Goal: Task Accomplishment & Management: Use online tool/utility

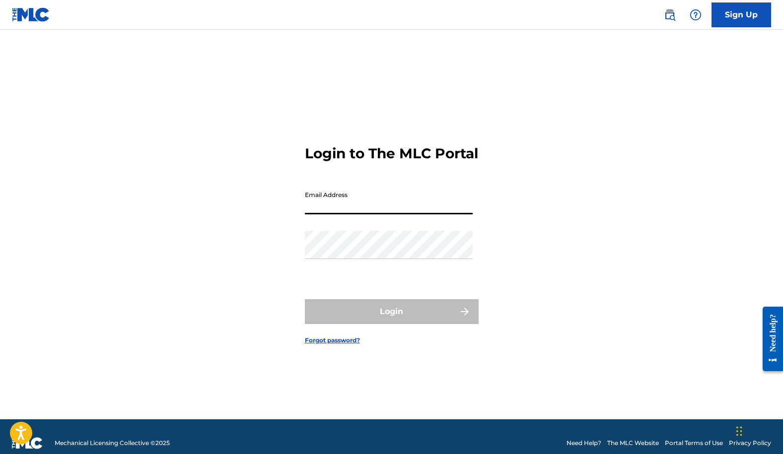
click at [330, 209] on input "Email Address" at bounding box center [389, 200] width 168 height 28
type input "[EMAIL_ADDRESS][DOMAIN_NAME]"
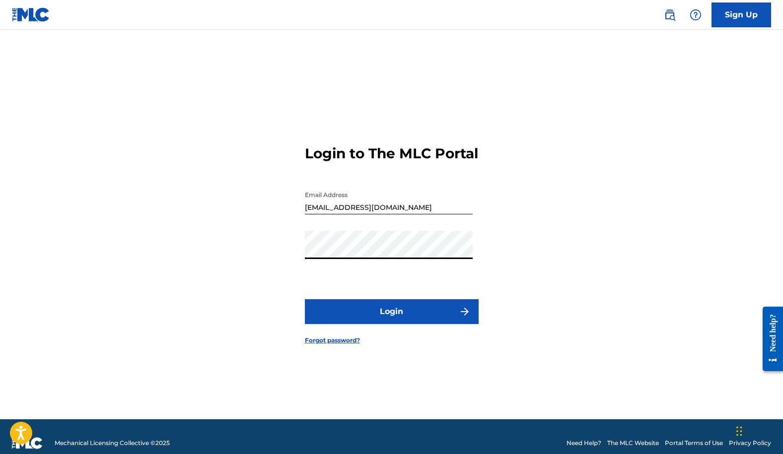
click at [382, 315] on button "Login" at bounding box center [392, 311] width 174 height 25
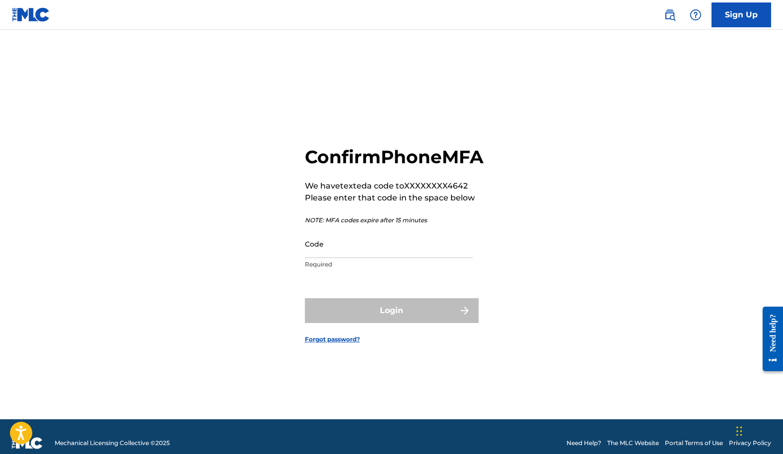
click at [349, 258] on input "Code" at bounding box center [389, 244] width 168 height 28
type input "7"
click at [356, 258] on input "41997" at bounding box center [389, 244] width 168 height 28
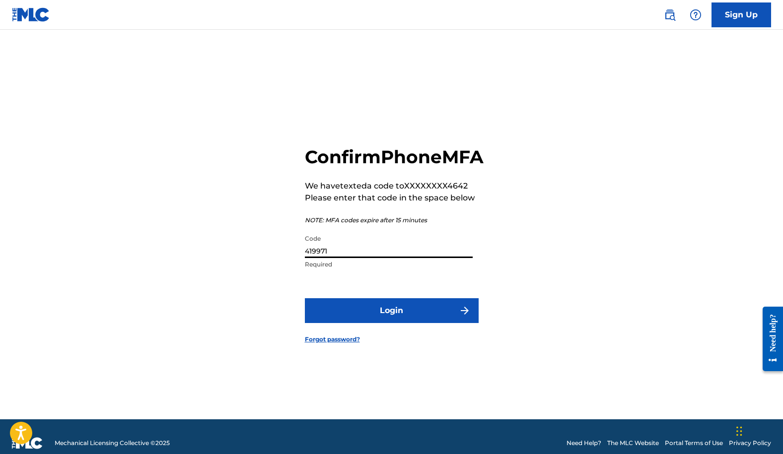
type input "419971"
click at [347, 322] on button "Login" at bounding box center [392, 310] width 174 height 25
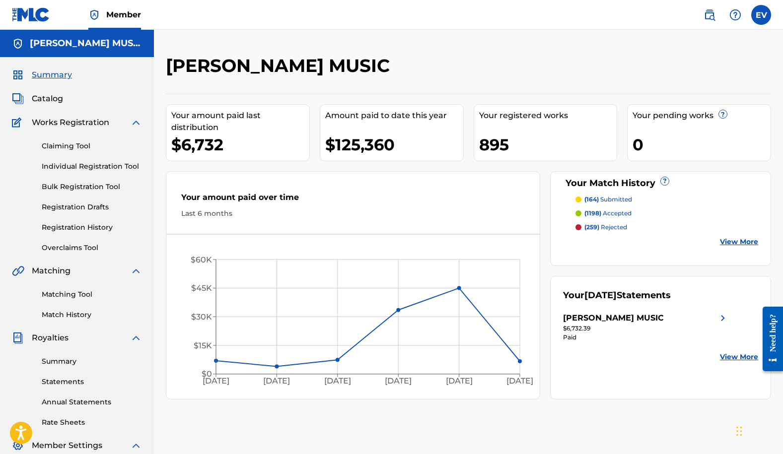
click at [47, 97] on span "Catalog" at bounding box center [47, 99] width 31 height 12
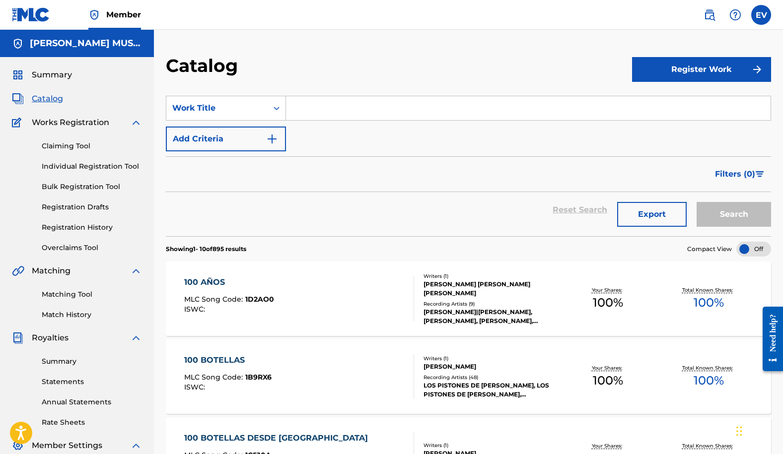
click at [41, 75] on span "Summary" at bounding box center [52, 75] width 40 height 12
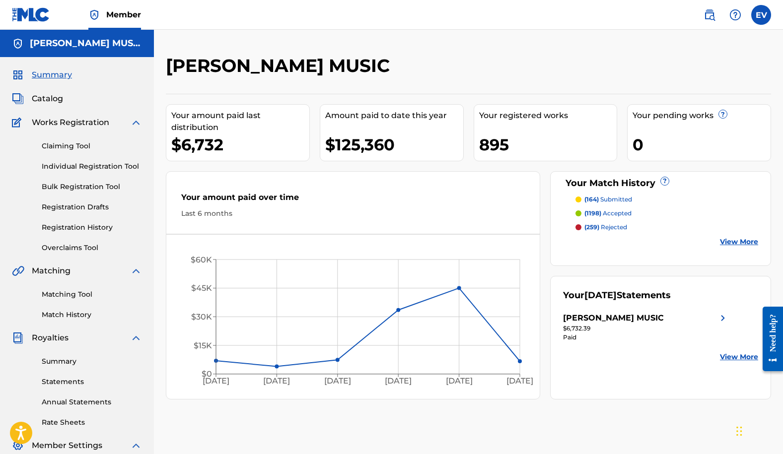
click at [40, 97] on span "Catalog" at bounding box center [47, 99] width 31 height 12
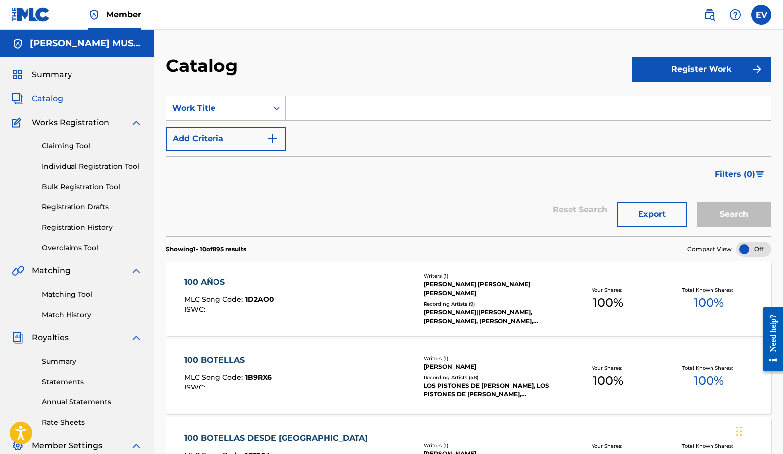
click at [43, 77] on span "Summary" at bounding box center [52, 75] width 40 height 12
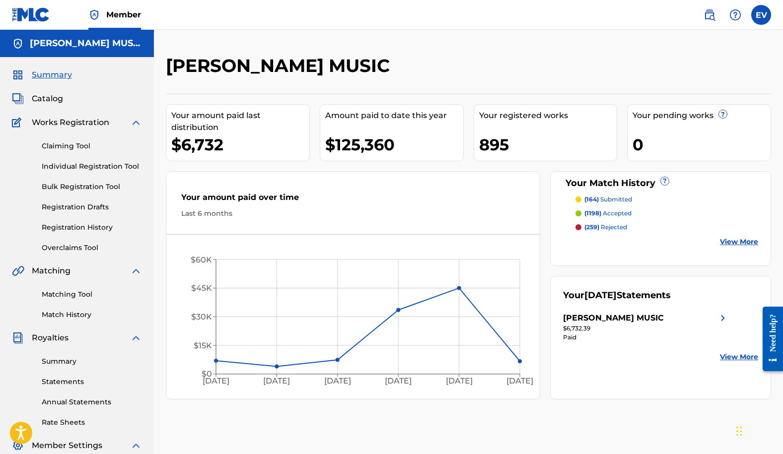
click at [49, 97] on span "Catalog" at bounding box center [47, 99] width 31 height 12
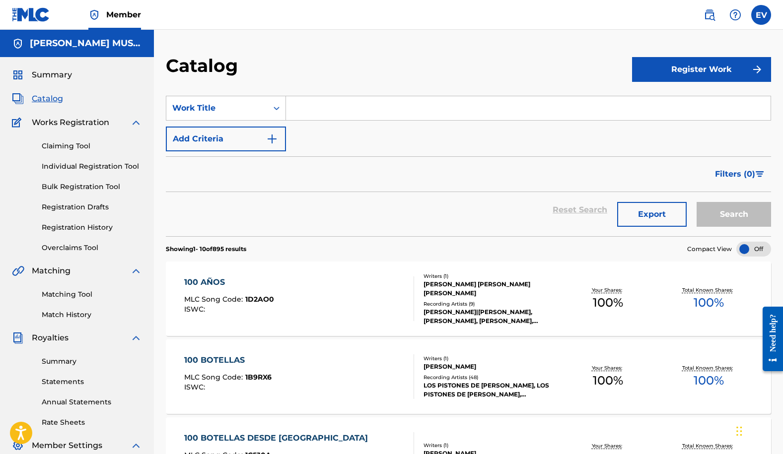
click at [47, 75] on span "Summary" at bounding box center [52, 75] width 40 height 12
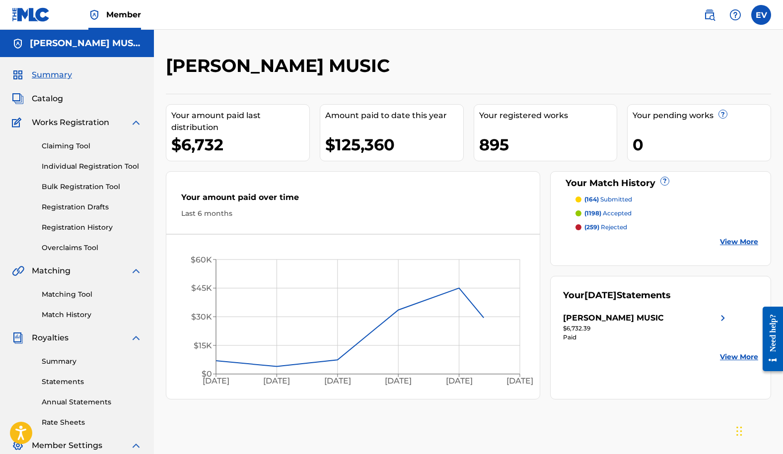
click at [57, 297] on link "Matching Tool" at bounding box center [92, 294] width 100 height 10
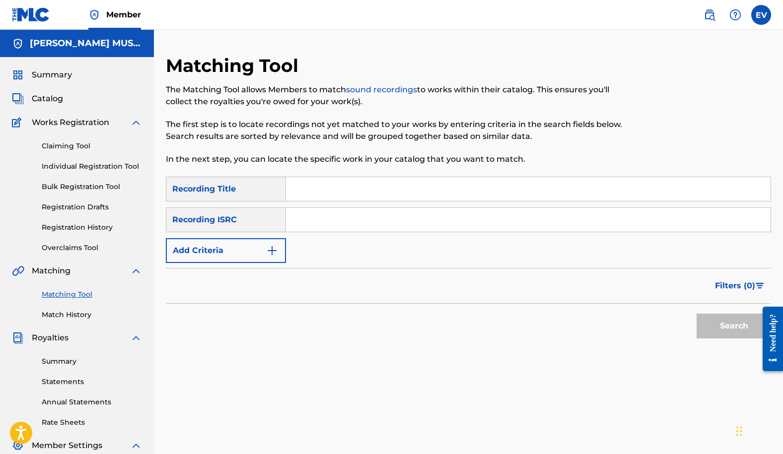
click at [277, 250] on img "Search Form" at bounding box center [272, 251] width 12 height 12
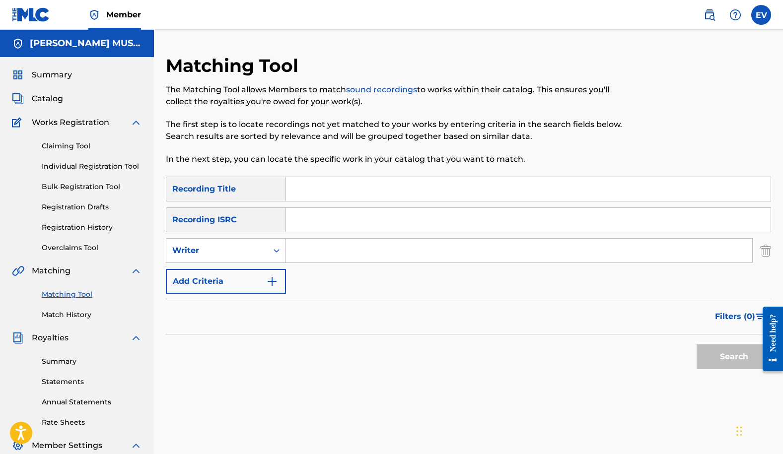
click at [321, 251] on input "Search Form" at bounding box center [519, 251] width 466 height 24
type input "[PERSON_NAME]"
click at [719, 352] on button "Search" at bounding box center [733, 356] width 74 height 25
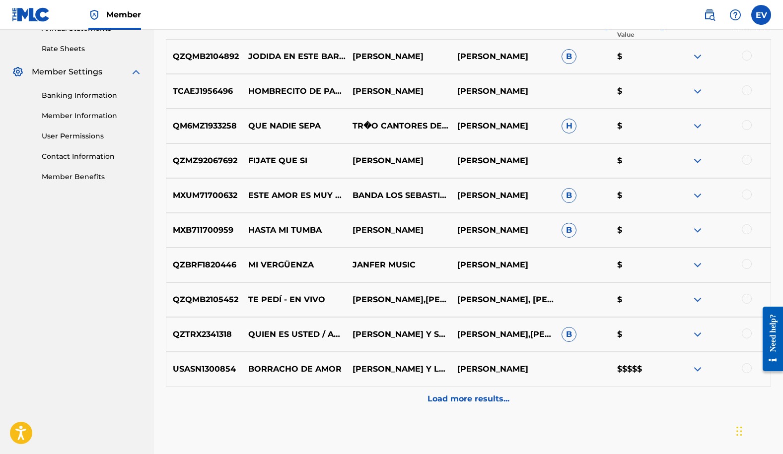
scroll to position [383, 0]
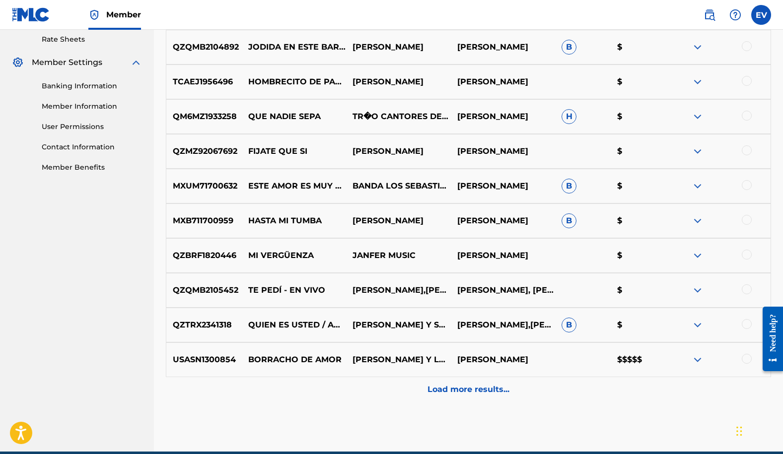
click at [453, 392] on p "Load more results..." at bounding box center [468, 390] width 82 height 12
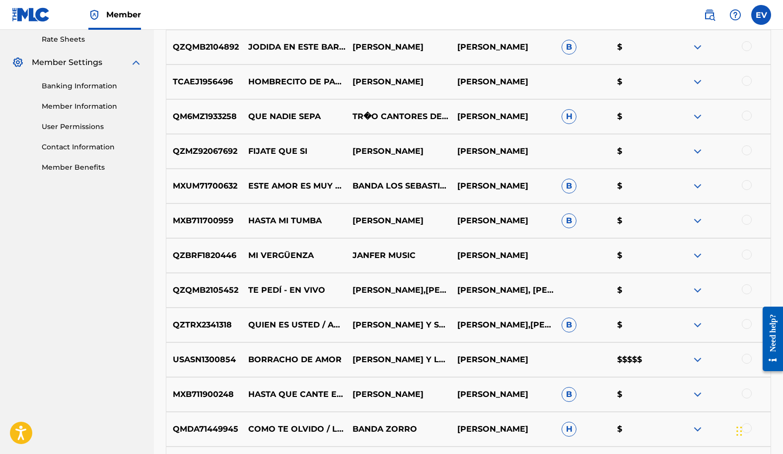
click at [696, 361] on img at bounding box center [697, 360] width 12 height 12
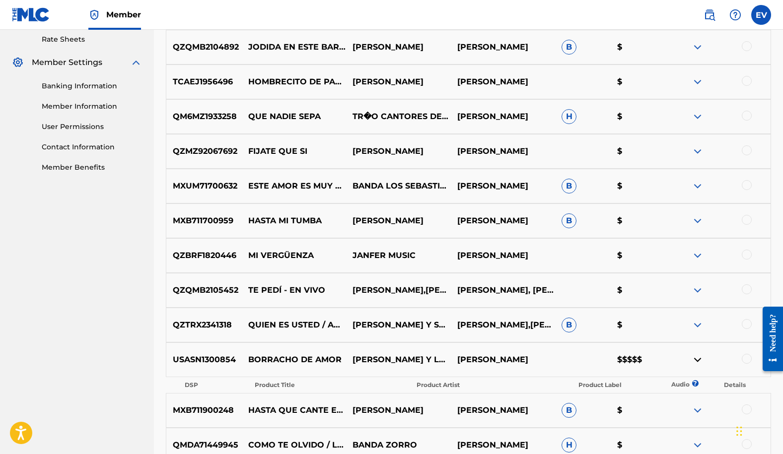
click at [696, 361] on img at bounding box center [697, 360] width 12 height 12
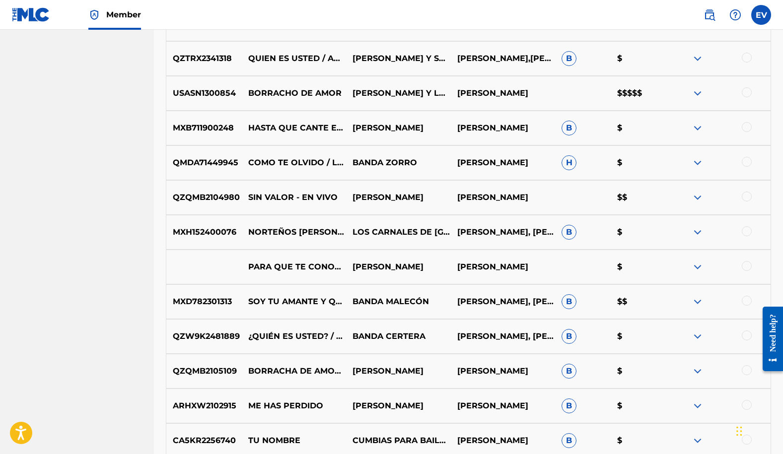
scroll to position [743, 0]
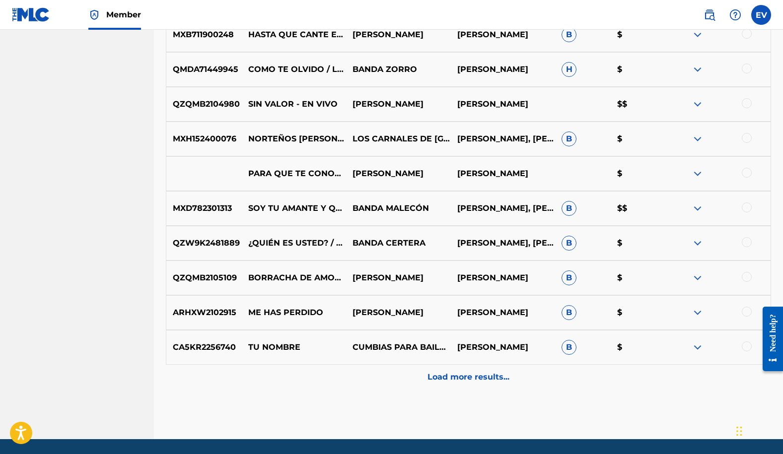
click at [440, 378] on p "Load more results..." at bounding box center [468, 377] width 82 height 12
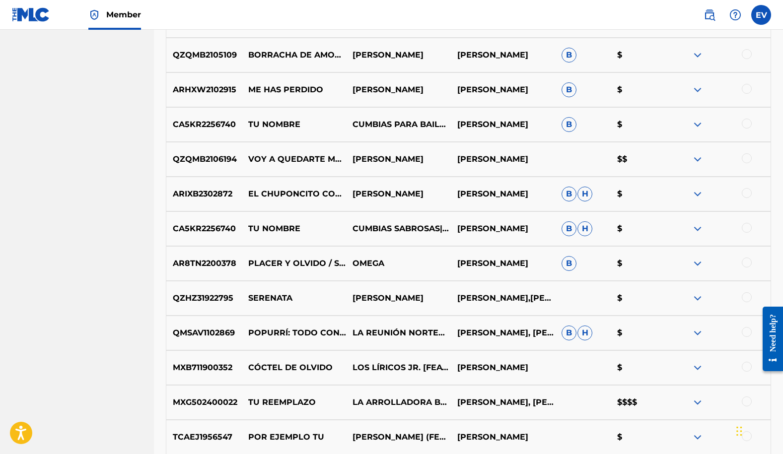
scroll to position [1033, 0]
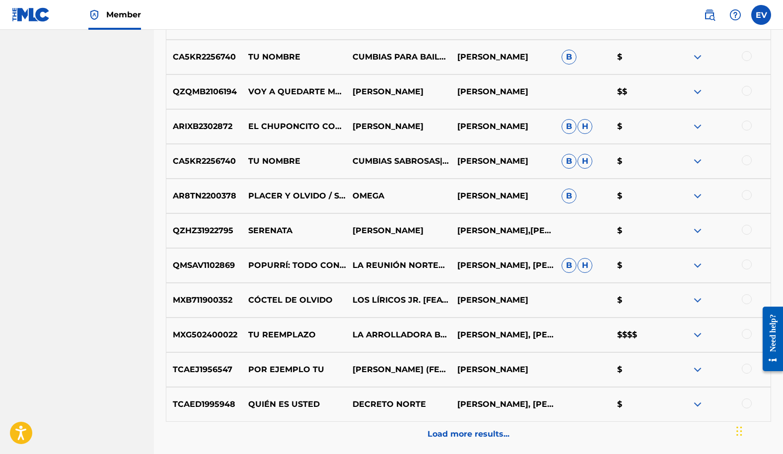
click at [450, 429] on p "Load more results..." at bounding box center [468, 434] width 82 height 12
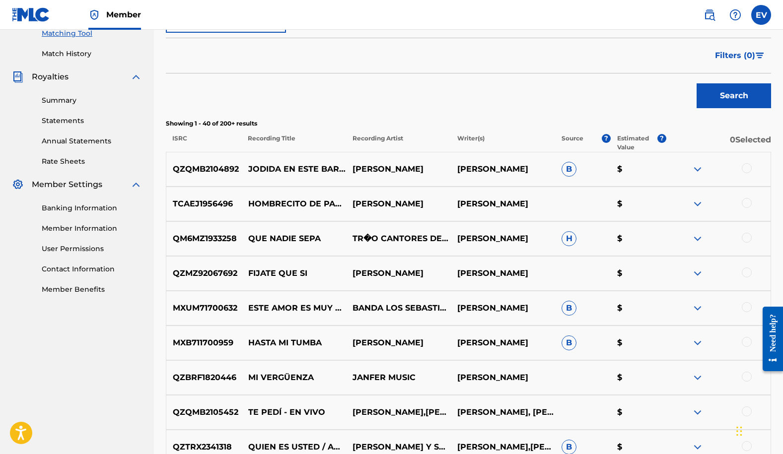
scroll to position [0, 0]
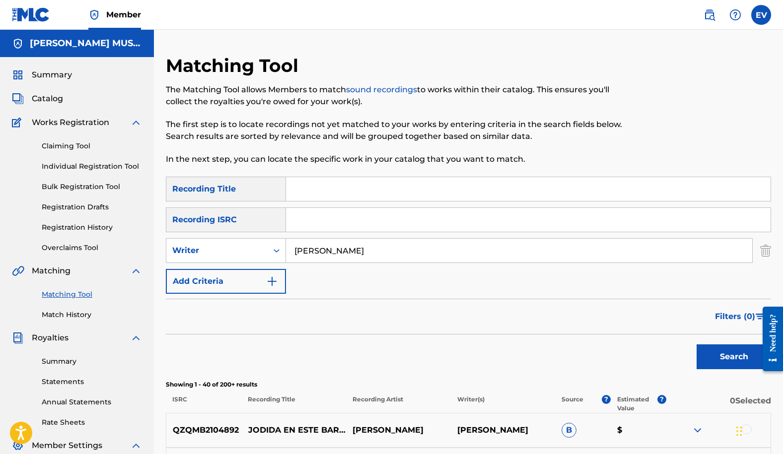
click at [743, 313] on span "Filters ( 0 )" at bounding box center [735, 317] width 40 height 12
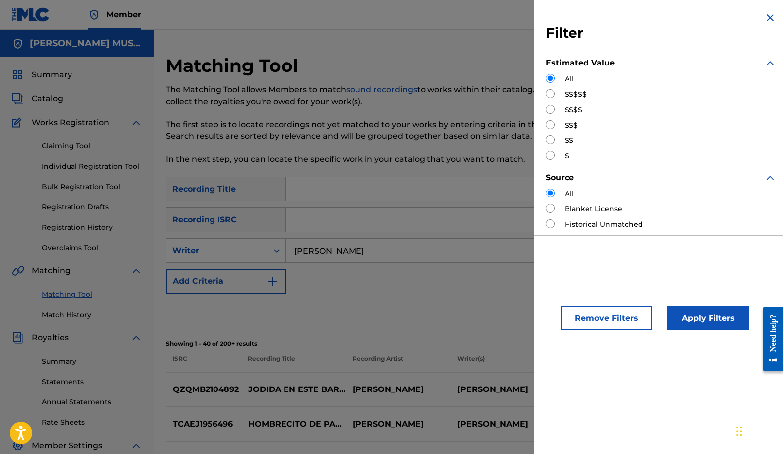
click at [549, 95] on input "Search Form" at bounding box center [549, 93] width 9 height 9
radio input "true"
click at [687, 308] on button "Apply Filters" at bounding box center [708, 318] width 82 height 25
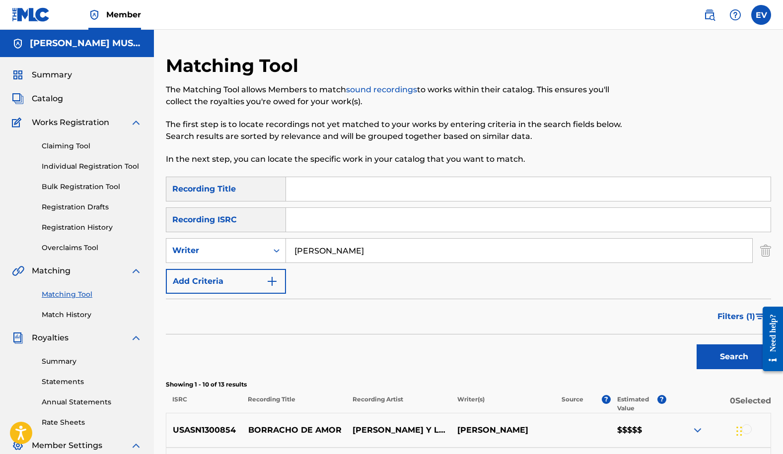
click at [727, 311] on span "Filters ( 1 )" at bounding box center [736, 317] width 38 height 12
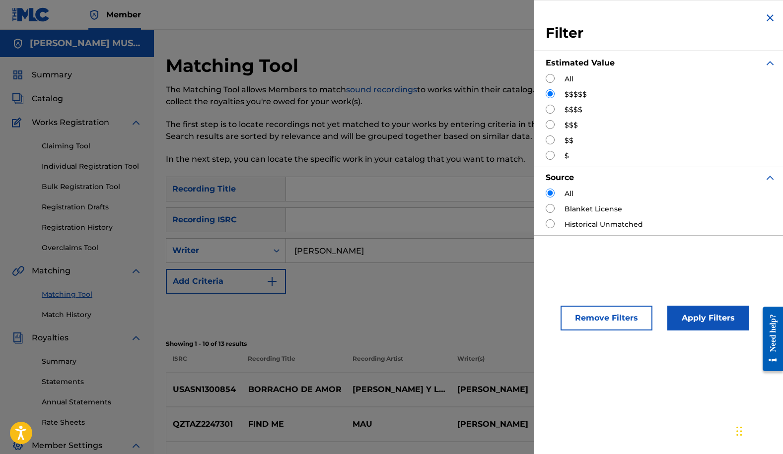
click at [548, 110] on input "Search Form" at bounding box center [549, 109] width 9 height 9
radio input "true"
click at [716, 324] on button "Apply Filters" at bounding box center [708, 318] width 82 height 25
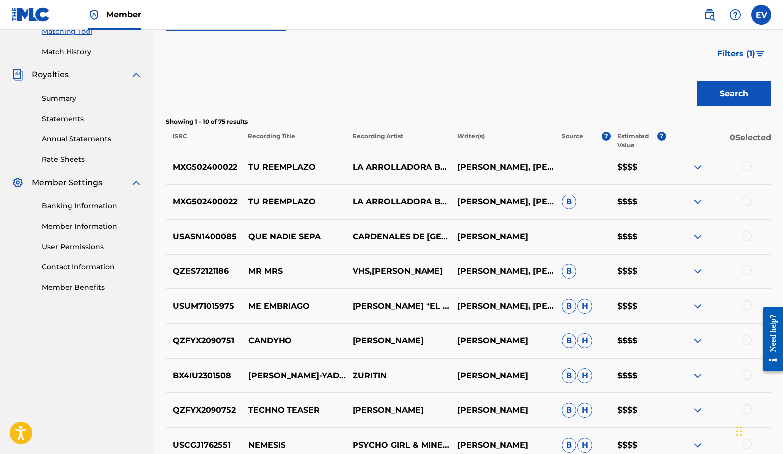
scroll to position [284, 0]
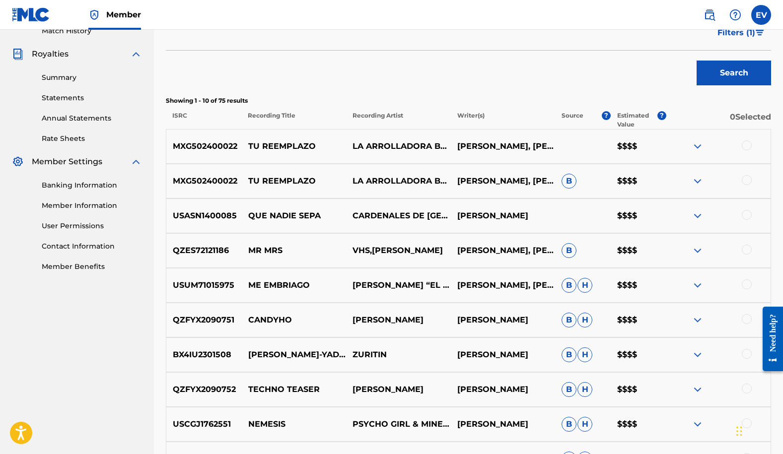
click at [697, 214] on img at bounding box center [697, 216] width 12 height 12
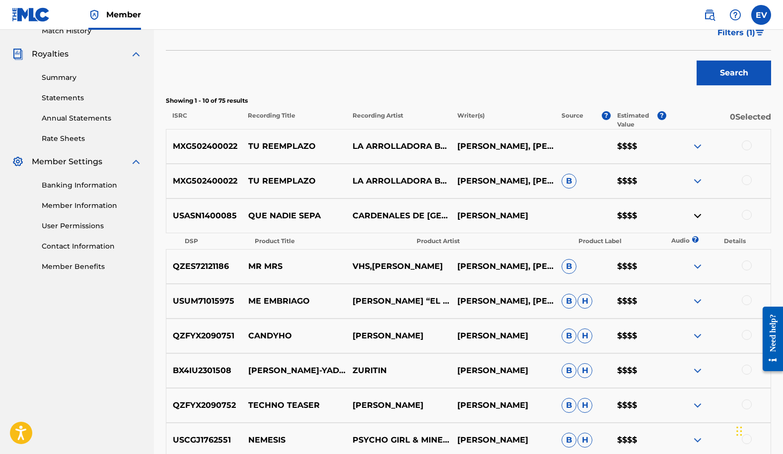
click at [697, 214] on img at bounding box center [697, 216] width 12 height 12
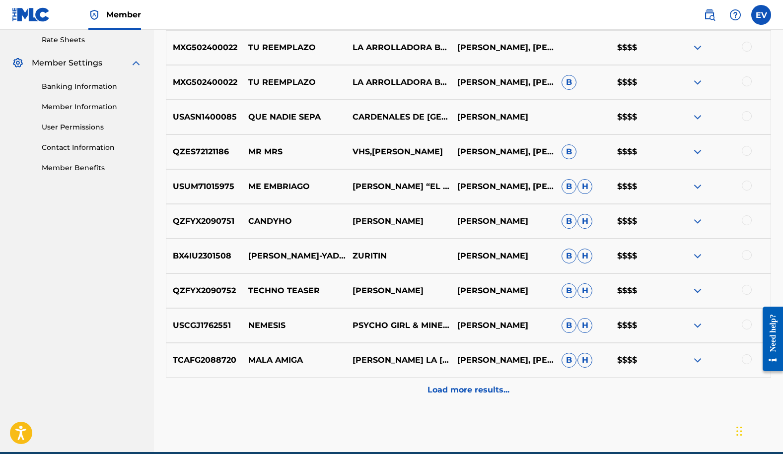
scroll to position [393, 0]
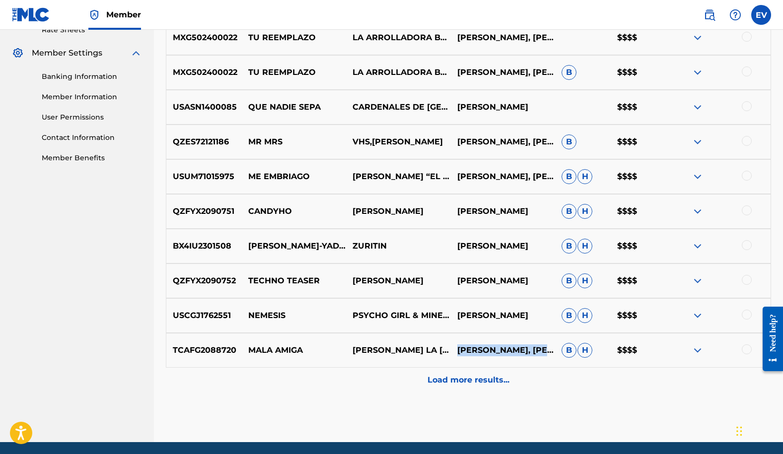
drag, startPoint x: 458, startPoint y: 344, endPoint x: 498, endPoint y: 355, distance: 41.7
click at [498, 355] on p "[PERSON_NAME], [PERSON_NAME]" at bounding box center [502, 350] width 104 height 12
copy p "[PERSON_NAME], [PERSON_NAME]"
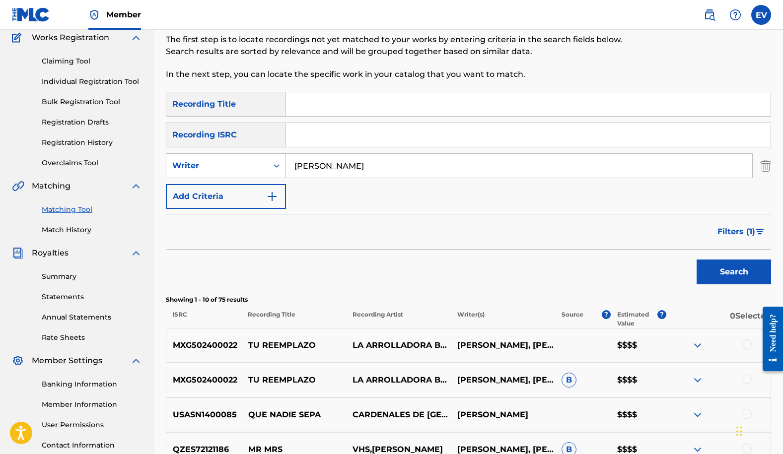
scroll to position [0, 0]
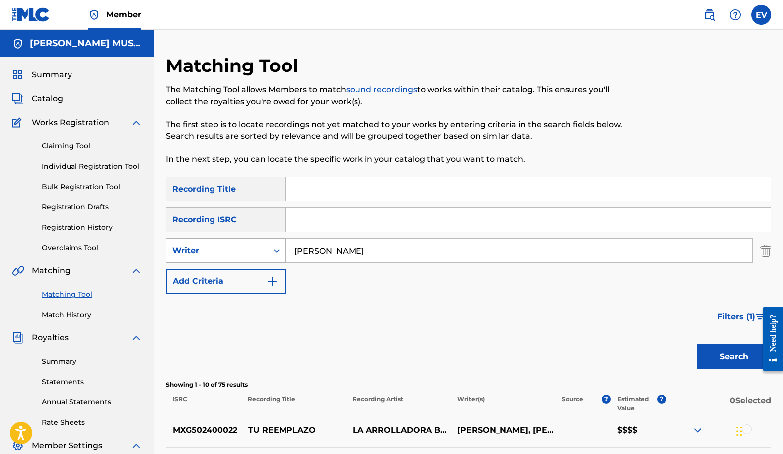
drag, startPoint x: 351, startPoint y: 250, endPoint x: 239, endPoint y: 246, distance: 112.7
click at [239, 246] on div "SearchWithCriteriaef418603-eaab-4587-b5b0-fafc6bbc0bf9 Writer [PERSON_NAME]" at bounding box center [468, 250] width 605 height 25
click at [312, 255] on input "Search Form" at bounding box center [519, 251] width 466 height 24
type input "[PERSON_NAME]"
drag, startPoint x: 349, startPoint y: 255, endPoint x: 269, endPoint y: 243, distance: 81.3
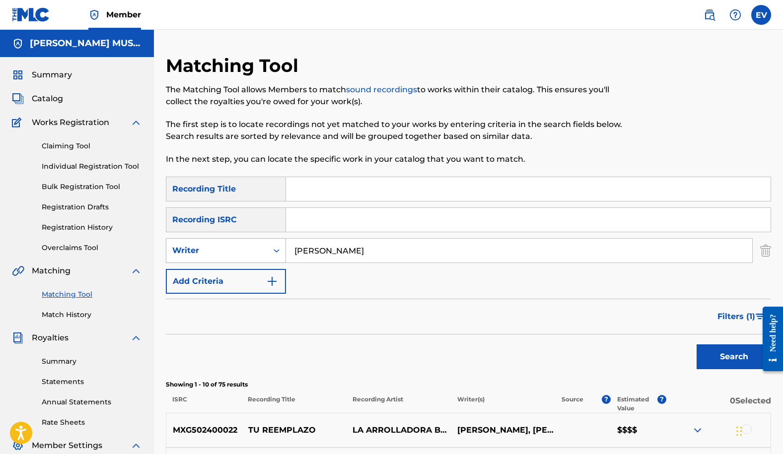
click at [269, 243] on div "SearchWithCriteriaef418603-eaab-4587-b5b0-fafc6bbc0bf9 Writer [PERSON_NAME]" at bounding box center [468, 250] width 605 height 25
type input "[PERSON_NAME]"
click at [701, 350] on button "Search" at bounding box center [733, 356] width 74 height 25
drag, startPoint x: 345, startPoint y: 248, endPoint x: 263, endPoint y: 225, distance: 86.1
click at [276, 232] on div "SearchWithCriteriaaeacc1cd-0424-4a35-9ffa-fc833c6d953f Recording Title SearchWi…" at bounding box center [468, 235] width 605 height 117
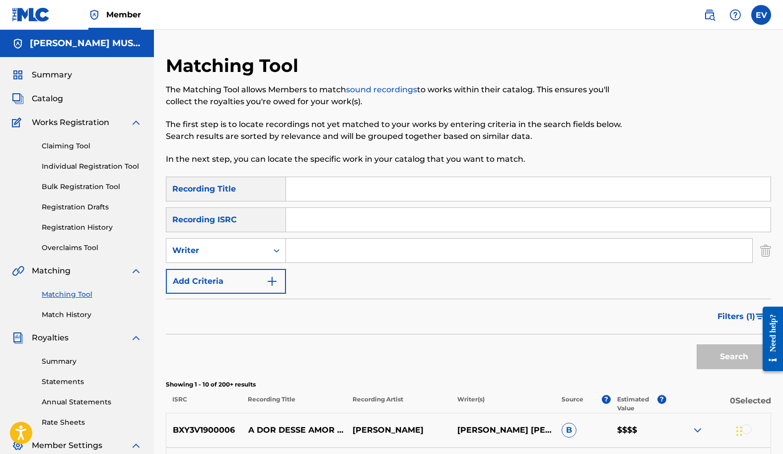
click at [314, 181] on input "Search Form" at bounding box center [528, 189] width 484 height 24
type input "el imperfecto"
click at [696, 344] on button "Search" at bounding box center [733, 356] width 74 height 25
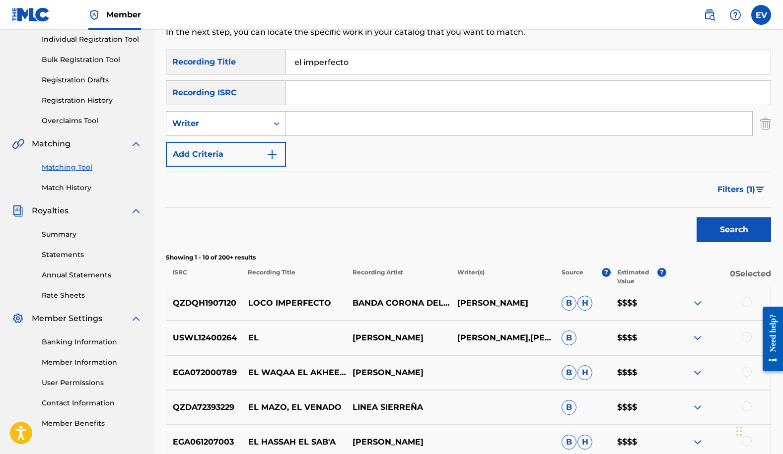
scroll to position [163, 0]
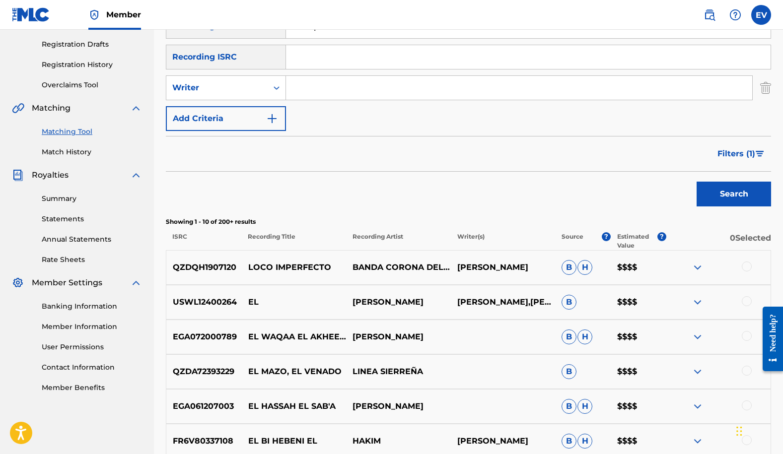
click at [729, 155] on span "Filters ( 1 )" at bounding box center [736, 154] width 38 height 12
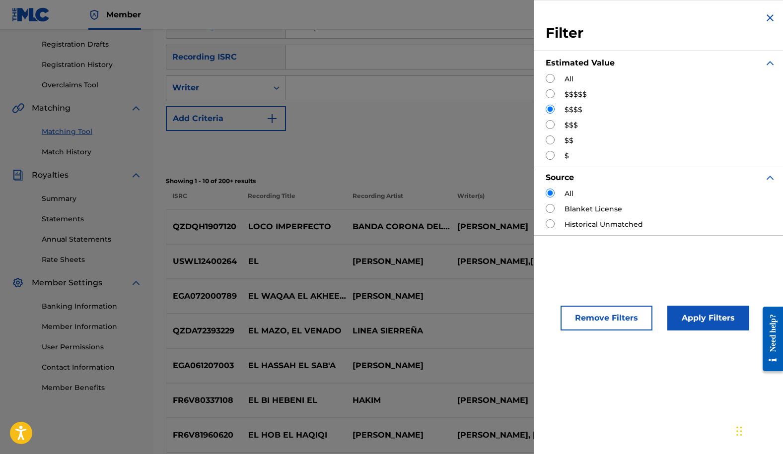
click at [550, 93] on input "Search Form" at bounding box center [549, 93] width 9 height 9
radio input "true"
click at [697, 319] on button "Apply Filters" at bounding box center [708, 318] width 82 height 25
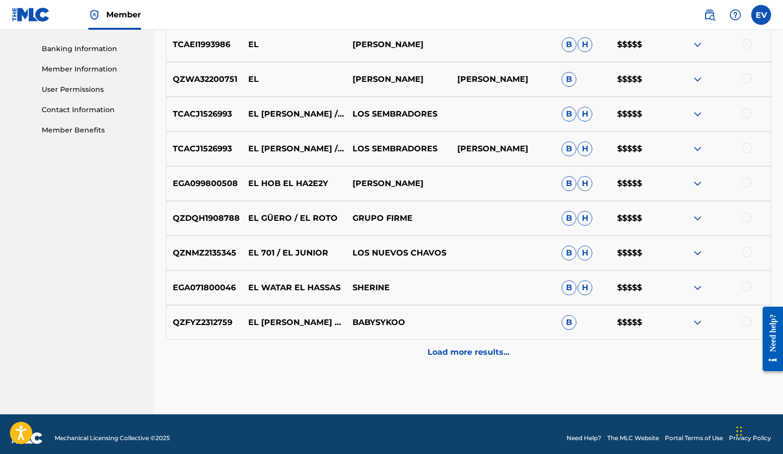
scroll to position [428, 0]
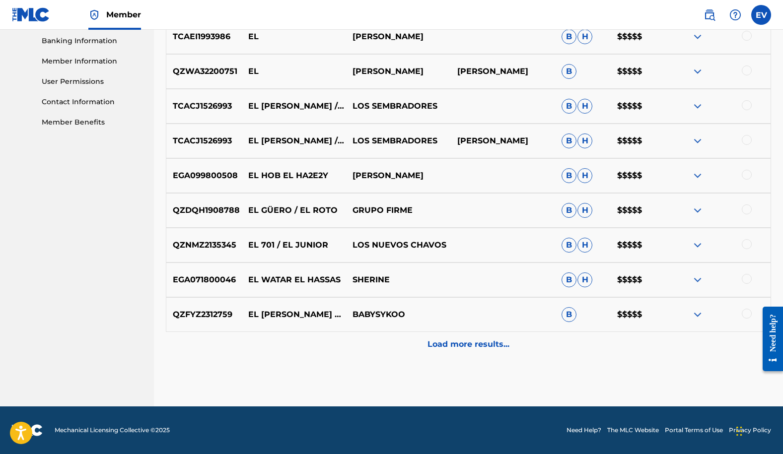
click at [453, 349] on p "Load more results..." at bounding box center [468, 344] width 82 height 12
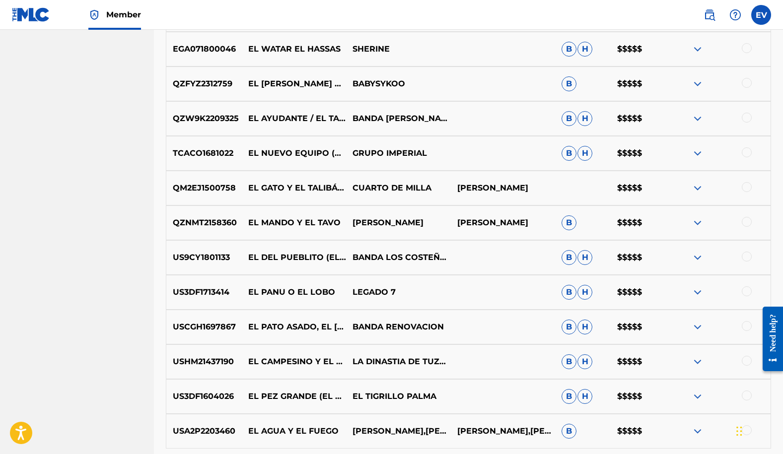
scroll to position [718, 0]
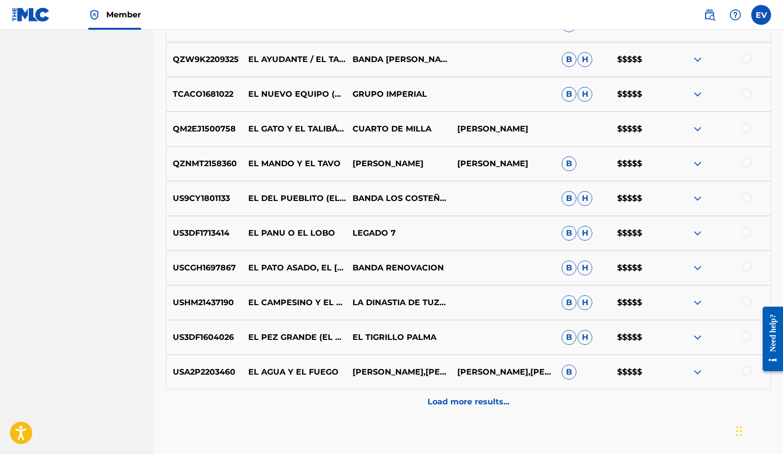
click at [464, 405] on p "Load more results..." at bounding box center [468, 402] width 82 height 12
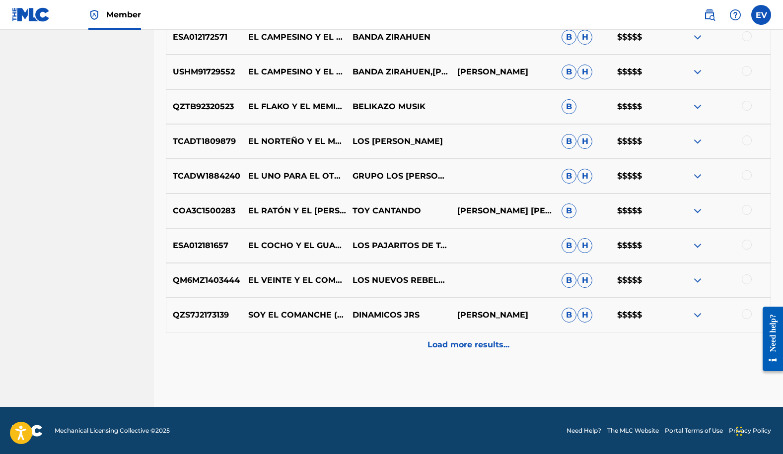
scroll to position [1123, 0]
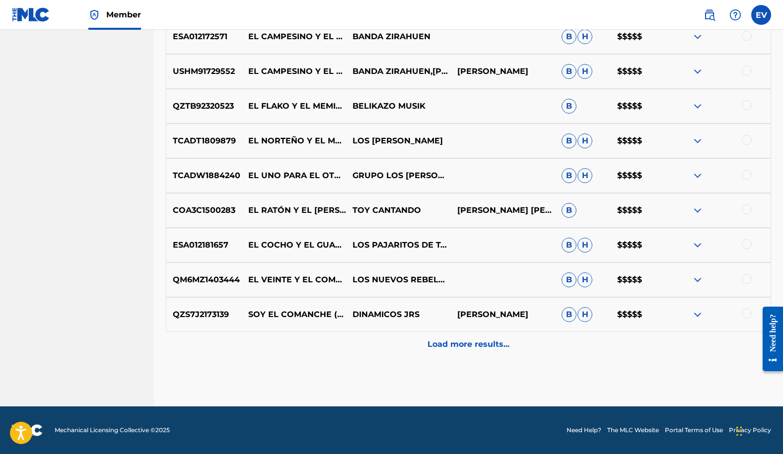
click at [746, 315] on div at bounding box center [746, 314] width 10 height 10
click at [475, 349] on p "Load more results..." at bounding box center [468, 344] width 82 height 12
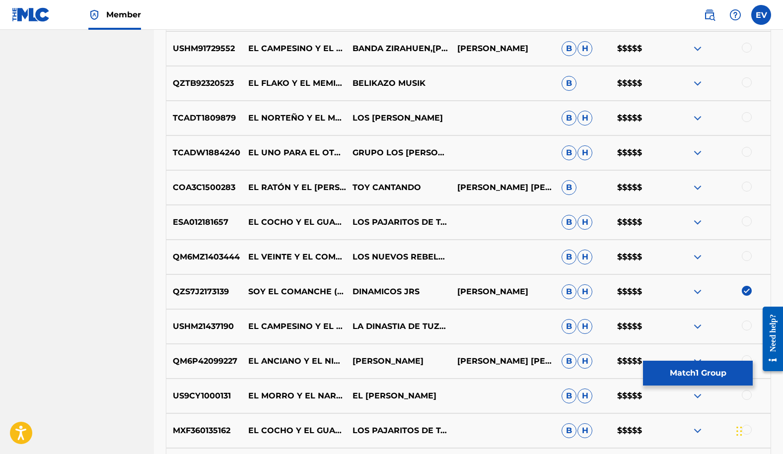
scroll to position [1194, 0]
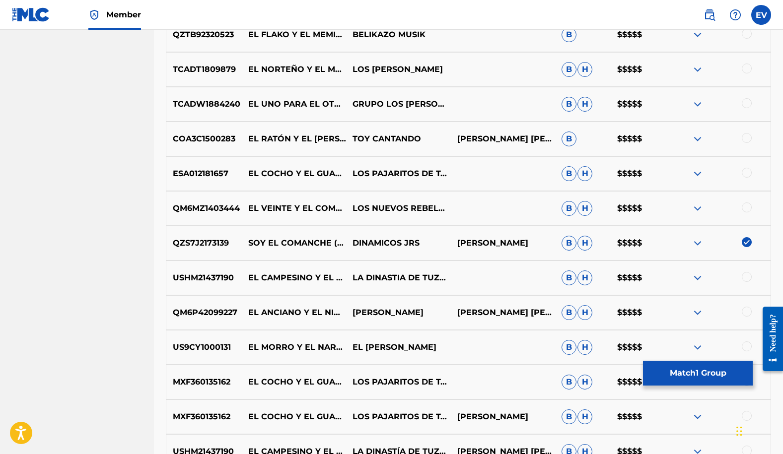
click at [697, 243] on img at bounding box center [697, 243] width 12 height 12
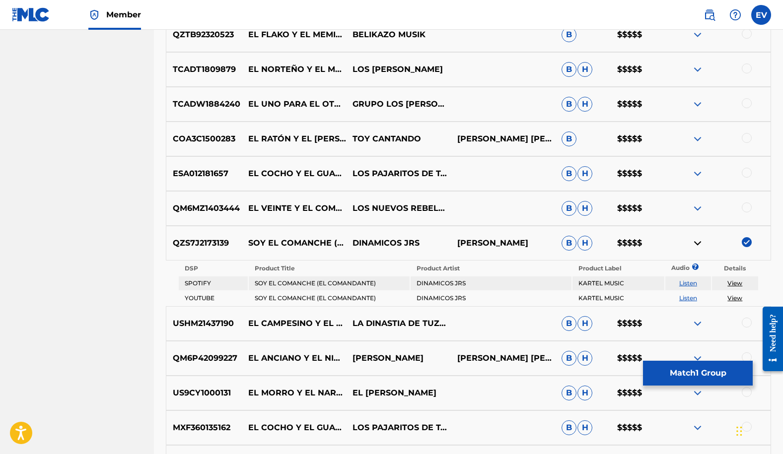
click at [697, 243] on img at bounding box center [697, 243] width 12 height 12
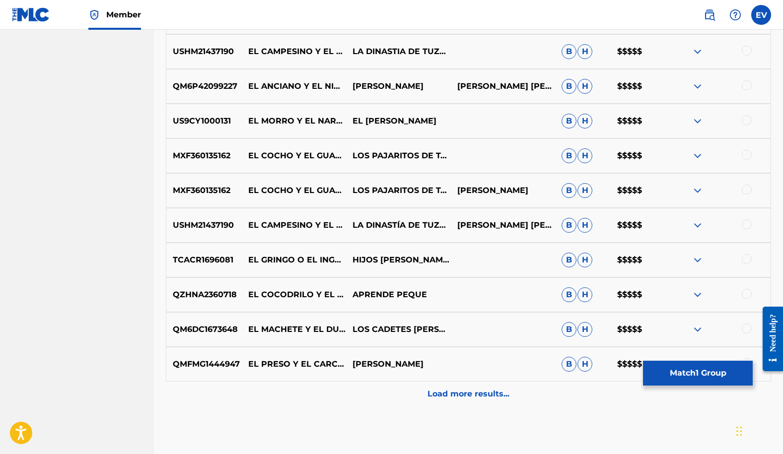
scroll to position [1424, 0]
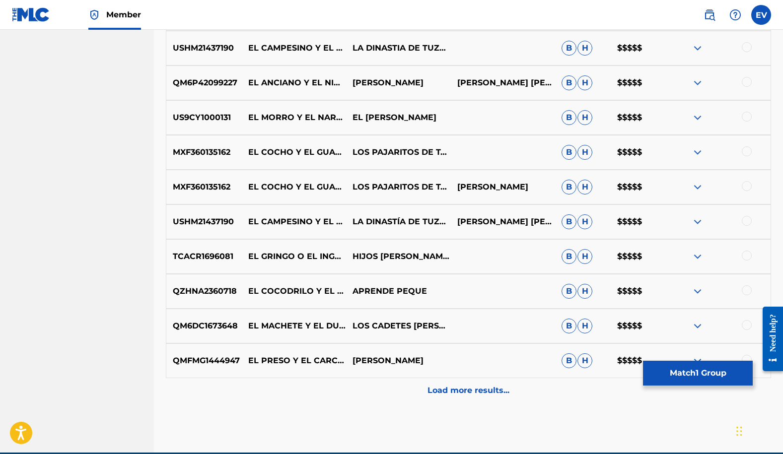
click at [675, 372] on button "Match 1 Group" at bounding box center [698, 373] width 110 height 25
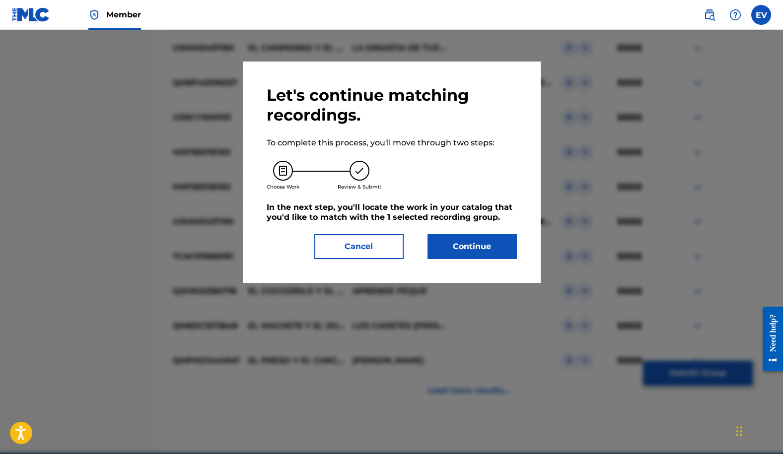
click at [460, 246] on button "Continue" at bounding box center [471, 246] width 89 height 25
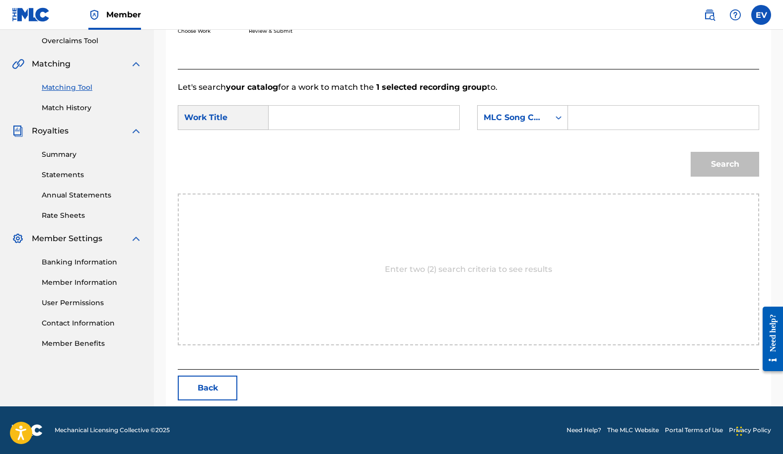
scroll to position [207, 0]
click at [293, 123] on input "Search Form" at bounding box center [364, 118] width 174 height 24
type input "soy el comanche"
click at [225, 158] on div "Search" at bounding box center [468, 168] width 581 height 52
click at [555, 125] on div "Search Form" at bounding box center [558, 118] width 18 height 18
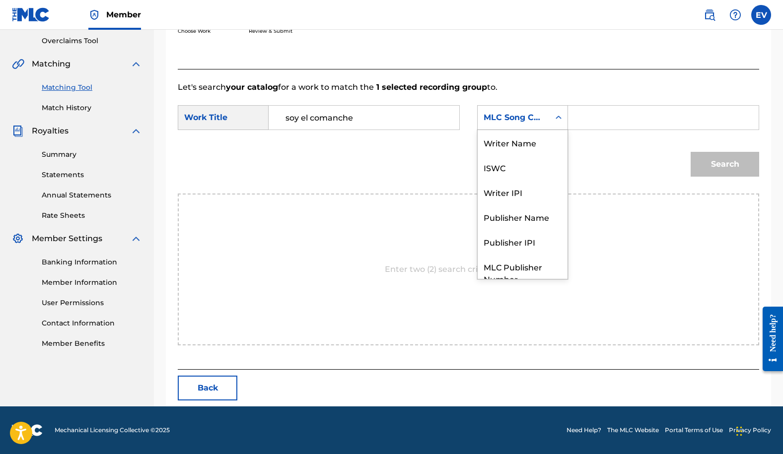
scroll to position [37, 0]
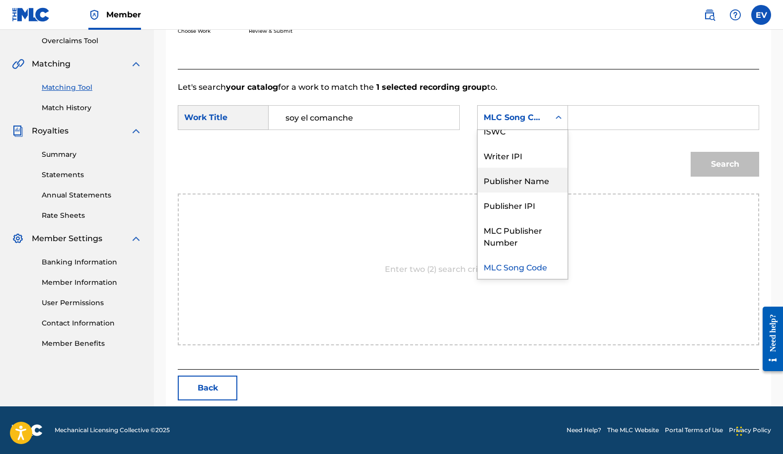
click at [543, 176] on div "Publisher Name" at bounding box center [522, 180] width 90 height 25
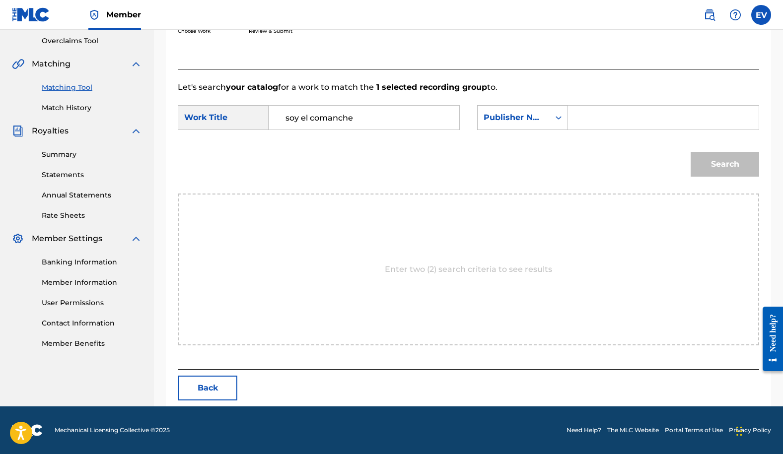
click at [591, 112] on input "Search Form" at bounding box center [663, 118] width 174 height 24
type input "[PERSON_NAME] music"
click at [690, 152] on button "Search" at bounding box center [724, 164] width 68 height 25
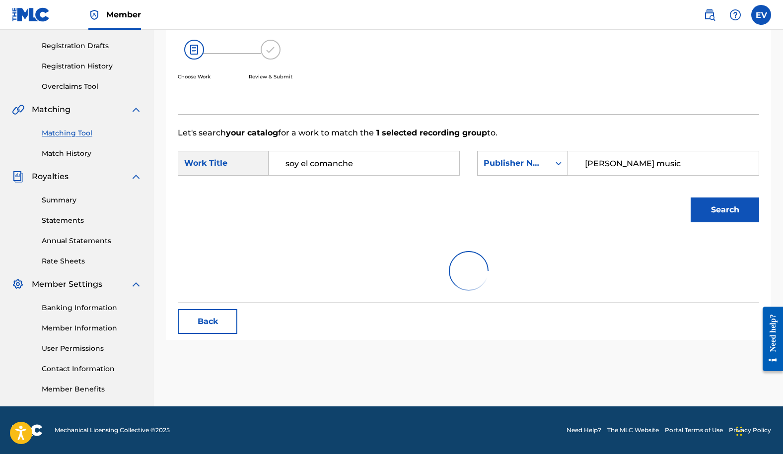
scroll to position [207, 0]
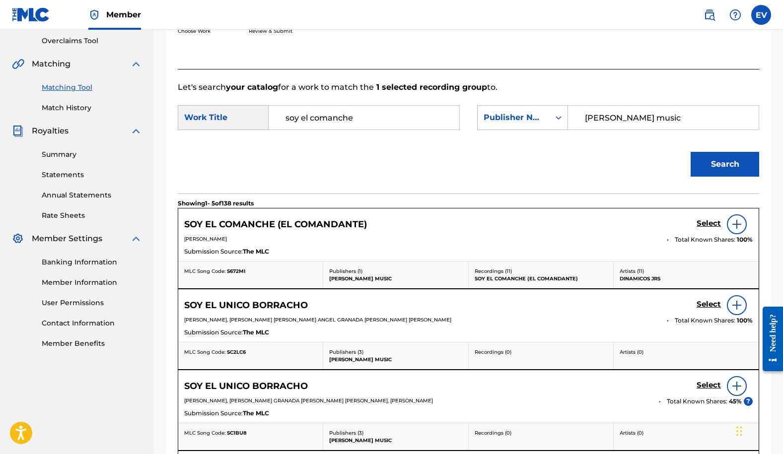
click at [720, 161] on button "Search" at bounding box center [724, 164] width 68 height 25
click at [706, 223] on h5 "Select" at bounding box center [708, 223] width 24 height 9
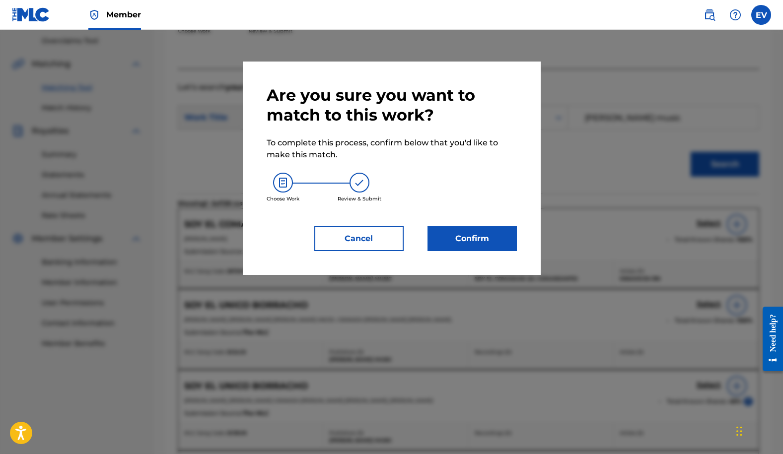
click at [485, 233] on button "Confirm" at bounding box center [471, 238] width 89 height 25
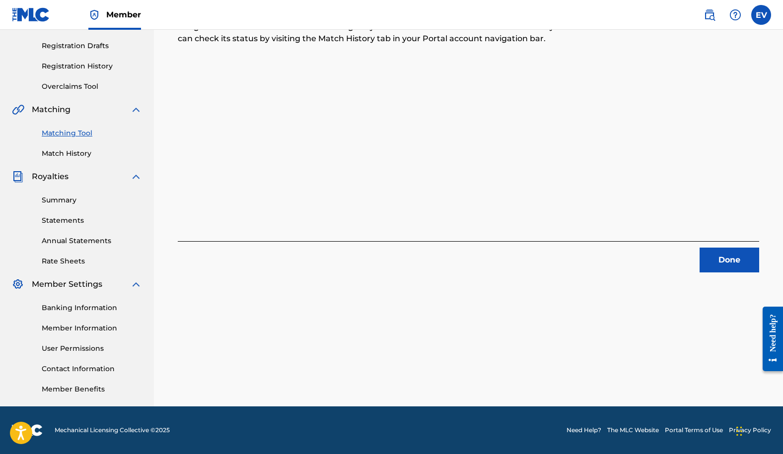
click at [732, 260] on button "Done" at bounding box center [729, 260] width 60 height 25
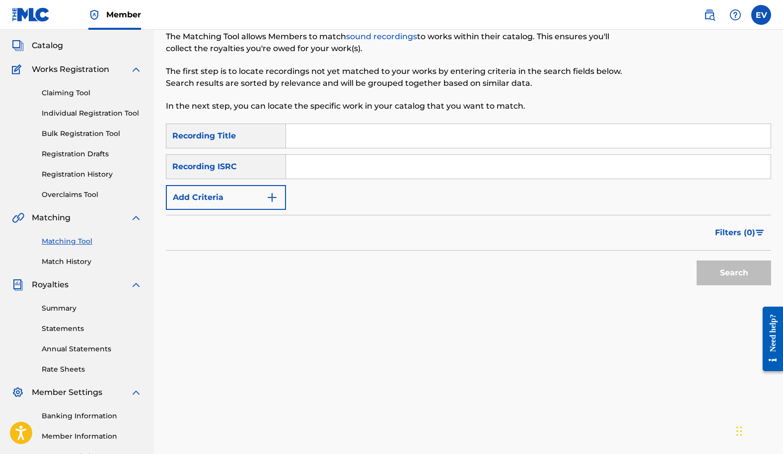
scroll to position [0, 0]
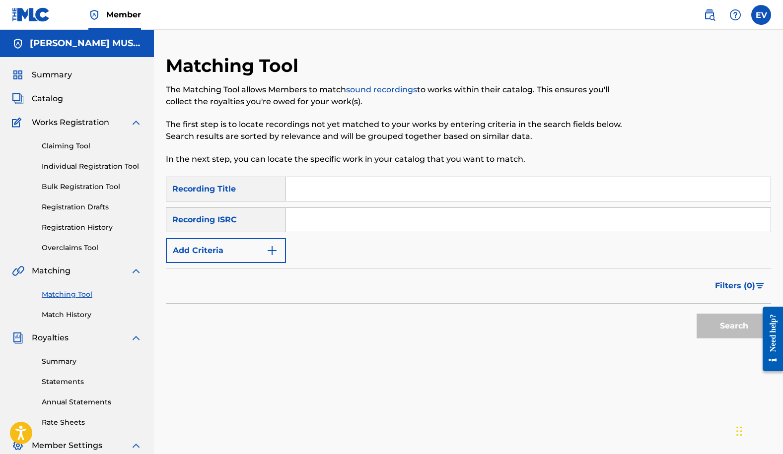
click at [276, 247] on img "Search Form" at bounding box center [272, 251] width 12 height 12
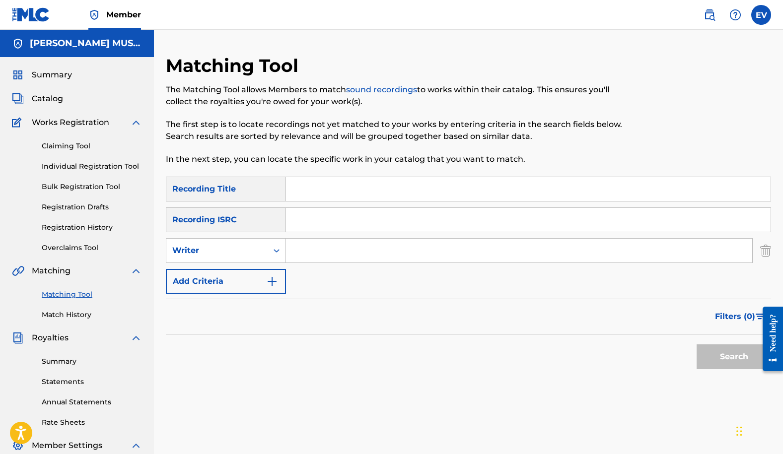
click at [315, 249] on input "Search Form" at bounding box center [519, 251] width 466 height 24
type input "[PERSON_NAME]"
click at [737, 351] on button "Search" at bounding box center [733, 356] width 74 height 25
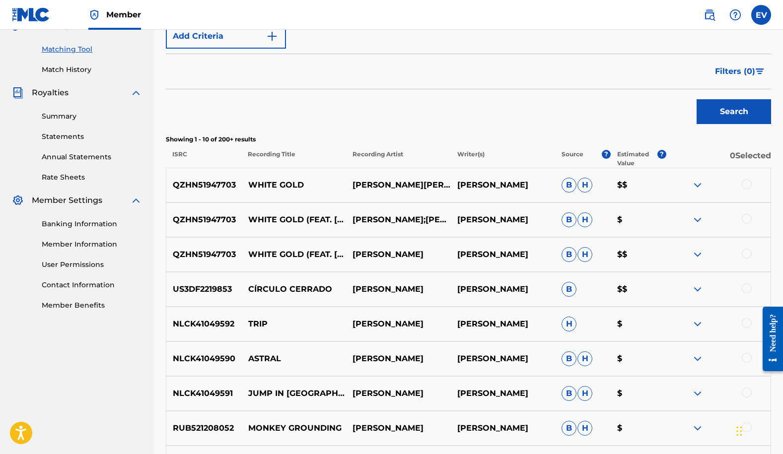
scroll to position [209, 0]
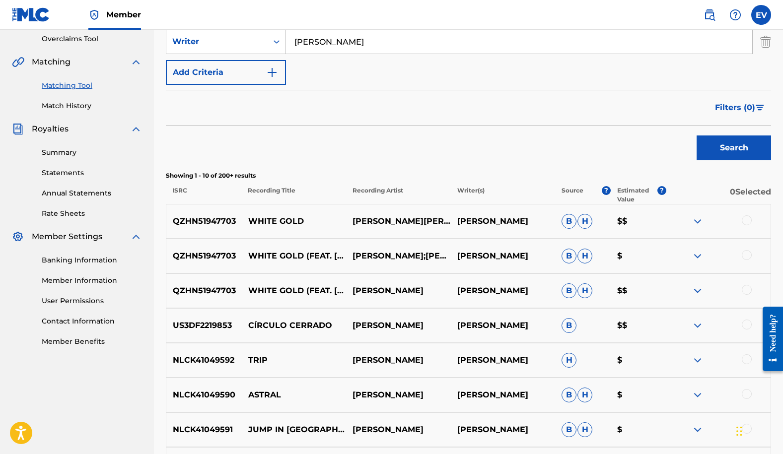
click at [743, 105] on span "Filters ( 0 )" at bounding box center [735, 108] width 40 height 12
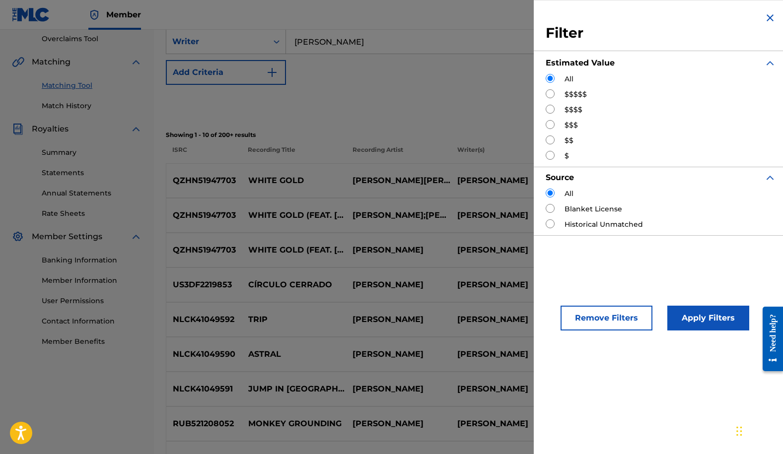
click at [547, 93] on input "Search Form" at bounding box center [549, 93] width 9 height 9
radio input "true"
click at [721, 323] on button "Apply Filters" at bounding box center [708, 318] width 82 height 25
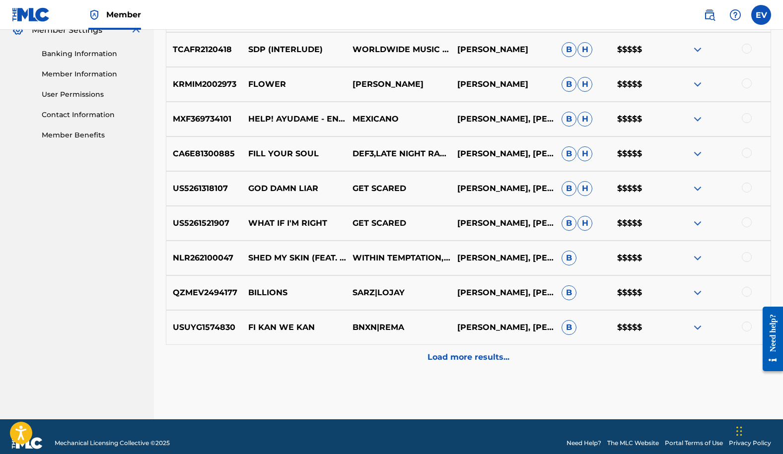
click at [448, 358] on p "Load more results..." at bounding box center [468, 357] width 82 height 12
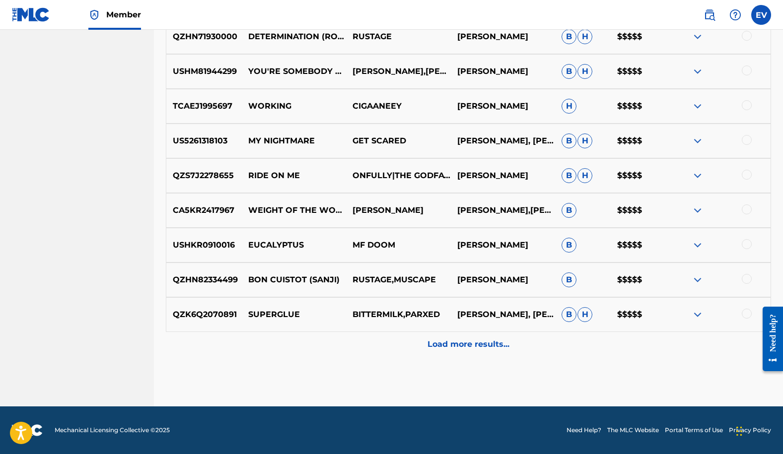
click at [446, 349] on p "Load more results..." at bounding box center [468, 344] width 82 height 12
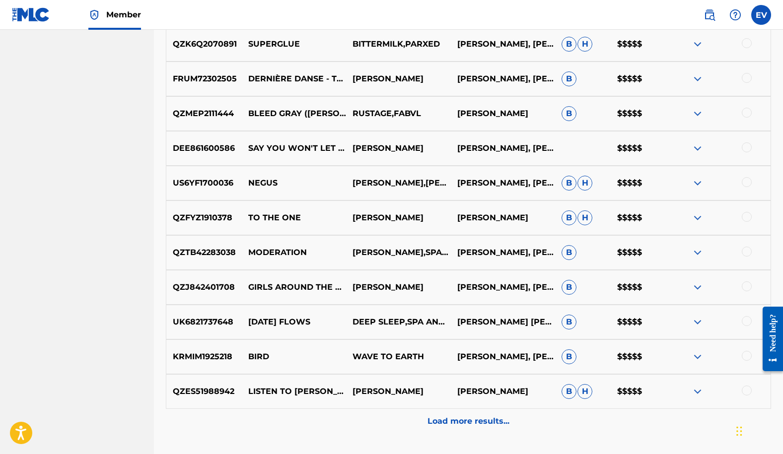
scroll to position [1062, 0]
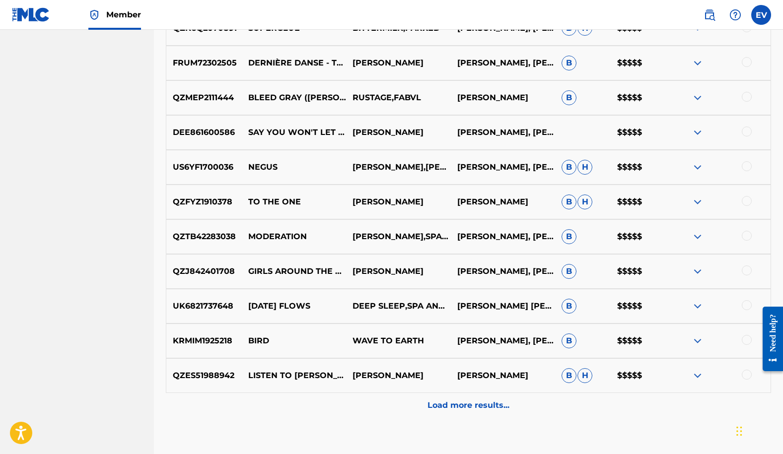
click at [468, 403] on p "Load more results..." at bounding box center [468, 405] width 82 height 12
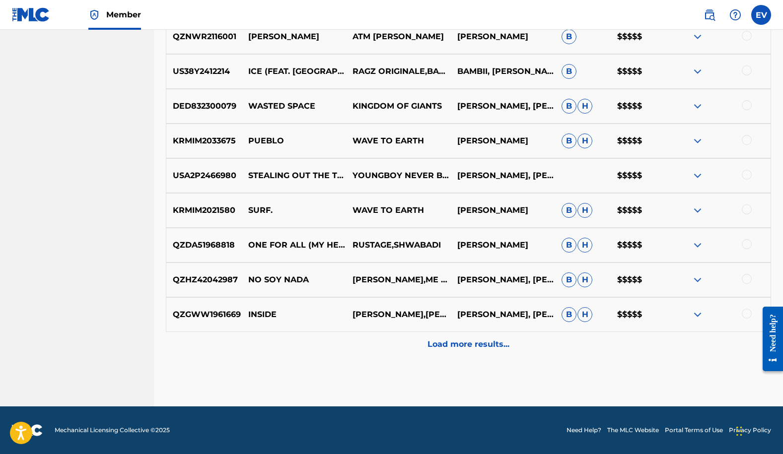
click at [449, 350] on div "Load more results..." at bounding box center [468, 344] width 605 height 25
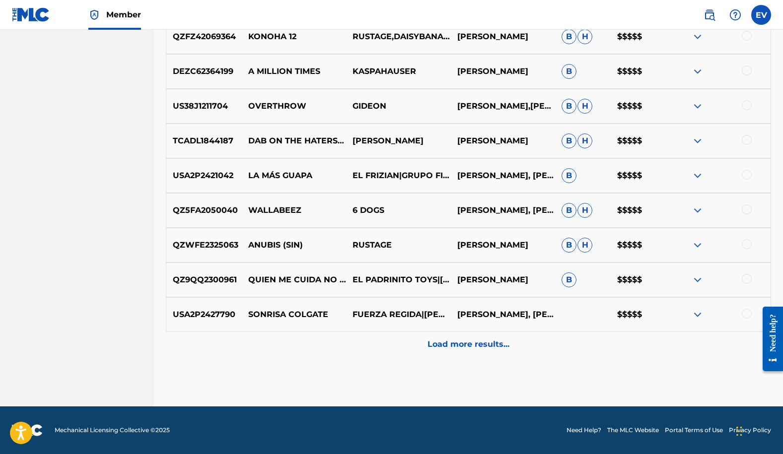
click at [448, 339] on p "Load more results..." at bounding box center [468, 344] width 82 height 12
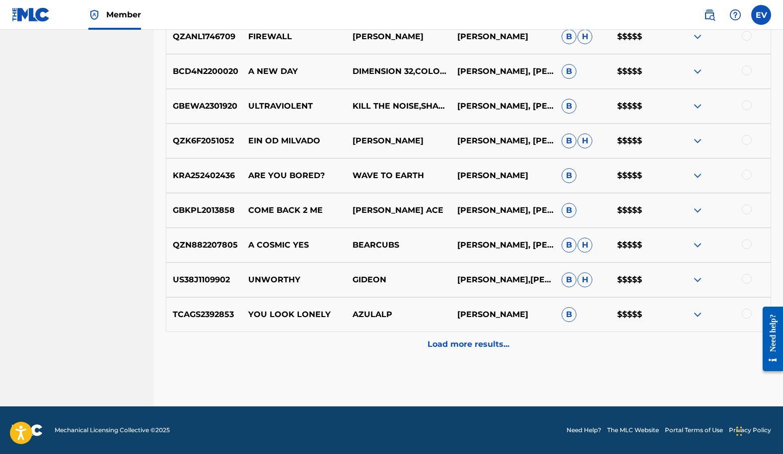
click at [444, 343] on p "Load more results..." at bounding box center [468, 344] width 82 height 12
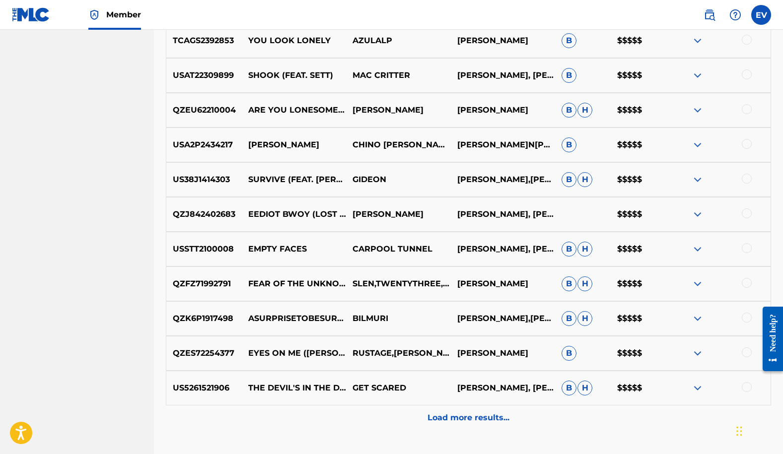
scroll to position [2513, 0]
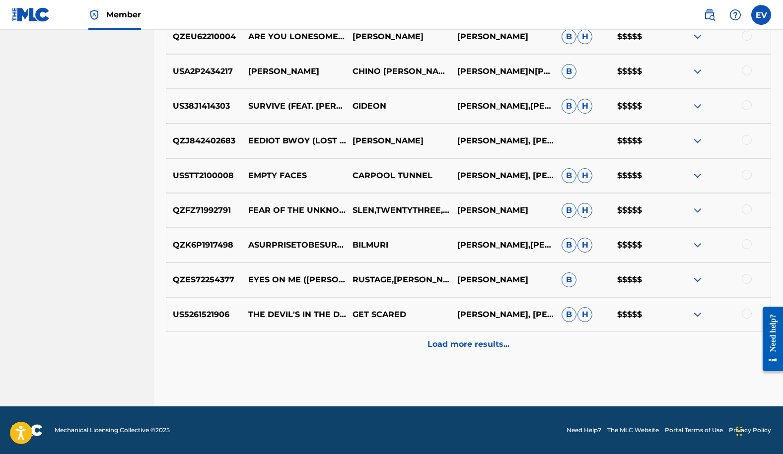
click at [439, 345] on p "Load more results..." at bounding box center [468, 344] width 82 height 12
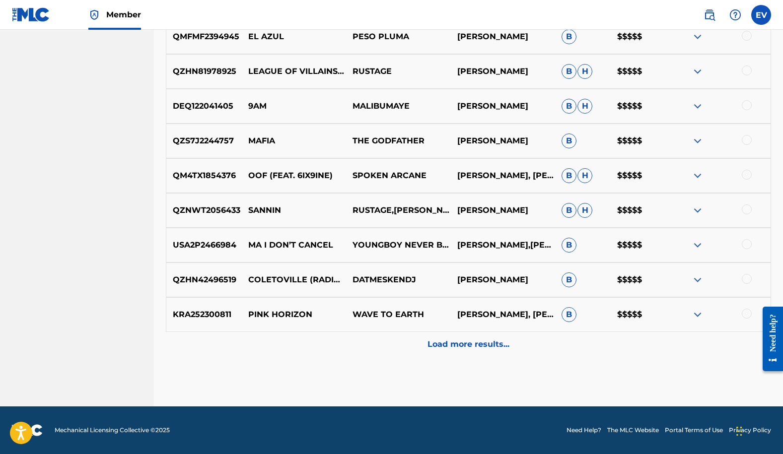
click at [439, 343] on p "Load more results..." at bounding box center [468, 344] width 82 height 12
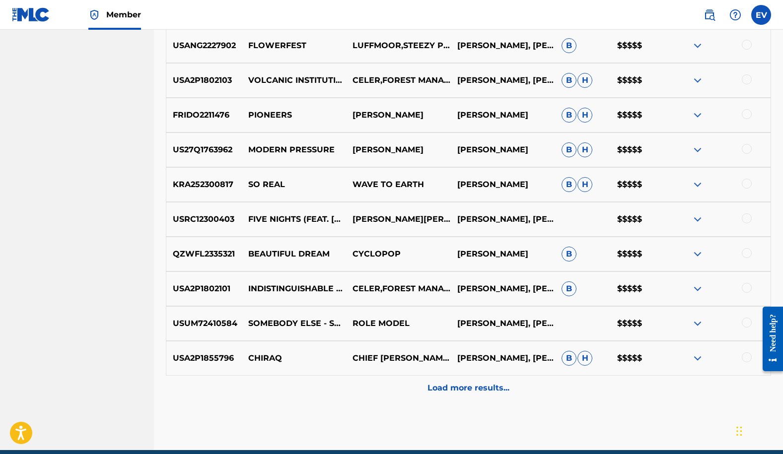
scroll to position [3207, 0]
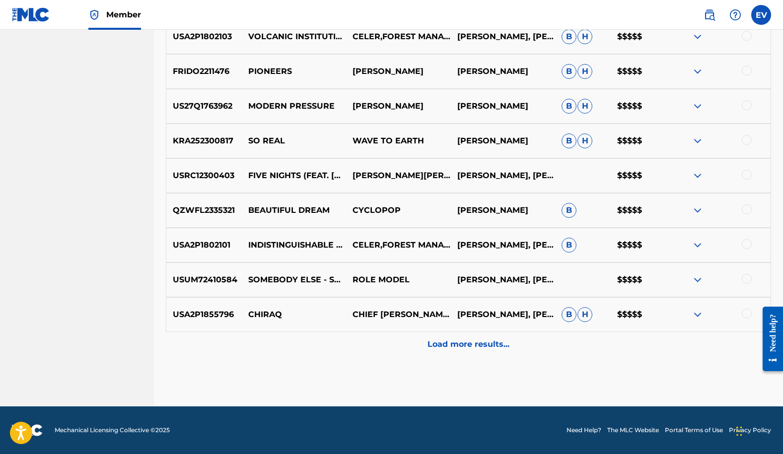
click at [450, 343] on p "Load more results..." at bounding box center [468, 344] width 82 height 12
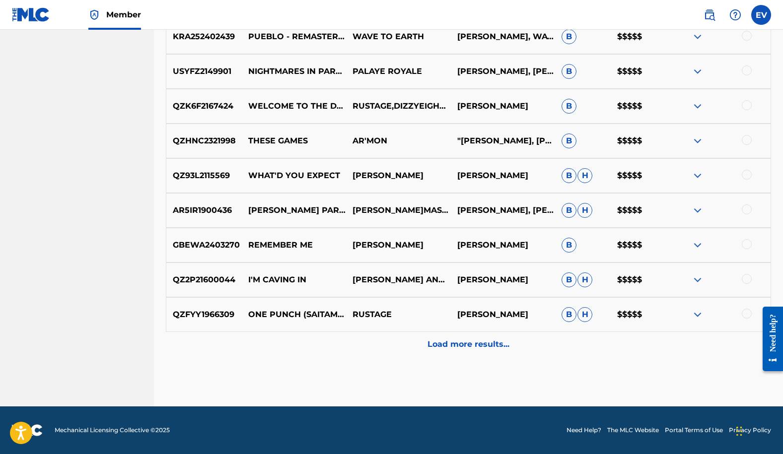
click at [436, 343] on p "Load more results..." at bounding box center [468, 344] width 82 height 12
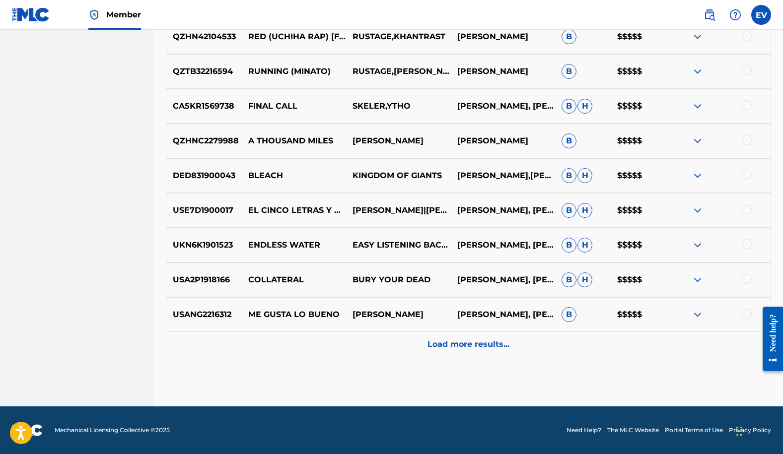
click at [454, 344] on p "Load more results..." at bounding box center [468, 344] width 82 height 12
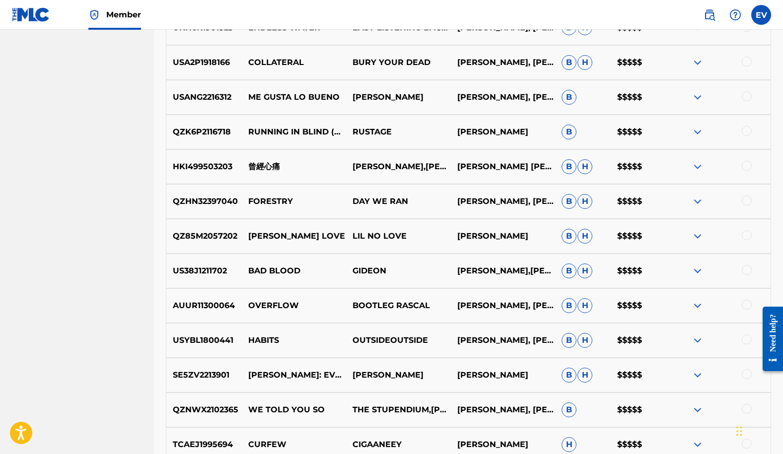
scroll to position [4249, 0]
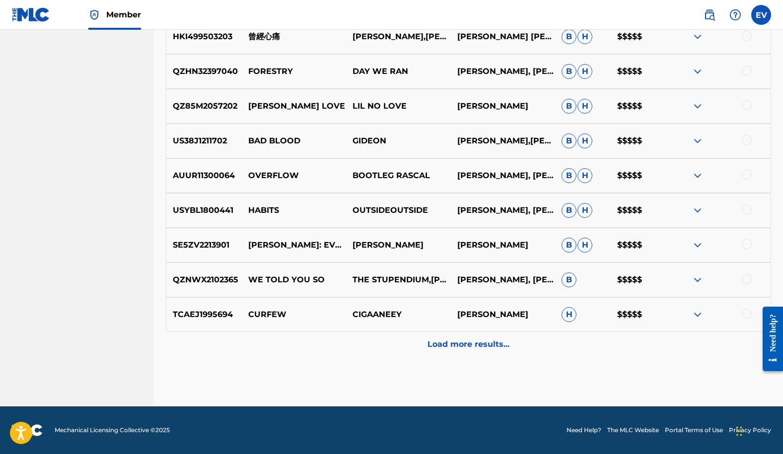
click at [439, 347] on p "Load more results..." at bounding box center [468, 344] width 82 height 12
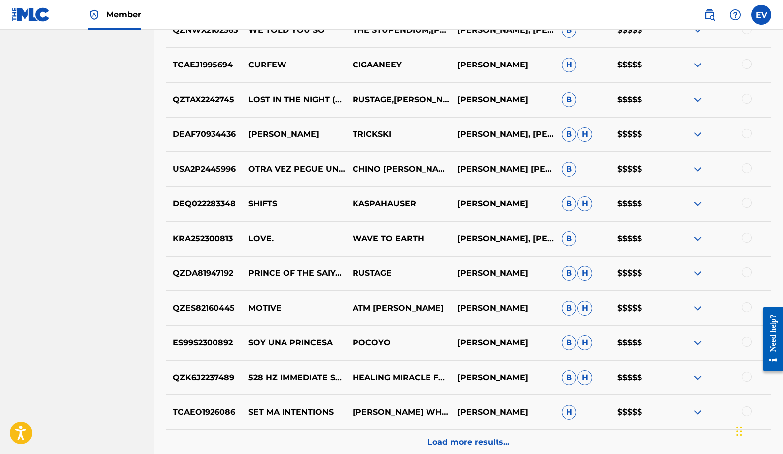
scroll to position [4597, 0]
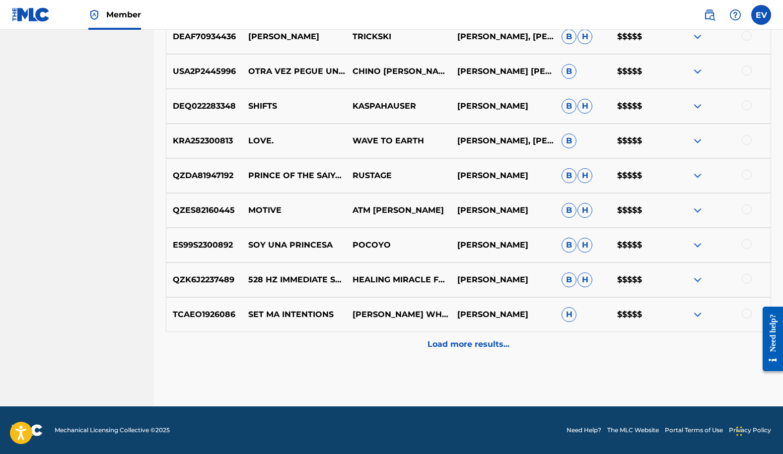
click at [448, 350] on p "Load more results..." at bounding box center [468, 344] width 82 height 12
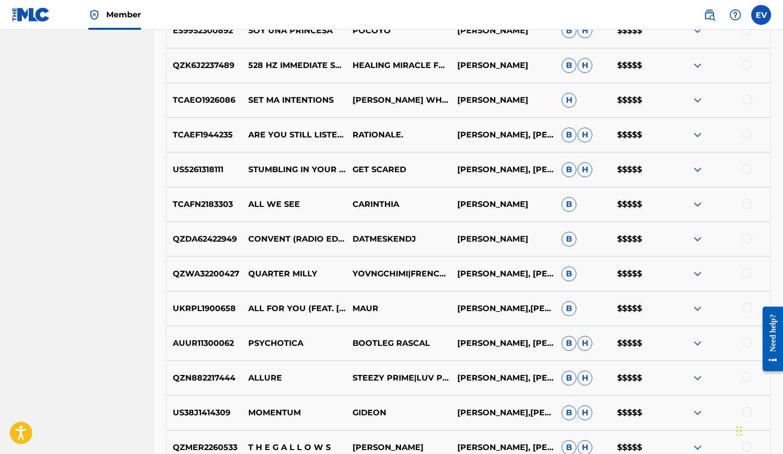
scroll to position [4944, 0]
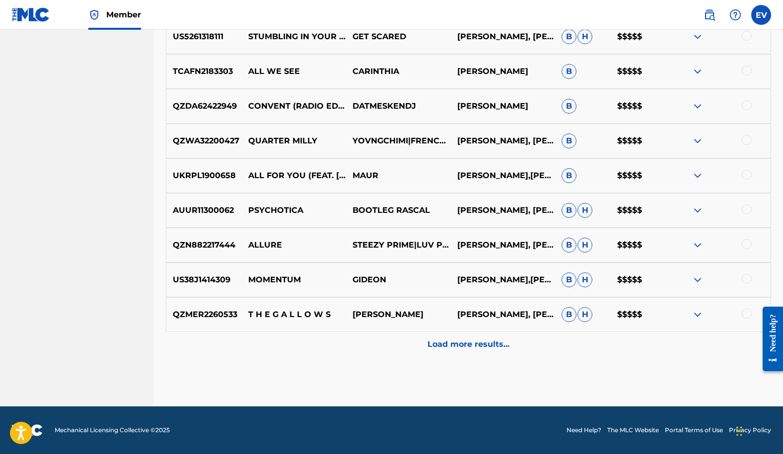
click at [441, 352] on div "Load more results..." at bounding box center [468, 344] width 605 height 25
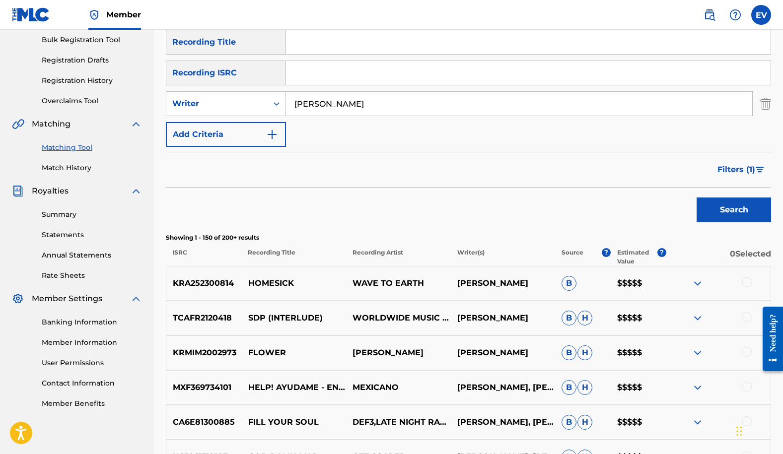
scroll to position [0, 0]
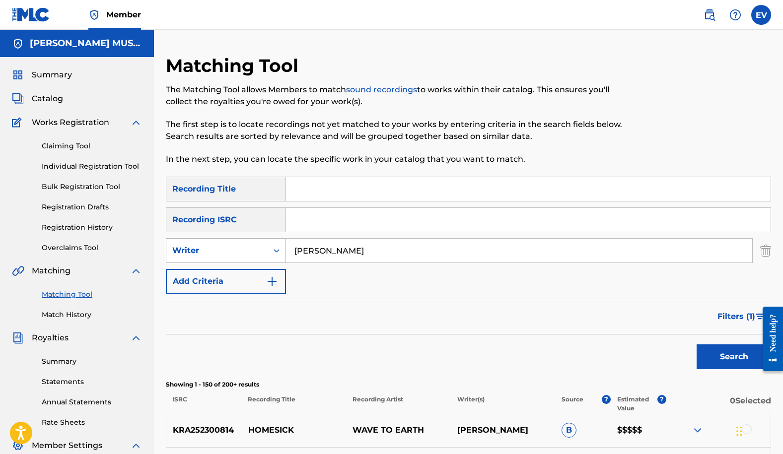
drag, startPoint x: 360, startPoint y: 261, endPoint x: 262, endPoint y: 240, distance: 100.9
click at [262, 240] on div "SearchWithCriteriaef418603-eaab-4587-b5b0-fafc6bbc0bf9 Writer [PERSON_NAME]" at bounding box center [468, 250] width 605 height 25
type input "="
type input "[PERSON_NAME]"
click at [714, 365] on button "Search" at bounding box center [733, 356] width 74 height 25
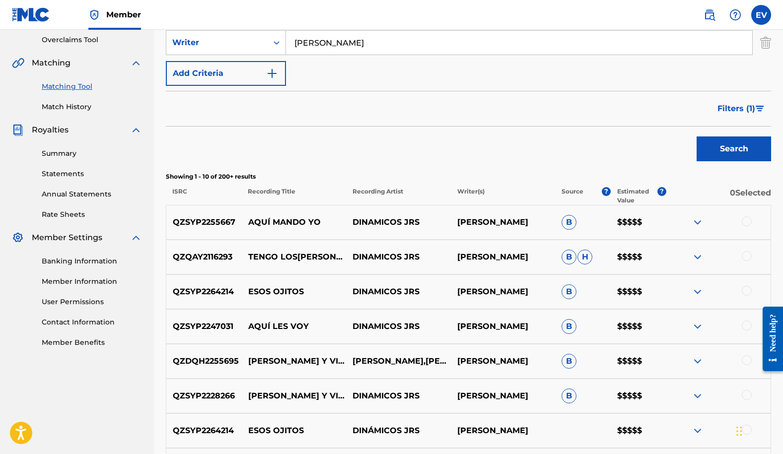
scroll to position [227, 0]
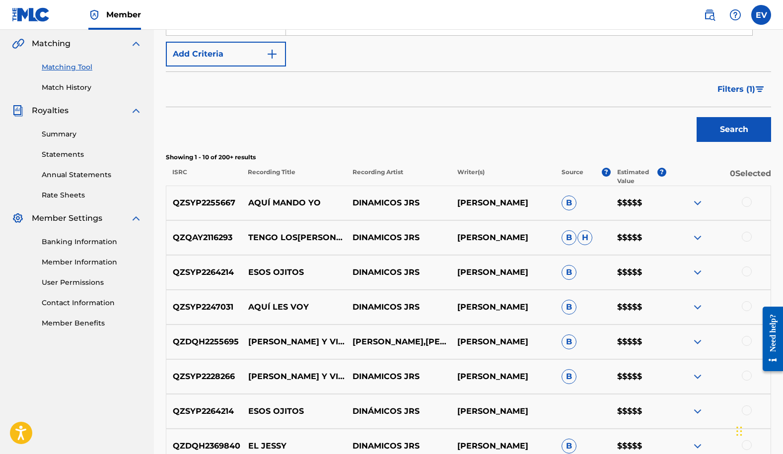
click at [743, 338] on div at bounding box center [746, 341] width 10 height 10
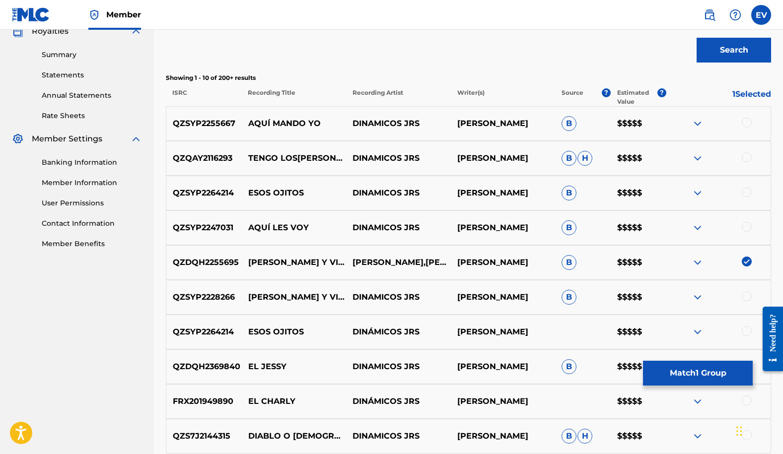
scroll to position [321, 0]
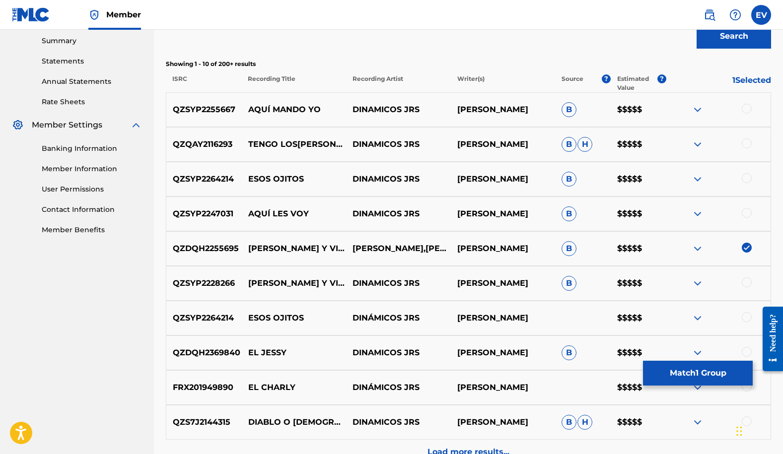
click at [746, 282] on div at bounding box center [746, 282] width 10 height 10
click at [695, 245] on img at bounding box center [697, 249] width 12 height 12
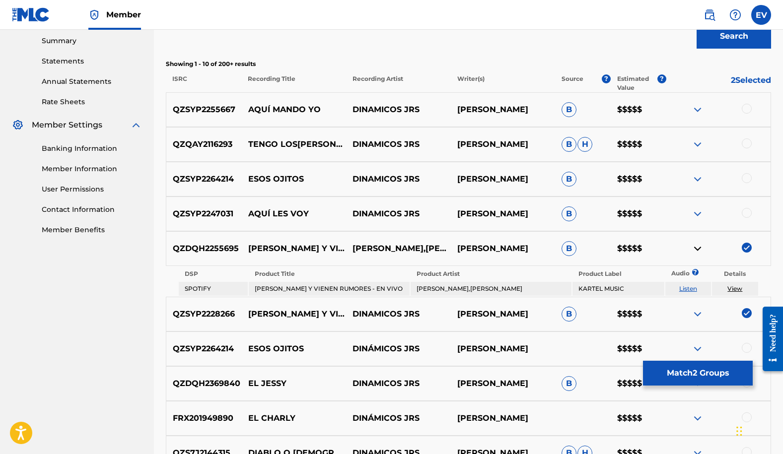
click at [695, 245] on img at bounding box center [697, 249] width 12 height 12
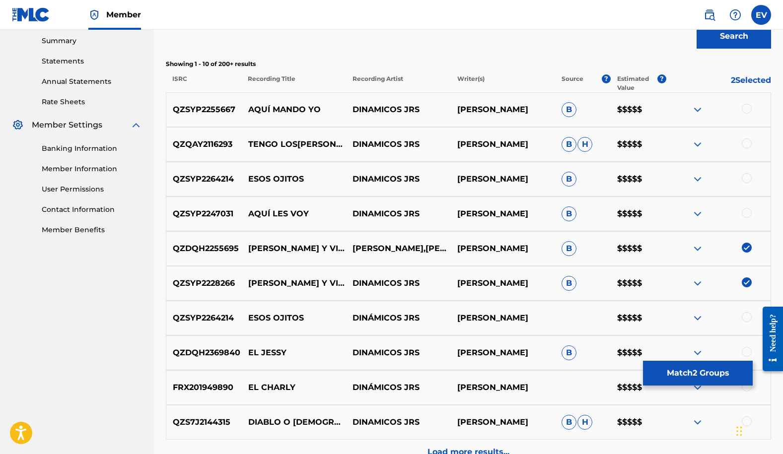
click at [695, 282] on img at bounding box center [697, 283] width 12 height 12
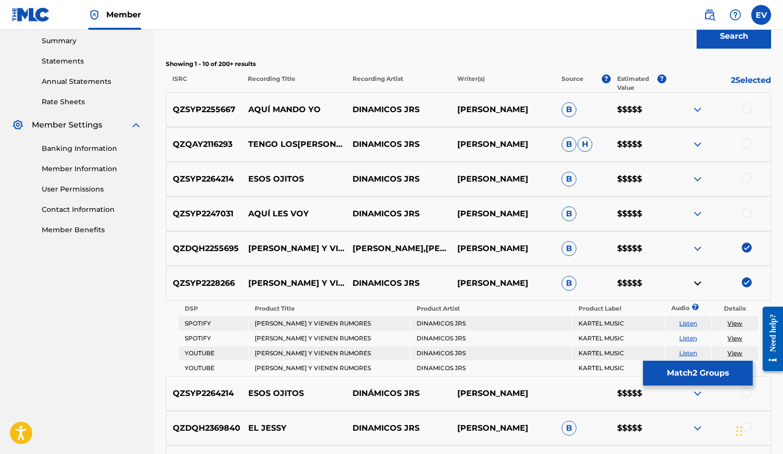
click at [695, 282] on img at bounding box center [697, 283] width 12 height 12
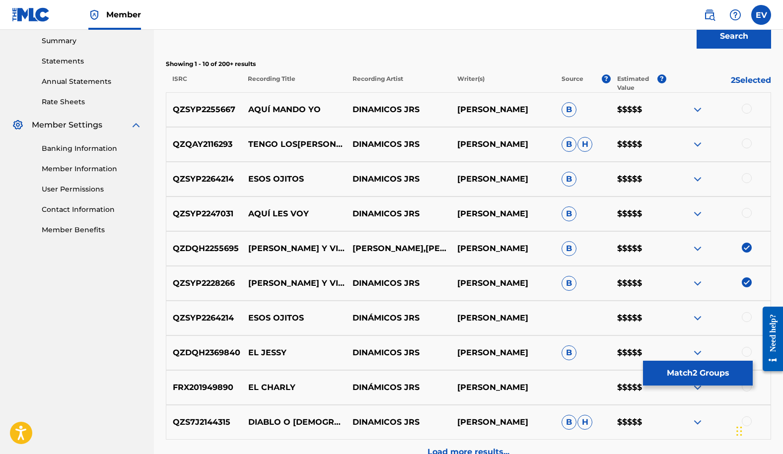
click at [675, 371] on button "Match 2 Groups" at bounding box center [698, 373] width 110 height 25
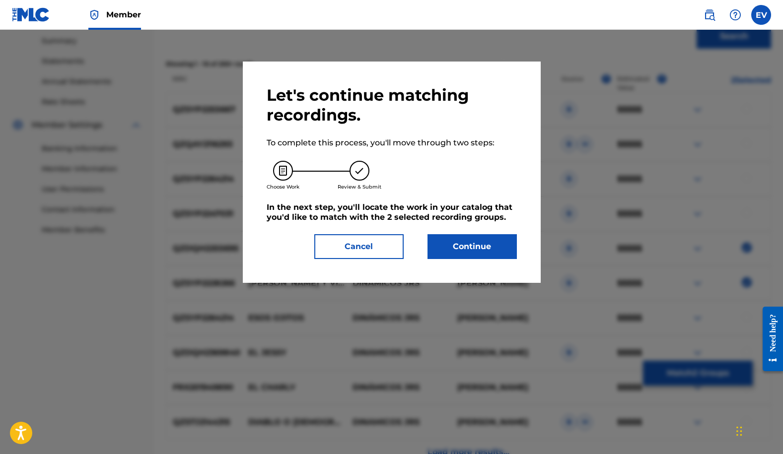
click at [476, 246] on button "Continue" at bounding box center [471, 246] width 89 height 25
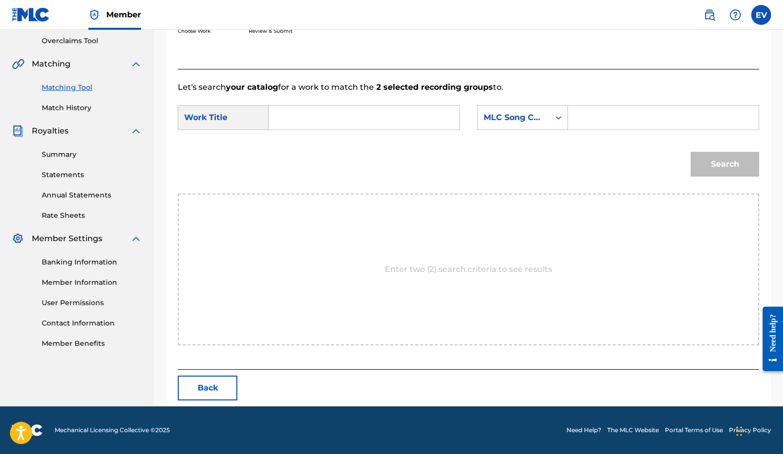
click at [313, 120] on input "Search Form" at bounding box center [364, 118] width 174 height 24
type input "[PERSON_NAME] y vienen rumores"
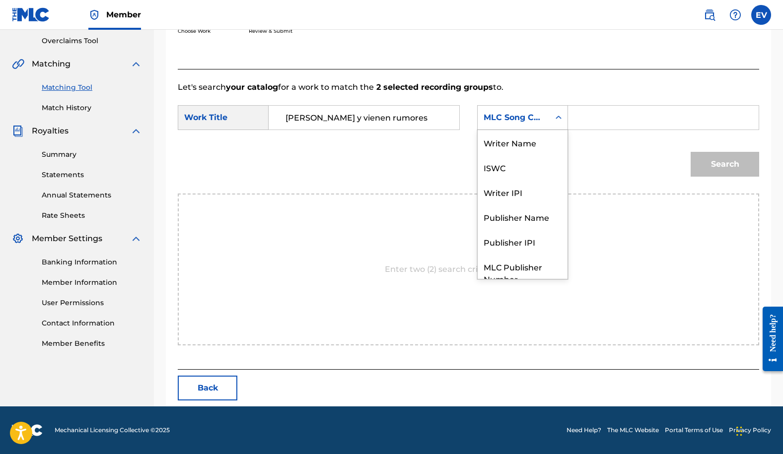
click at [556, 119] on icon "Search Form" at bounding box center [558, 118] width 10 height 10
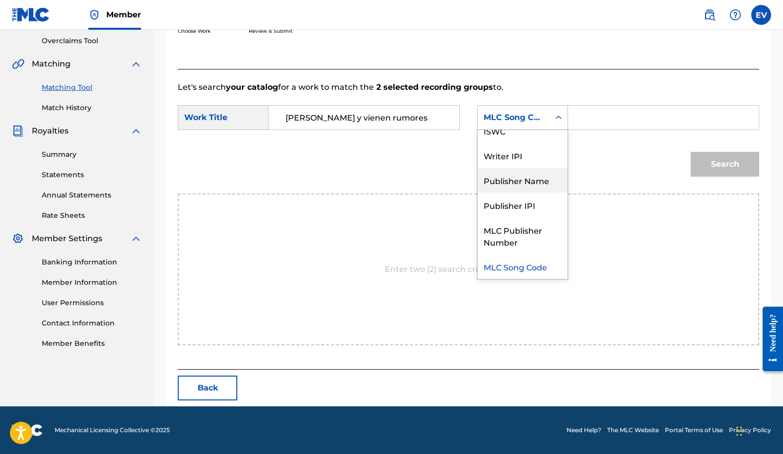
click at [542, 180] on div "Publisher Name" at bounding box center [522, 180] width 90 height 25
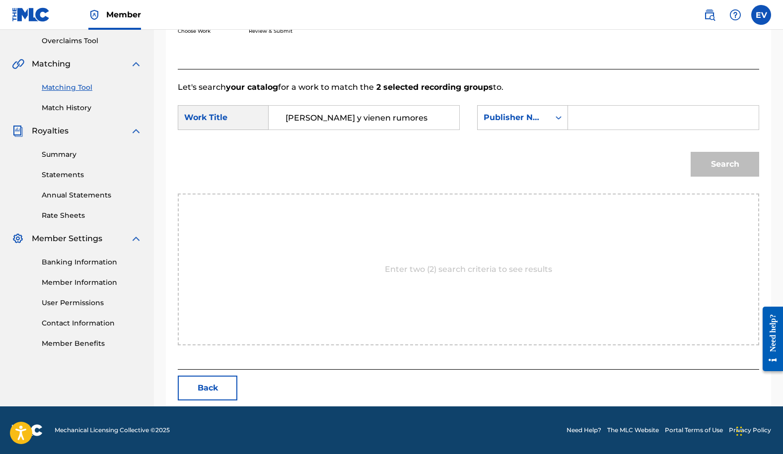
click at [591, 120] on input "Search Form" at bounding box center [663, 118] width 174 height 24
type input "[PERSON_NAME] music"
click at [713, 166] on button "Search" at bounding box center [724, 164] width 68 height 25
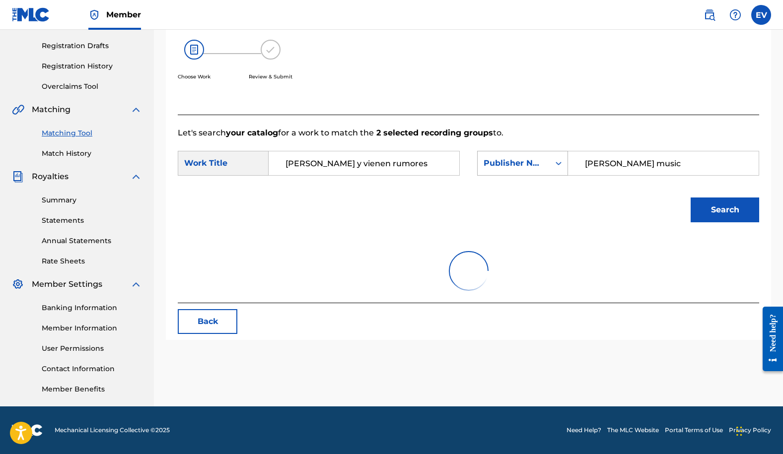
scroll to position [207, 0]
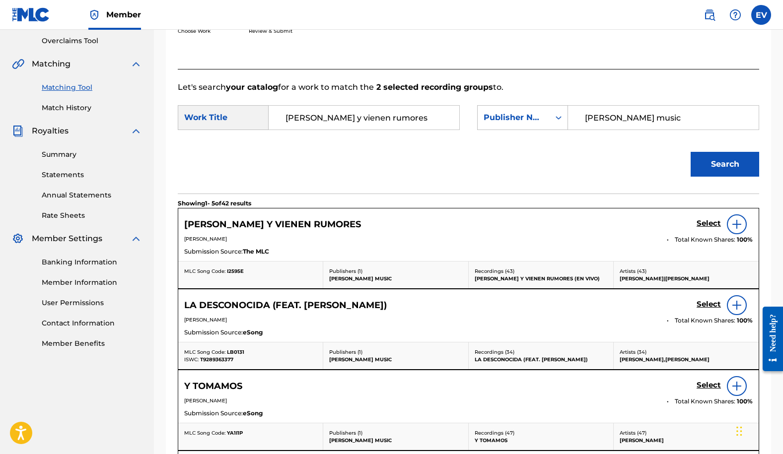
click at [703, 224] on h5 "Select" at bounding box center [708, 223] width 24 height 9
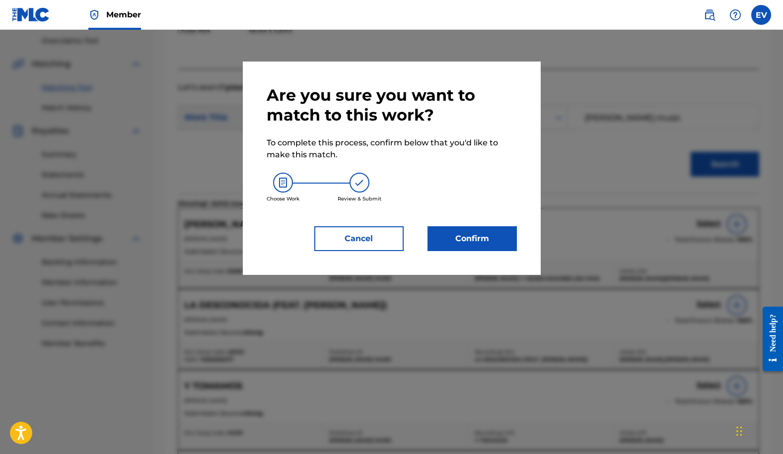
click at [483, 242] on button "Confirm" at bounding box center [471, 238] width 89 height 25
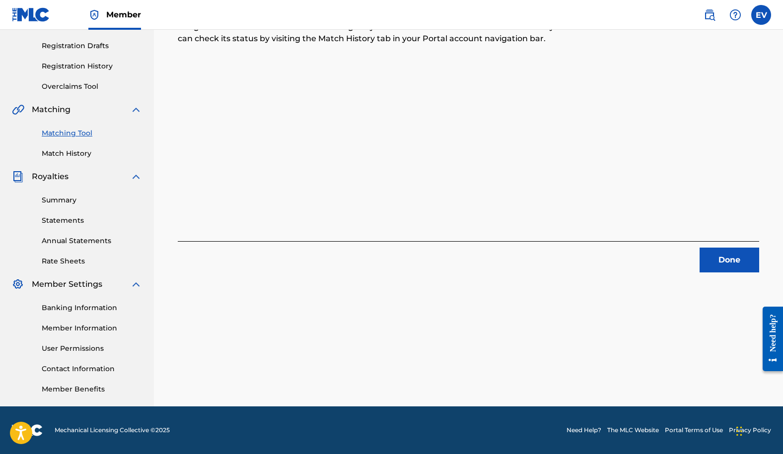
click at [729, 267] on button "Done" at bounding box center [729, 260] width 60 height 25
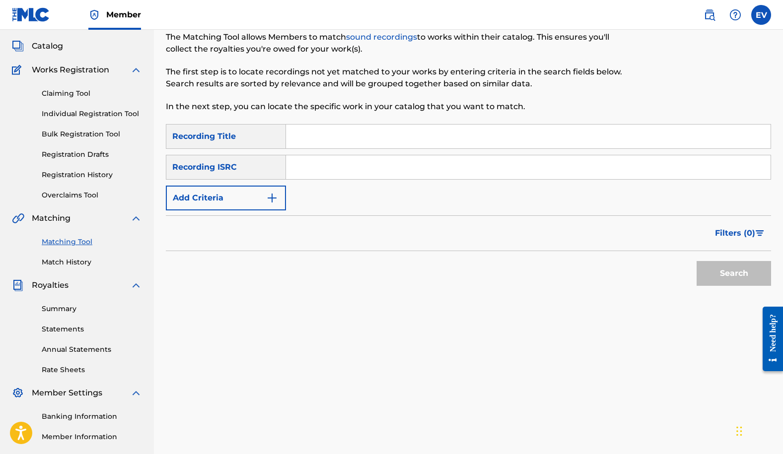
scroll to position [0, 0]
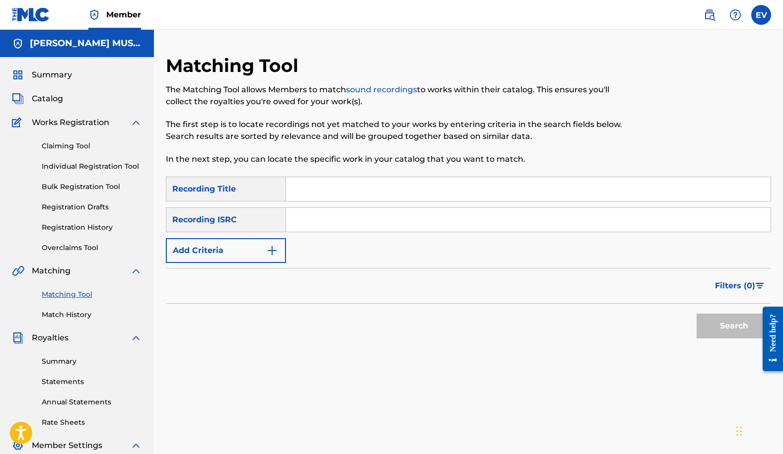
click at [50, 77] on span "Summary" at bounding box center [52, 75] width 40 height 12
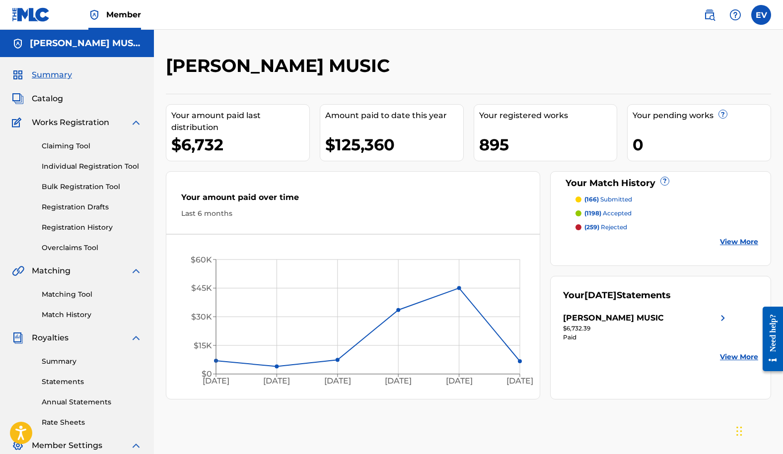
click at [43, 93] on span "Catalog" at bounding box center [47, 99] width 31 height 12
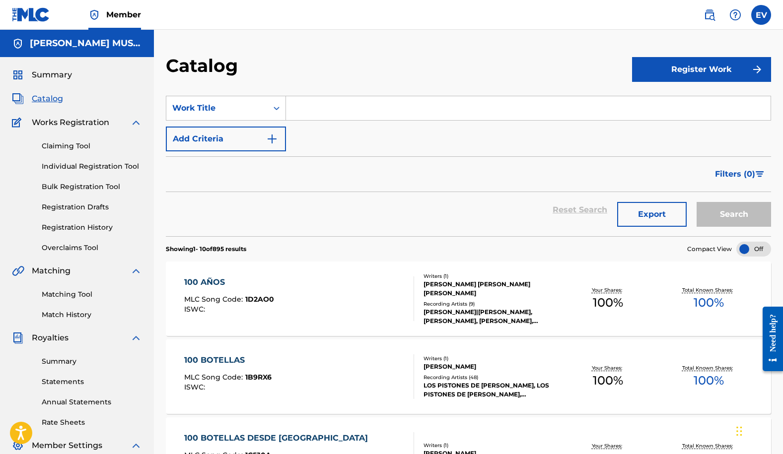
click at [54, 75] on span "Summary" at bounding box center [52, 75] width 40 height 12
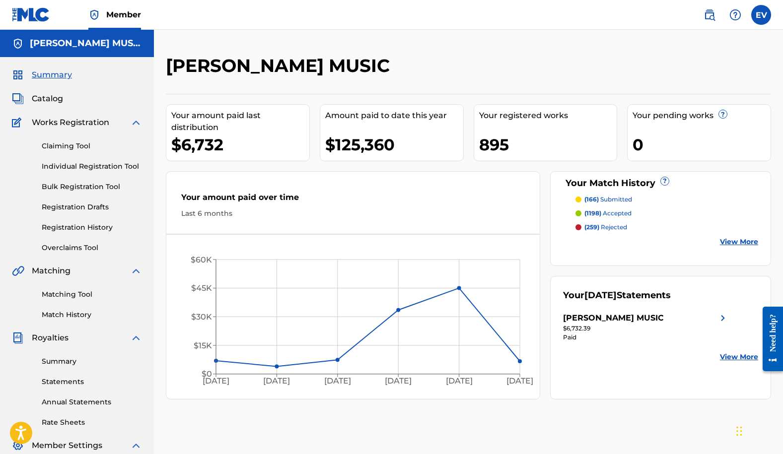
click at [41, 99] on span "Catalog" at bounding box center [47, 99] width 31 height 12
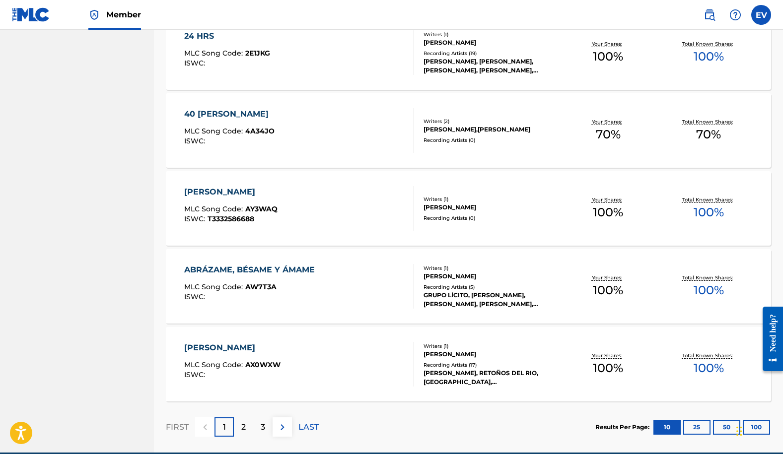
scroll to position [682, 0]
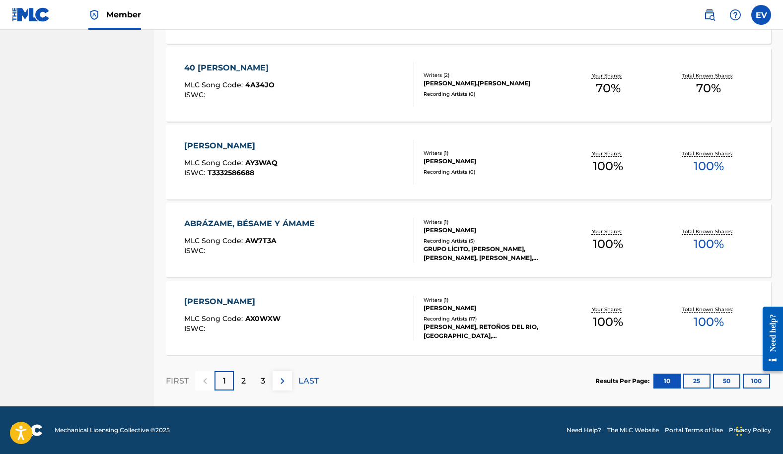
click at [282, 381] on img at bounding box center [282, 381] width 12 height 12
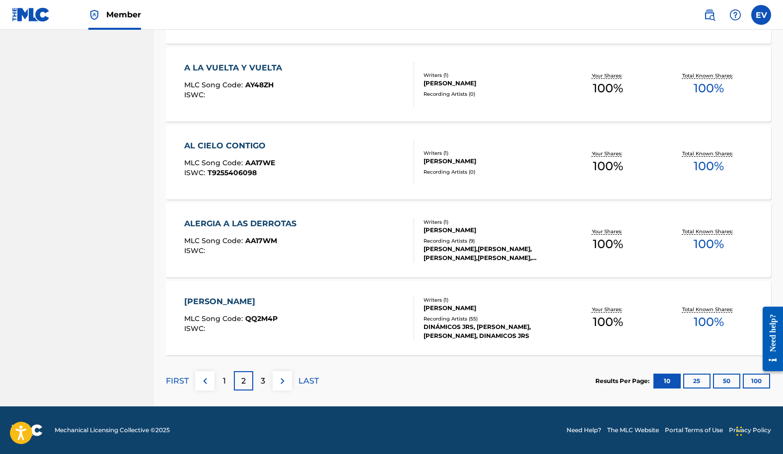
click at [280, 381] on img at bounding box center [282, 381] width 12 height 12
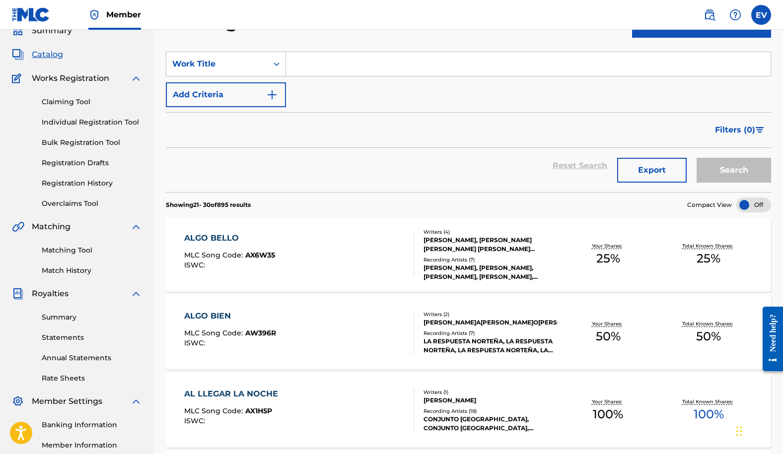
scroll to position [0, 0]
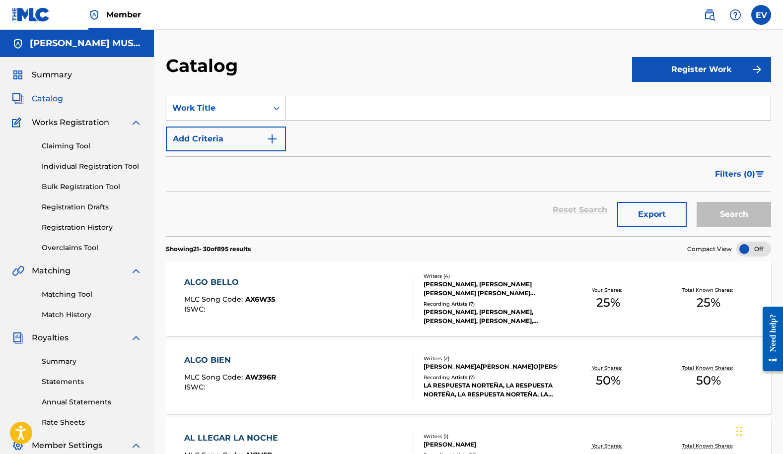
click at [49, 71] on span "Summary" at bounding box center [52, 75] width 40 height 12
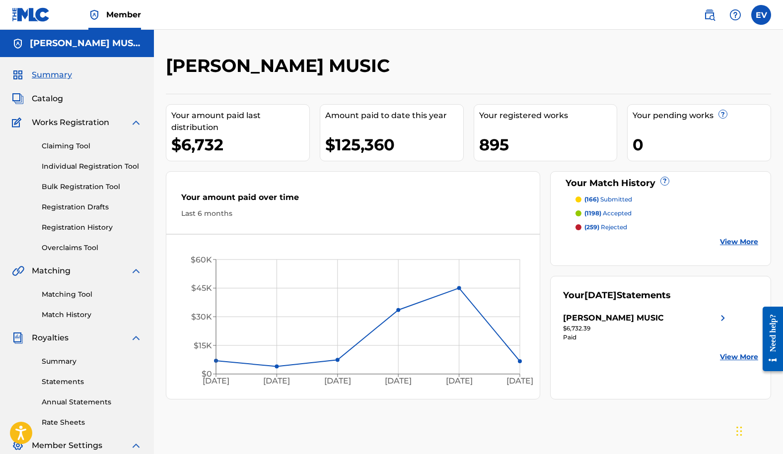
click at [41, 100] on span "Catalog" at bounding box center [47, 99] width 31 height 12
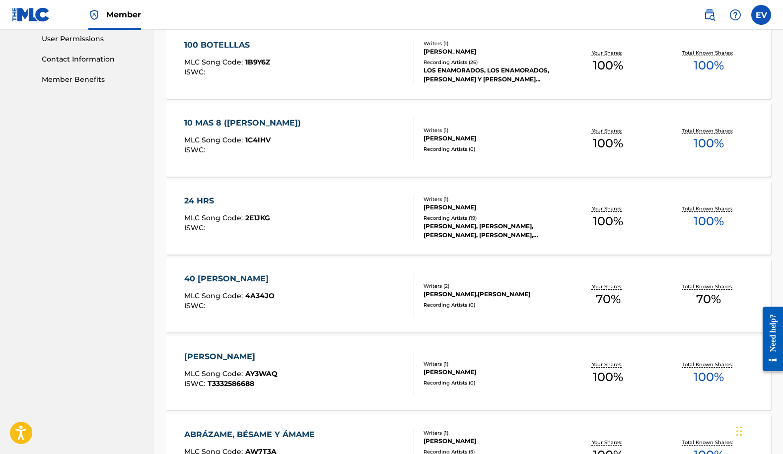
scroll to position [452, 0]
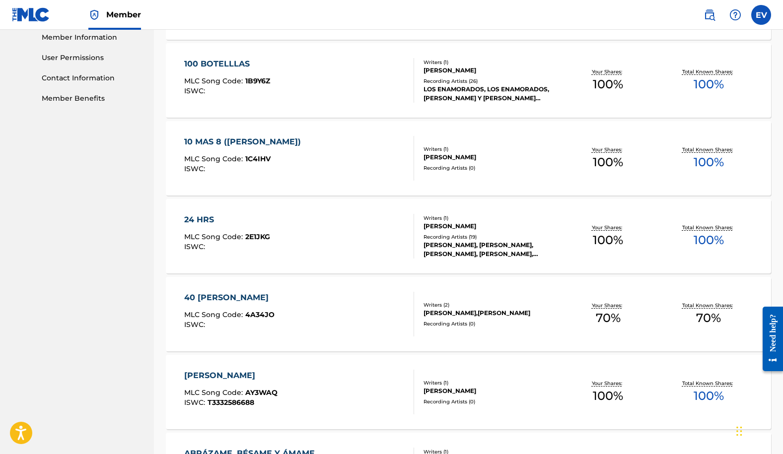
click at [453, 157] on div "[PERSON_NAME]" at bounding box center [490, 157] width 134 height 9
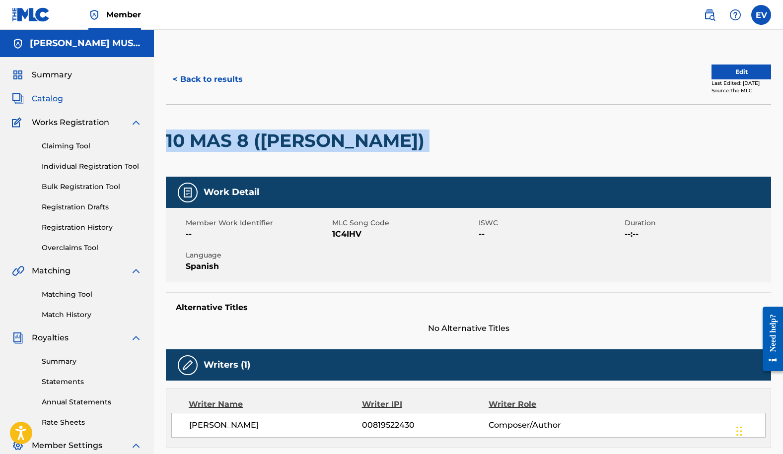
drag, startPoint x: 172, startPoint y: 139, endPoint x: 376, endPoint y: 149, distance: 204.2
click at [376, 149] on div "10 MAS 8 ([PERSON_NAME])" at bounding box center [468, 140] width 605 height 72
copy div "10 MAS 8 ([PERSON_NAME])"
click at [81, 294] on link "Matching Tool" at bounding box center [92, 294] width 100 height 10
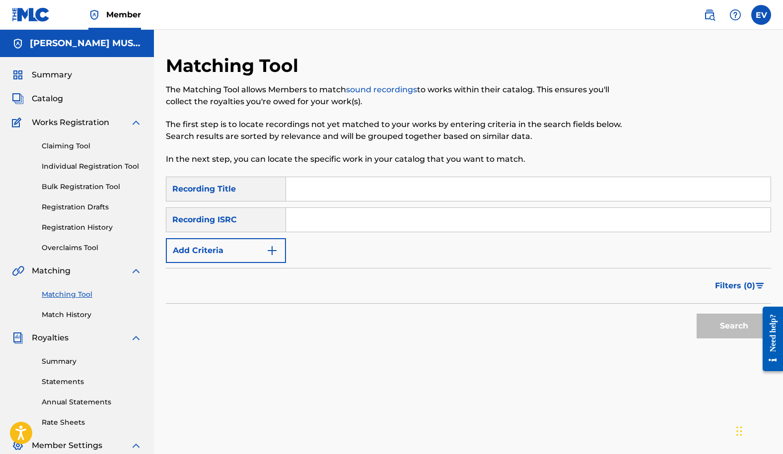
paste input "10 MAS 8 ([PERSON_NAME])"
type input "10 MAS 8 ([PERSON_NAME])"
click at [718, 326] on button "Search" at bounding box center [733, 326] width 74 height 25
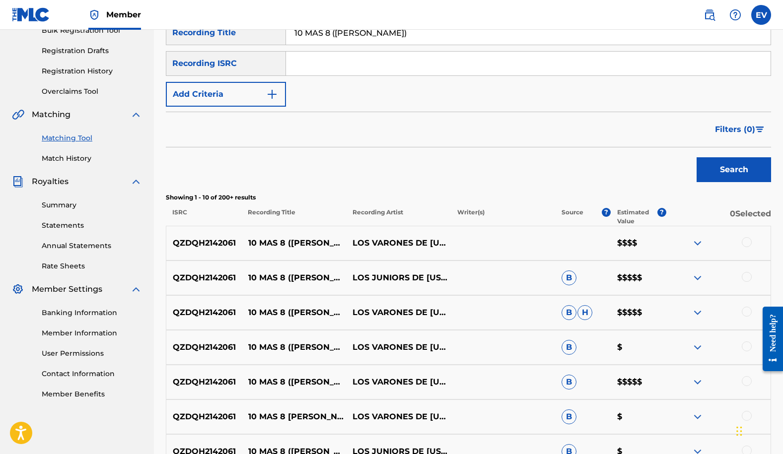
scroll to position [182, 0]
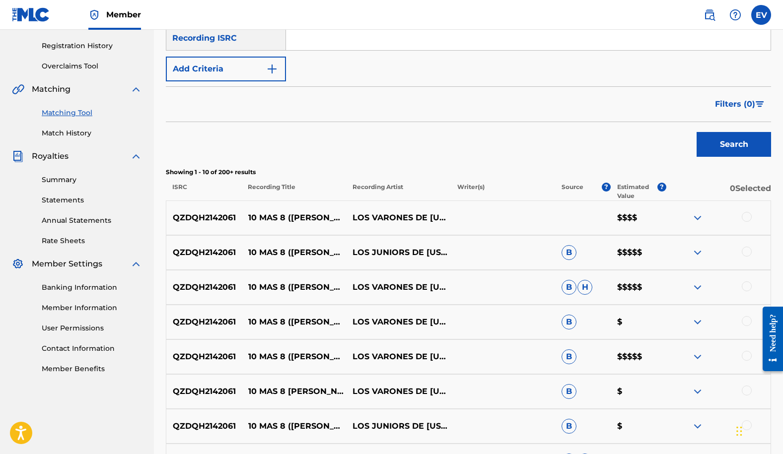
click at [745, 216] on div at bounding box center [746, 217] width 10 height 10
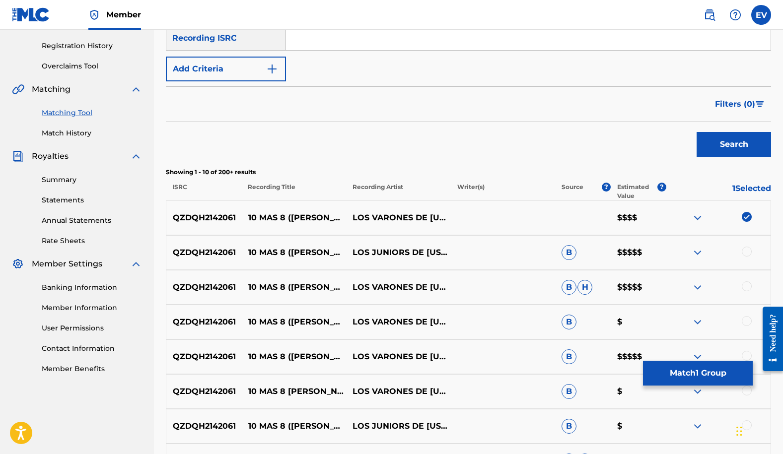
click at [746, 251] on div at bounding box center [746, 252] width 10 height 10
click at [747, 288] on div at bounding box center [746, 286] width 10 height 10
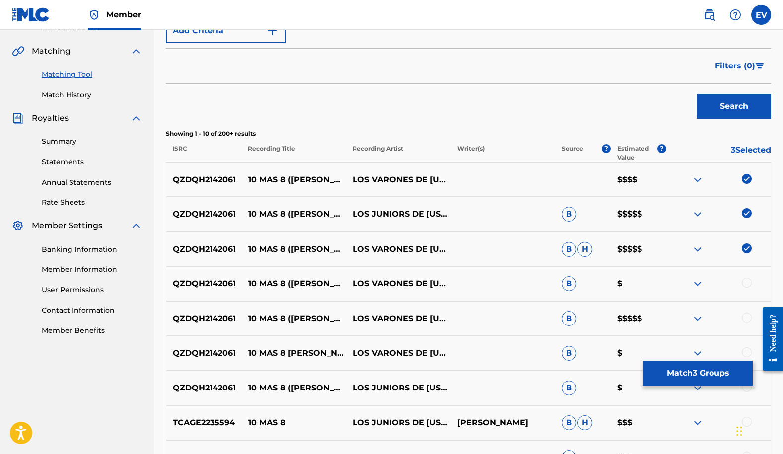
scroll to position [239, 0]
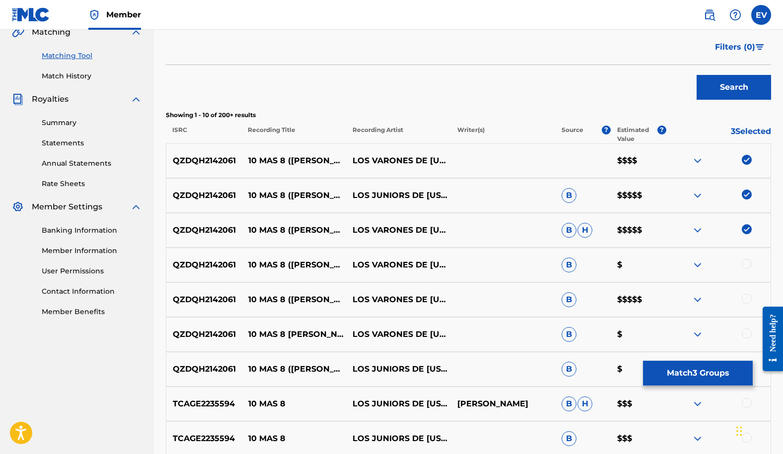
click at [747, 262] on div at bounding box center [746, 264] width 10 height 10
click at [746, 299] on div at bounding box center [746, 299] width 10 height 10
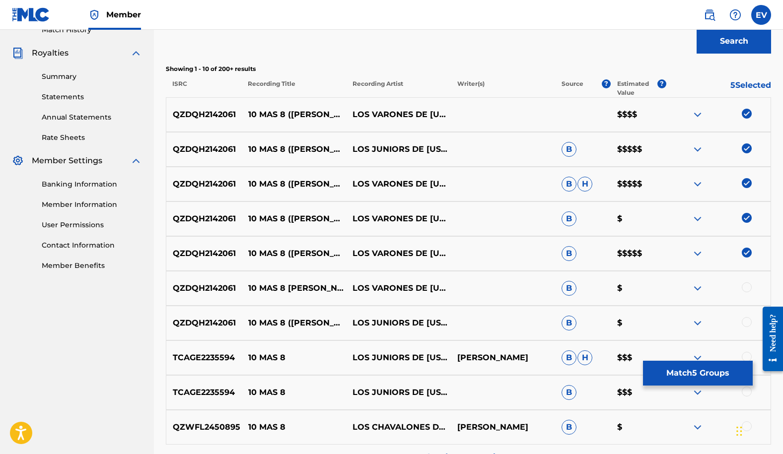
scroll to position [289, 0]
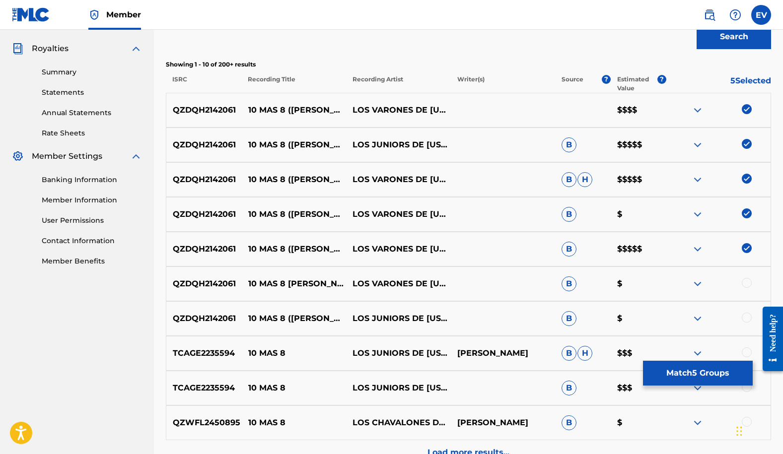
click at [745, 279] on div at bounding box center [746, 283] width 10 height 10
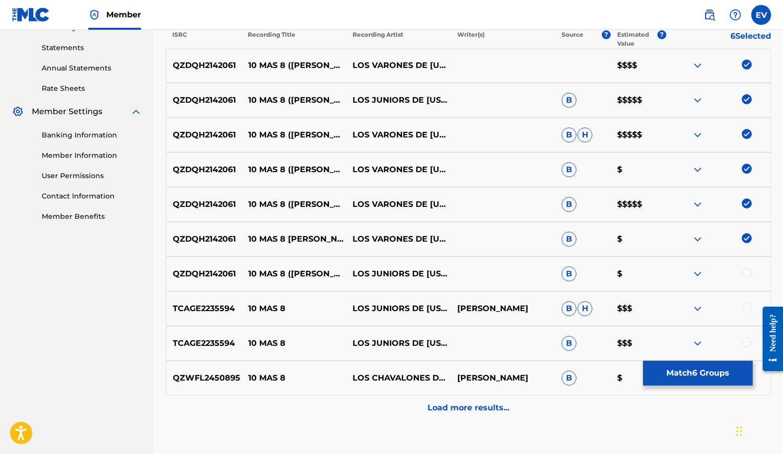
scroll to position [337, 0]
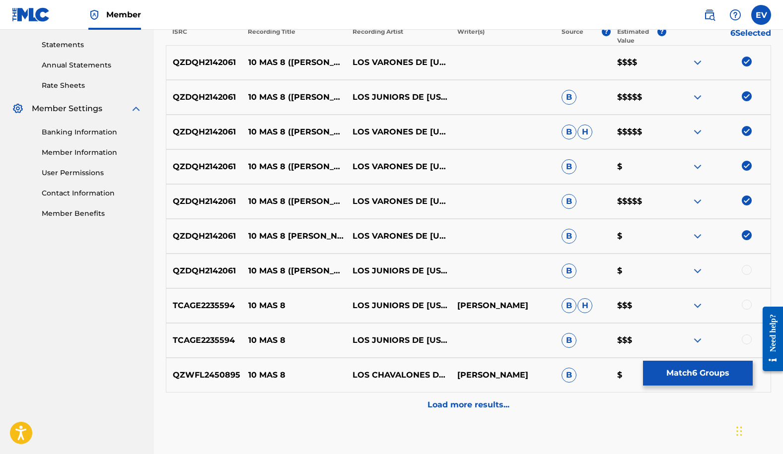
click at [745, 270] on div at bounding box center [746, 270] width 10 height 10
click at [744, 303] on div at bounding box center [746, 305] width 10 height 10
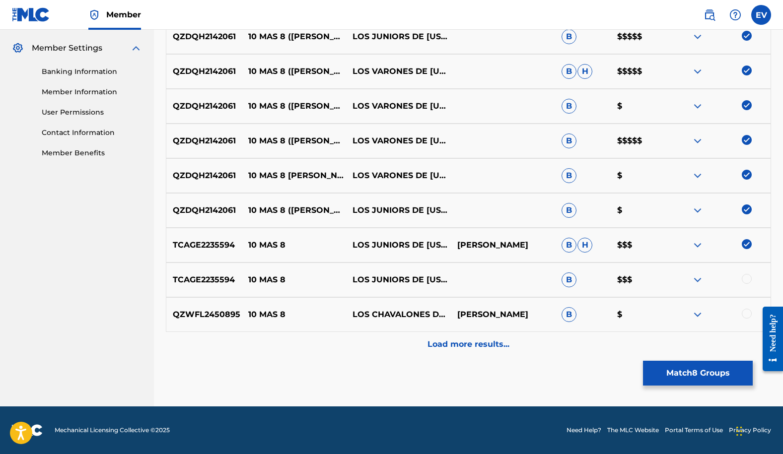
click at [745, 276] on div at bounding box center [746, 279] width 10 height 10
click at [746, 313] on div at bounding box center [746, 314] width 10 height 10
click at [444, 350] on p "Load more results..." at bounding box center [468, 344] width 82 height 12
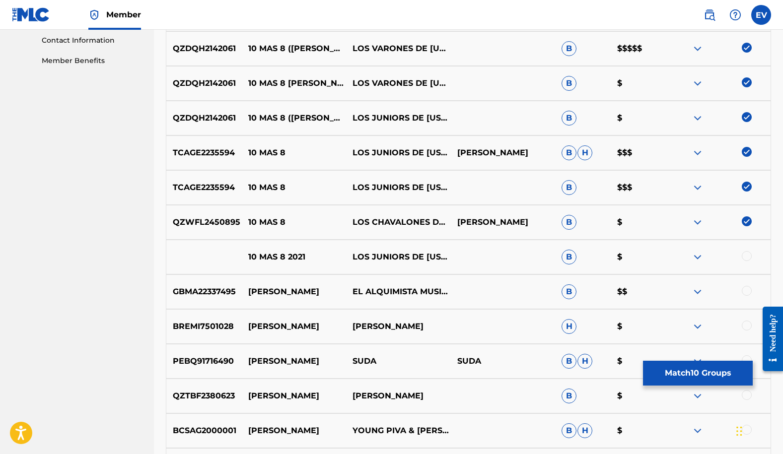
scroll to position [516, 0]
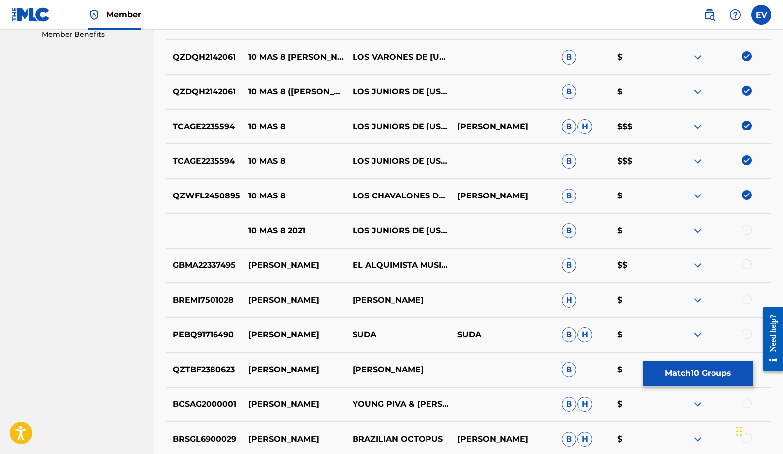
click at [744, 229] on div at bounding box center [746, 230] width 10 height 10
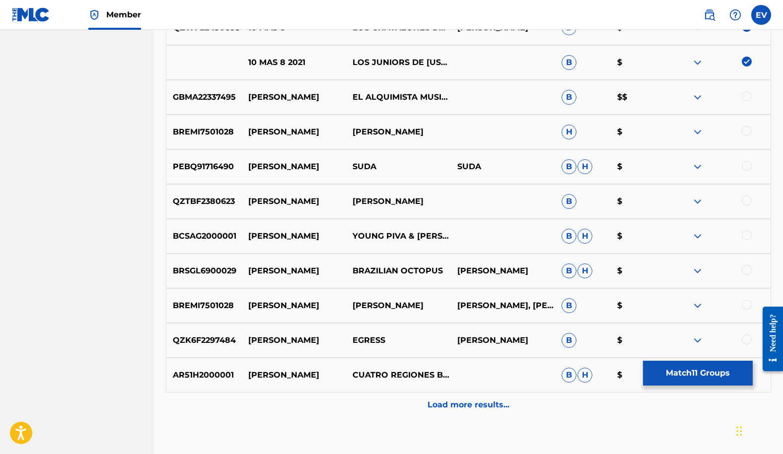
scroll to position [699, 0]
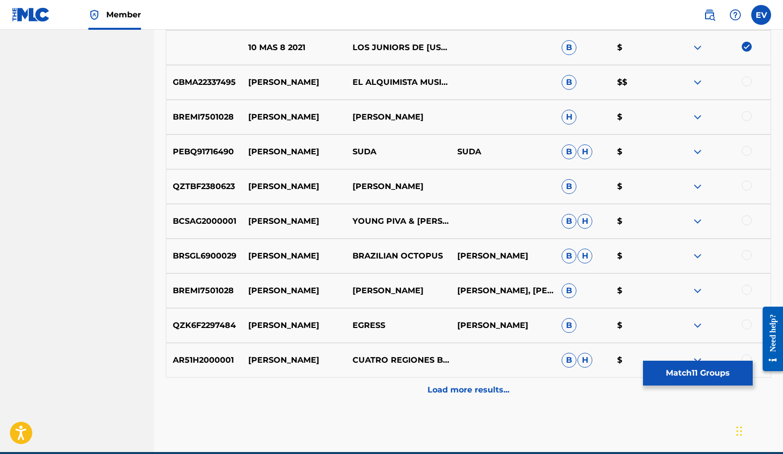
click at [677, 371] on button "Match 11 Groups" at bounding box center [698, 373] width 110 height 25
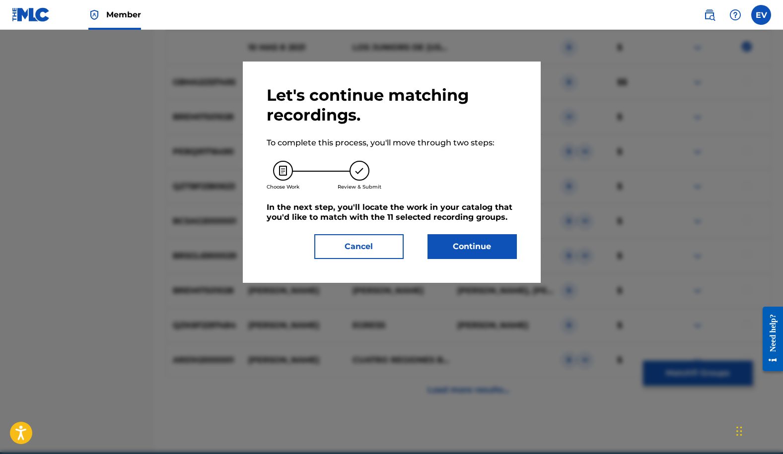
click at [452, 252] on button "Continue" at bounding box center [471, 246] width 89 height 25
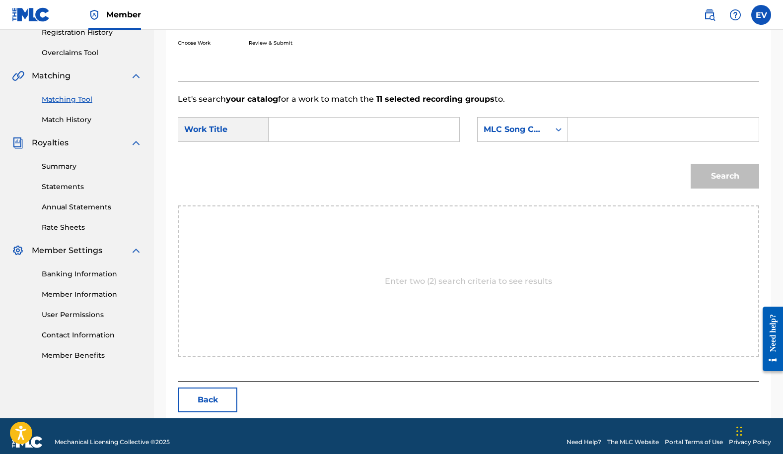
scroll to position [207, 0]
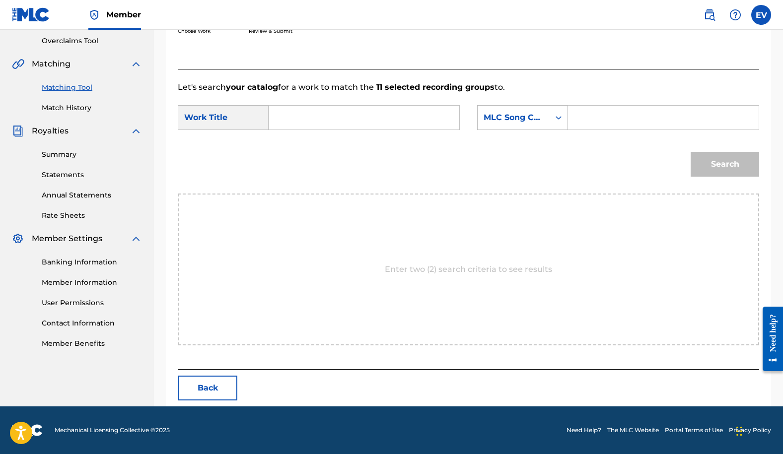
paste input "10 MAS 8 ([PERSON_NAME])"
type input "10 MAS 8 ([PERSON_NAME])"
click at [558, 116] on icon "Search Form" at bounding box center [558, 118] width 10 height 10
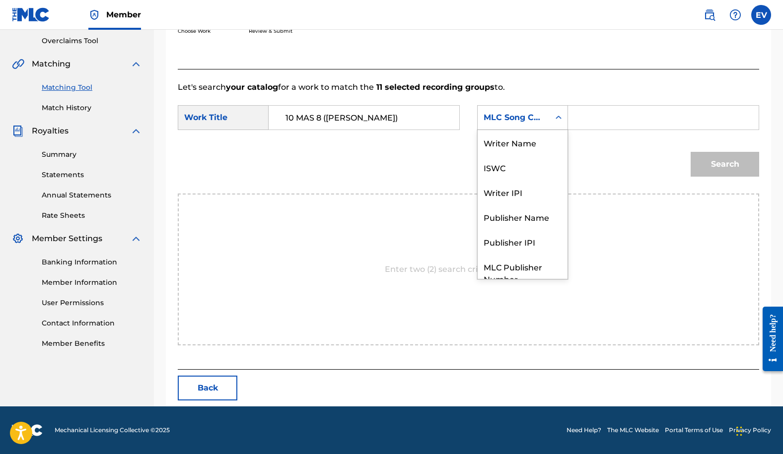
scroll to position [37, 0]
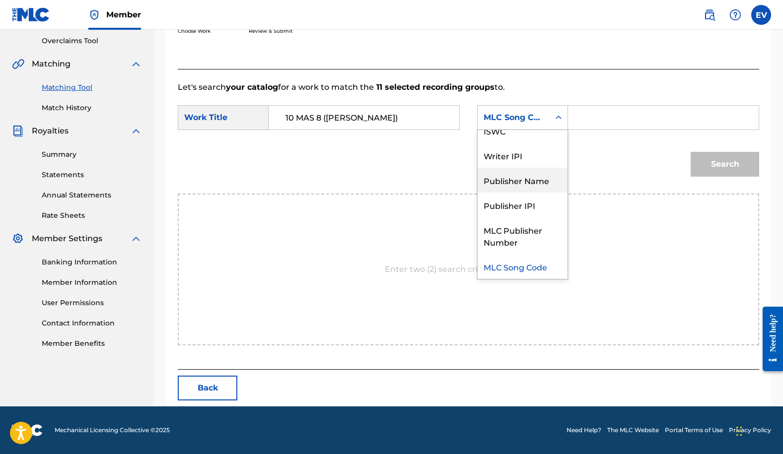
click at [542, 180] on div "Publisher Name" at bounding box center [522, 180] width 90 height 25
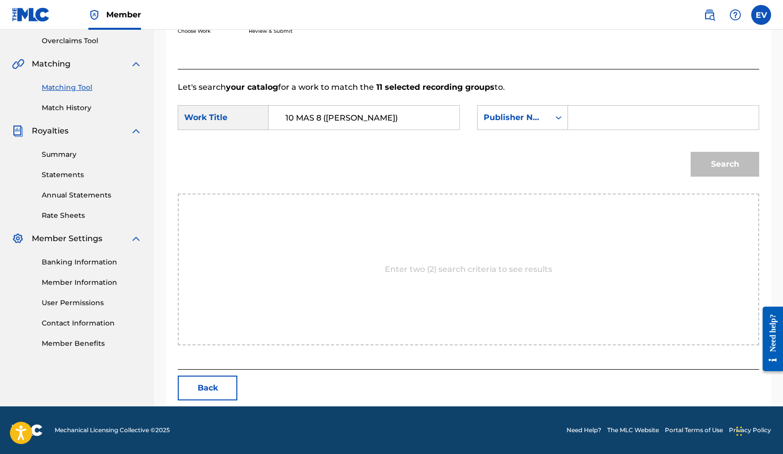
click at [591, 115] on input "Search Form" at bounding box center [663, 118] width 174 height 24
type input "[PERSON_NAME] music"
click at [709, 161] on button "Search" at bounding box center [724, 164] width 68 height 25
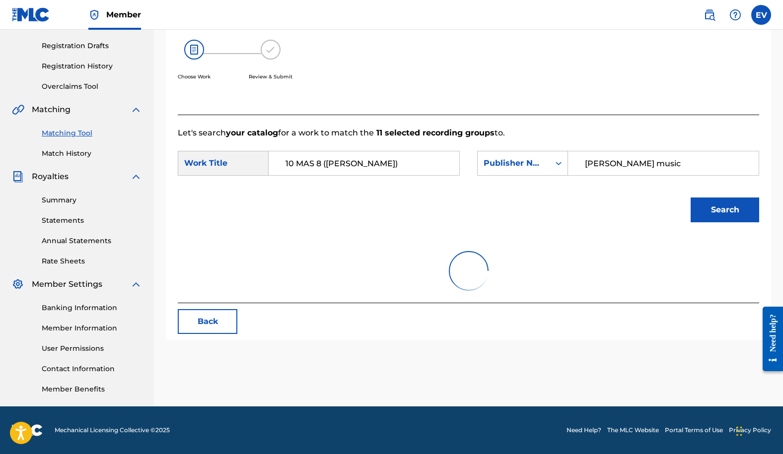
scroll to position [207, 0]
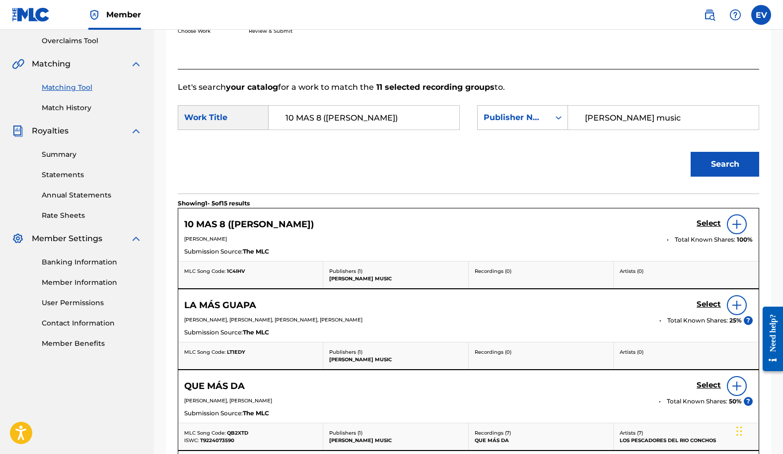
click at [709, 224] on h5 "Select" at bounding box center [708, 223] width 24 height 9
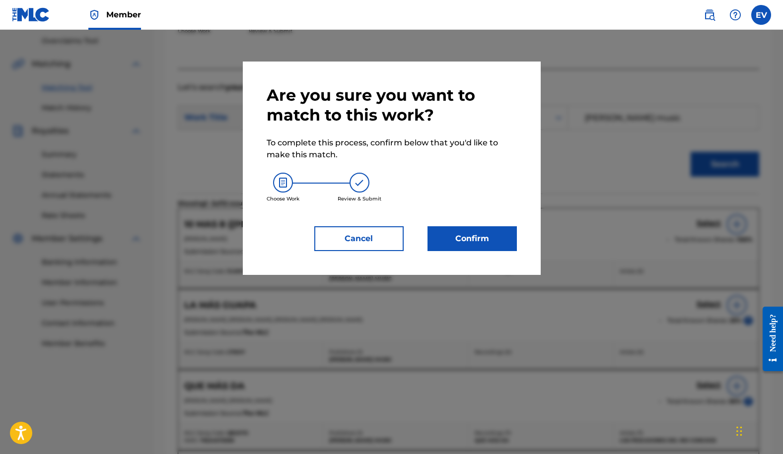
click at [484, 235] on button "Confirm" at bounding box center [471, 238] width 89 height 25
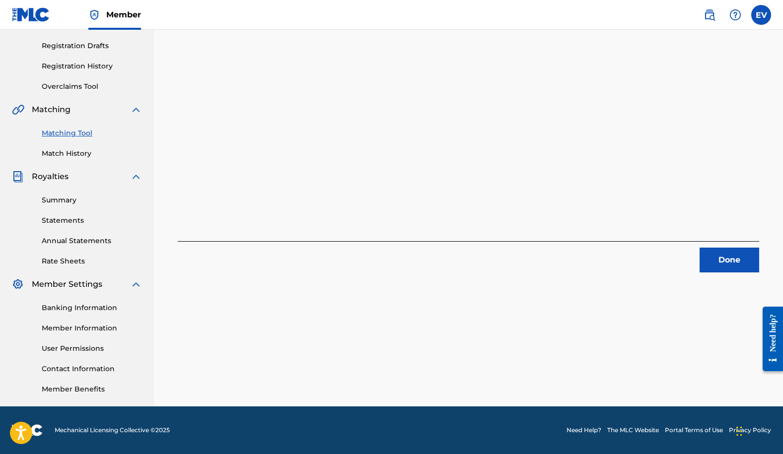
click at [717, 257] on button "Done" at bounding box center [729, 260] width 60 height 25
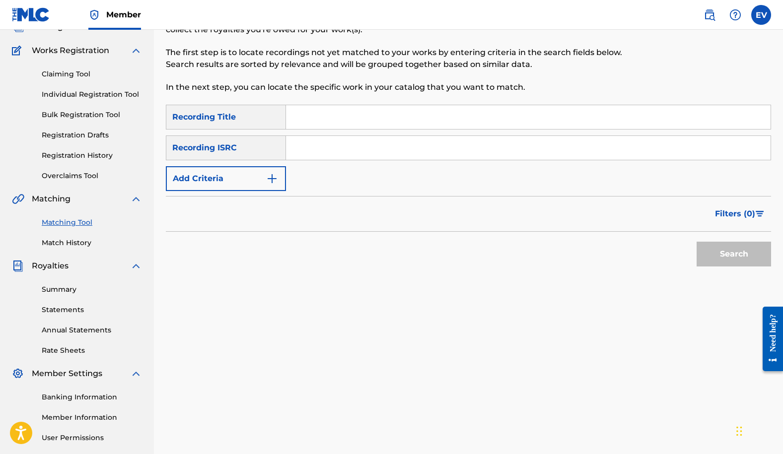
scroll to position [0, 0]
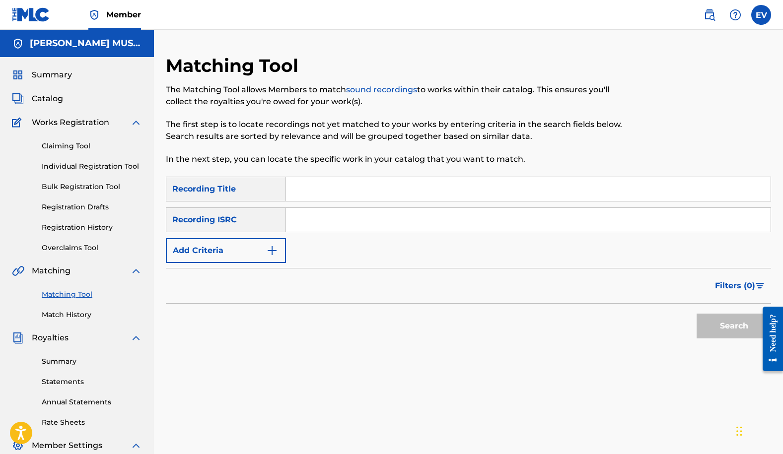
click at [43, 74] on span "Summary" at bounding box center [52, 75] width 40 height 12
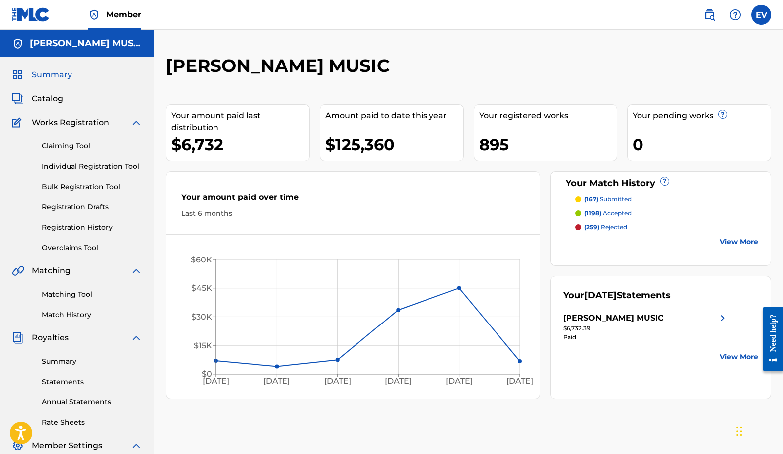
click at [49, 97] on span "Catalog" at bounding box center [47, 99] width 31 height 12
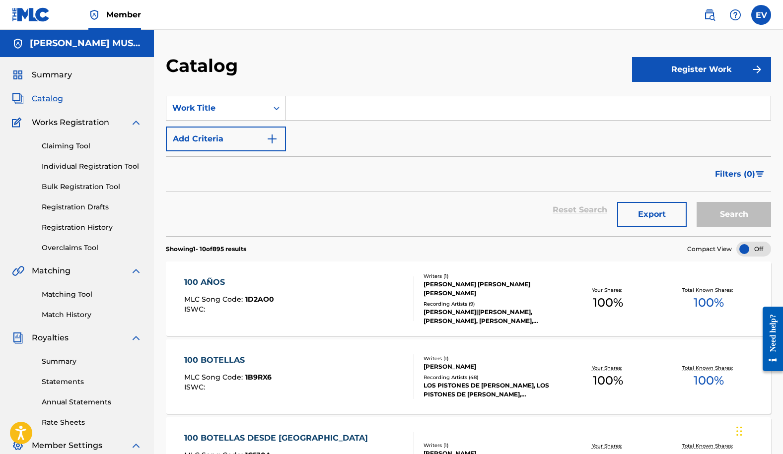
click at [46, 73] on span "Summary" at bounding box center [52, 75] width 40 height 12
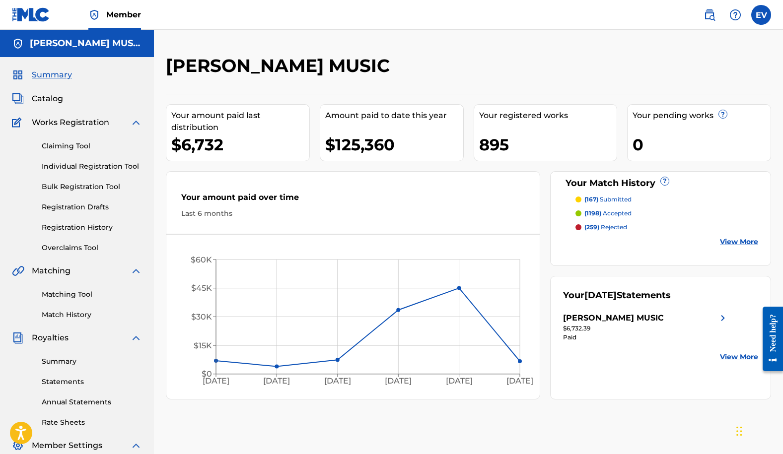
click at [75, 290] on link "Matching Tool" at bounding box center [92, 294] width 100 height 10
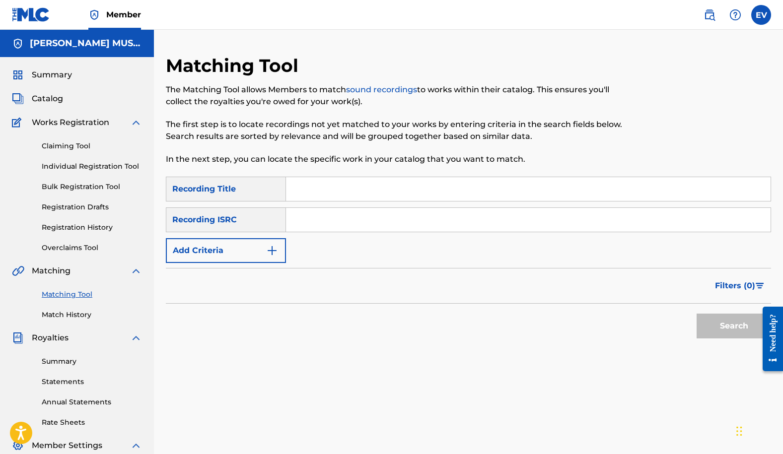
click at [311, 189] on input "Search Form" at bounding box center [528, 189] width 484 height 24
type input "mentirosa y cabrona"
click at [696, 314] on button "Search" at bounding box center [733, 326] width 74 height 25
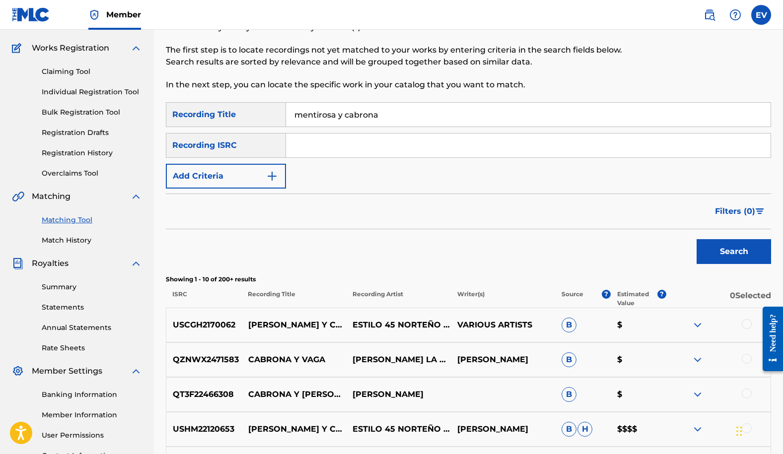
scroll to position [24, 0]
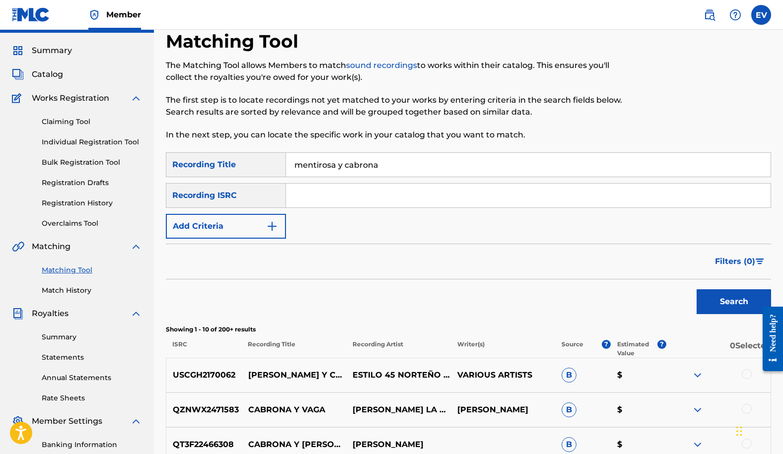
drag, startPoint x: 395, startPoint y: 166, endPoint x: 285, endPoint y: 151, distance: 110.2
click at [288, 151] on div "Matching Tool The Matching Tool allows Members to match sound recordings to wor…" at bounding box center [468, 404] width 605 height 749
type input "el retrovisor"
click at [696, 289] on button "Search" at bounding box center [733, 301] width 74 height 25
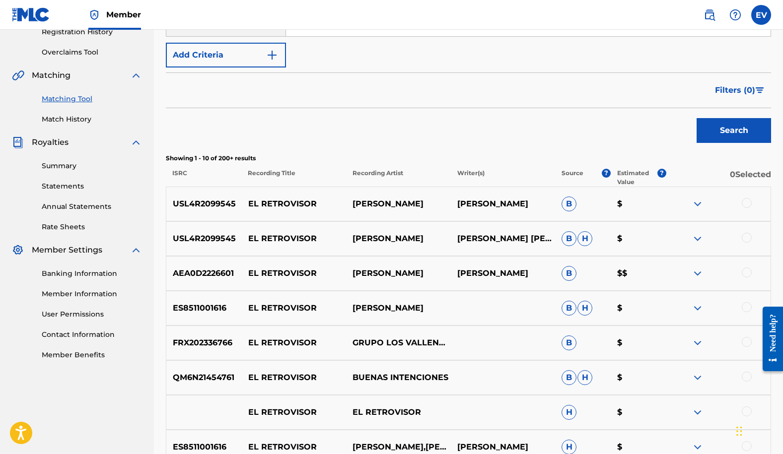
scroll to position [122, 0]
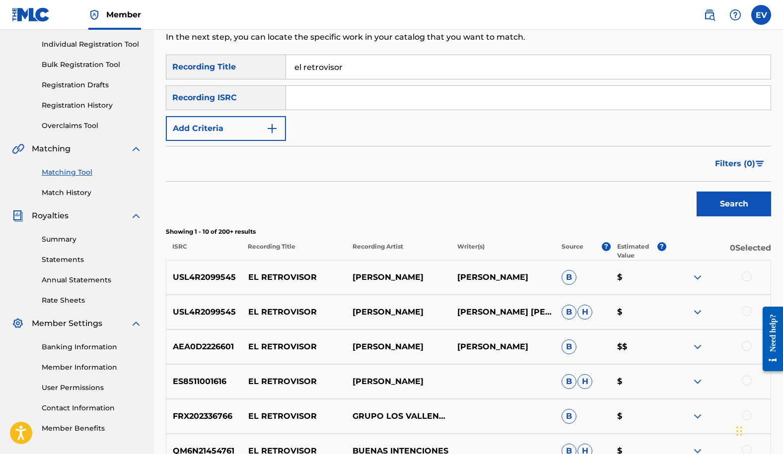
click at [276, 125] on img "Search Form" at bounding box center [272, 129] width 12 height 12
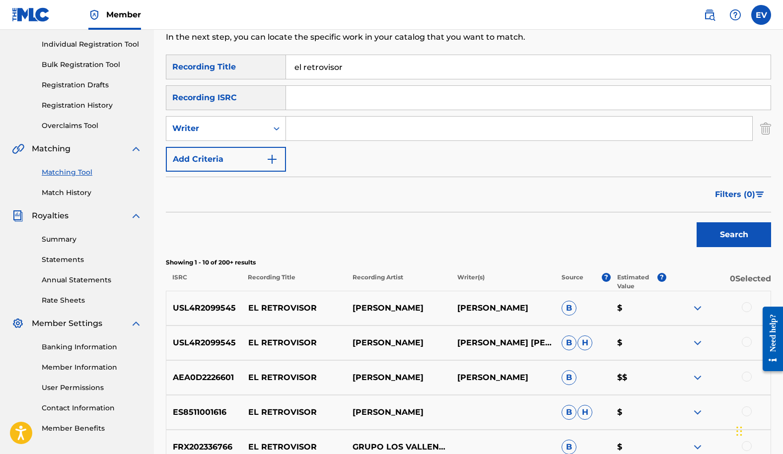
click at [276, 125] on icon "Search Form" at bounding box center [276, 129] width 10 height 10
click at [265, 150] on div "Recording Artist" at bounding box center [225, 153] width 119 height 25
click at [299, 128] on input "Search Form" at bounding box center [519, 129] width 466 height 24
type input "[DEMOGRAPHIC_DATA][PERSON_NAME]"
click at [730, 231] on button "Search" at bounding box center [733, 234] width 74 height 25
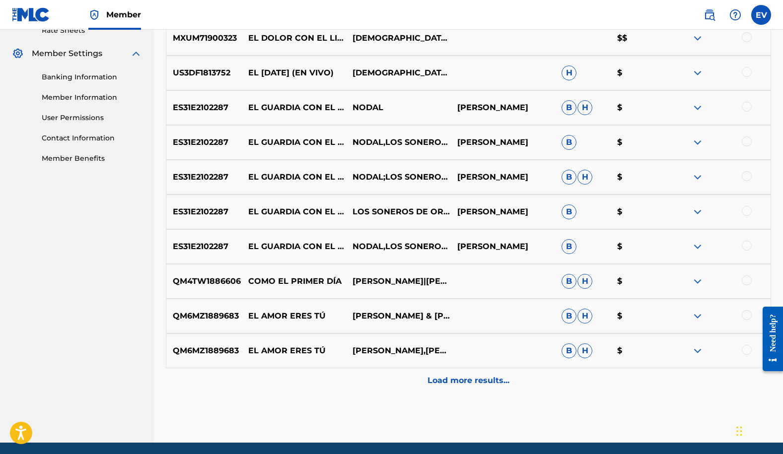
scroll to position [0, 0]
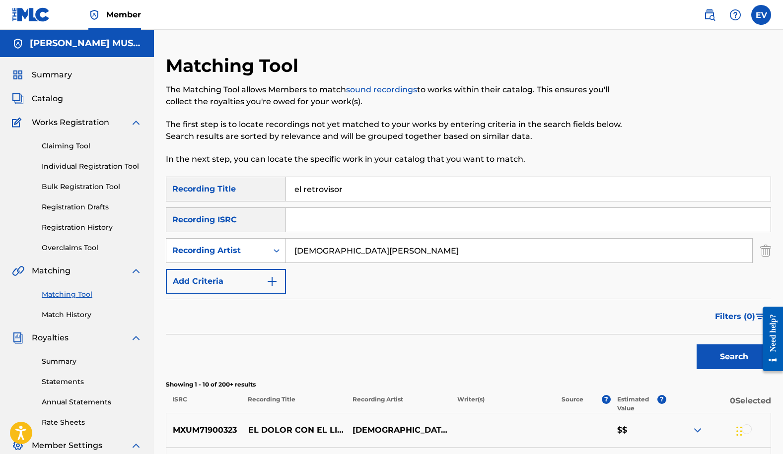
drag, startPoint x: 351, startPoint y: 191, endPoint x: 253, endPoint y: 161, distance: 103.0
click at [253, 161] on div "Matching Tool The Matching Tool allows Members to match sound recordings to wor…" at bounding box center [468, 445] width 605 height 780
click at [696, 344] on button "Search" at bounding box center [733, 356] width 74 height 25
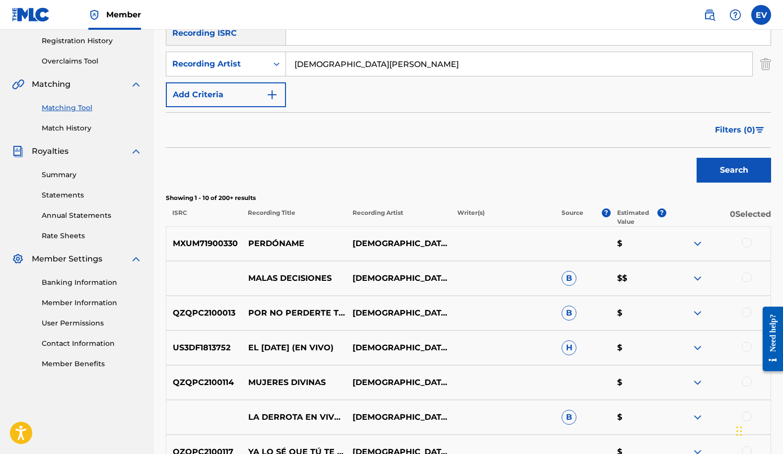
scroll to position [206, 0]
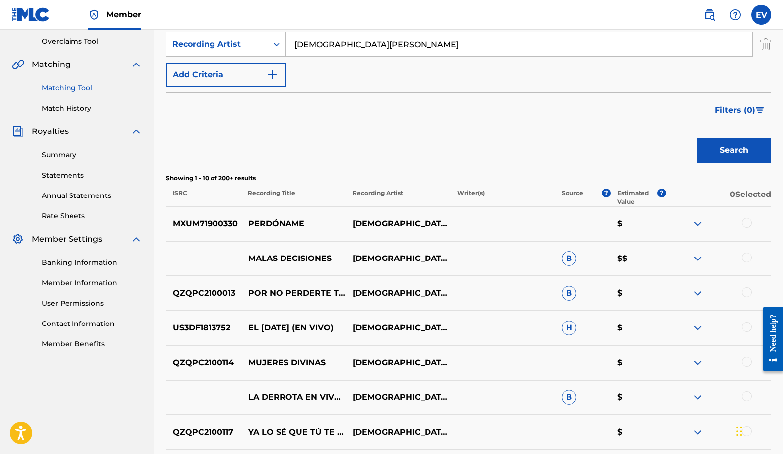
click at [727, 108] on span "Filters ( 0 )" at bounding box center [735, 110] width 40 height 12
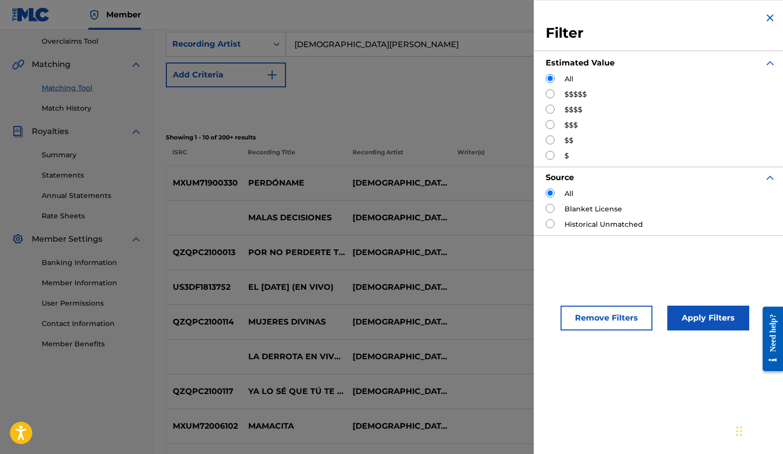
click at [554, 94] on input "Search Form" at bounding box center [549, 93] width 9 height 9
radio input "true"
click at [710, 323] on button "Apply Filters" at bounding box center [708, 318] width 82 height 25
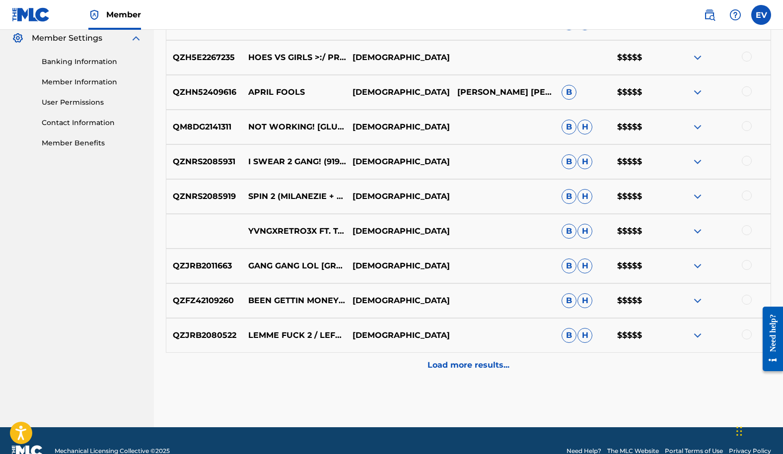
scroll to position [428, 0]
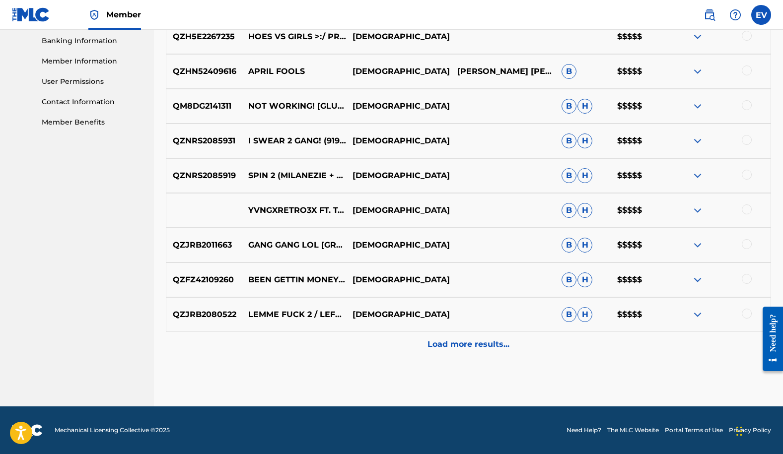
click at [449, 344] on p "Load more results..." at bounding box center [468, 344] width 82 height 12
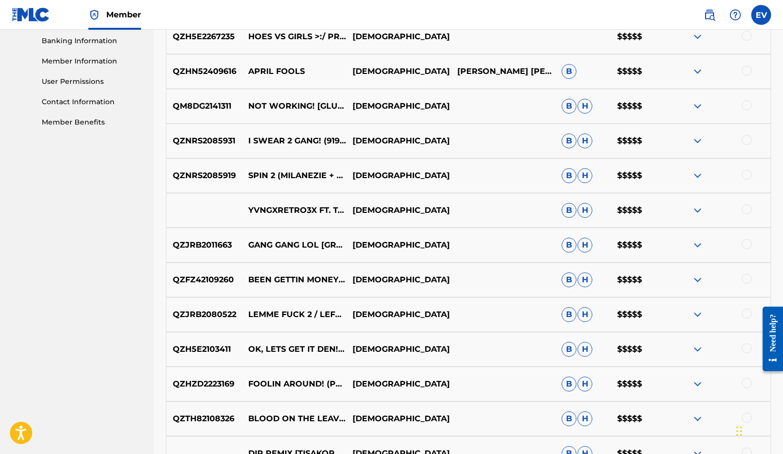
scroll to position [776, 0]
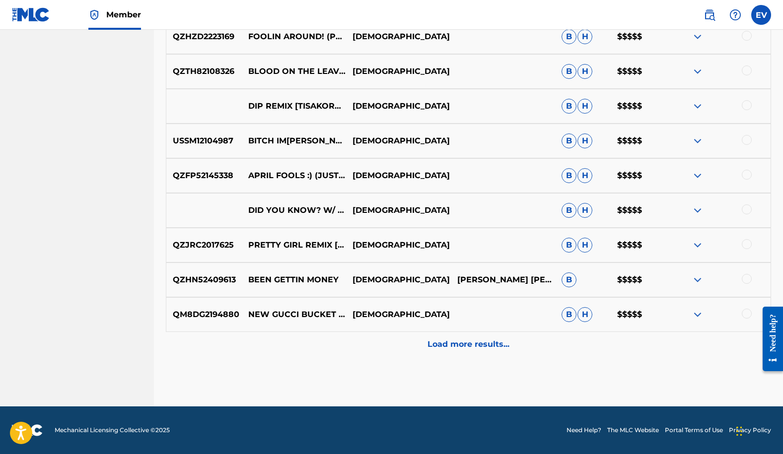
click at [458, 349] on p "Load more results..." at bounding box center [468, 344] width 82 height 12
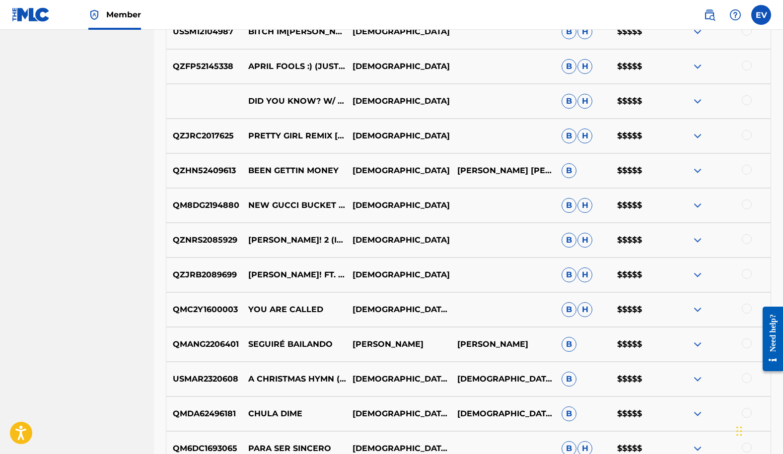
scroll to position [1123, 0]
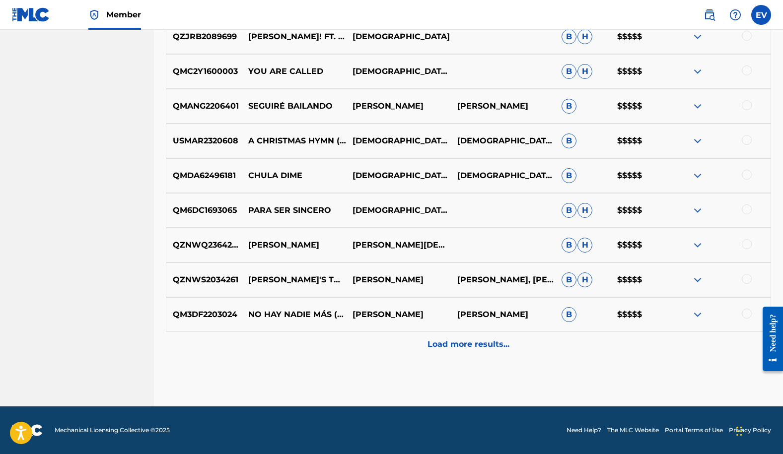
click at [458, 349] on p "Load more results..." at bounding box center [468, 344] width 82 height 12
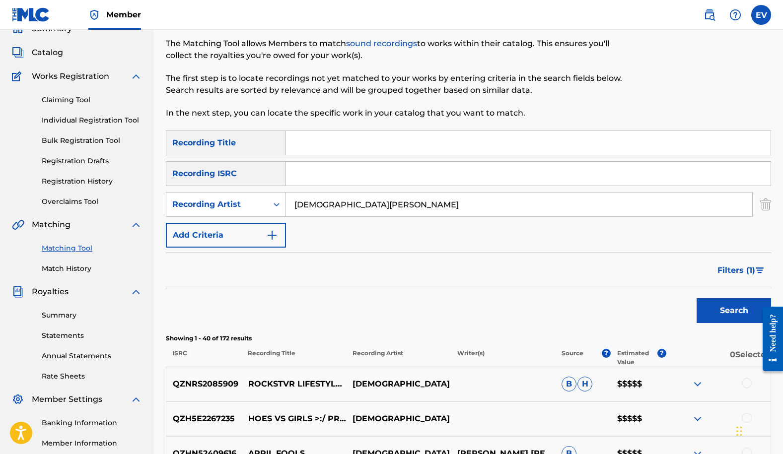
scroll to position [0, 0]
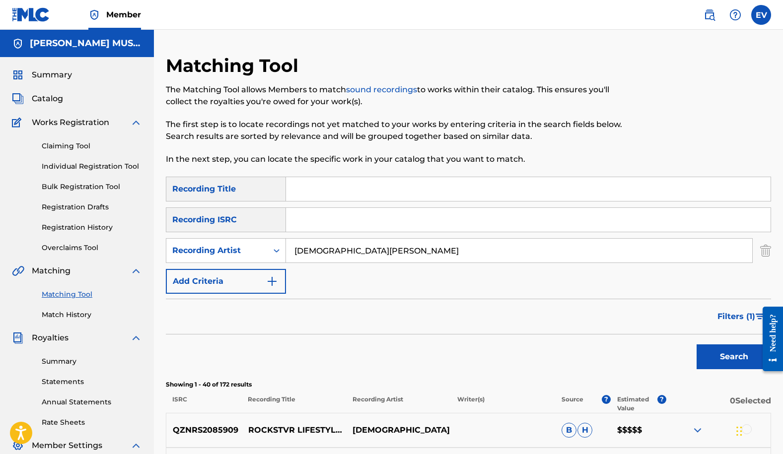
click at [727, 311] on span "Filters ( 1 )" at bounding box center [736, 317] width 38 height 12
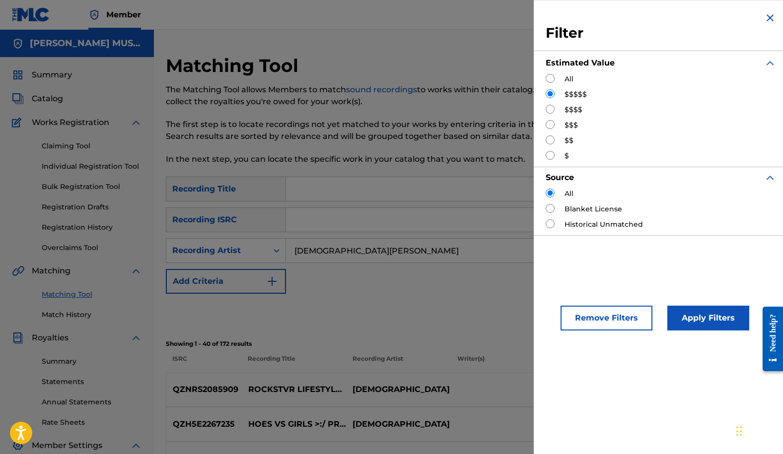
click at [548, 111] on input "Search Form" at bounding box center [549, 109] width 9 height 9
radio input "true"
click at [690, 309] on button "Apply Filters" at bounding box center [708, 318] width 82 height 25
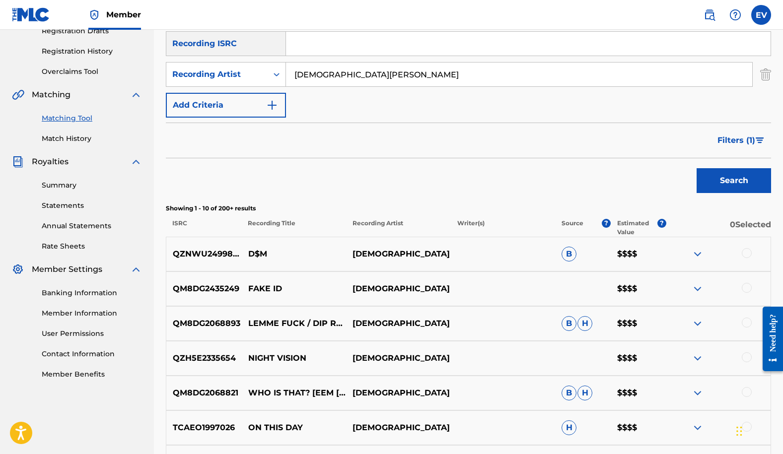
scroll to position [54, 0]
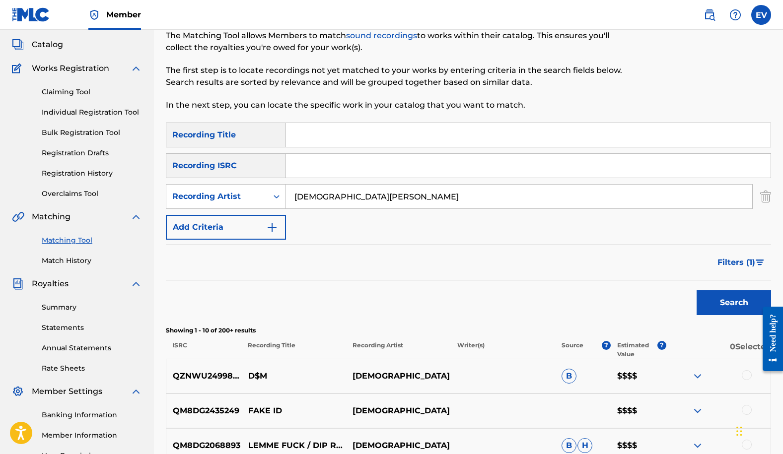
click at [722, 265] on span "Filters ( 1 )" at bounding box center [736, 263] width 38 height 12
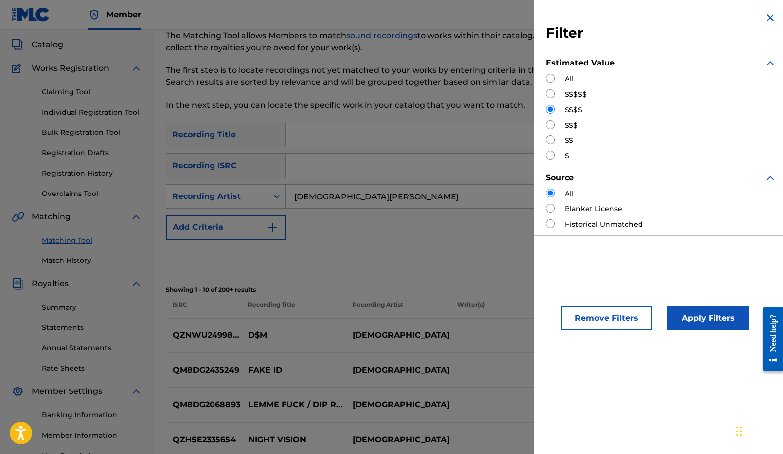
click at [552, 124] on input "Search Form" at bounding box center [549, 124] width 9 height 9
radio input "true"
click at [697, 311] on button "Apply Filters" at bounding box center [708, 318] width 82 height 25
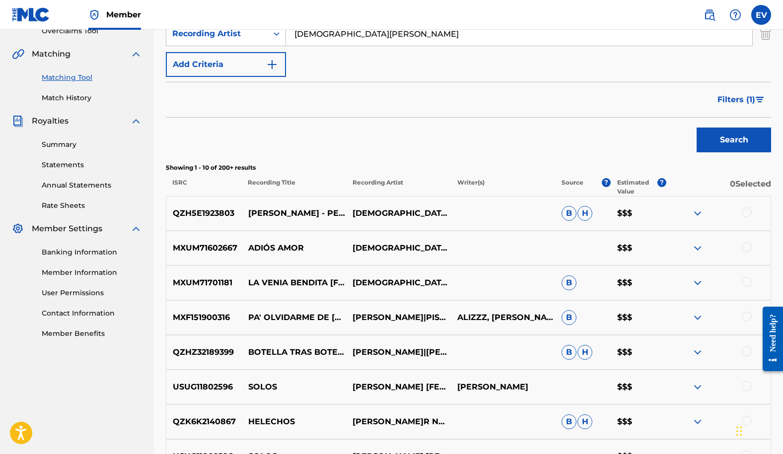
scroll to position [223, 0]
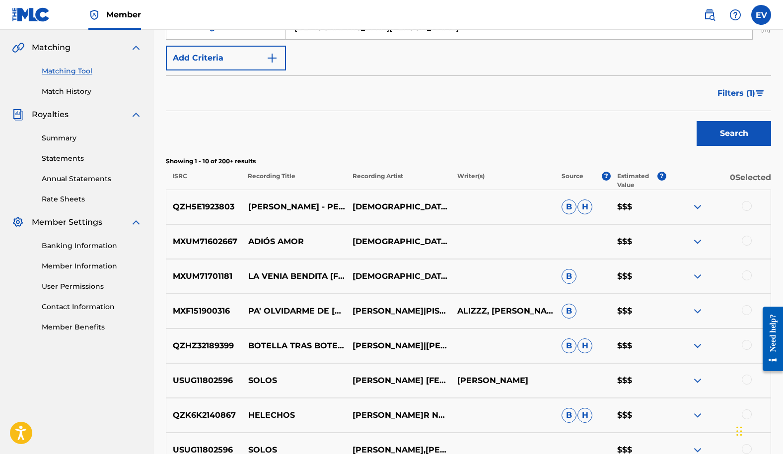
click at [696, 241] on img at bounding box center [697, 242] width 12 height 12
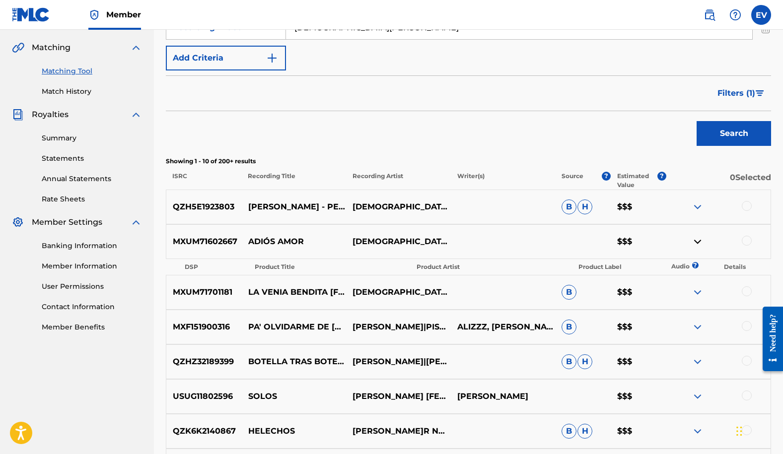
click at [696, 241] on img at bounding box center [697, 242] width 12 height 12
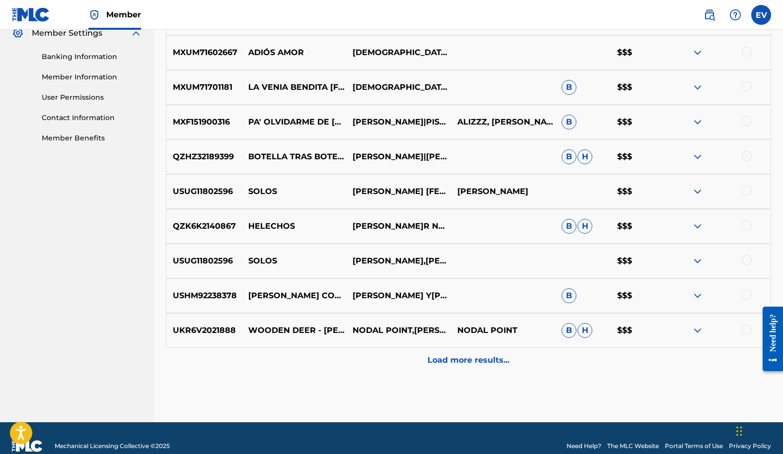
scroll to position [419, 0]
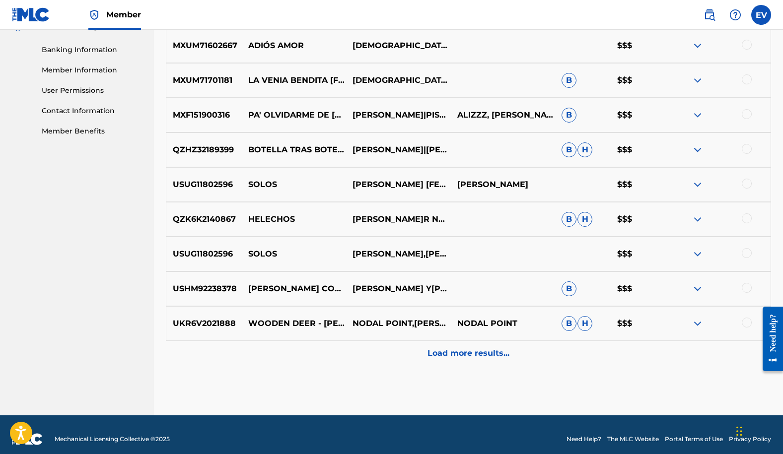
click at [466, 355] on p "Load more results..." at bounding box center [468, 353] width 82 height 12
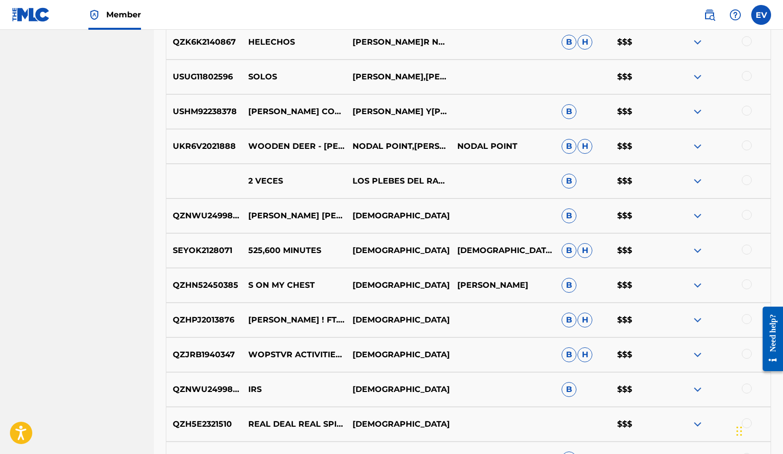
scroll to position [776, 0]
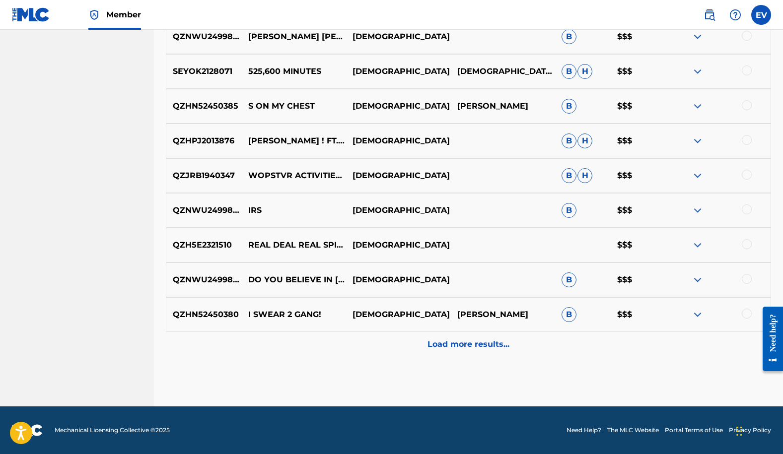
click at [464, 341] on p "Load more results..." at bounding box center [468, 344] width 82 height 12
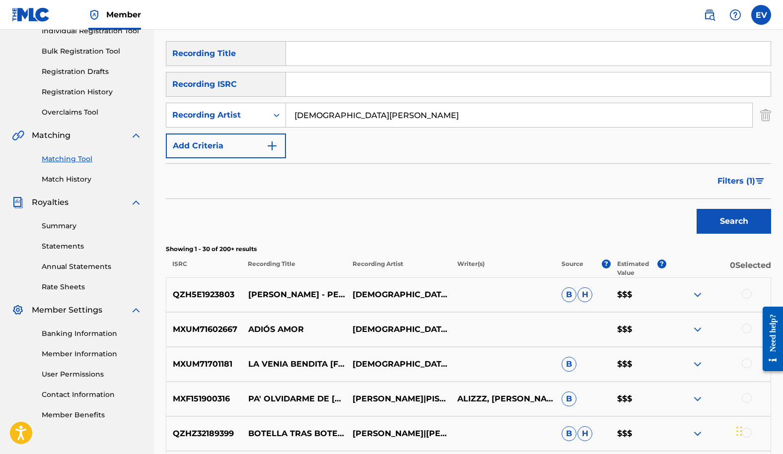
scroll to position [0, 0]
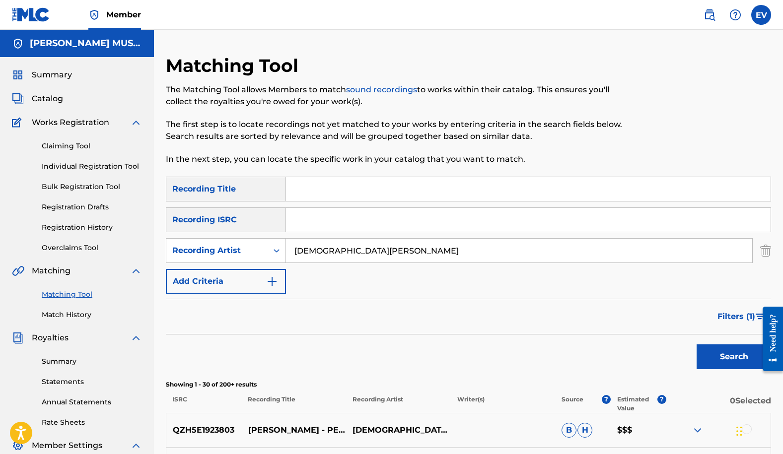
drag, startPoint x: 380, startPoint y: 251, endPoint x: 266, endPoint y: 237, distance: 114.0
click at [267, 237] on div "SearchWithCriteriaaeacc1cd-0424-4a35-9ffa-fc833c6d953f Recording Title SearchWi…" at bounding box center [468, 235] width 605 height 117
click at [306, 182] on input "Search Form" at bounding box center [528, 189] width 484 height 24
type input "quien es usted"
click at [696, 344] on button "Search" at bounding box center [733, 356] width 74 height 25
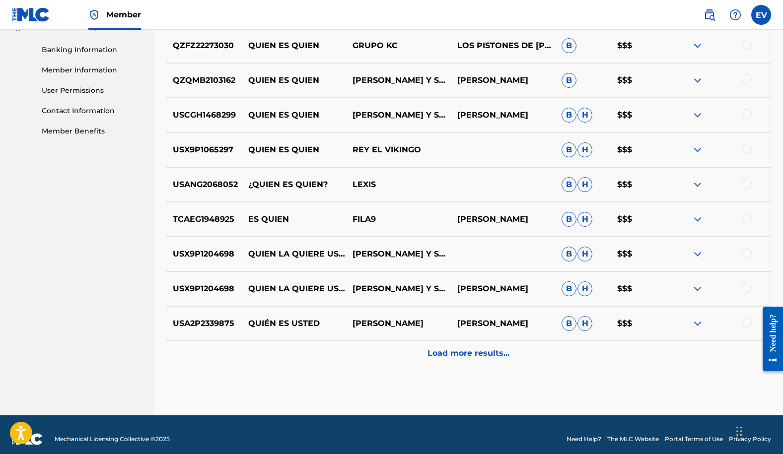
scroll to position [428, 0]
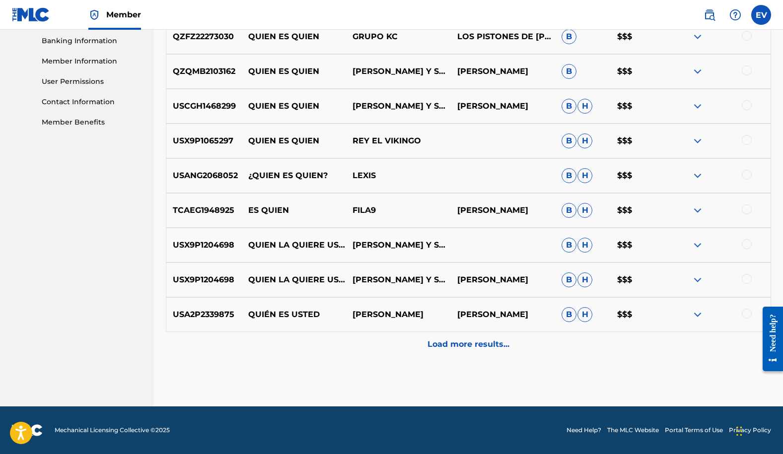
click at [464, 341] on p "Load more results..." at bounding box center [468, 344] width 82 height 12
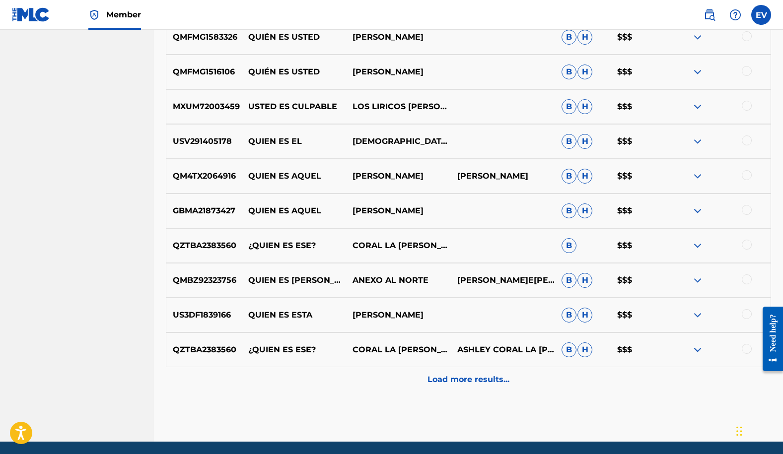
scroll to position [776, 0]
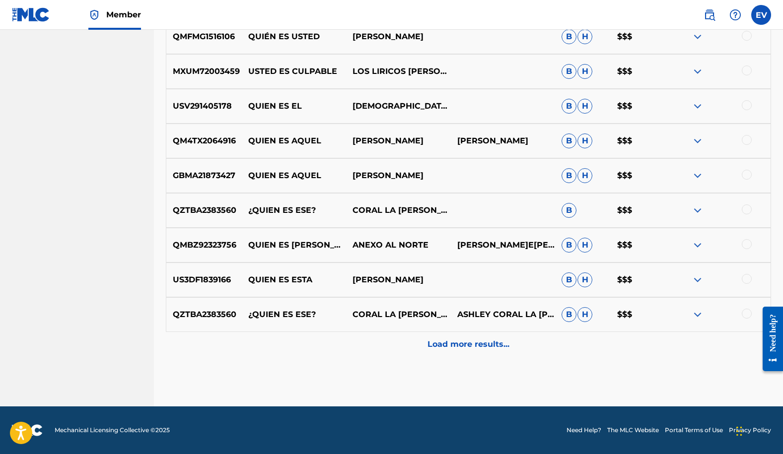
click at [472, 346] on p "Load more results..." at bounding box center [468, 344] width 82 height 12
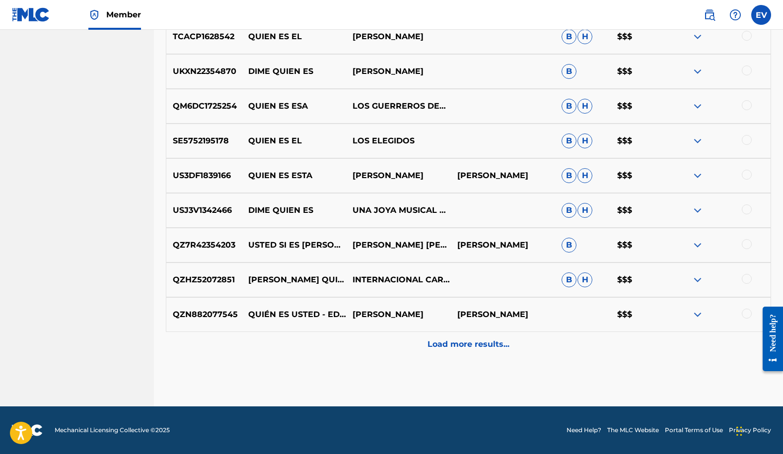
click at [455, 340] on p "Load more results..." at bounding box center [468, 344] width 82 height 12
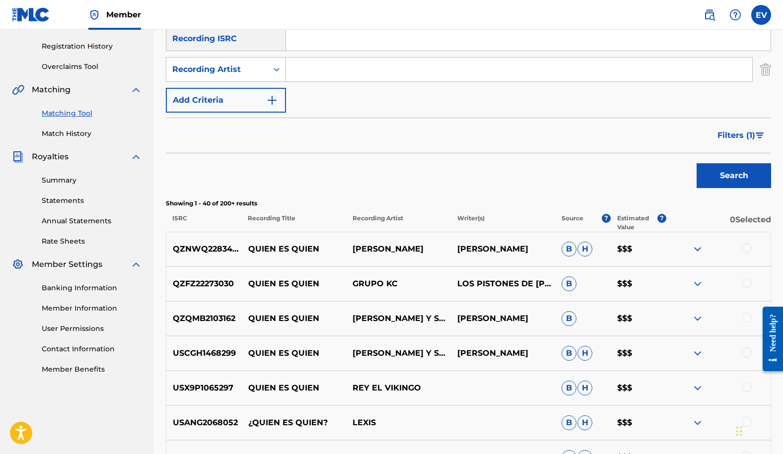
scroll to position [169, 0]
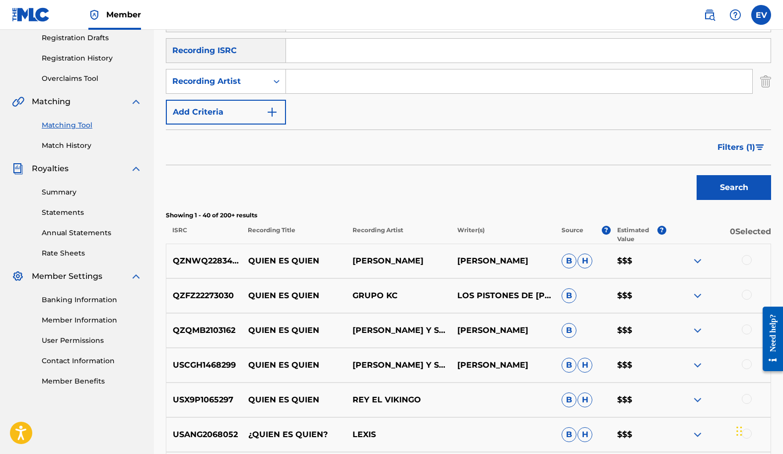
click at [729, 142] on span "Filters ( 1 )" at bounding box center [736, 147] width 38 height 12
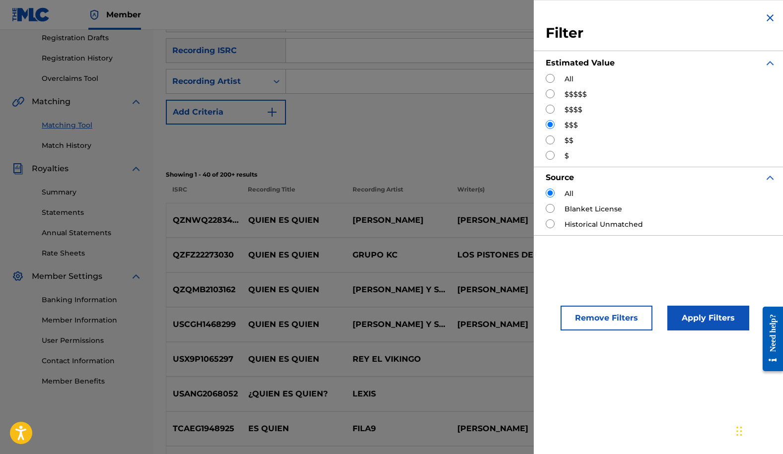
click at [548, 77] on input "Search Form" at bounding box center [549, 78] width 9 height 9
radio input "true"
click at [704, 323] on button "Apply Filters" at bounding box center [708, 318] width 82 height 25
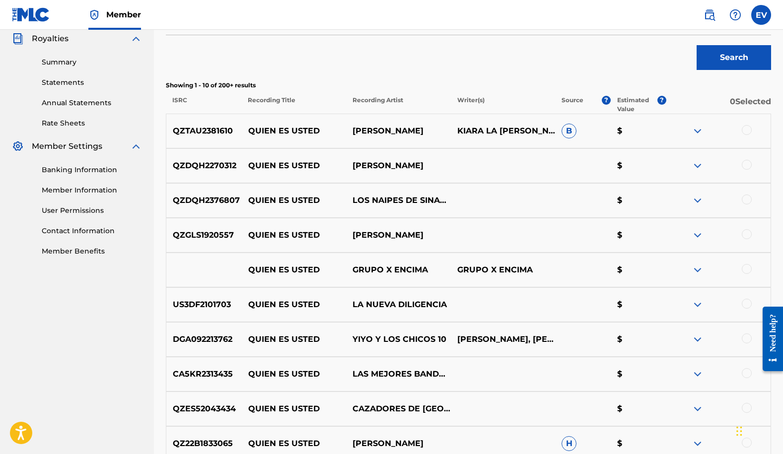
scroll to position [0, 0]
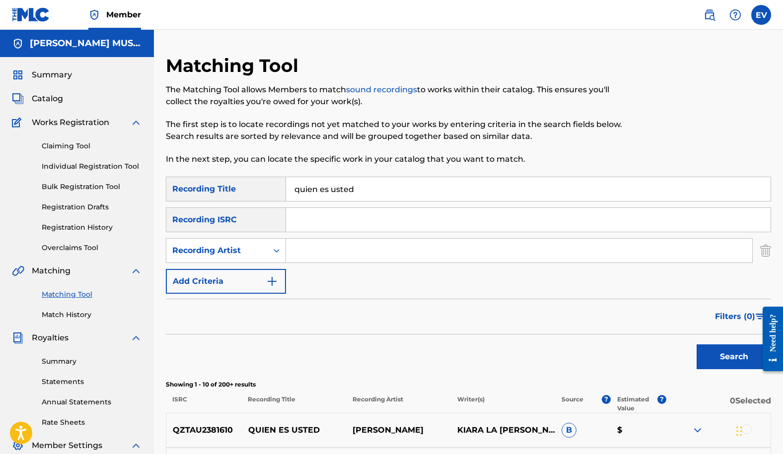
click at [44, 97] on span "Catalog" at bounding box center [47, 99] width 31 height 12
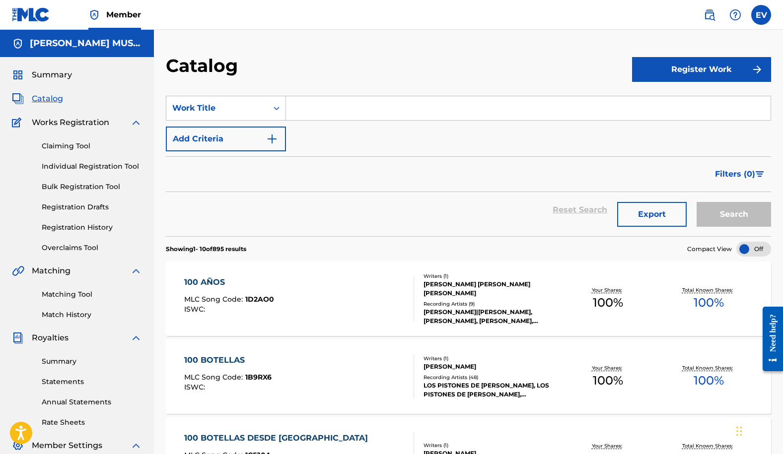
click at [321, 114] on input "Search Form" at bounding box center [528, 108] width 484 height 24
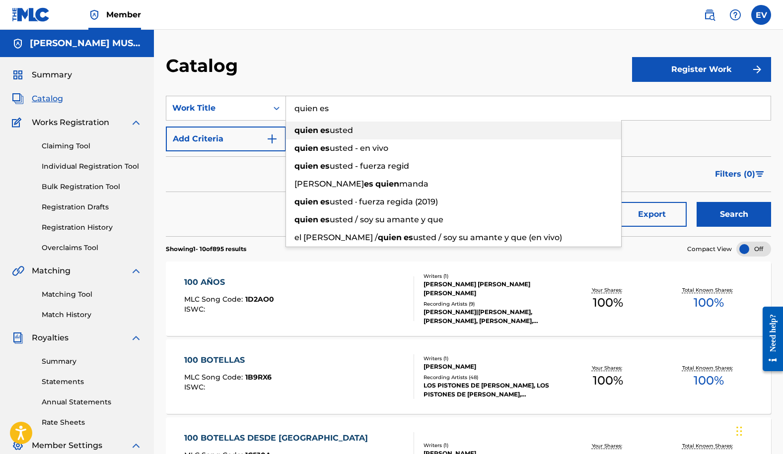
click at [360, 135] on div "quien es usted" at bounding box center [453, 131] width 335 height 18
type input "quien es usted"
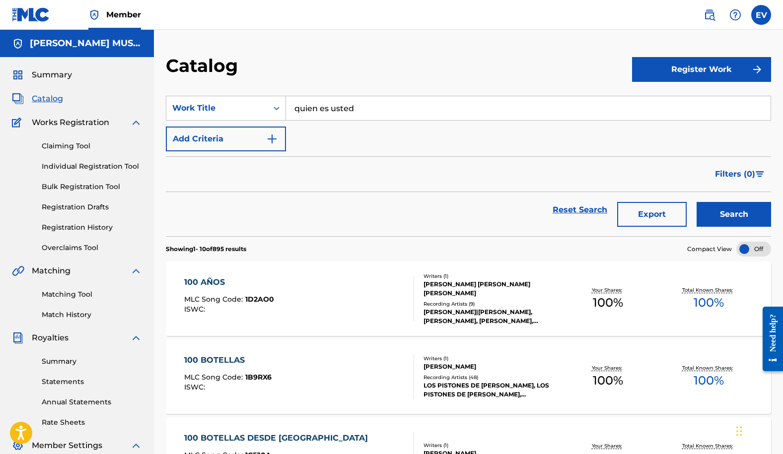
click at [738, 213] on button "Search" at bounding box center [733, 214] width 74 height 25
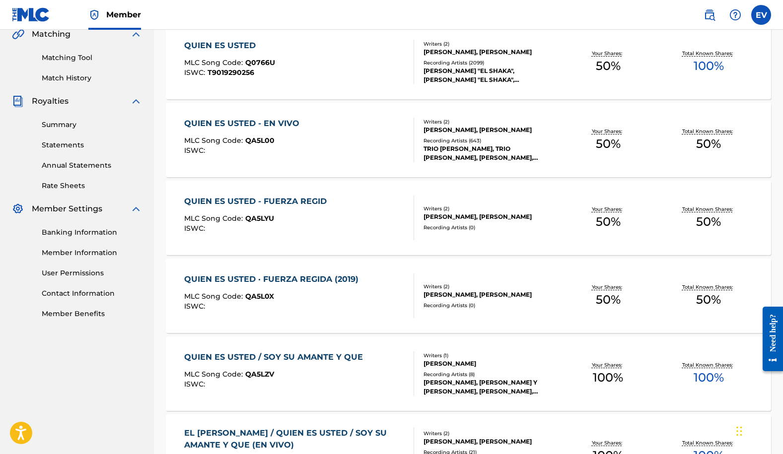
scroll to position [228, 0]
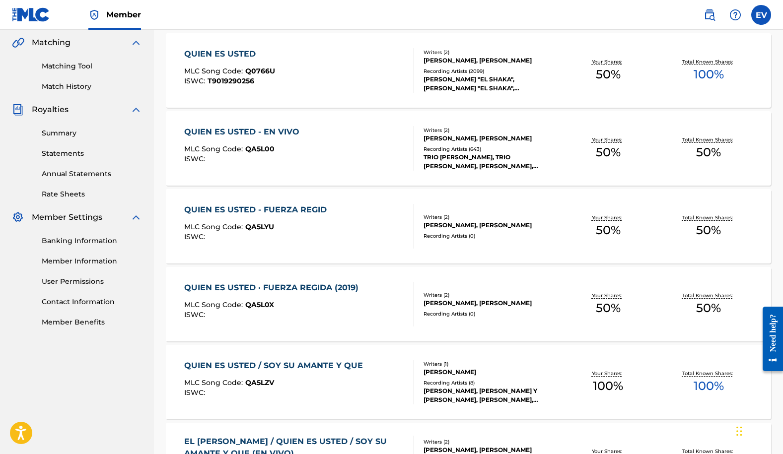
click at [466, 158] on div "TRIO [PERSON_NAME], TRIO [PERSON_NAME], [PERSON_NAME], LUMBRE MUSIC, 30-30 NORT…" at bounding box center [490, 162] width 134 height 18
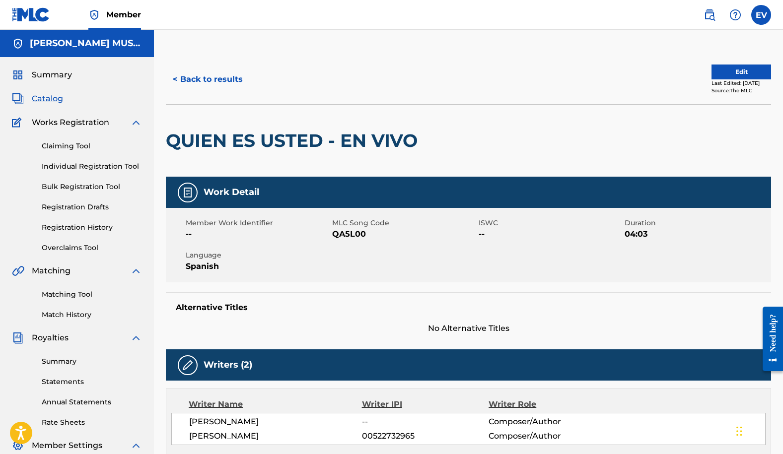
click at [711, 67] on button "Edit" at bounding box center [741, 72] width 60 height 15
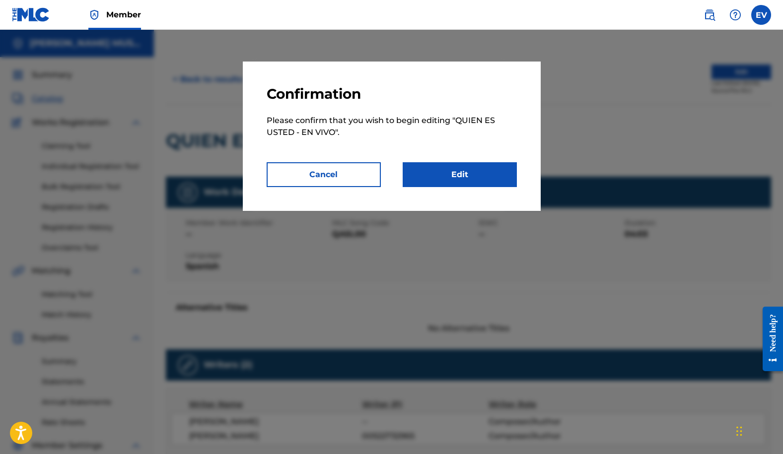
click at [455, 166] on link "Edit" at bounding box center [459, 174] width 114 height 25
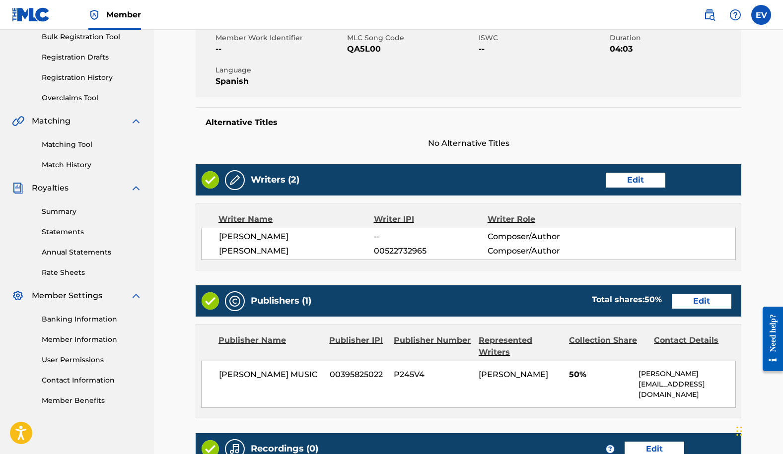
scroll to position [231, 0]
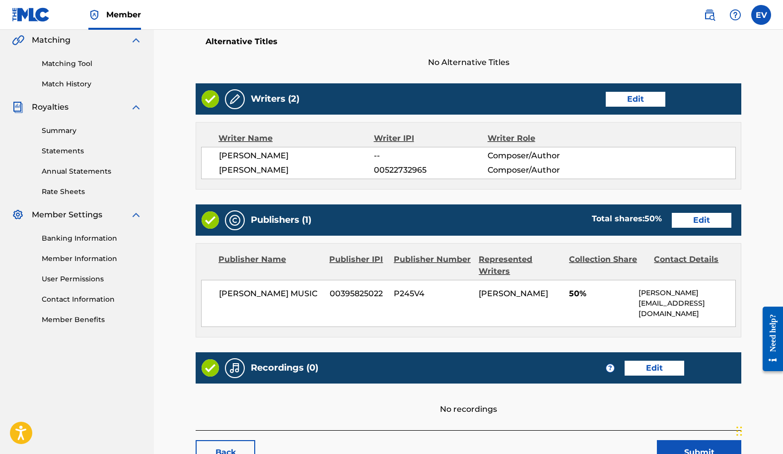
click at [703, 217] on link "Edit" at bounding box center [701, 220] width 60 height 15
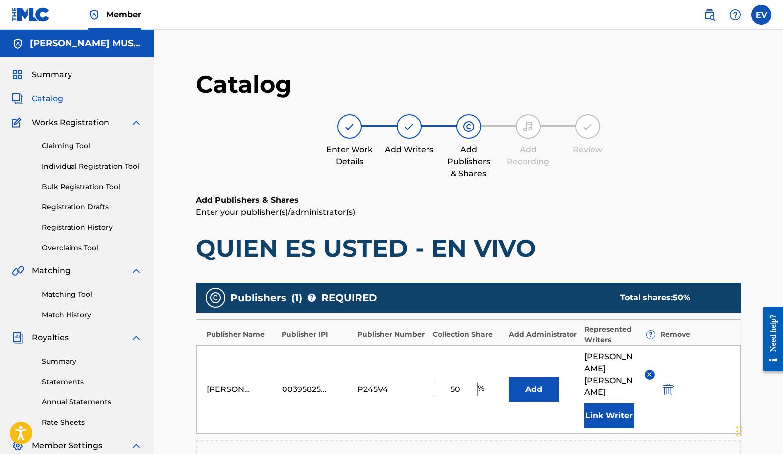
drag, startPoint x: 467, startPoint y: 373, endPoint x: 433, endPoint y: 372, distance: 34.3
click at [433, 383] on input "50" at bounding box center [455, 390] width 45 height 14
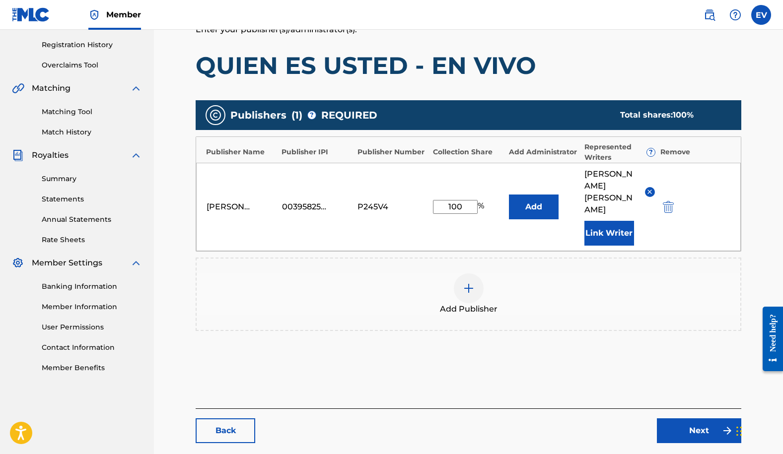
scroll to position [210, 0]
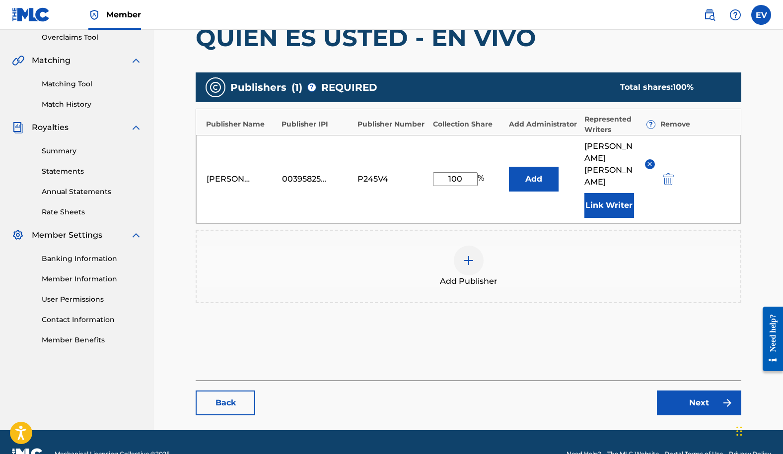
type input "100"
click at [704, 391] on link "Next" at bounding box center [699, 403] width 84 height 25
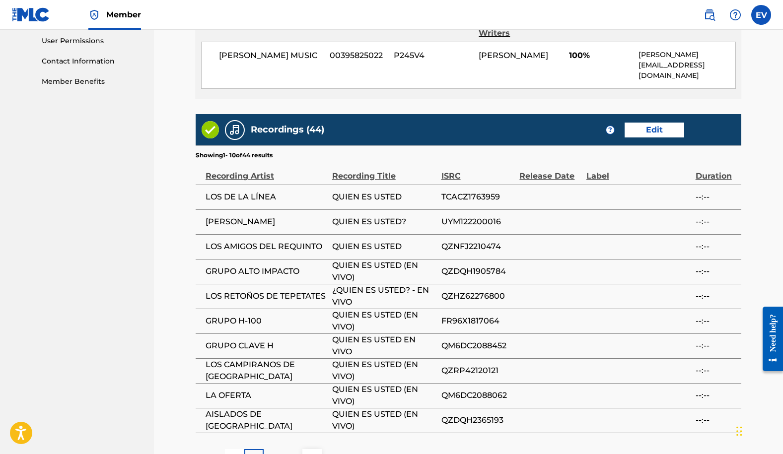
scroll to position [585, 0]
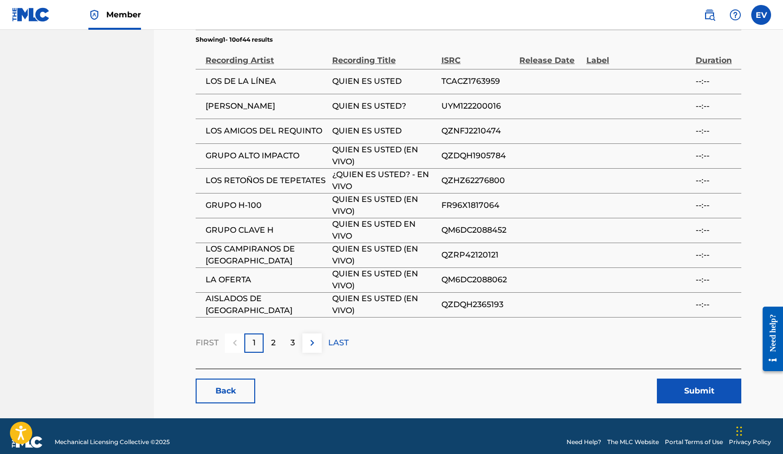
click at [681, 379] on button "Submit" at bounding box center [699, 391] width 84 height 25
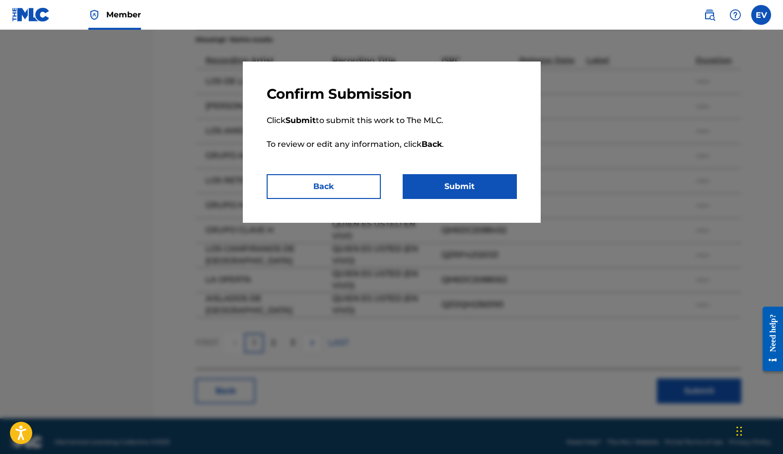
click at [455, 187] on button "Submit" at bounding box center [459, 186] width 114 height 25
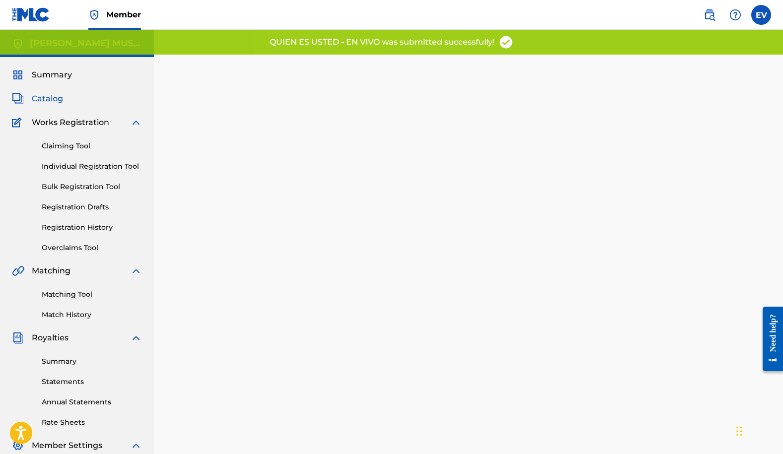
click at [51, 75] on span "Summary" at bounding box center [52, 75] width 40 height 12
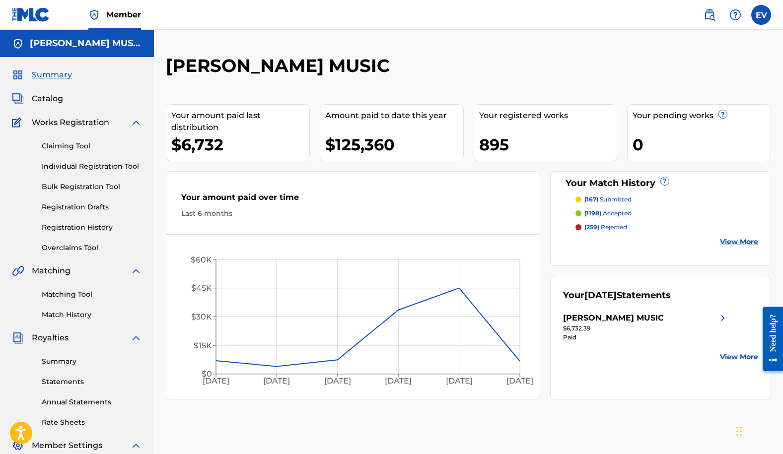
click at [82, 293] on link "Matching Tool" at bounding box center [92, 294] width 100 height 10
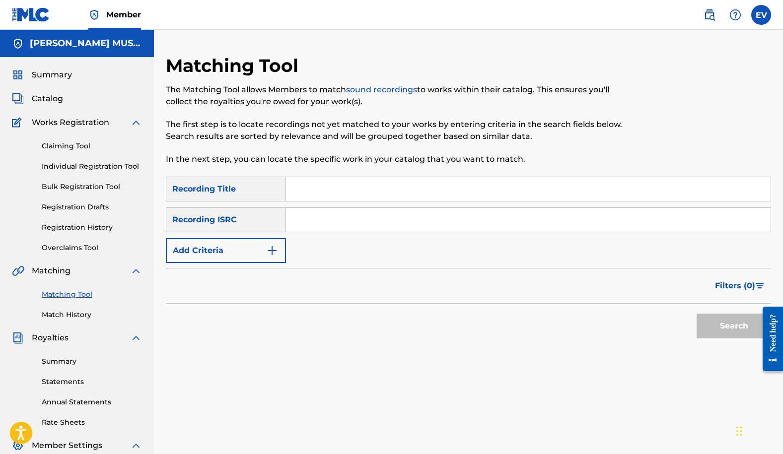
click at [306, 189] on input "Search Form" at bounding box center [528, 189] width 484 height 24
type input "senti"
click at [270, 253] on img "Search Form" at bounding box center [272, 251] width 12 height 12
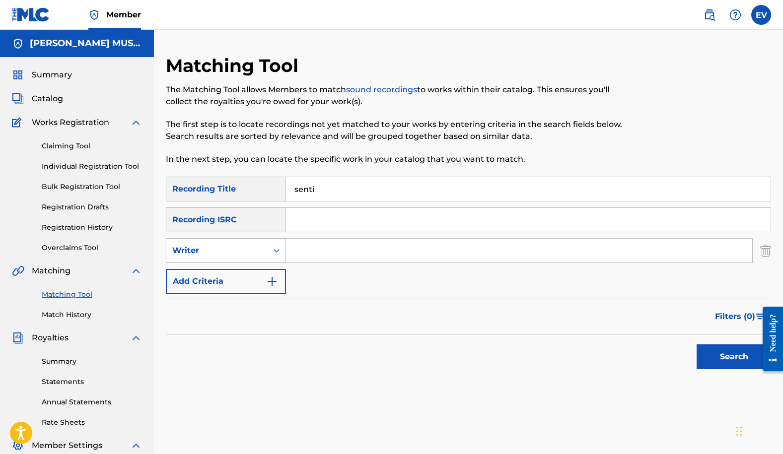
click at [271, 251] on icon "Search Form" at bounding box center [276, 251] width 10 height 10
click at [264, 277] on div "Recording Artist" at bounding box center [225, 275] width 119 height 25
click at [298, 257] on input "Search Form" at bounding box center [519, 251] width 466 height 24
type input "[PERSON_NAME]"
click at [731, 359] on button "Search" at bounding box center [733, 356] width 74 height 25
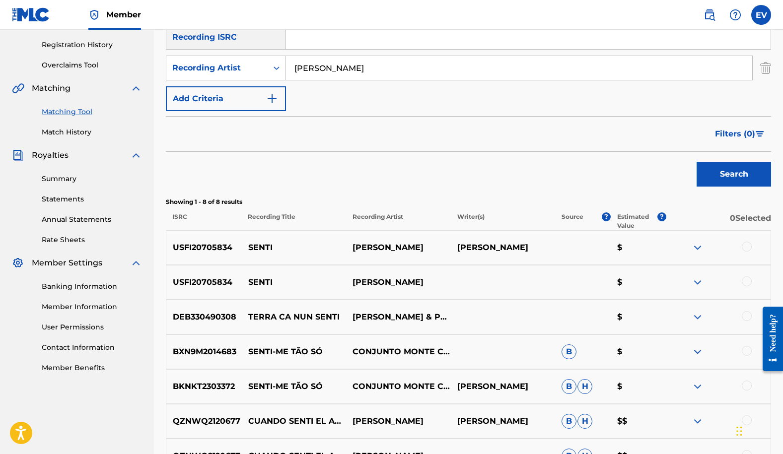
scroll to position [187, 0]
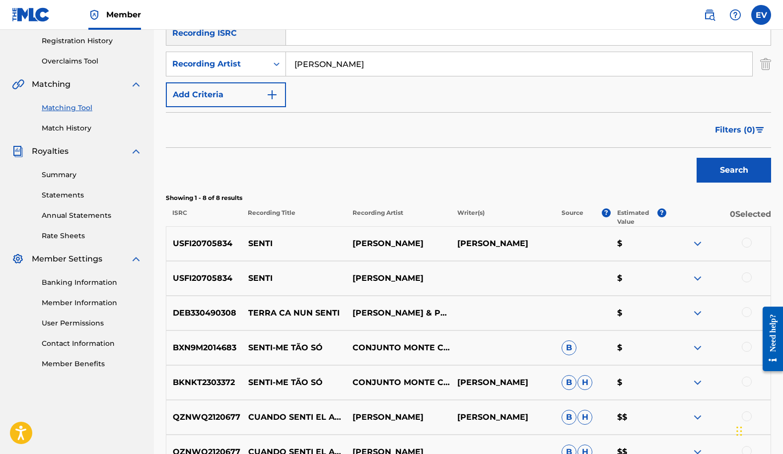
click at [745, 243] on div at bounding box center [746, 243] width 10 height 10
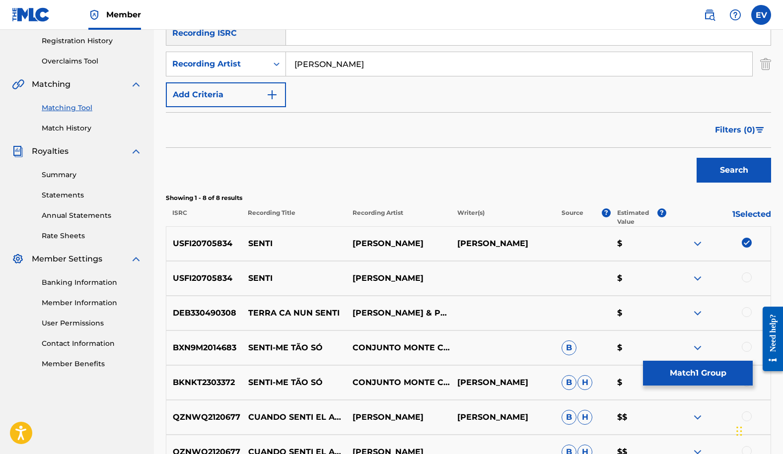
click at [745, 277] on div at bounding box center [746, 277] width 10 height 10
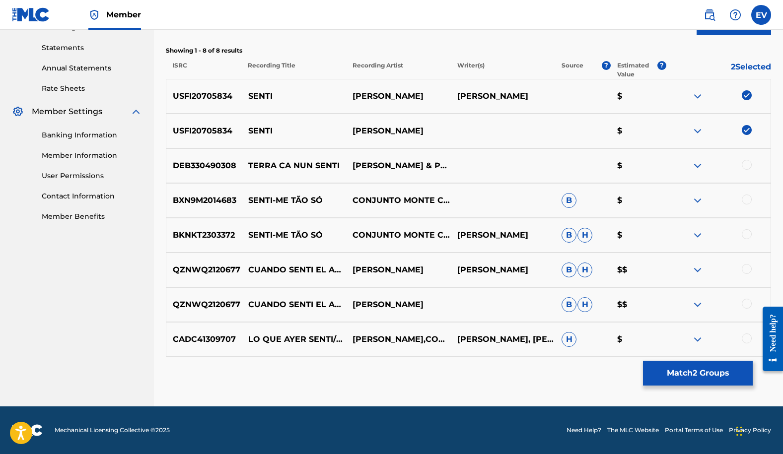
scroll to position [331, 0]
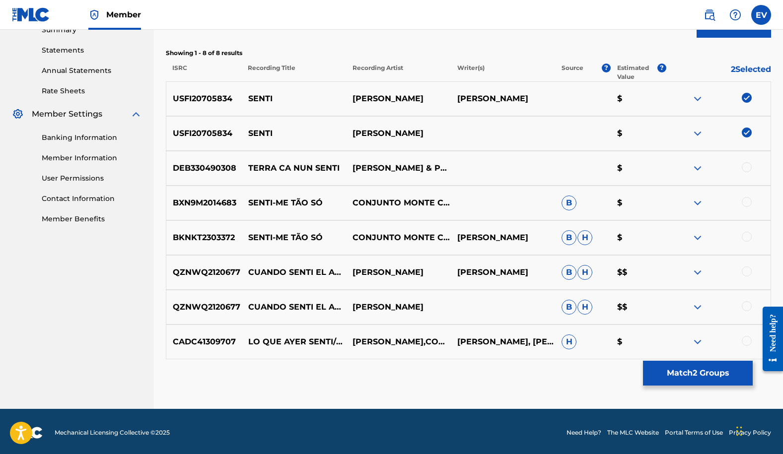
click at [695, 373] on button "Match 2 Groups" at bounding box center [698, 373] width 110 height 25
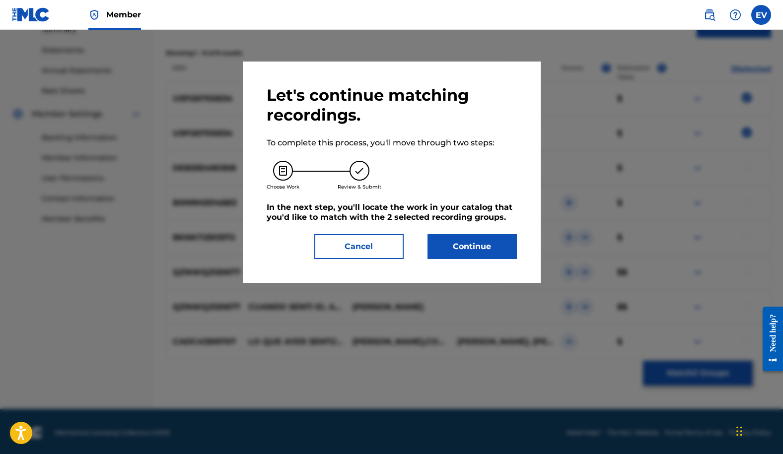
click at [466, 245] on button "Continue" at bounding box center [471, 246] width 89 height 25
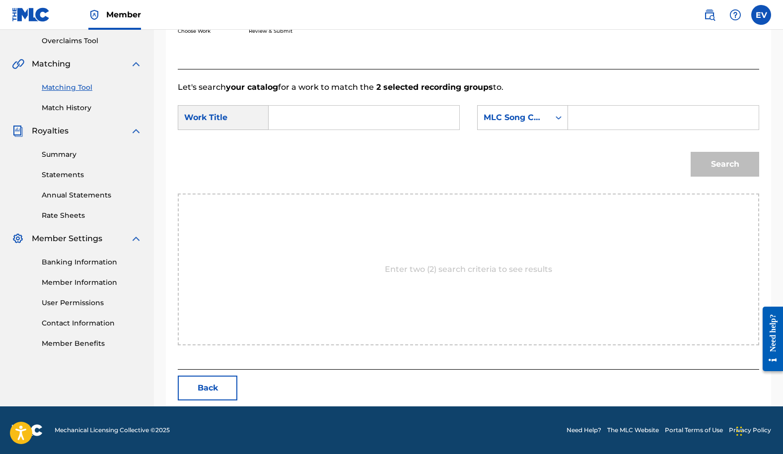
click at [308, 120] on input "Search Form" at bounding box center [364, 118] width 174 height 24
type input "senti"
click at [559, 119] on icon "Search Form" at bounding box center [558, 118] width 10 height 10
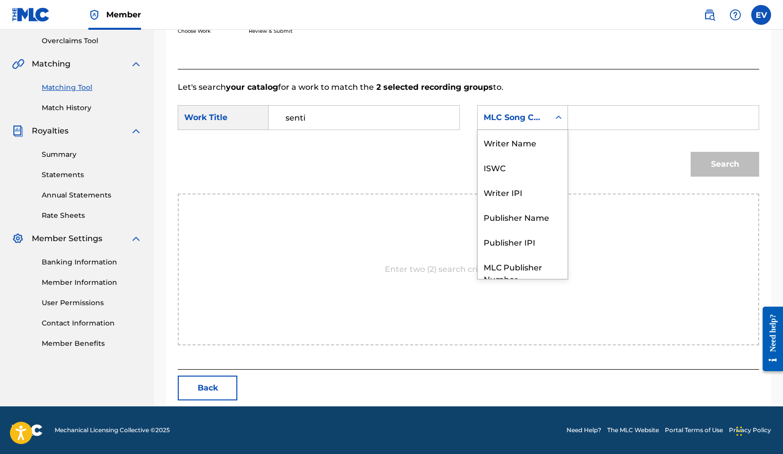
scroll to position [37, 0]
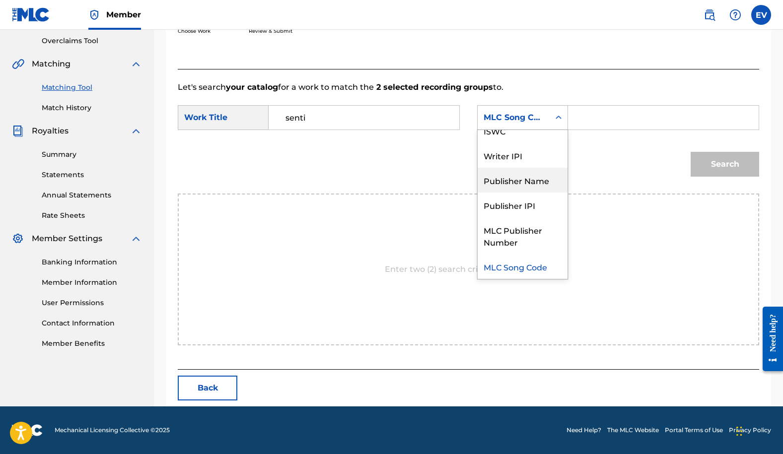
click at [540, 177] on div "Publisher Name" at bounding box center [522, 180] width 90 height 25
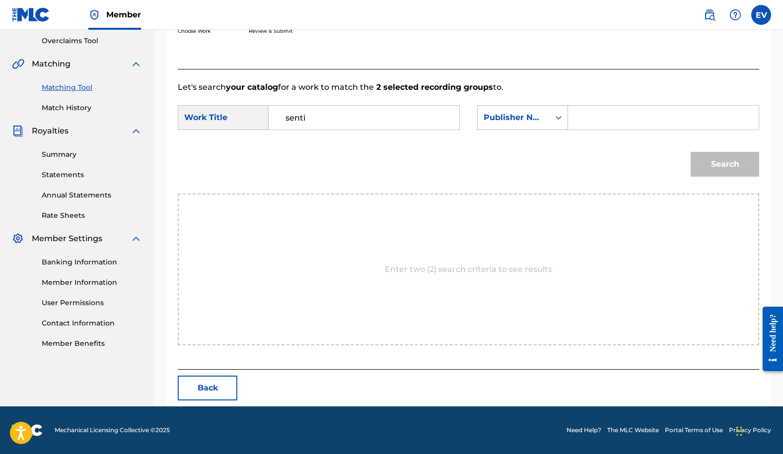
click at [586, 121] on input "Search Form" at bounding box center [663, 118] width 174 height 24
type input "[PERSON_NAME] music"
click at [690, 152] on button "Search" at bounding box center [724, 164] width 68 height 25
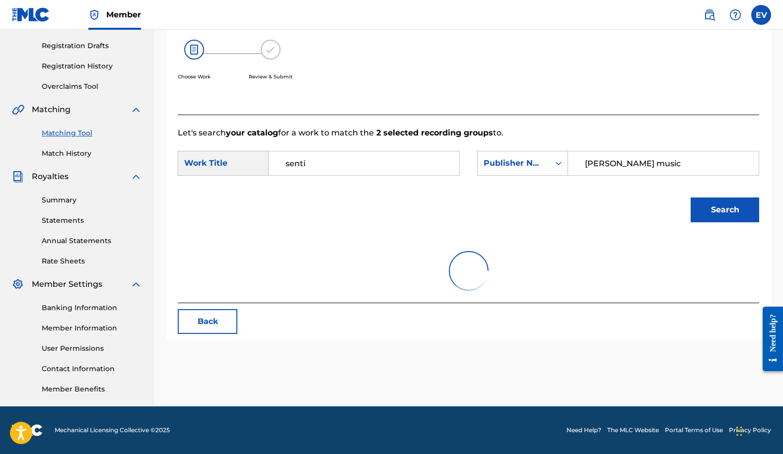
scroll to position [178, 0]
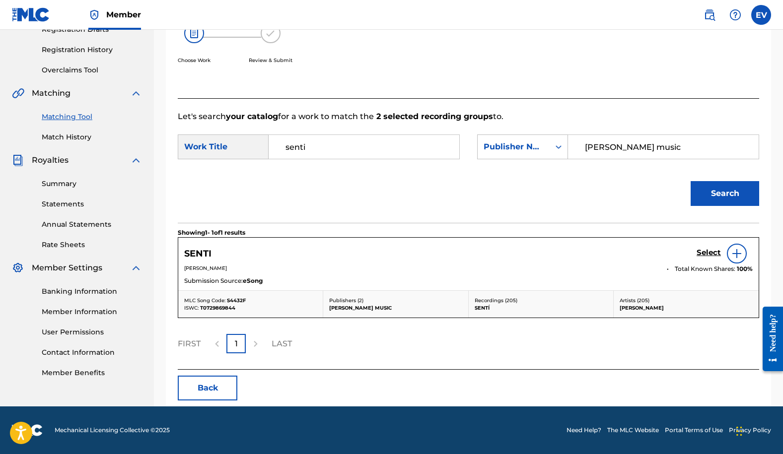
click at [702, 252] on h5 "Select" at bounding box center [708, 252] width 24 height 9
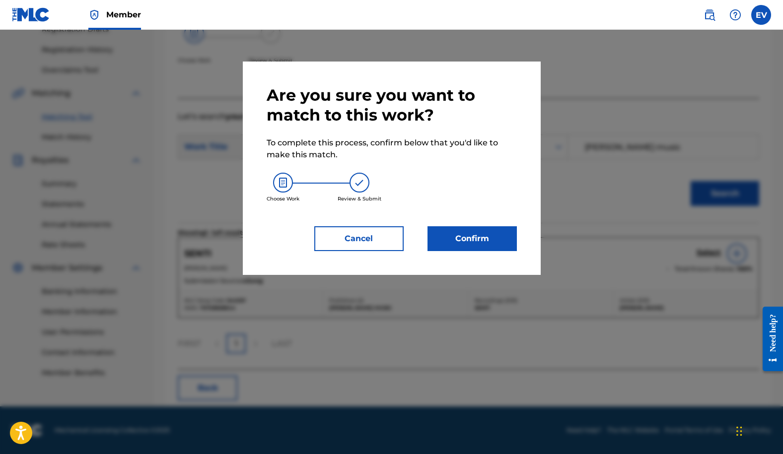
click at [469, 237] on button "Confirm" at bounding box center [471, 238] width 89 height 25
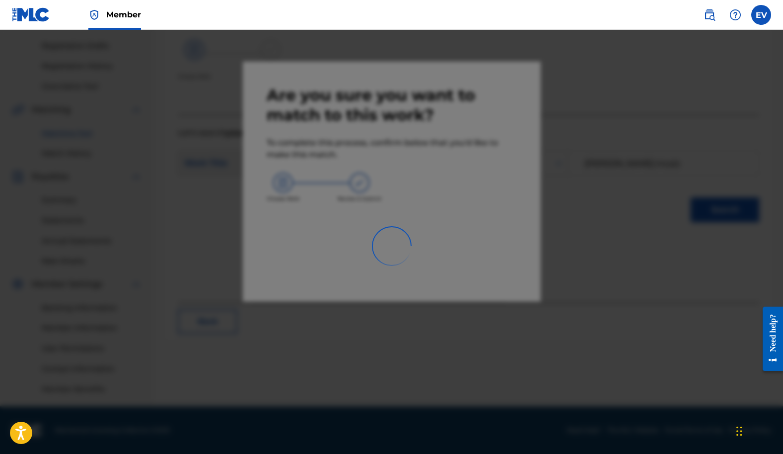
scroll to position [161, 0]
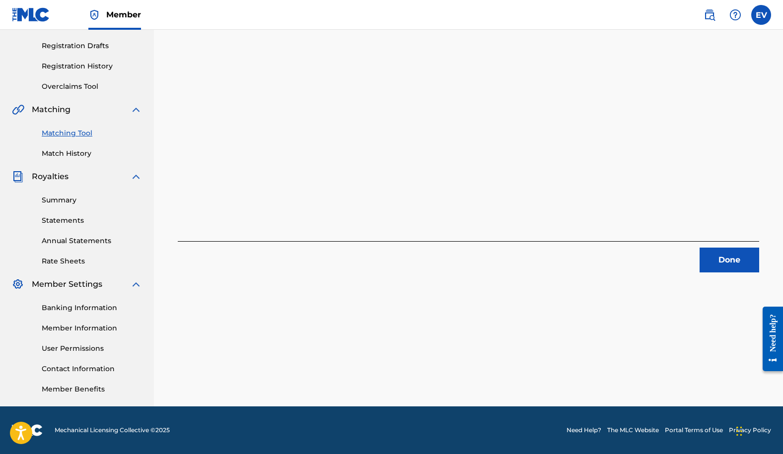
click at [719, 261] on button "Done" at bounding box center [729, 260] width 60 height 25
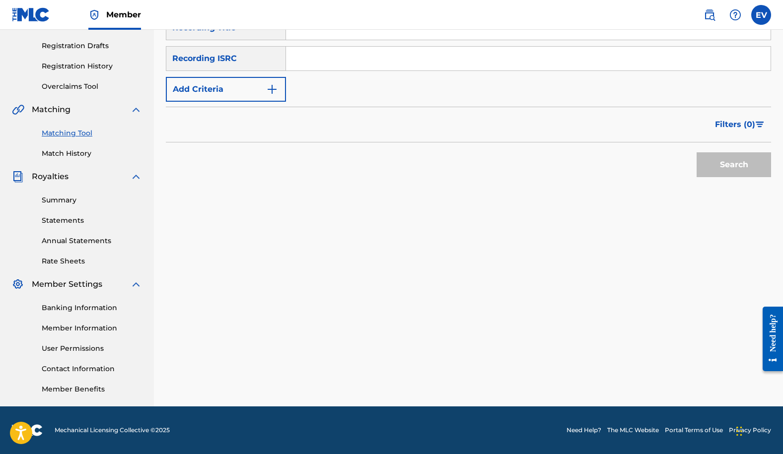
scroll to position [0, 0]
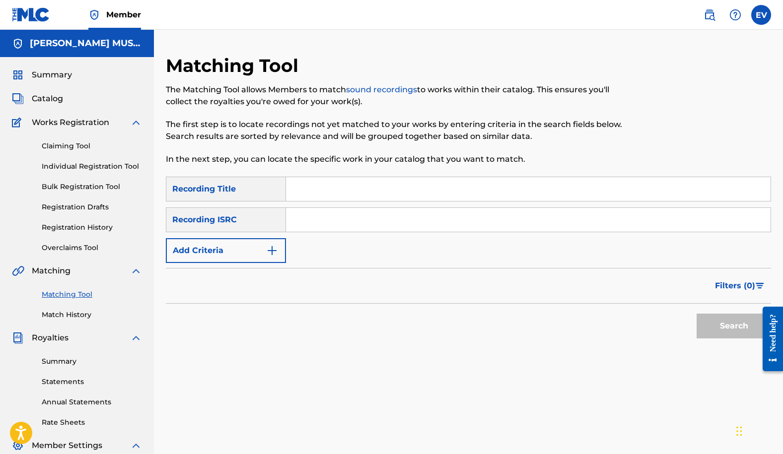
click at [48, 78] on span "Summary" at bounding box center [52, 75] width 40 height 12
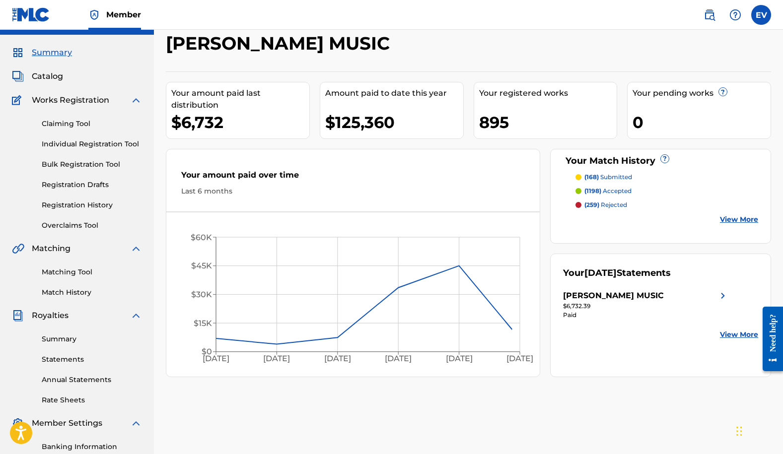
scroll to position [3, 0]
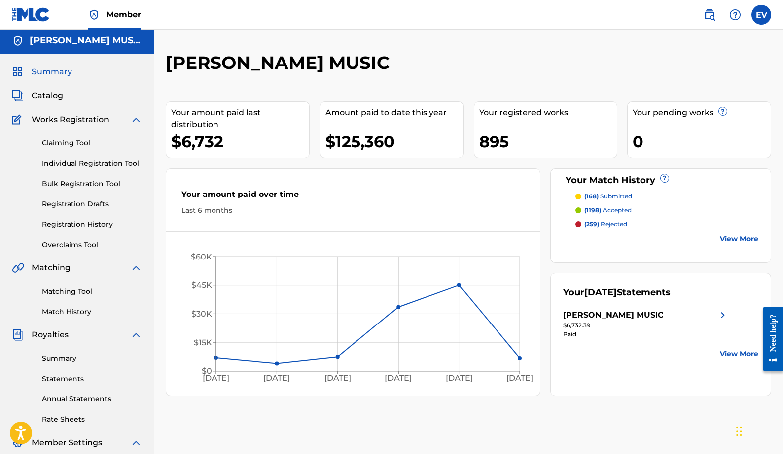
click at [49, 94] on span "Catalog" at bounding box center [47, 96] width 31 height 12
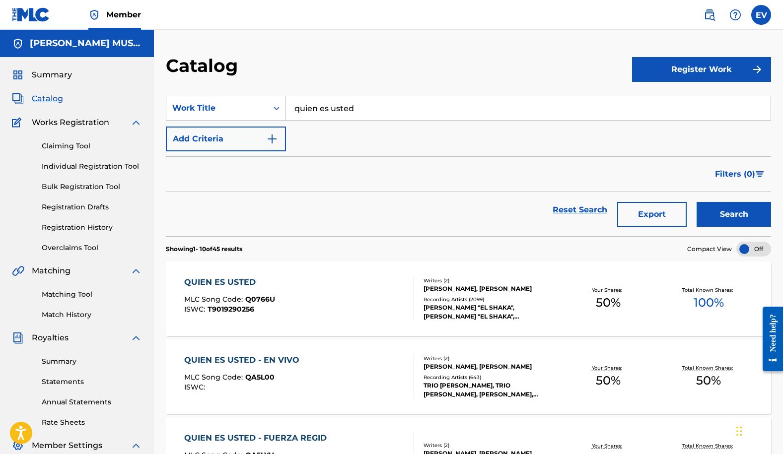
drag, startPoint x: 366, startPoint y: 111, endPoint x: 288, endPoint y: 106, distance: 78.6
click at [288, 106] on input "quien es usted" at bounding box center [528, 108] width 484 height 24
type input "la mas guapa"
click at [696, 202] on button "Search" at bounding box center [733, 214] width 74 height 25
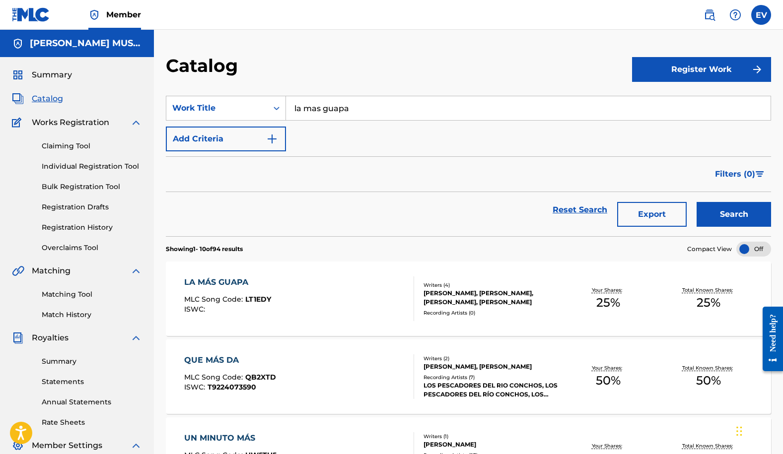
click at [65, 292] on link "Matching Tool" at bounding box center [92, 294] width 100 height 10
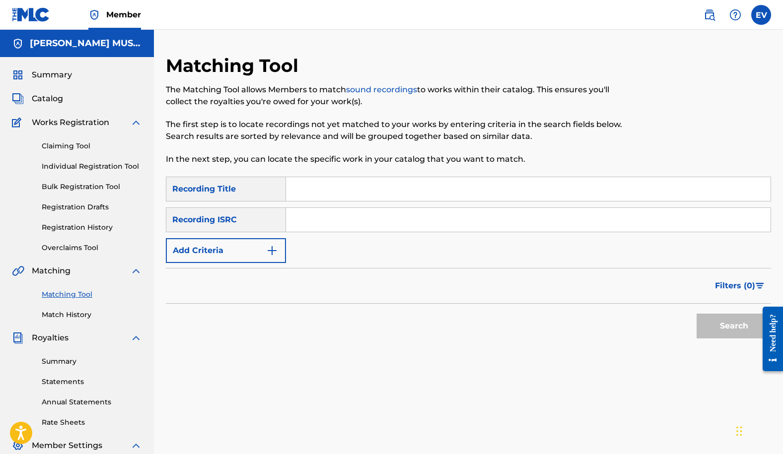
click at [313, 195] on input "Search Form" at bounding box center [528, 189] width 484 height 24
type input "la mas guapa"
click at [271, 248] on img "Search Form" at bounding box center [272, 251] width 12 height 12
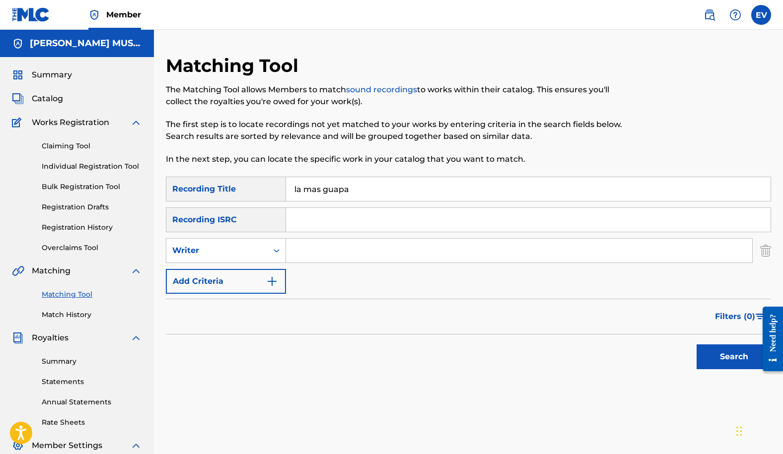
click at [271, 248] on icon "Search Form" at bounding box center [276, 251] width 10 height 10
click at [255, 279] on div "Recording Artist" at bounding box center [225, 275] width 119 height 25
click at [303, 255] on input "Search Form" at bounding box center [519, 251] width 466 height 24
type input "firme"
click at [696, 344] on button "Search" at bounding box center [733, 356] width 74 height 25
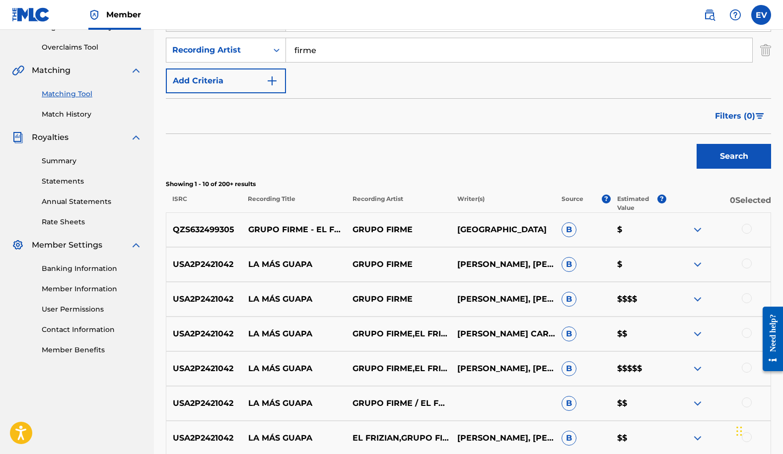
scroll to position [201, 0]
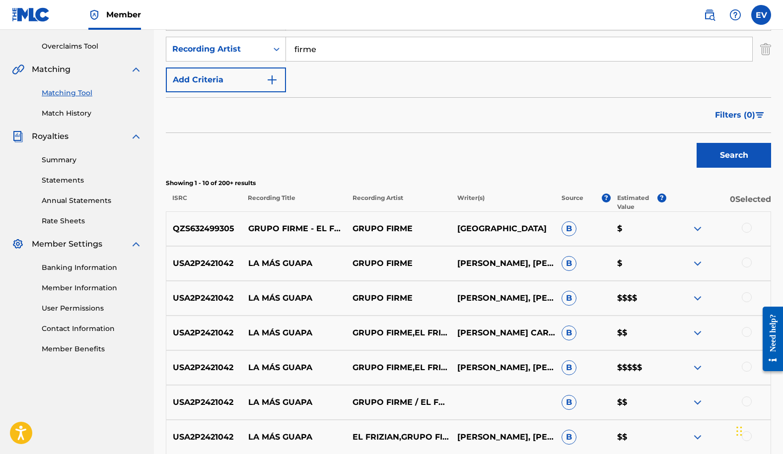
click at [744, 364] on div at bounding box center [746, 367] width 10 height 10
click at [746, 331] on div at bounding box center [746, 332] width 10 height 10
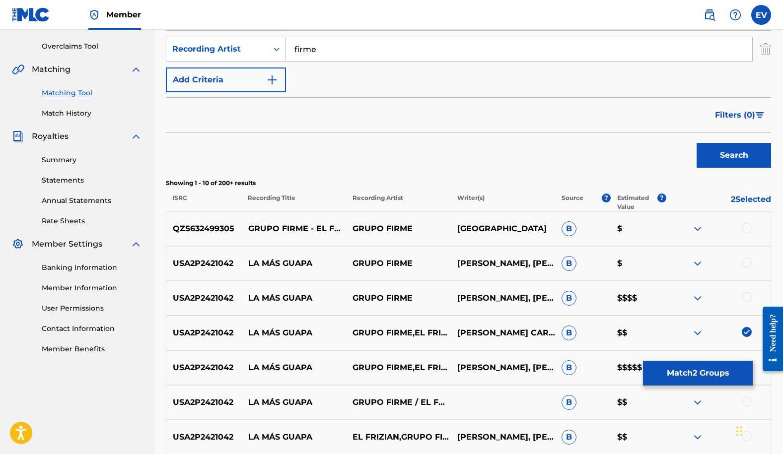
click at [745, 293] on div at bounding box center [746, 297] width 10 height 10
click at [746, 260] on div at bounding box center [746, 263] width 10 height 10
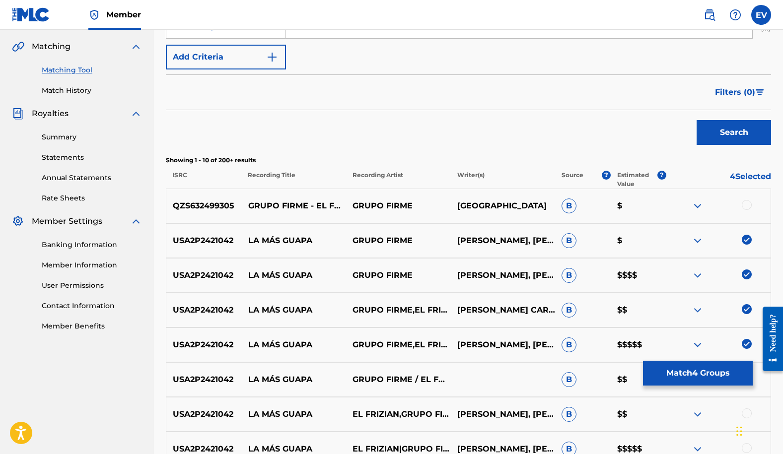
scroll to position [238, 0]
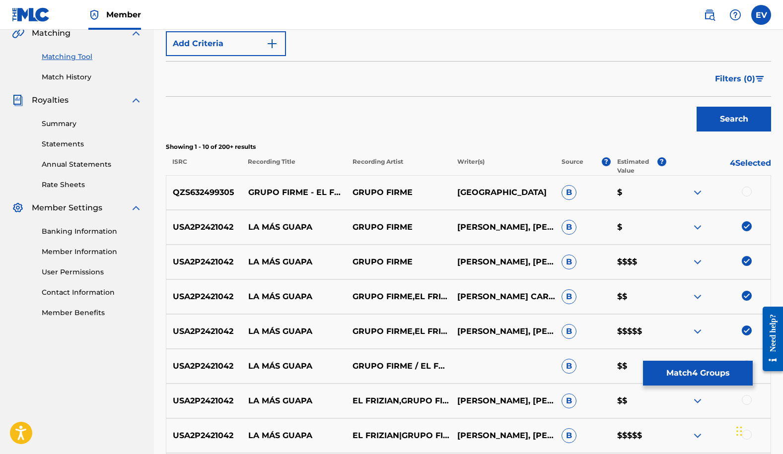
click at [748, 190] on div at bounding box center [746, 192] width 10 height 10
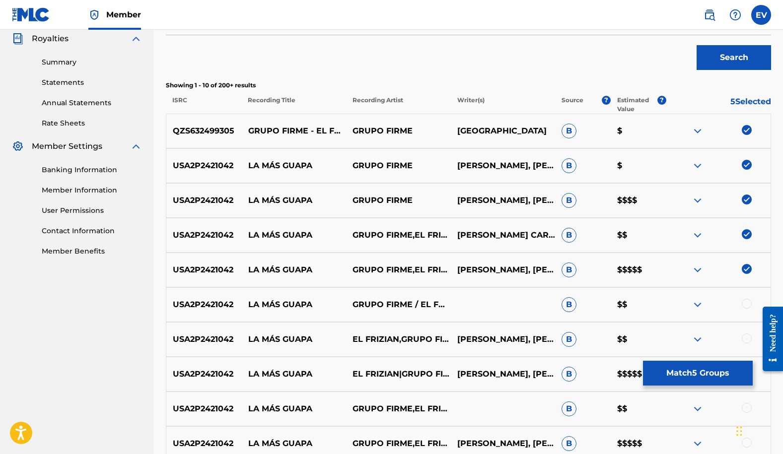
scroll to position [300, 0]
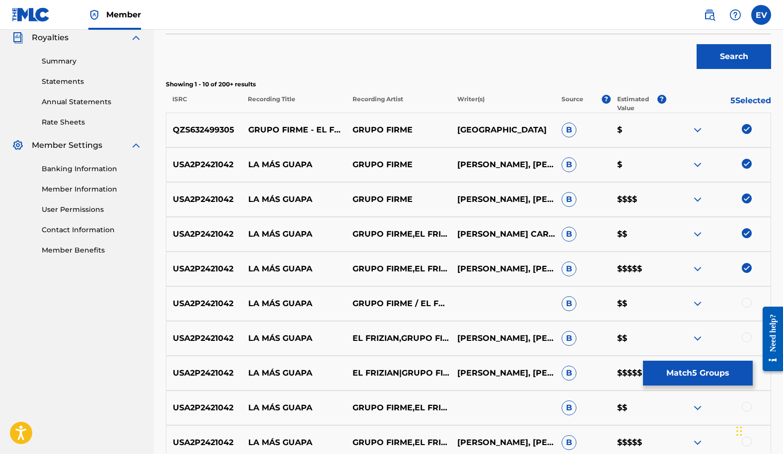
click at [744, 302] on div at bounding box center [746, 303] width 10 height 10
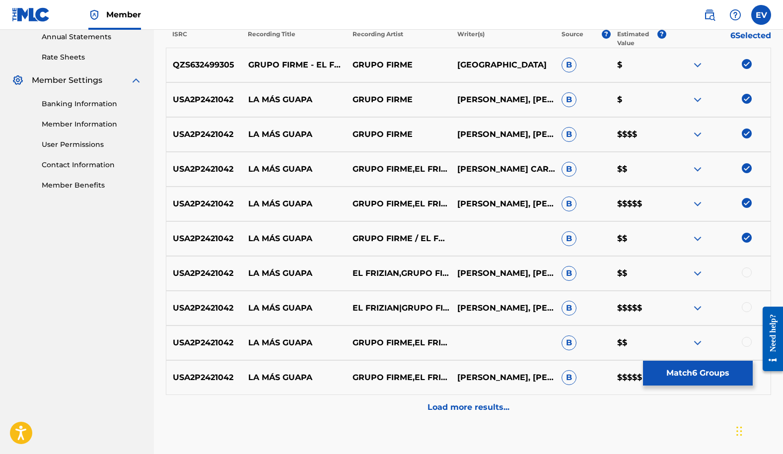
scroll to position [375, 0]
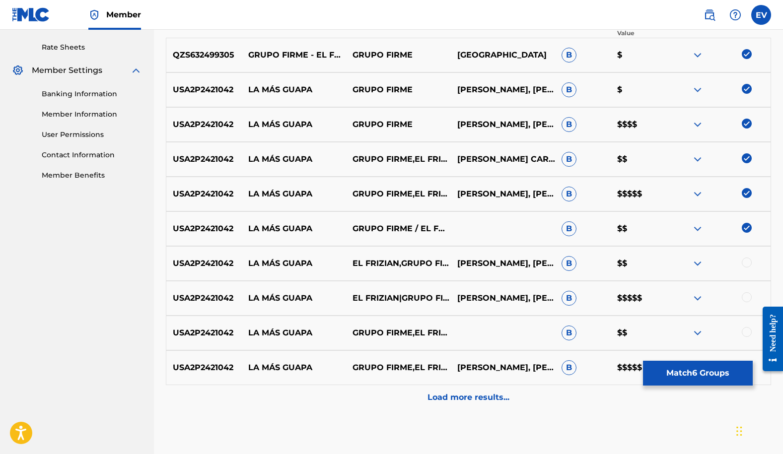
click at [746, 261] on div at bounding box center [746, 263] width 10 height 10
click at [745, 295] on div at bounding box center [746, 297] width 10 height 10
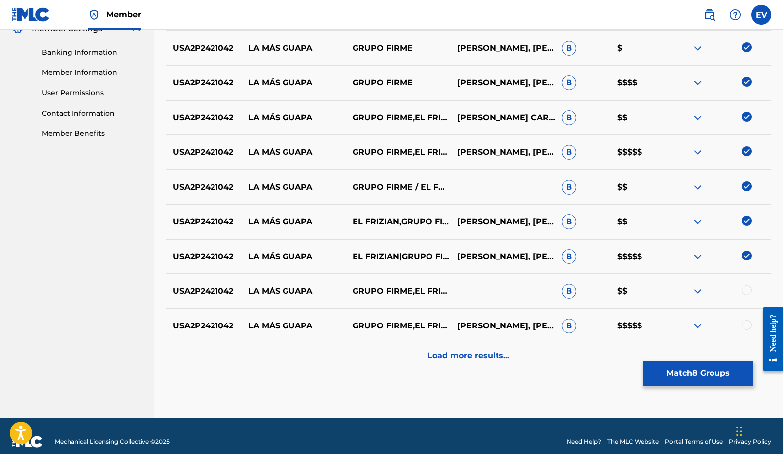
scroll to position [428, 0]
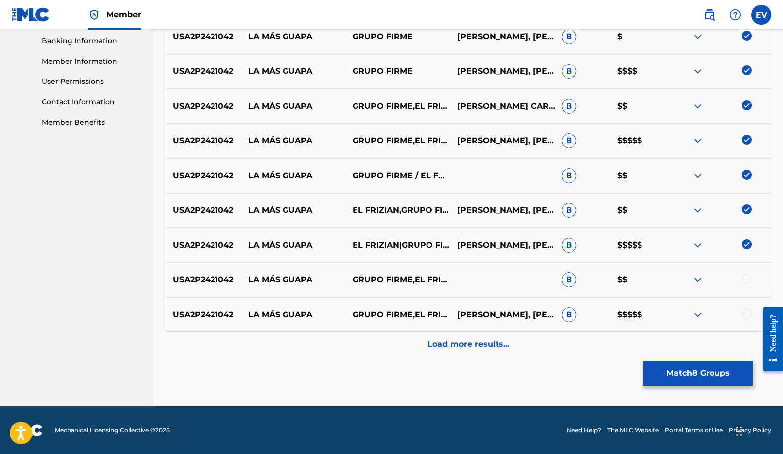
click at [747, 279] on div at bounding box center [746, 279] width 10 height 10
click at [745, 312] on div at bounding box center [746, 314] width 10 height 10
click at [452, 351] on div "Load more results..." at bounding box center [468, 344] width 605 height 25
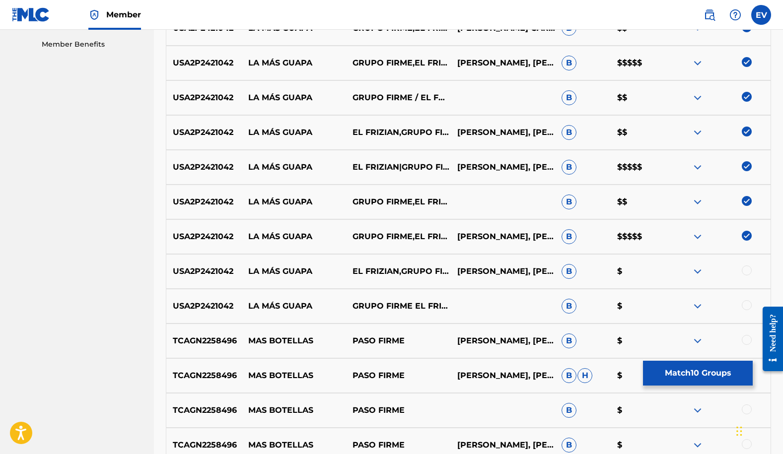
scroll to position [537, 0]
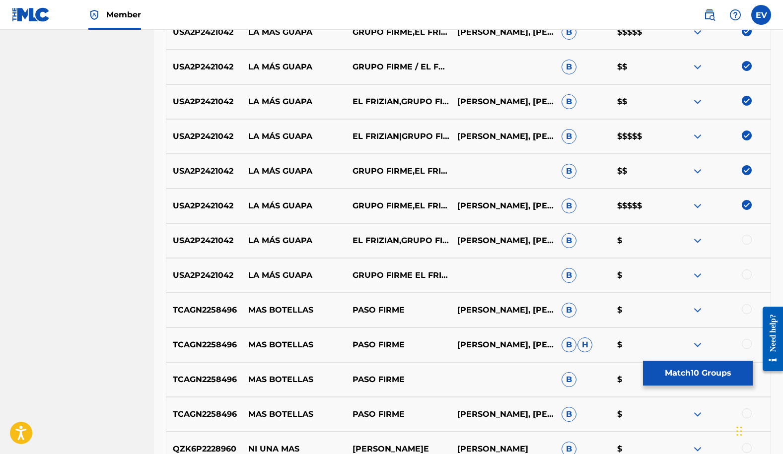
click at [745, 241] on div at bounding box center [746, 240] width 10 height 10
click at [745, 273] on div at bounding box center [746, 274] width 10 height 10
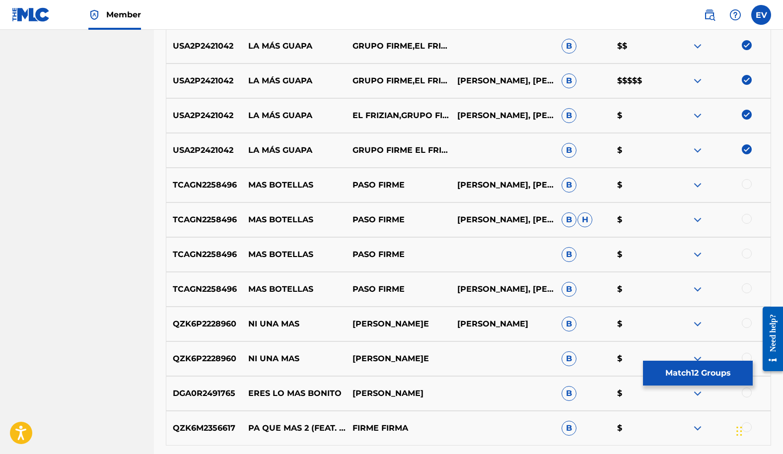
scroll to position [776, 0]
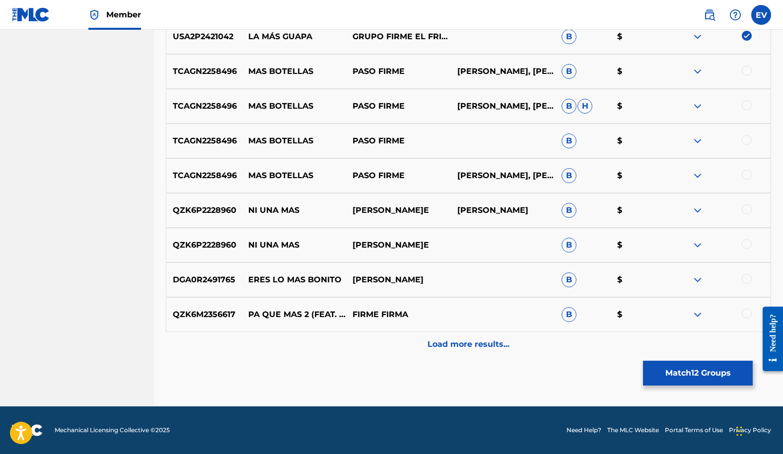
click at [459, 355] on div "Load more results..." at bounding box center [468, 344] width 605 height 25
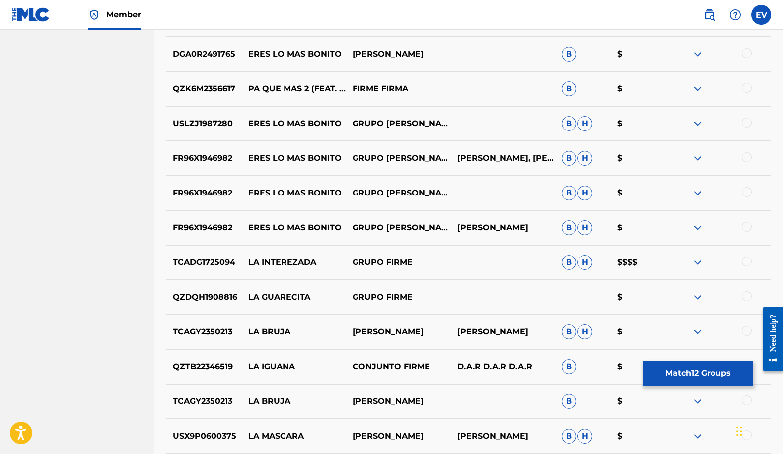
scroll to position [1123, 0]
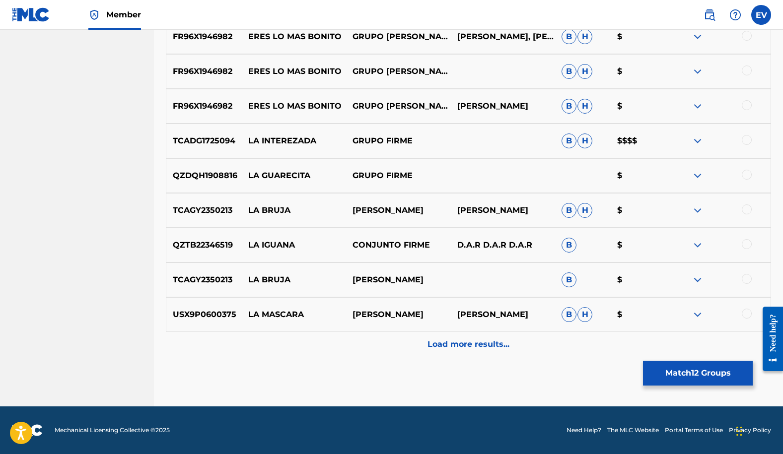
click at [715, 376] on button "Match 12 Groups" at bounding box center [698, 373] width 110 height 25
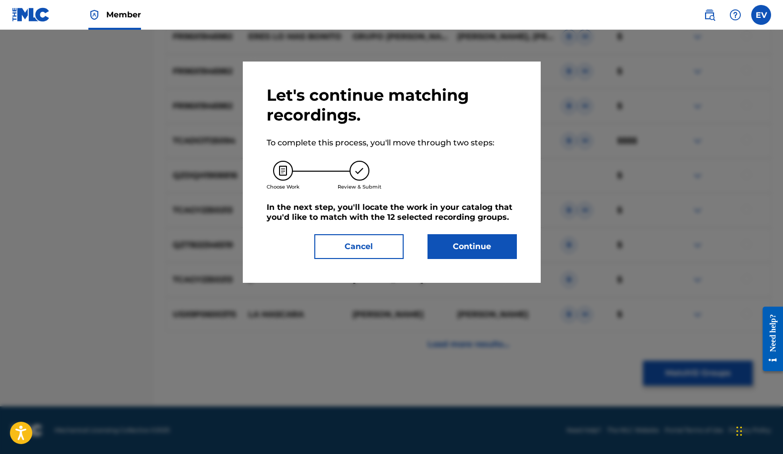
click at [481, 250] on button "Continue" at bounding box center [471, 246] width 89 height 25
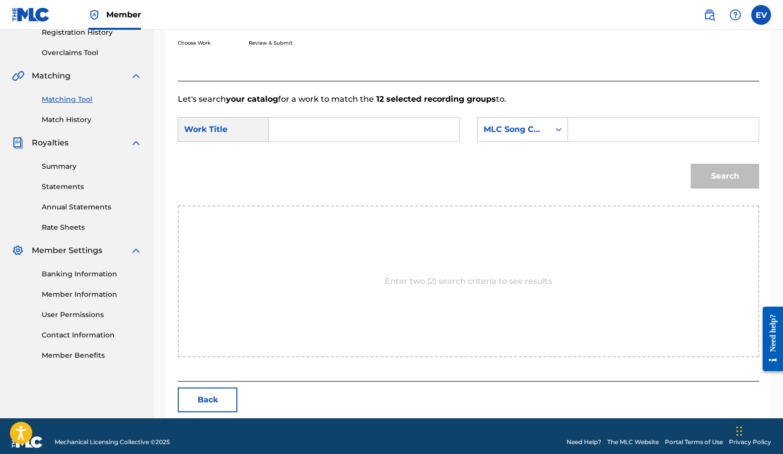
scroll to position [207, 0]
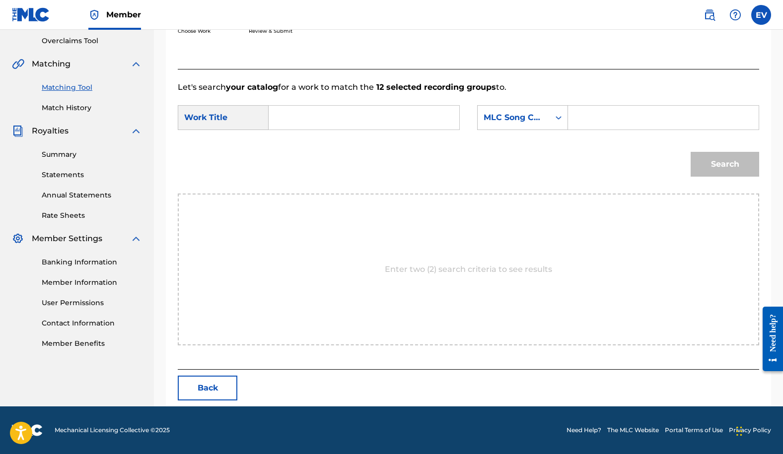
click at [324, 117] on input "Search Form" at bounding box center [364, 118] width 174 height 24
type input "la mas guapa"
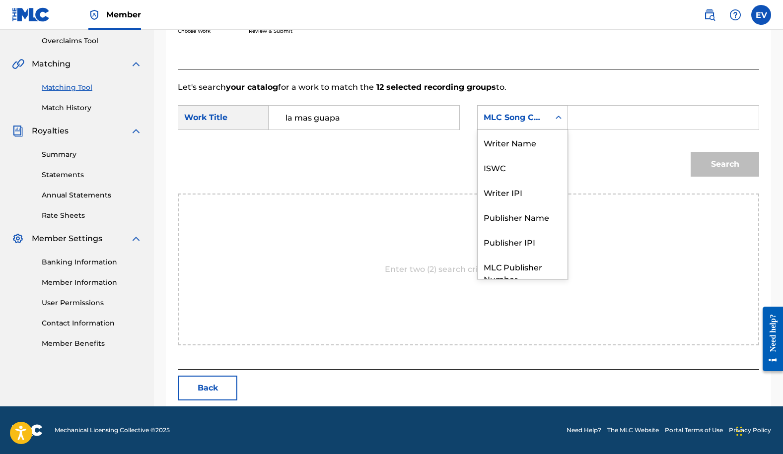
click at [554, 118] on icon "Search Form" at bounding box center [558, 118] width 10 height 10
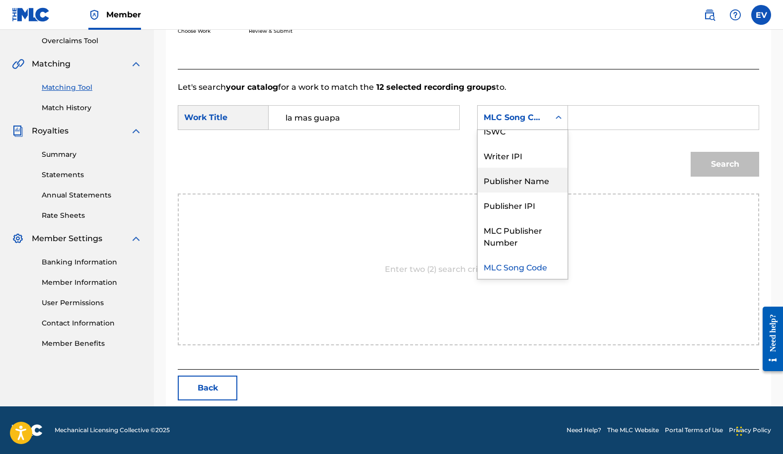
click at [537, 184] on div "Publisher Name" at bounding box center [522, 180] width 90 height 25
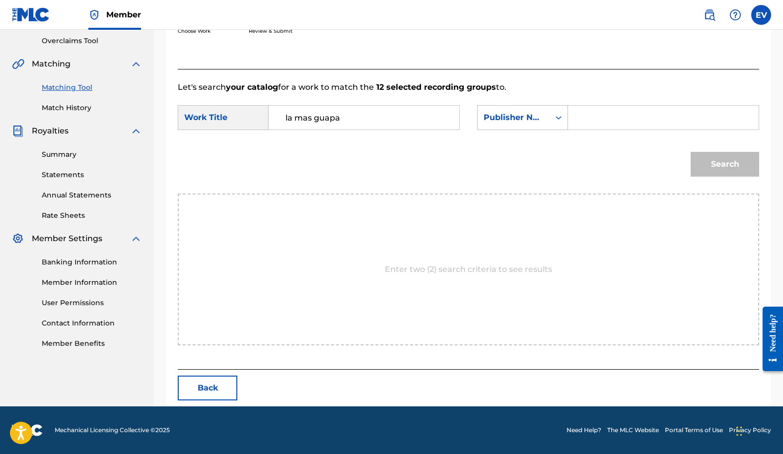
click at [592, 119] on input "Search Form" at bounding box center [663, 118] width 174 height 24
type input "[PERSON_NAME] music"
click at [690, 152] on button "Search" at bounding box center [724, 164] width 68 height 25
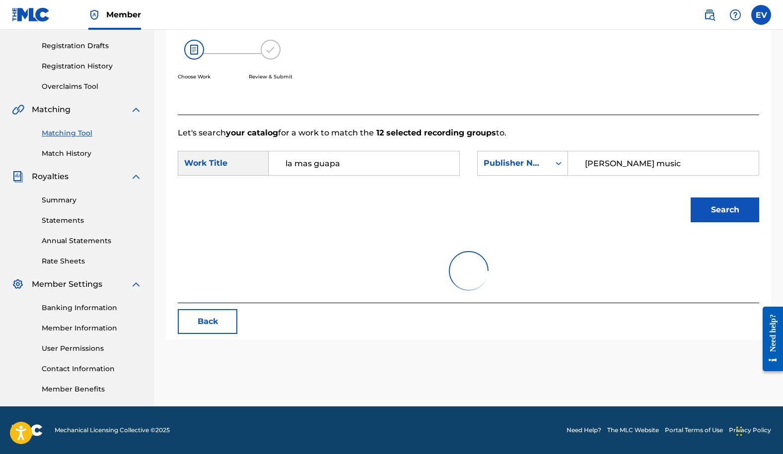
scroll to position [207, 0]
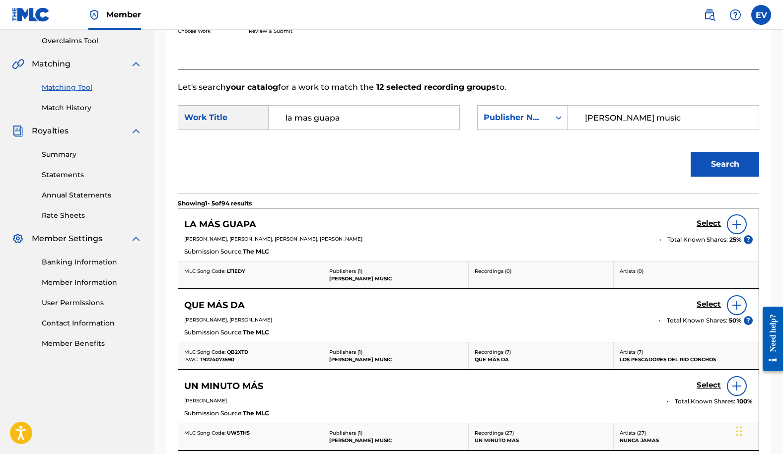
click at [705, 223] on h5 "Select" at bounding box center [708, 223] width 24 height 9
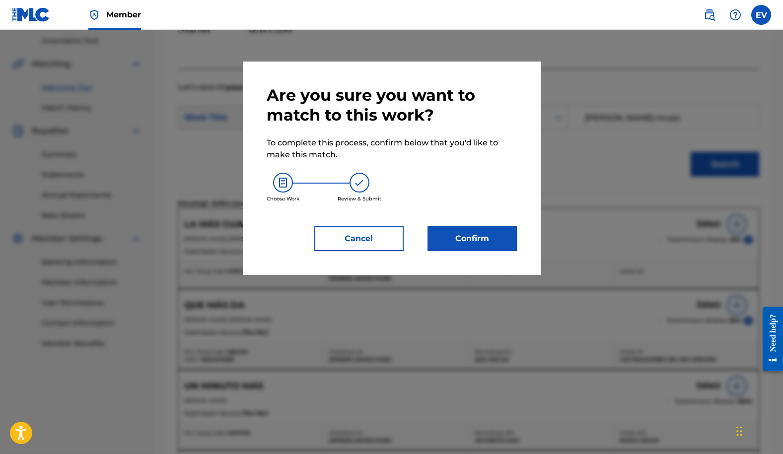
click at [465, 239] on button "Confirm" at bounding box center [471, 238] width 89 height 25
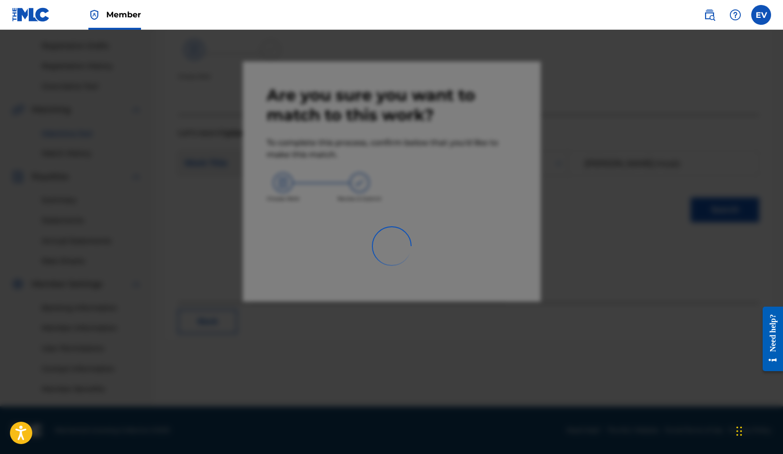
scroll to position [161, 0]
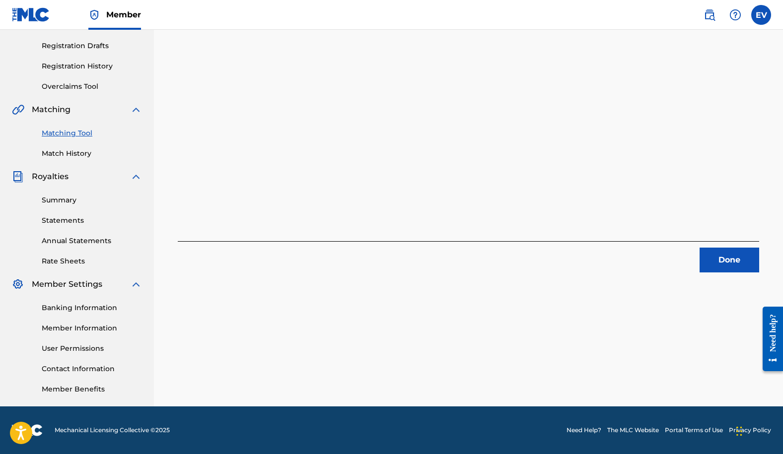
click at [718, 261] on button "Done" at bounding box center [729, 260] width 60 height 25
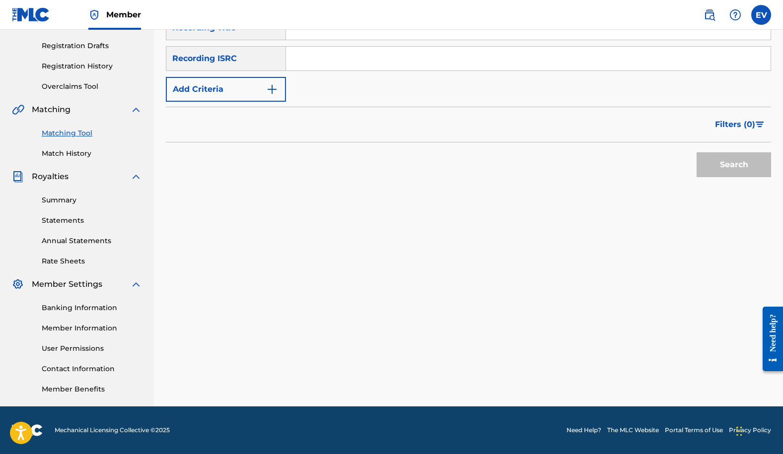
scroll to position [0, 0]
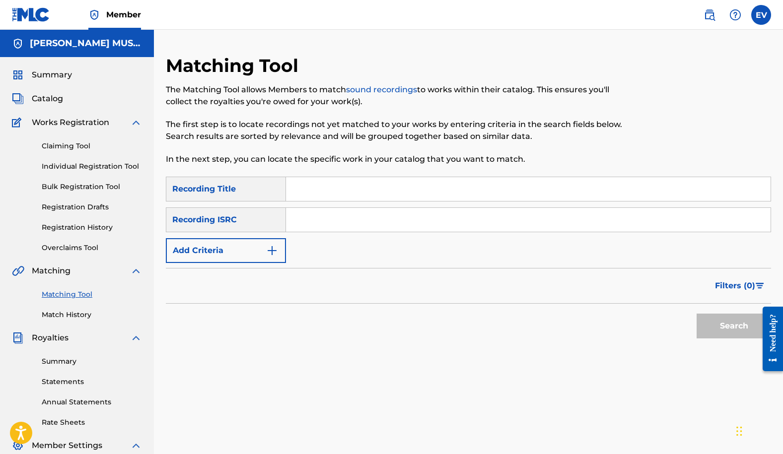
click at [279, 249] on button "Add Criteria" at bounding box center [226, 250] width 120 height 25
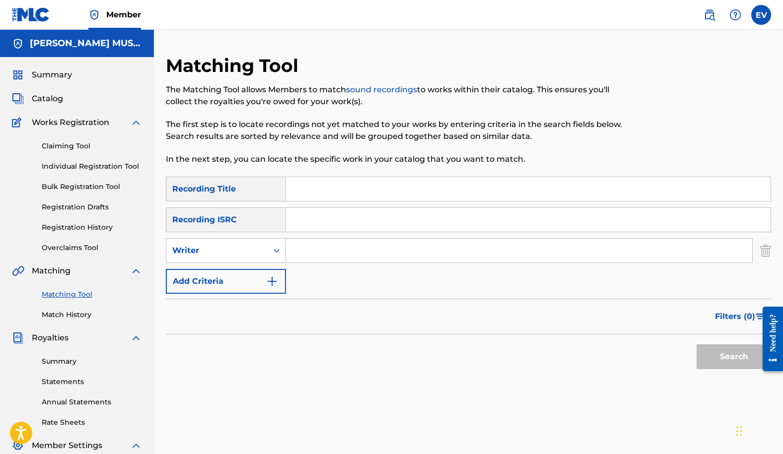
click at [314, 252] on input "Search Form" at bounding box center [519, 251] width 466 height 24
type input "[PERSON_NAME]"
click at [736, 364] on button "Search" at bounding box center [733, 356] width 74 height 25
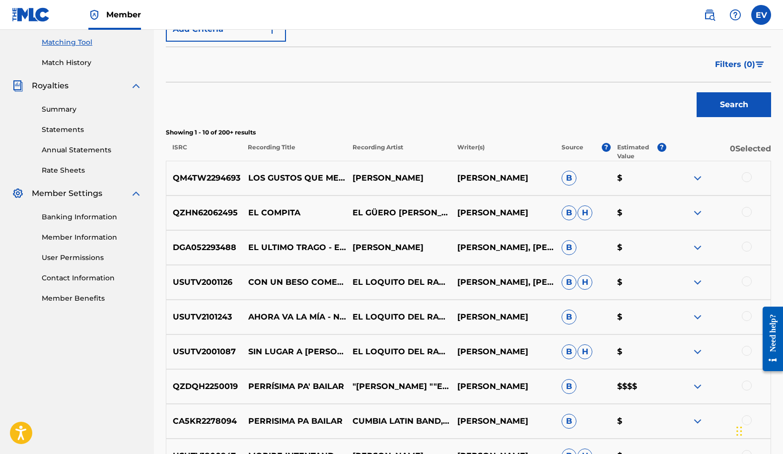
scroll to position [263, 0]
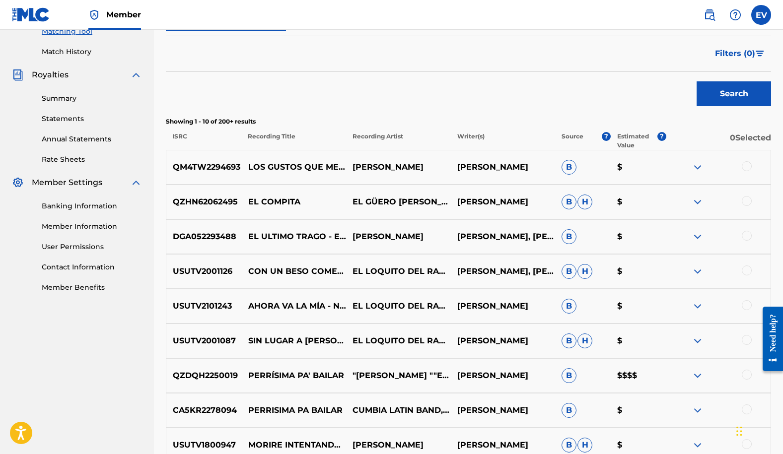
click at [729, 53] on span "Filters ( 0 )" at bounding box center [735, 54] width 40 height 12
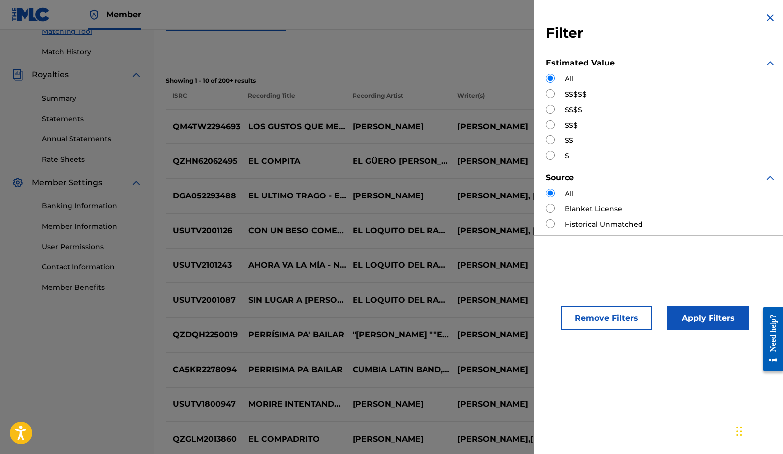
click at [552, 92] on input "Search Form" at bounding box center [549, 93] width 9 height 9
radio input "true"
click at [701, 312] on button "Apply Filters" at bounding box center [708, 318] width 82 height 25
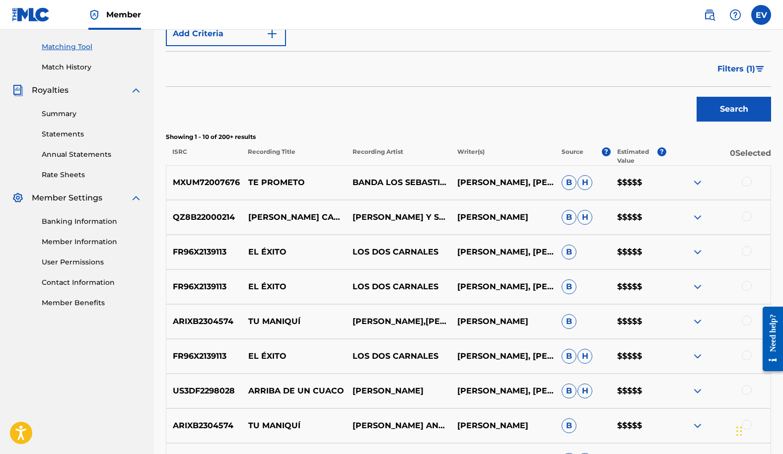
scroll to position [253, 0]
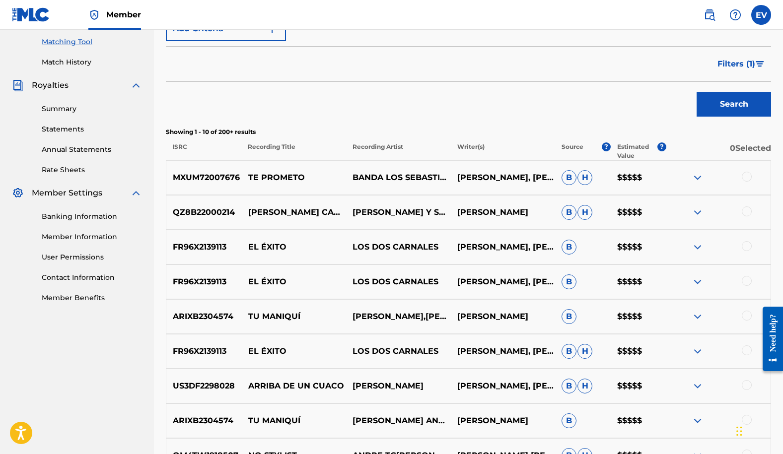
click at [744, 246] on div at bounding box center [746, 246] width 10 height 10
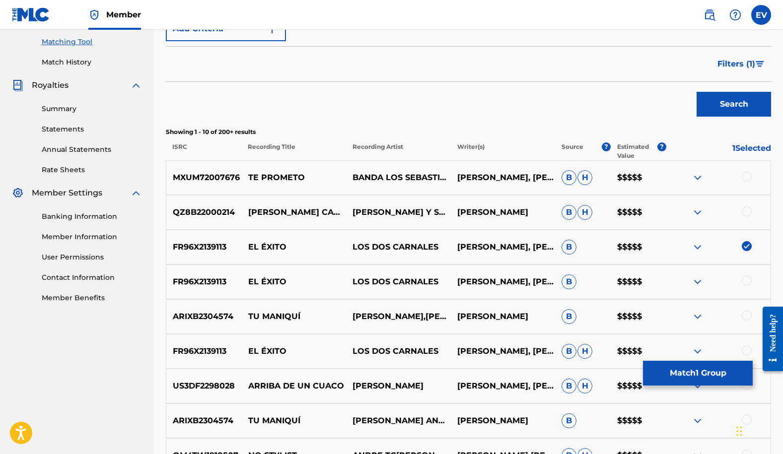
click at [744, 283] on div at bounding box center [746, 281] width 10 height 10
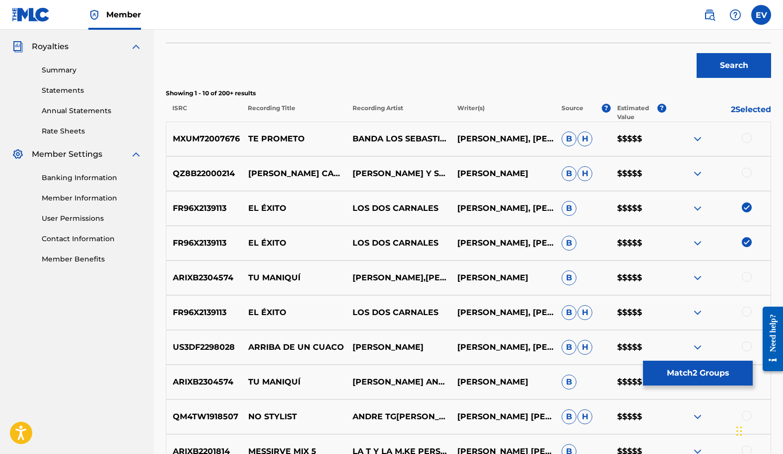
scroll to position [295, 0]
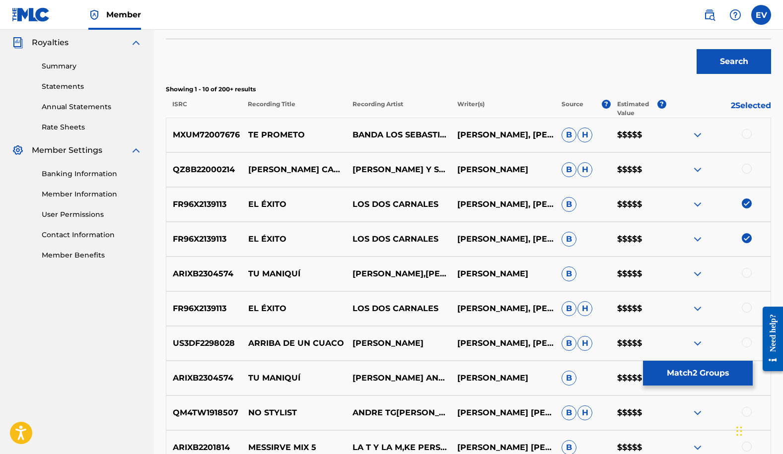
click at [745, 309] on div at bounding box center [746, 308] width 10 height 10
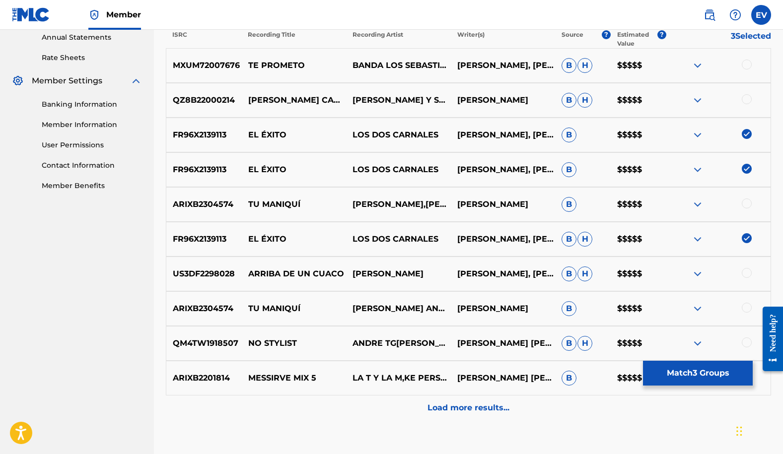
scroll to position [391, 0]
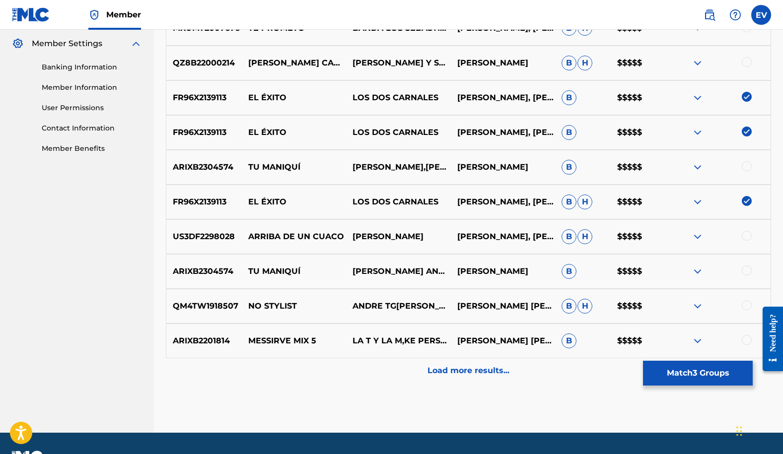
click at [502, 367] on p "Load more results..." at bounding box center [468, 371] width 82 height 12
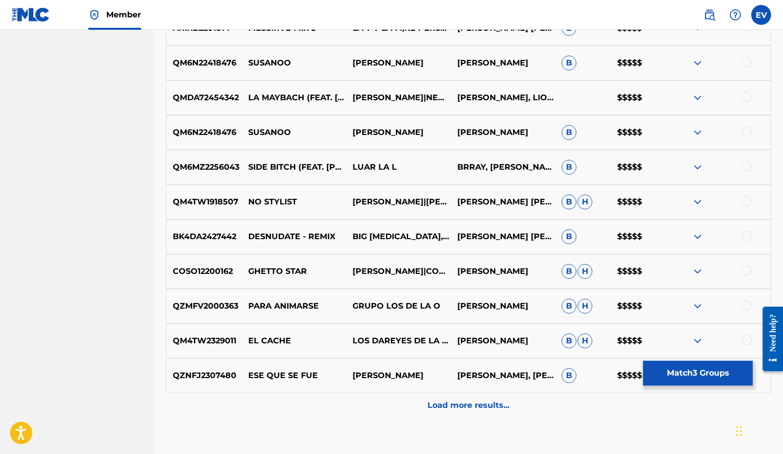
scroll to position [776, 0]
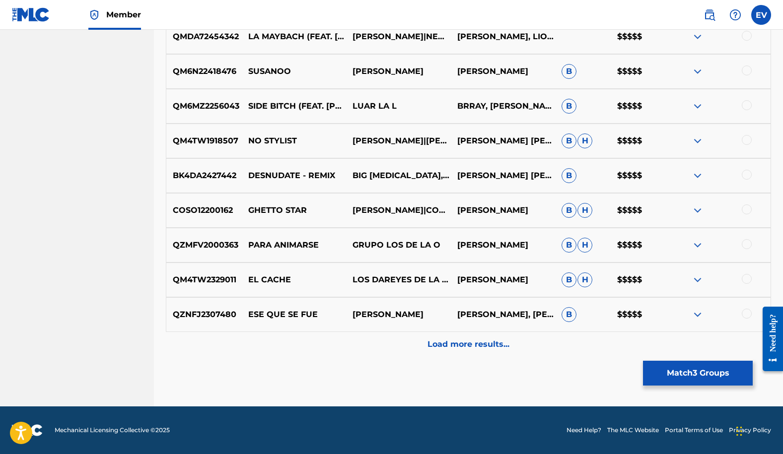
click at [475, 352] on div "Load more results..." at bounding box center [468, 344] width 605 height 25
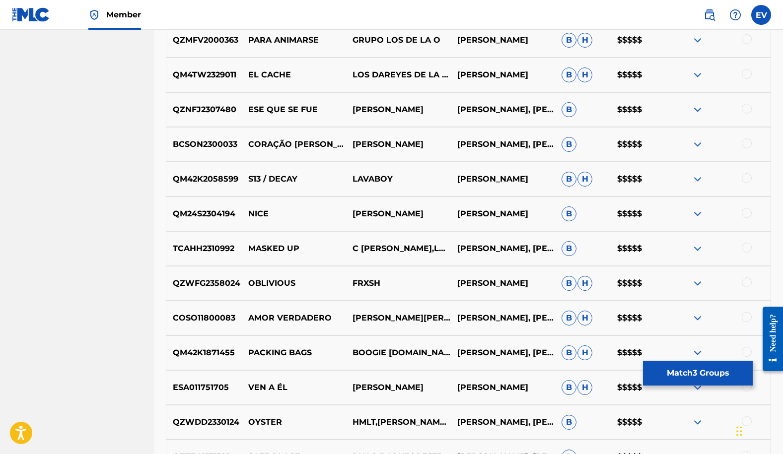
scroll to position [1068, 0]
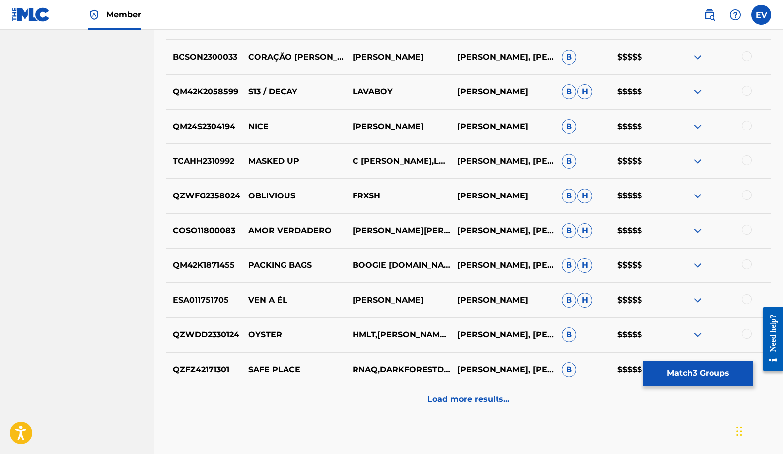
click at [474, 401] on p "Load more results..." at bounding box center [468, 400] width 82 height 12
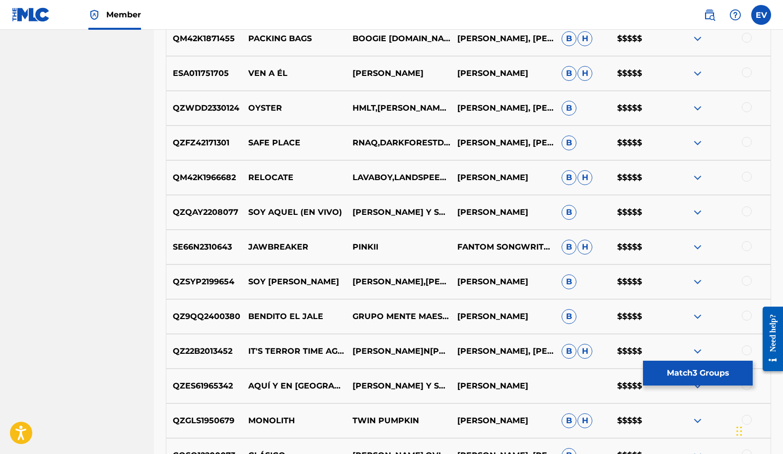
scroll to position [1470, 0]
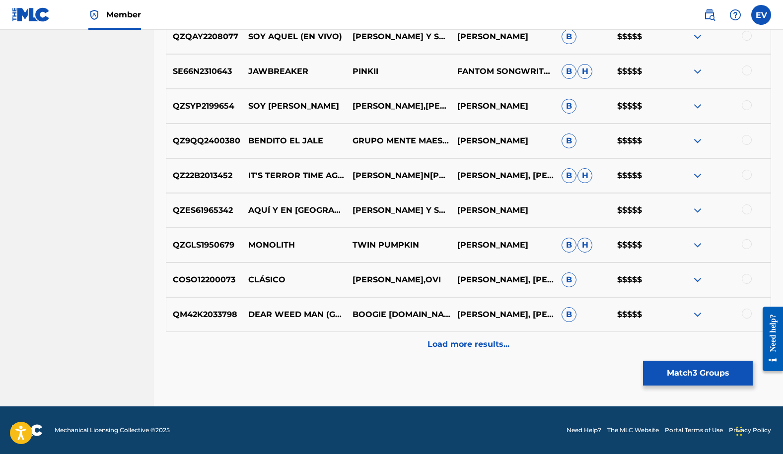
click at [484, 346] on p "Load more results..." at bounding box center [468, 344] width 82 height 12
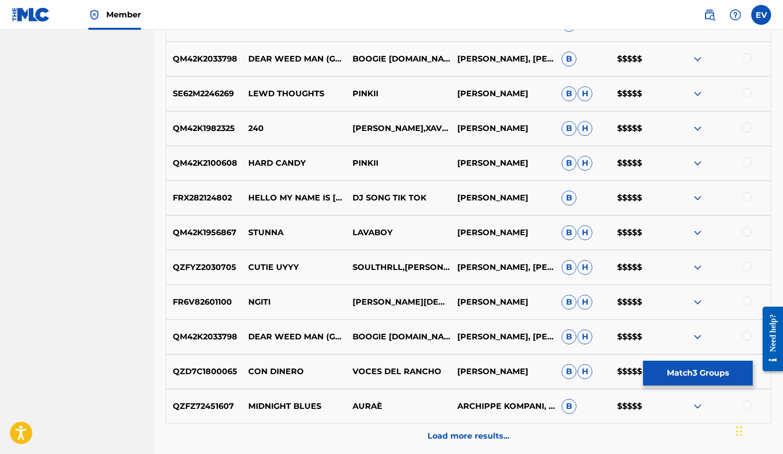
scroll to position [1818, 0]
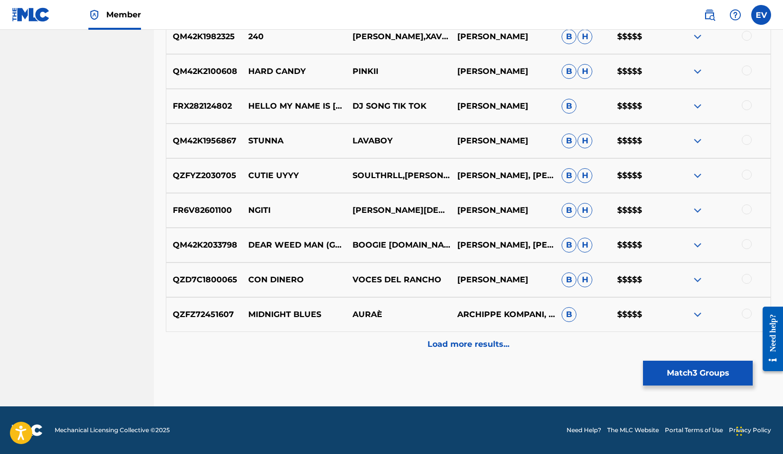
click at [474, 354] on div "Load more results..." at bounding box center [468, 344] width 605 height 25
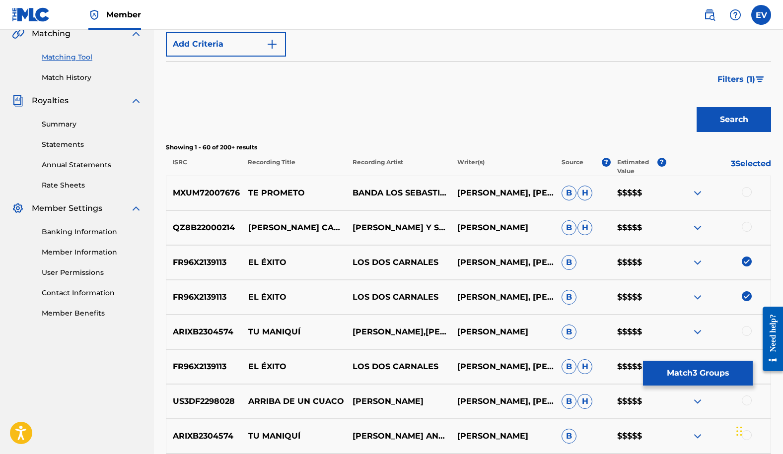
scroll to position [323, 0]
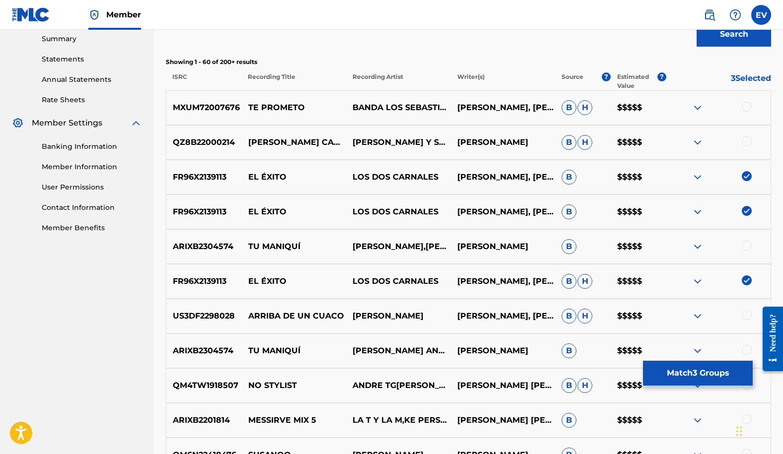
click at [669, 372] on button "Match 3 Groups" at bounding box center [698, 373] width 110 height 25
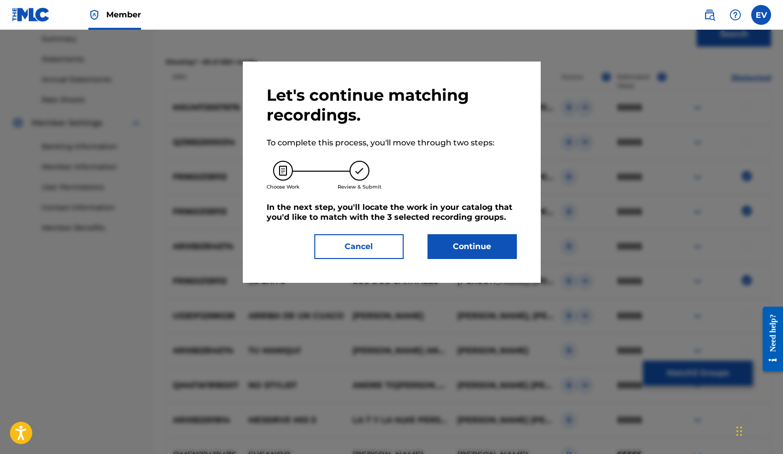
click at [501, 248] on button "Continue" at bounding box center [471, 246] width 89 height 25
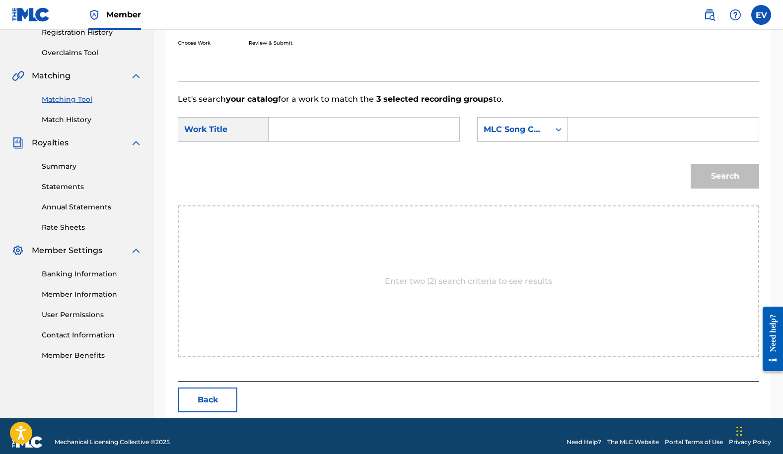
scroll to position [207, 0]
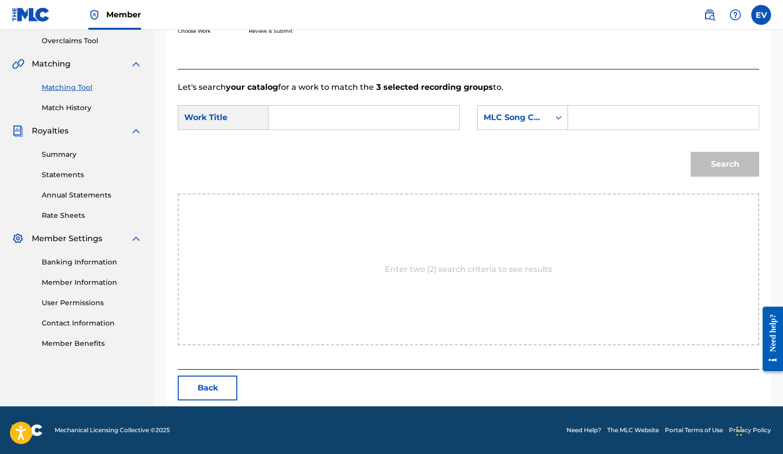
click at [320, 117] on input "Search Form" at bounding box center [364, 118] width 174 height 24
type input "el exito"
click at [559, 117] on icon "Search Form" at bounding box center [558, 118] width 10 height 10
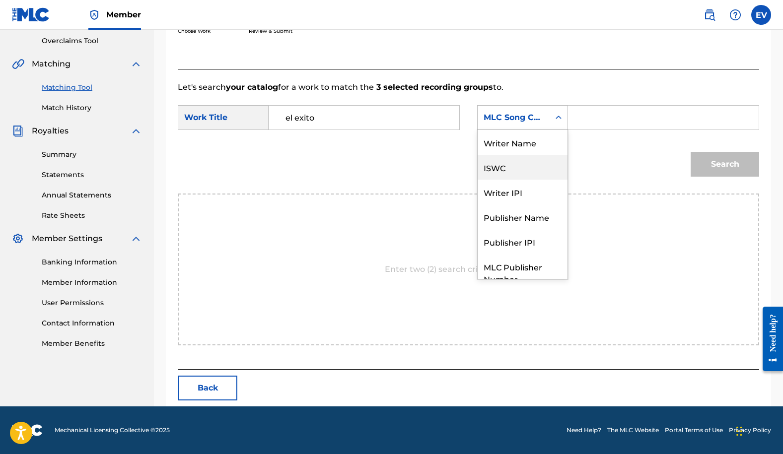
scroll to position [37, 0]
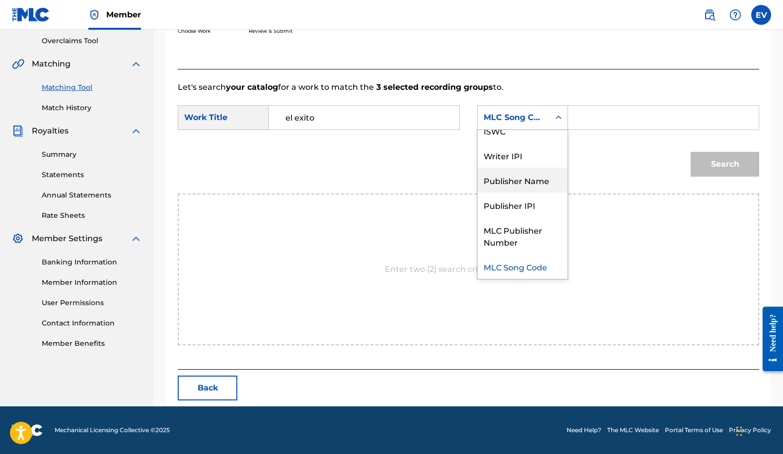
click at [538, 184] on div "Publisher Name" at bounding box center [522, 180] width 90 height 25
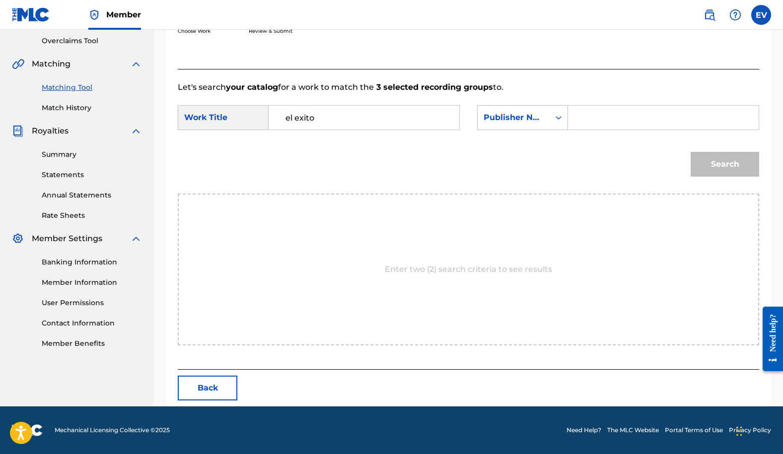
click at [584, 120] on input "Search Form" at bounding box center [663, 118] width 174 height 24
type input "[PERSON_NAME] music"
click at [690, 152] on button "Search" at bounding box center [724, 164] width 68 height 25
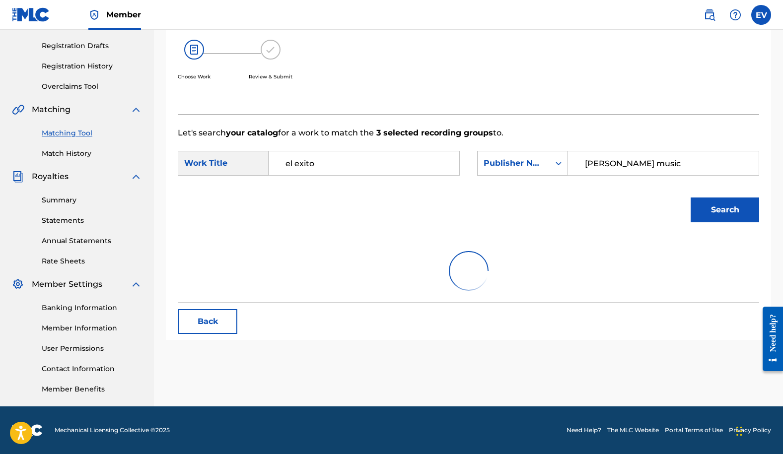
scroll to position [207, 0]
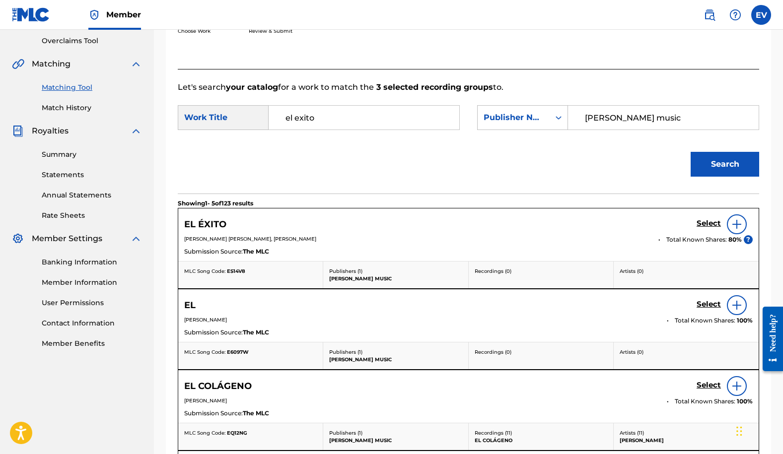
click at [708, 223] on h5 "Select" at bounding box center [708, 223] width 24 height 9
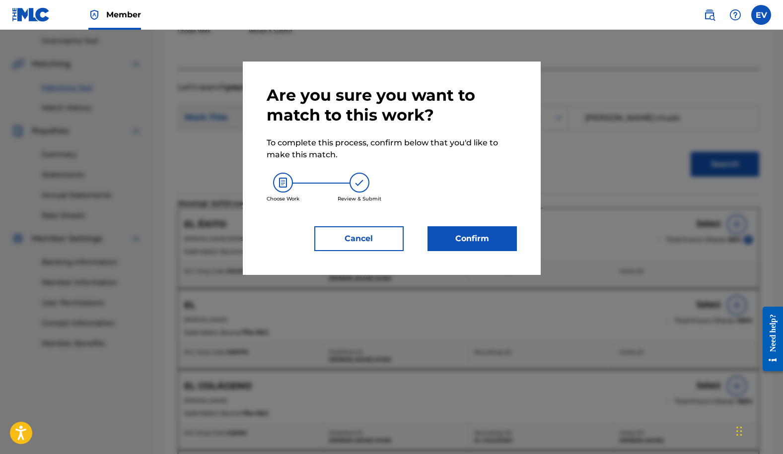
click at [492, 241] on button "Confirm" at bounding box center [471, 238] width 89 height 25
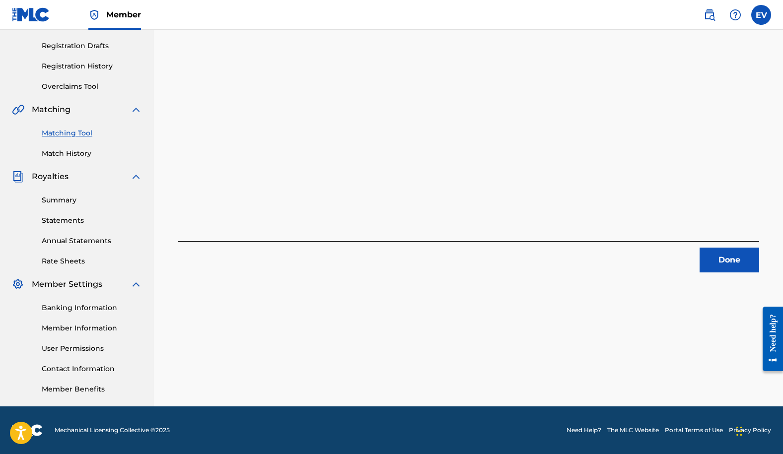
click at [721, 261] on button "Done" at bounding box center [729, 260] width 60 height 25
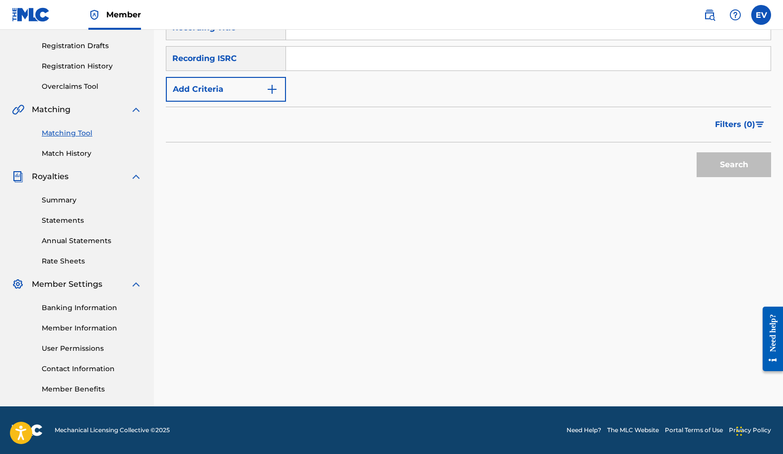
scroll to position [0, 0]
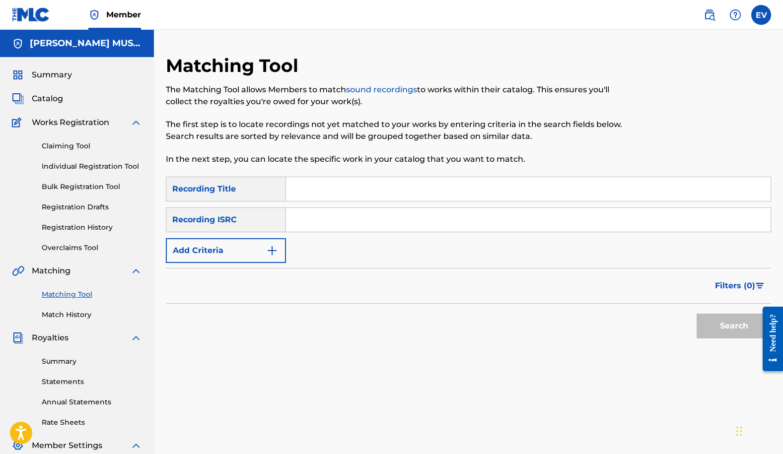
click at [275, 250] on img "Search Form" at bounding box center [272, 251] width 12 height 12
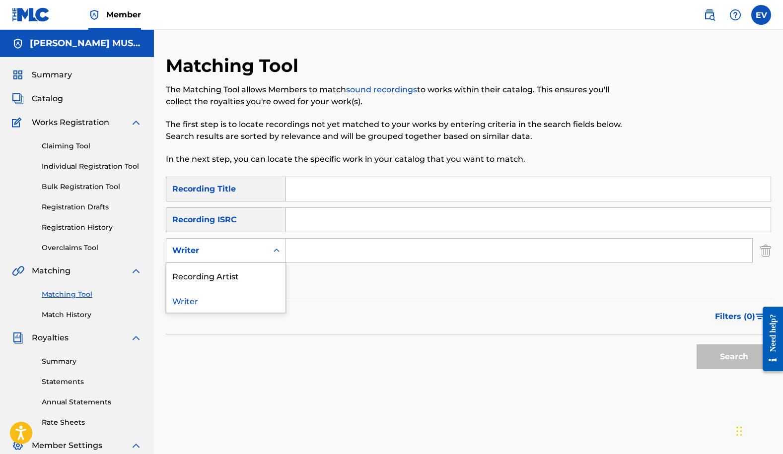
click at [275, 250] on icon "Search Form" at bounding box center [276, 250] width 6 height 3
click at [279, 250] on icon "Search Form" at bounding box center [276, 251] width 10 height 10
click at [305, 249] on input "Search Form" at bounding box center [519, 251] width 466 height 24
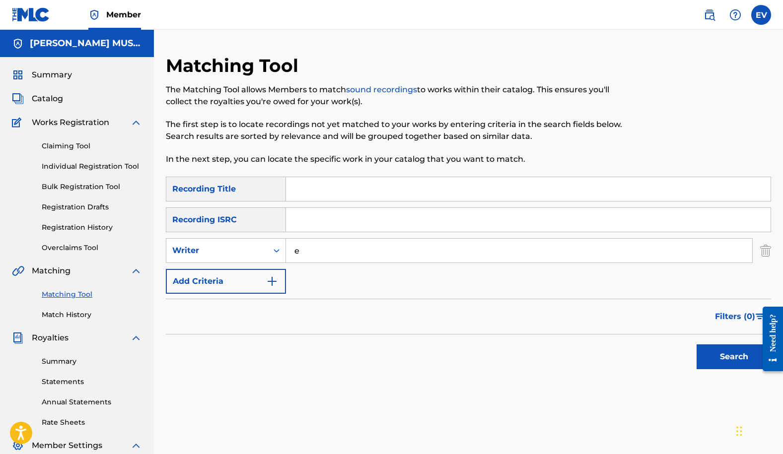
type input "[PERSON_NAME]"
click at [733, 359] on button "Search" at bounding box center [733, 356] width 74 height 25
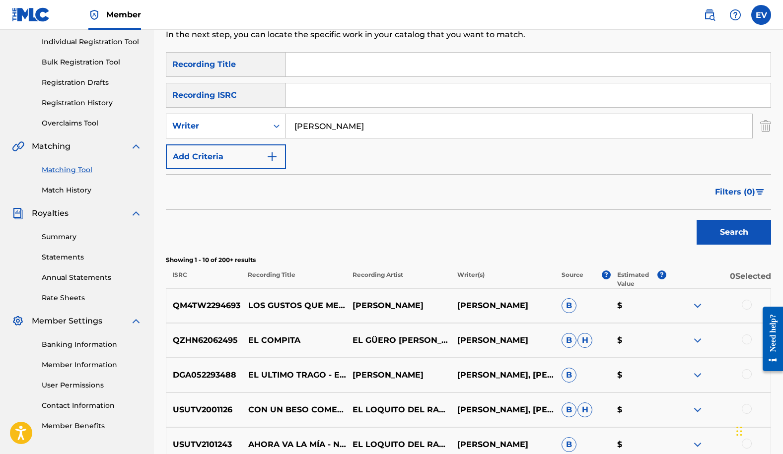
scroll to position [90, 0]
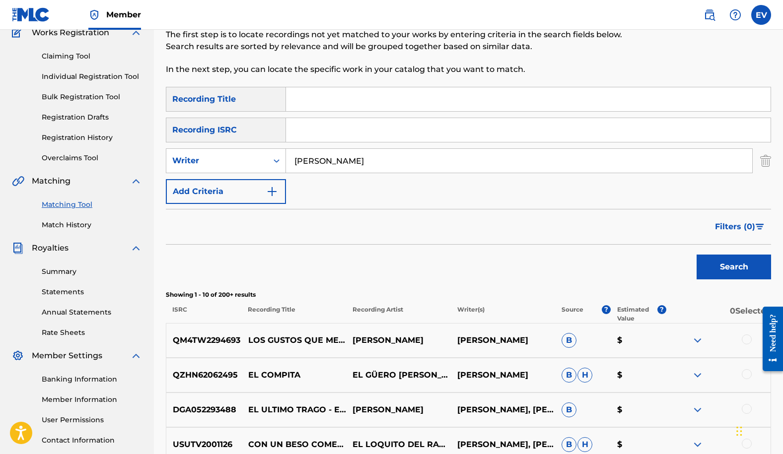
click at [732, 223] on span "Filters ( 0 )" at bounding box center [735, 227] width 40 height 12
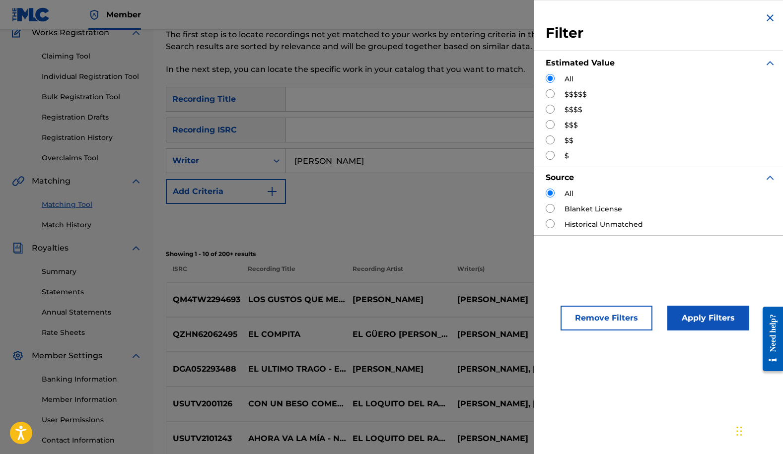
click at [551, 95] on input "Search Form" at bounding box center [549, 93] width 9 height 9
radio input "true"
click at [696, 317] on button "Apply Filters" at bounding box center [708, 318] width 82 height 25
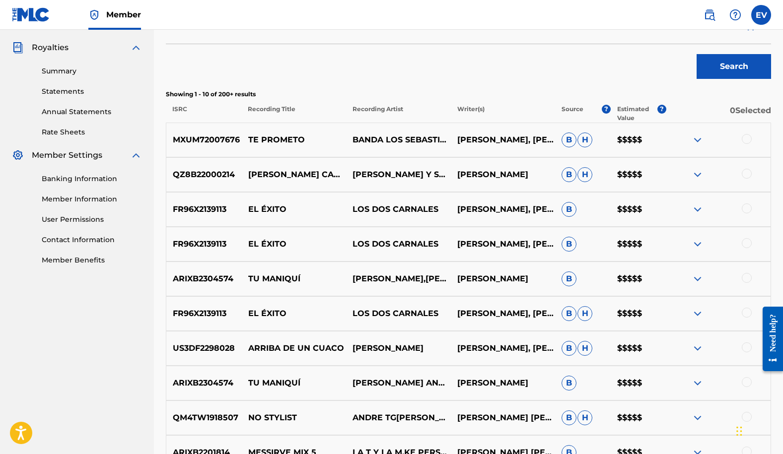
scroll to position [243, 0]
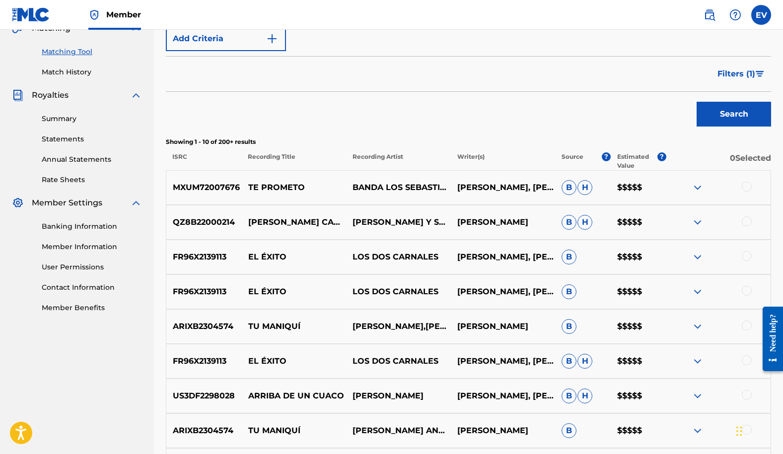
click at [695, 221] on img at bounding box center [697, 222] width 12 height 12
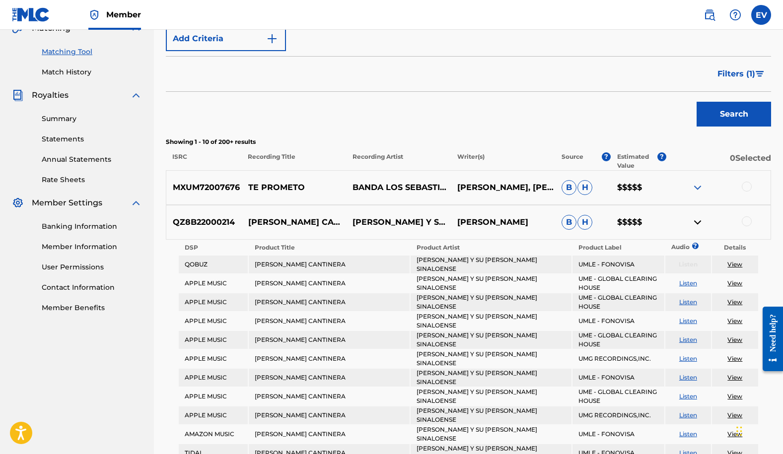
click at [695, 221] on img at bounding box center [697, 222] width 12 height 12
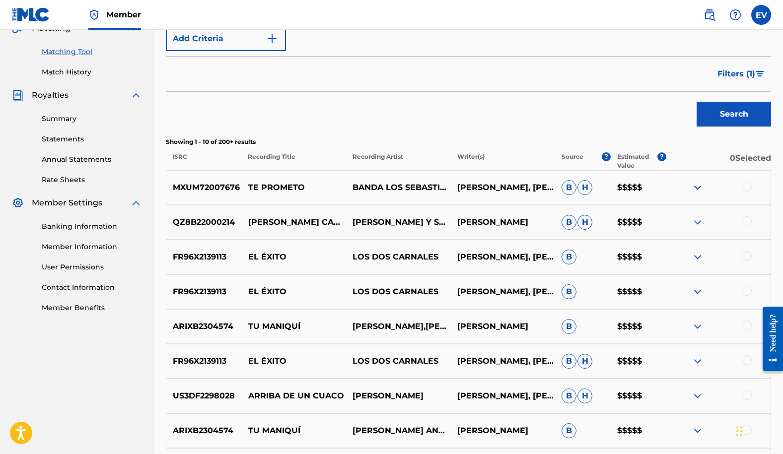
click at [746, 219] on div at bounding box center [746, 221] width 10 height 10
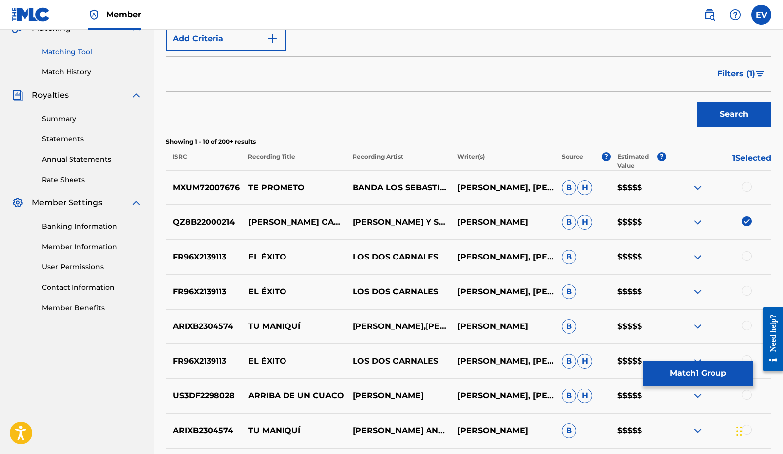
scroll to position [0, 0]
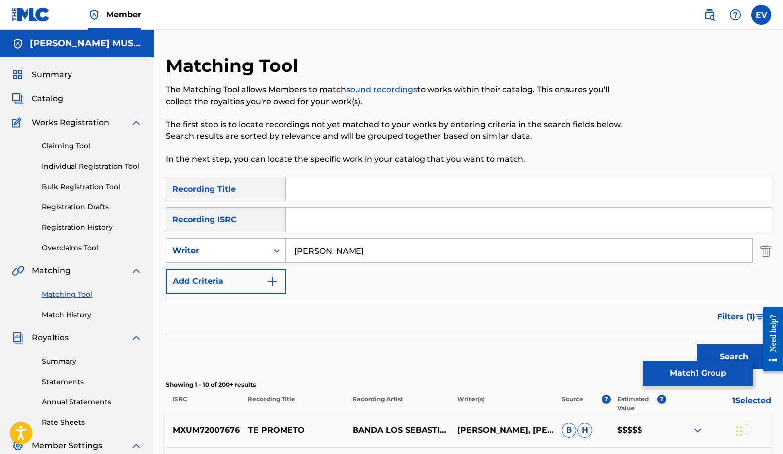
click at [292, 196] on input "Search Form" at bounding box center [528, 189] width 484 height 24
type input "[PERSON_NAME] cantinera"
drag, startPoint x: 379, startPoint y: 254, endPoint x: 238, endPoint y: 232, distance: 142.5
click at [238, 232] on div "SearchWithCriteriaaeacc1cd-0424-4a35-9ffa-fc833c6d953f Recording Title [PERSON_…" at bounding box center [468, 235] width 605 height 117
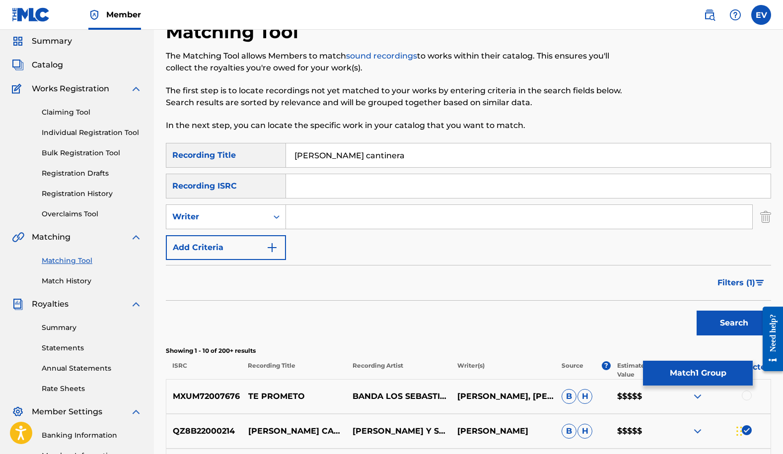
click at [728, 325] on button "Search" at bounding box center [733, 323] width 74 height 25
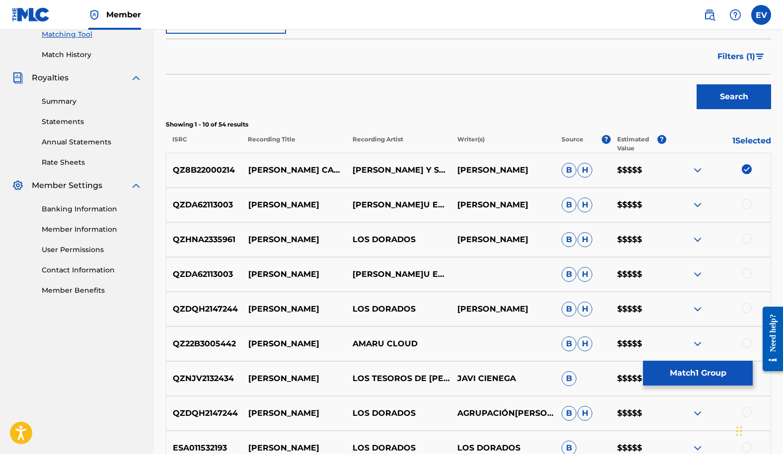
scroll to position [249, 0]
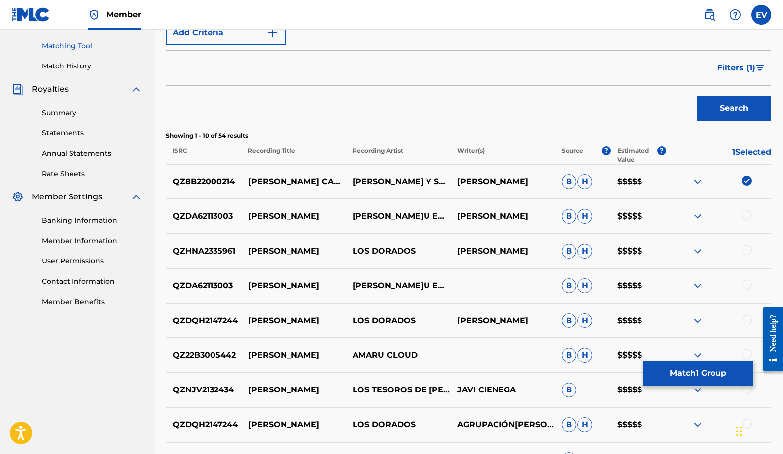
click at [733, 71] on span "Filters ( 1 )" at bounding box center [736, 68] width 38 height 12
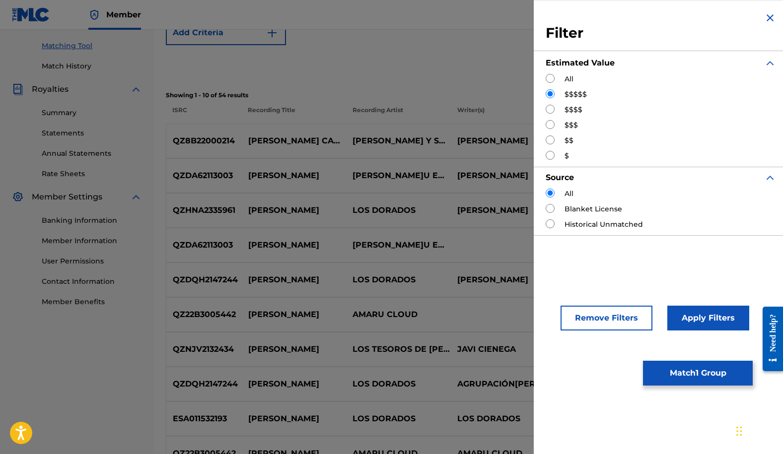
click at [557, 76] on div "All" at bounding box center [660, 79] width 230 height 10
click at [546, 79] on input "Search Form" at bounding box center [549, 78] width 9 height 9
radio input "true"
click at [709, 321] on button "Apply Filters" at bounding box center [708, 318] width 82 height 25
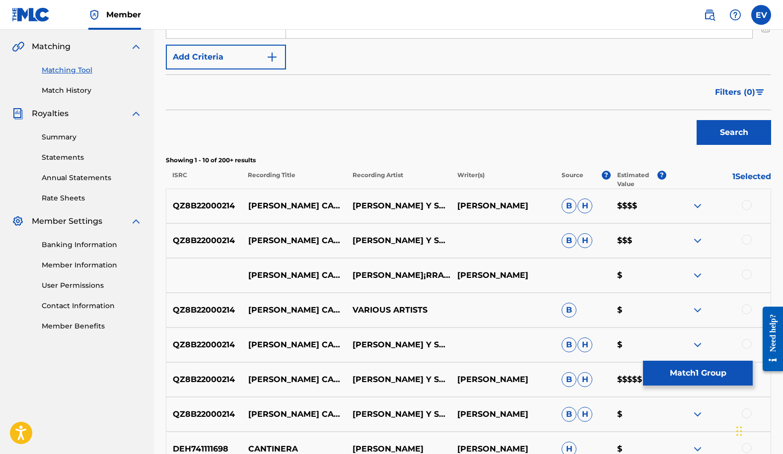
scroll to position [276, 0]
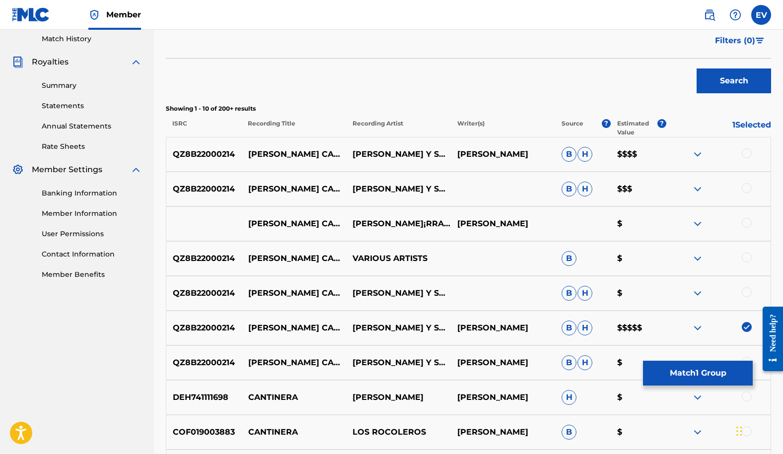
click at [747, 153] on div at bounding box center [746, 153] width 10 height 10
click at [743, 188] on div at bounding box center [746, 188] width 10 height 10
click at [744, 220] on div at bounding box center [746, 223] width 10 height 10
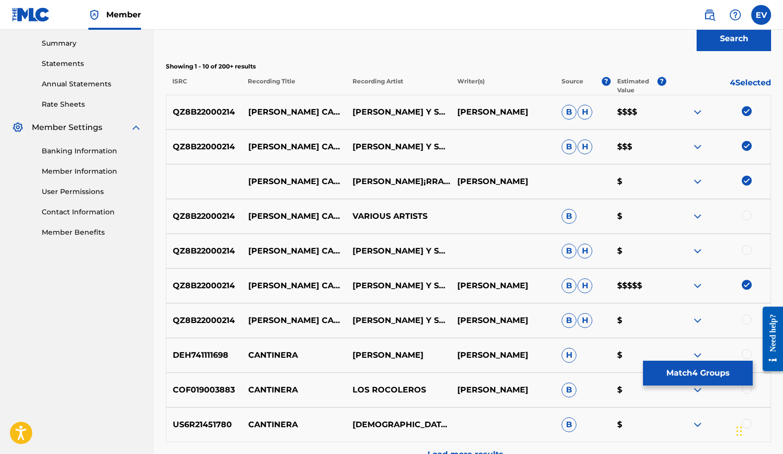
scroll to position [322, 0]
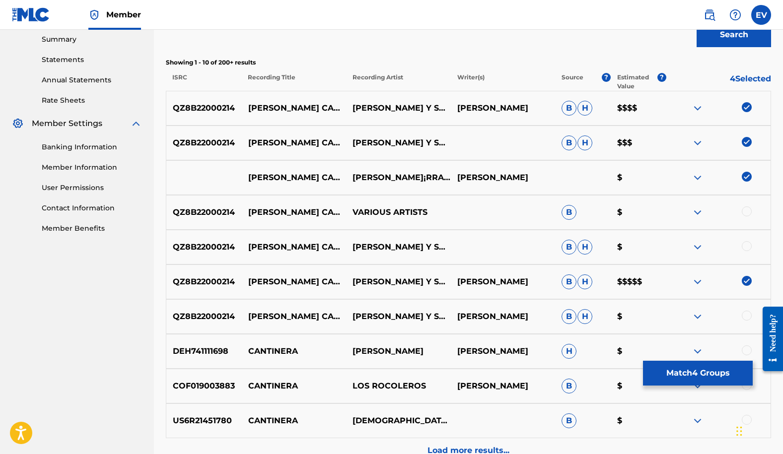
click at [744, 210] on div at bounding box center [746, 211] width 10 height 10
click at [746, 245] on div at bounding box center [746, 246] width 10 height 10
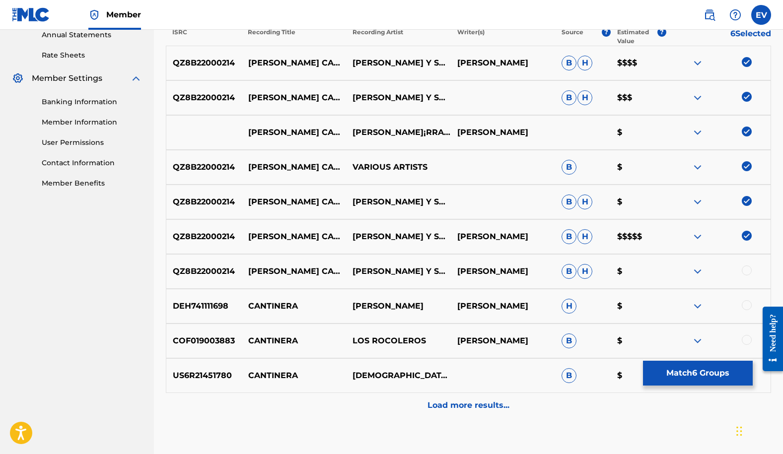
scroll to position [370, 0]
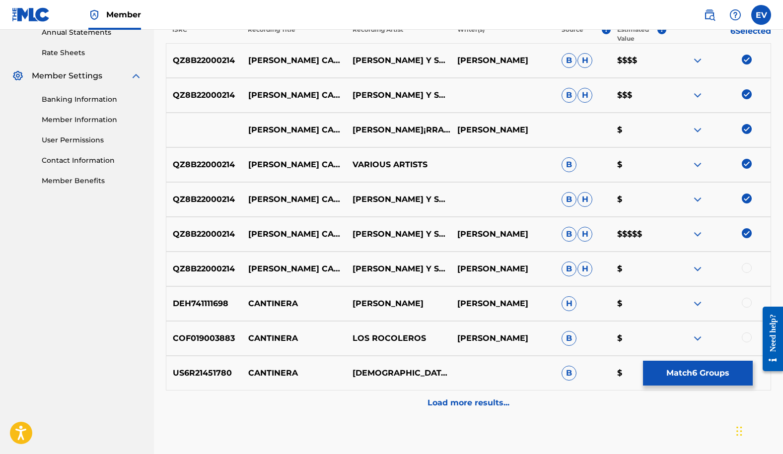
click at [744, 268] on div at bounding box center [746, 268] width 10 height 10
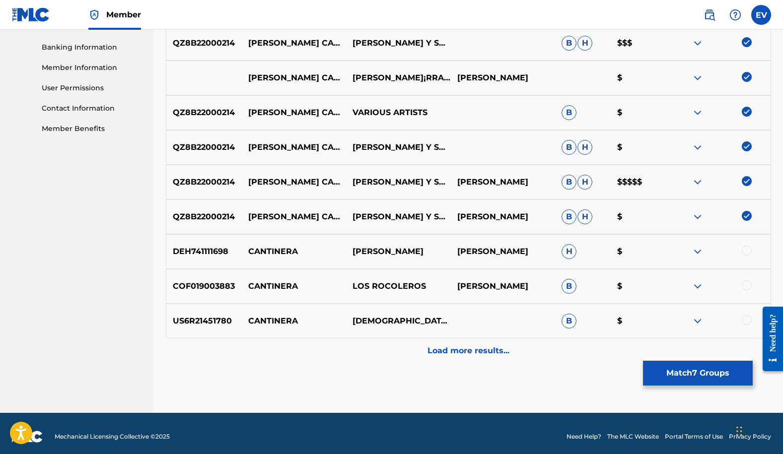
scroll to position [423, 0]
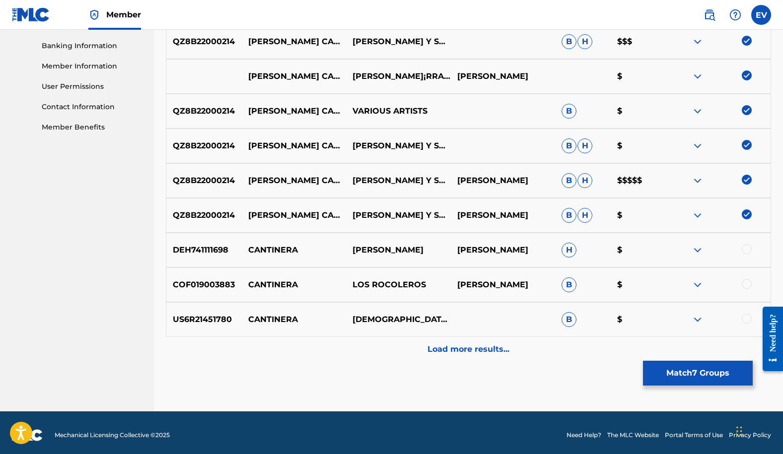
click at [502, 339] on div "Load more results..." at bounding box center [468, 349] width 605 height 25
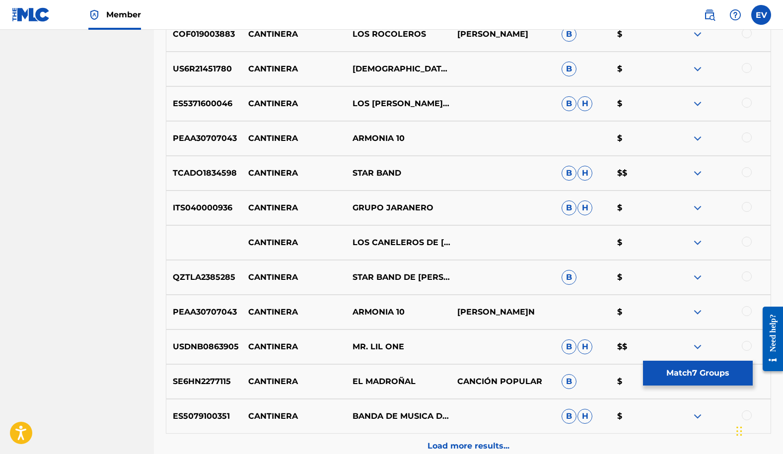
scroll to position [776, 0]
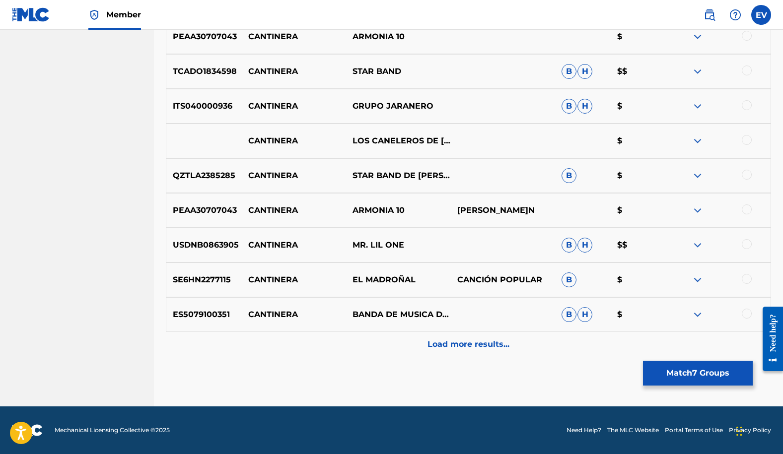
click at [463, 346] on p "Load more results..." at bounding box center [468, 344] width 82 height 12
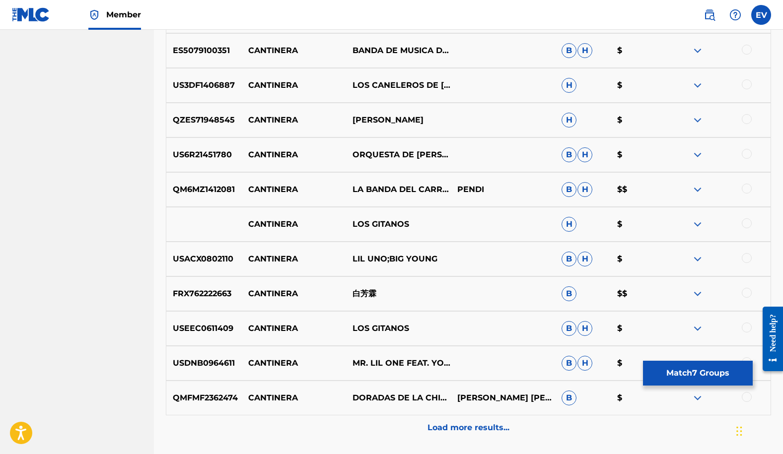
scroll to position [1113, 0]
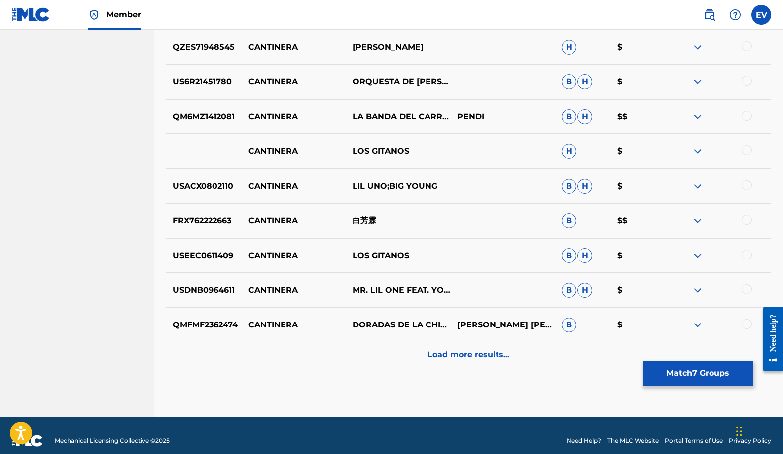
click at [686, 376] on button "Match 7 Groups" at bounding box center [698, 373] width 110 height 25
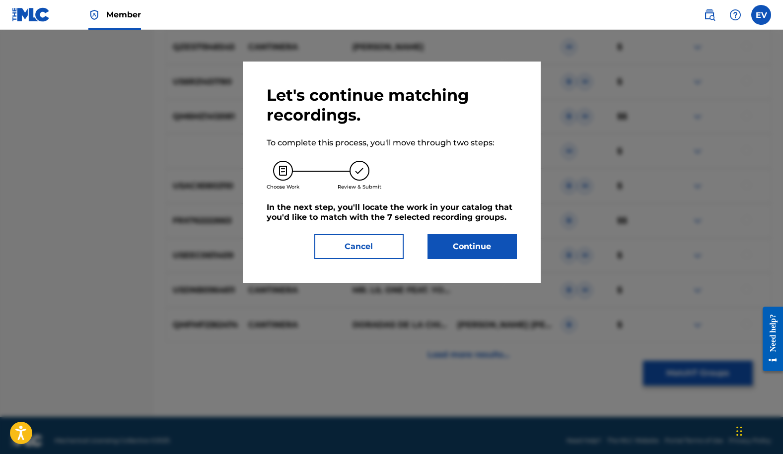
click at [495, 246] on button "Continue" at bounding box center [471, 246] width 89 height 25
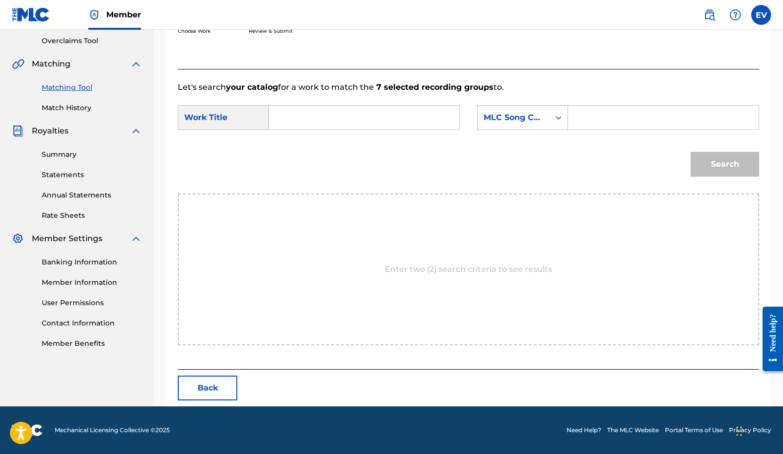
scroll to position [207, 0]
click at [340, 122] on input "Search Form" at bounding box center [364, 118] width 174 height 24
type input "[PERSON_NAME] cantinera"
click at [558, 114] on icon "Search Form" at bounding box center [558, 118] width 10 height 10
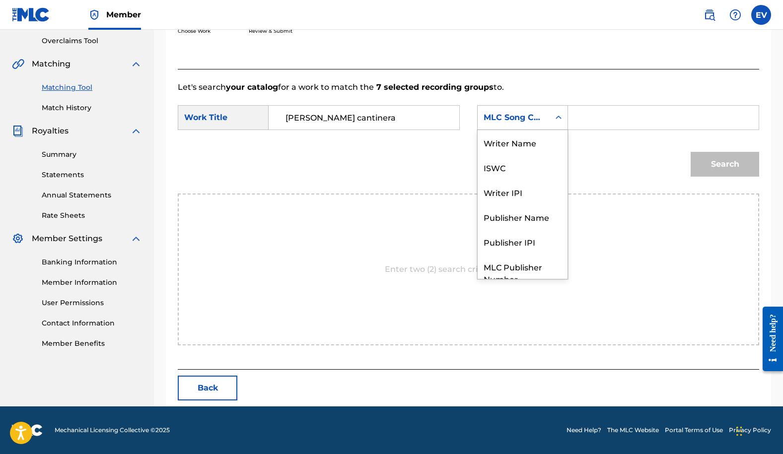
scroll to position [37, 0]
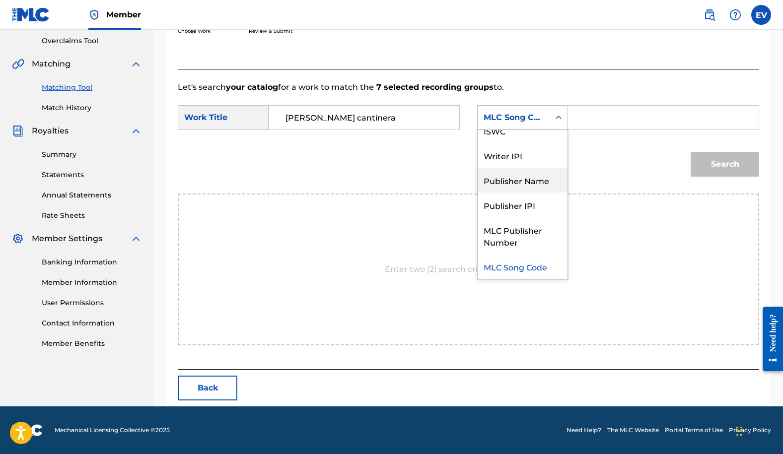
click at [531, 177] on div "Publisher Name" at bounding box center [522, 180] width 90 height 25
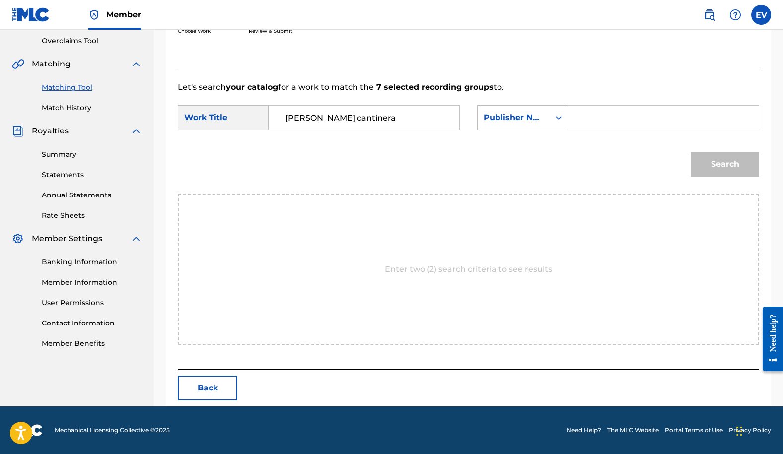
click at [602, 110] on input "Search Form" at bounding box center [663, 118] width 174 height 24
type input "[PERSON_NAME] music"
click at [704, 160] on button "Search" at bounding box center [724, 164] width 68 height 25
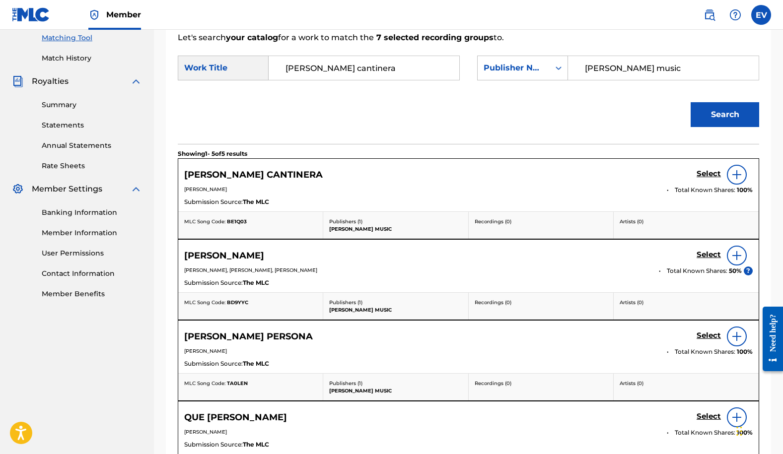
scroll to position [289, 0]
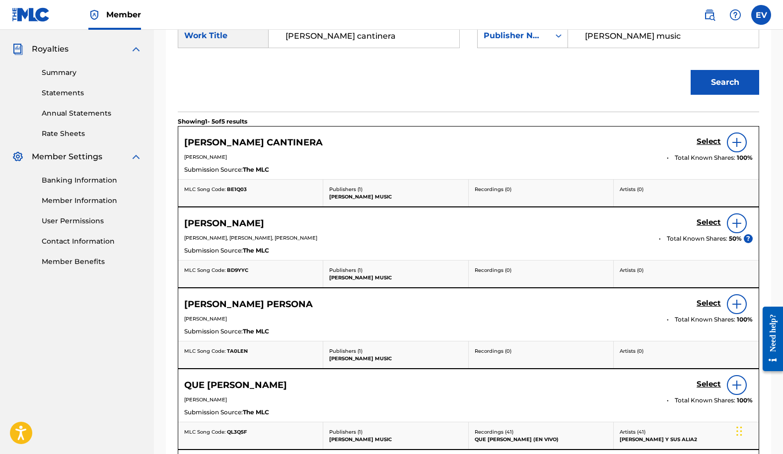
click at [704, 142] on h5 "Select" at bounding box center [708, 141] width 24 height 9
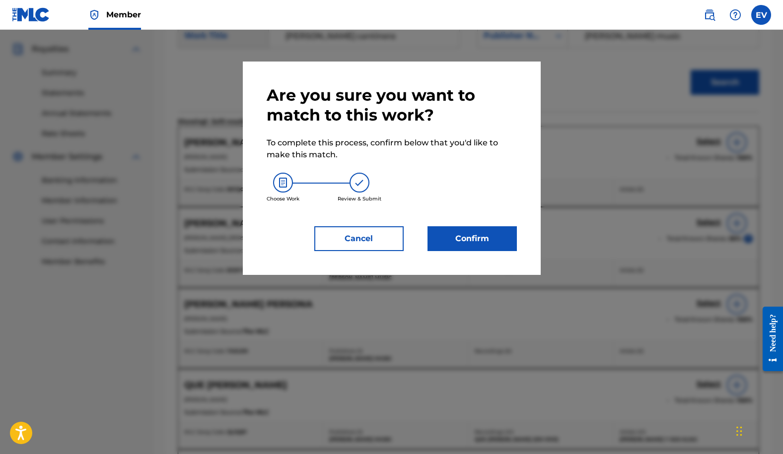
click at [471, 239] on button "Confirm" at bounding box center [471, 238] width 89 height 25
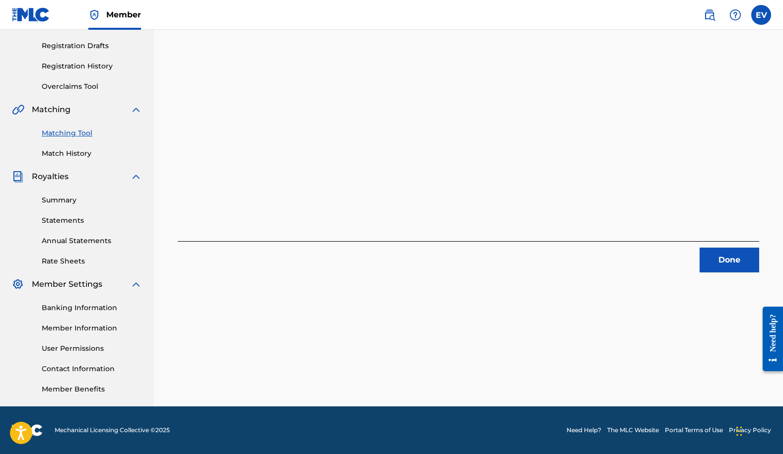
click at [717, 264] on button "Done" at bounding box center [729, 260] width 60 height 25
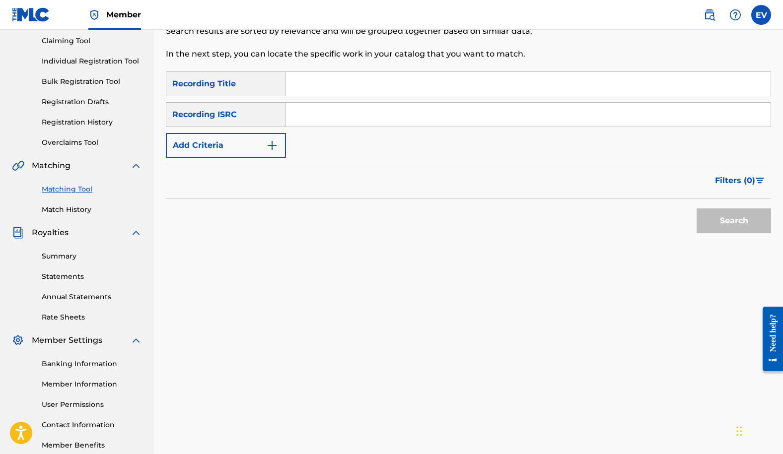
scroll to position [0, 0]
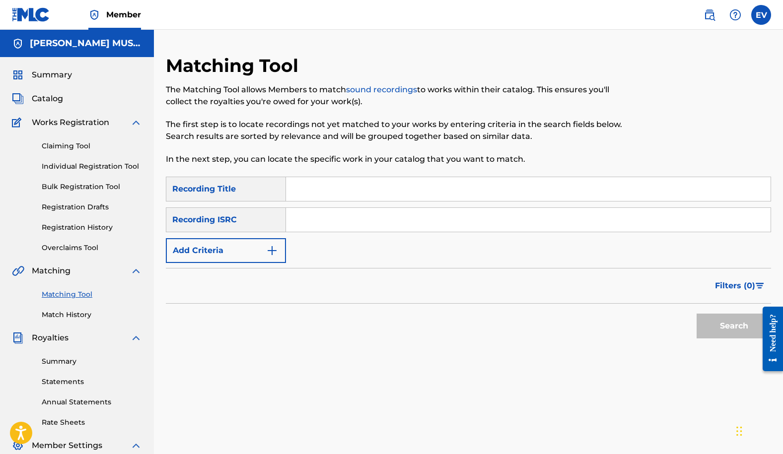
click at [280, 253] on button "Add Criteria" at bounding box center [226, 250] width 120 height 25
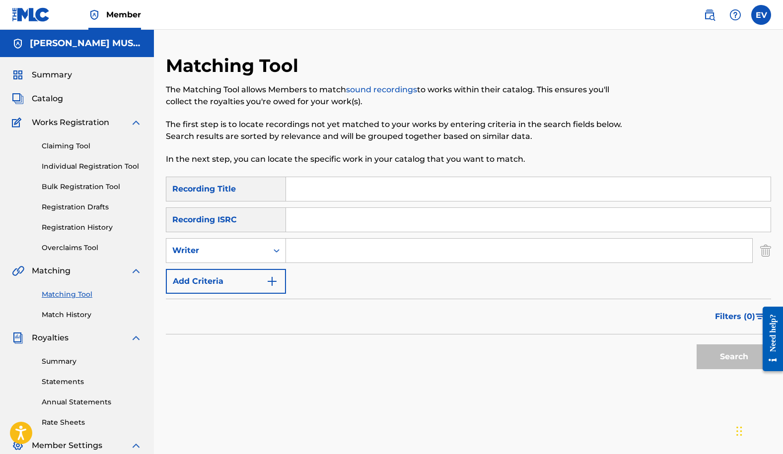
click at [317, 250] on input "Search Form" at bounding box center [519, 251] width 466 height 24
type input "[PERSON_NAME]"
click at [737, 354] on button "Search" at bounding box center [733, 356] width 74 height 25
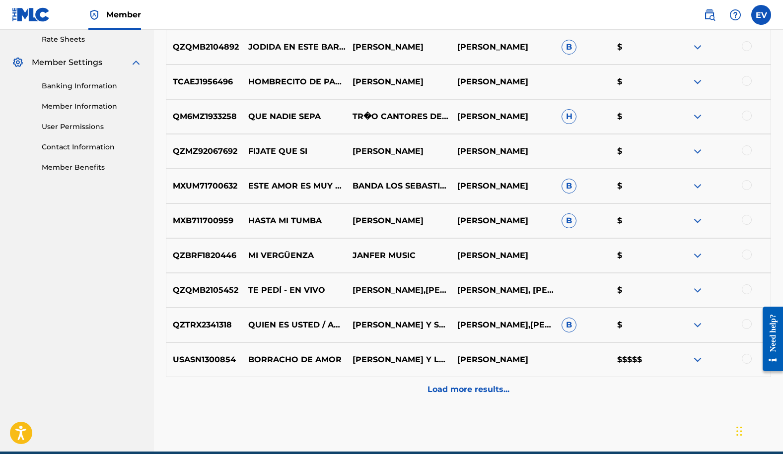
scroll to position [417, 0]
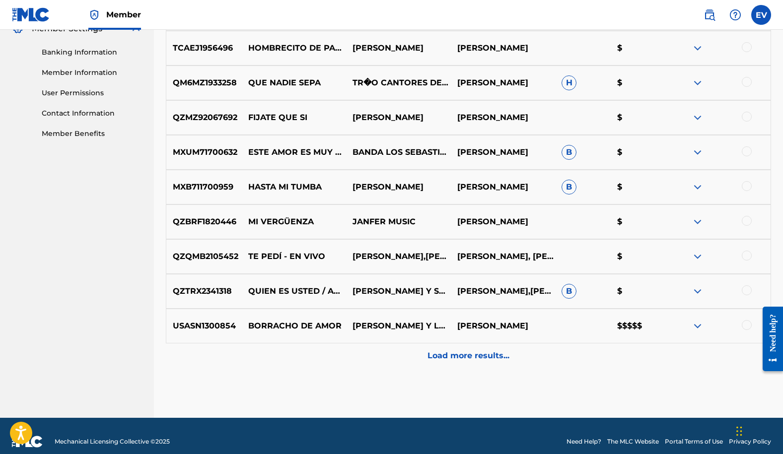
click at [477, 359] on p "Load more results..." at bounding box center [468, 356] width 82 height 12
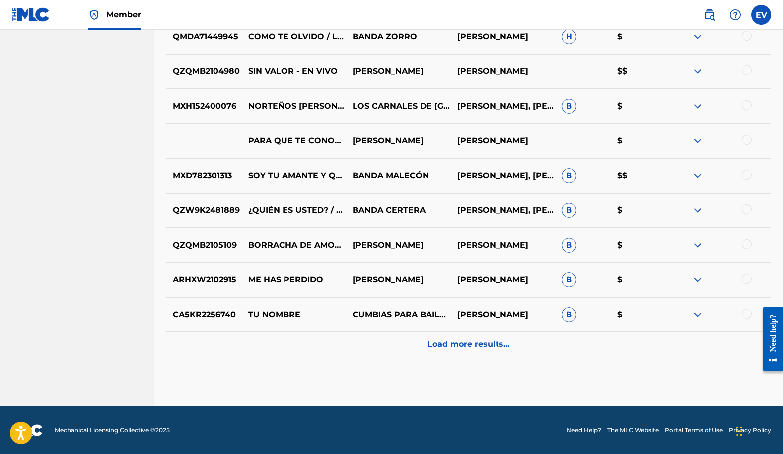
click at [463, 348] on p "Load more results..." at bounding box center [468, 344] width 82 height 12
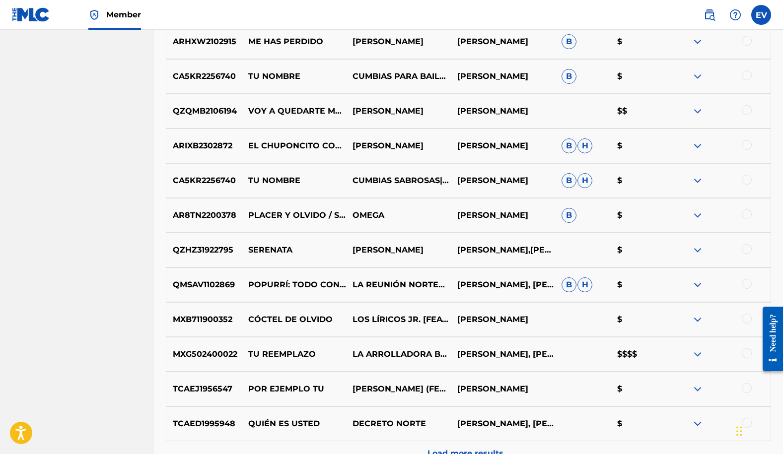
scroll to position [1123, 0]
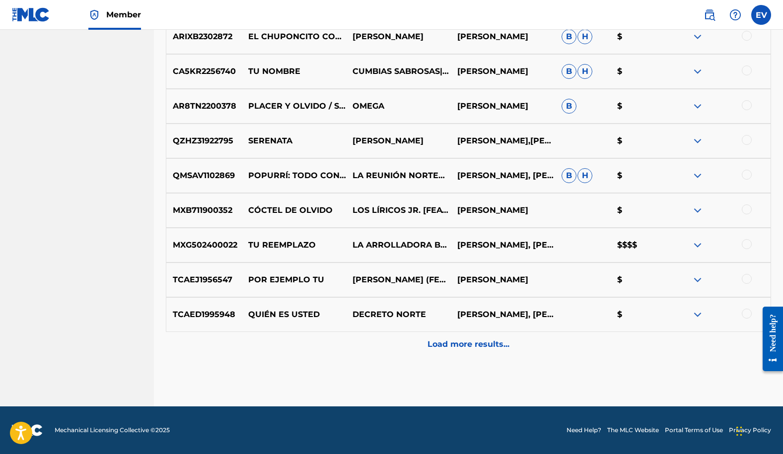
click at [459, 346] on p "Load more results..." at bounding box center [468, 344] width 82 height 12
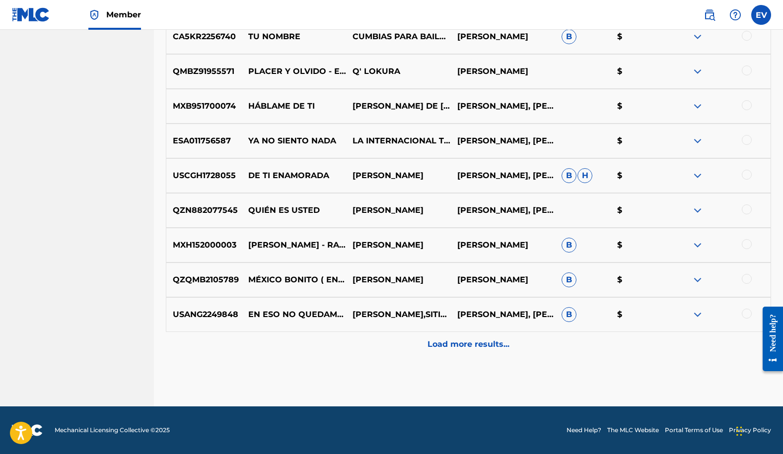
click at [449, 343] on p "Load more results..." at bounding box center [468, 344] width 82 height 12
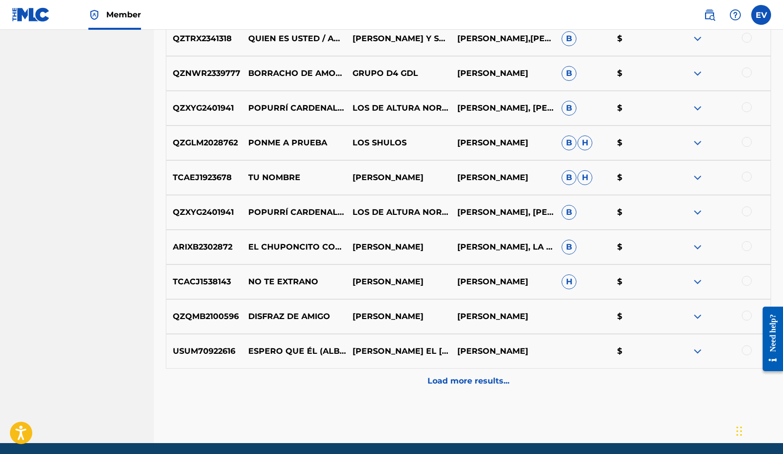
scroll to position [1818, 0]
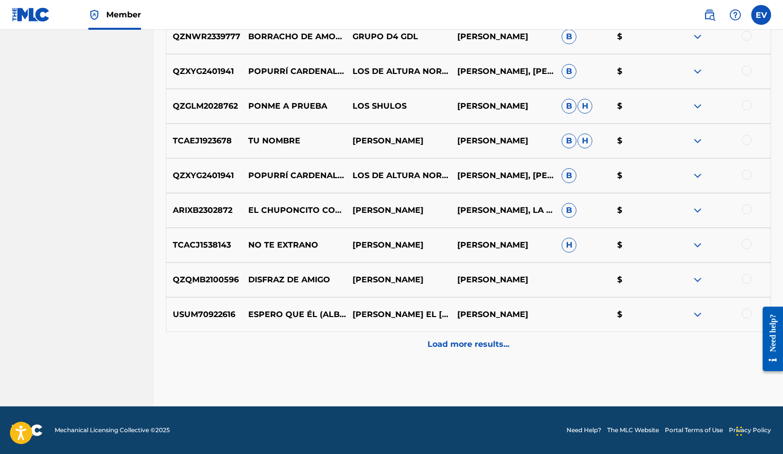
click at [447, 345] on p "Load more results..." at bounding box center [468, 344] width 82 height 12
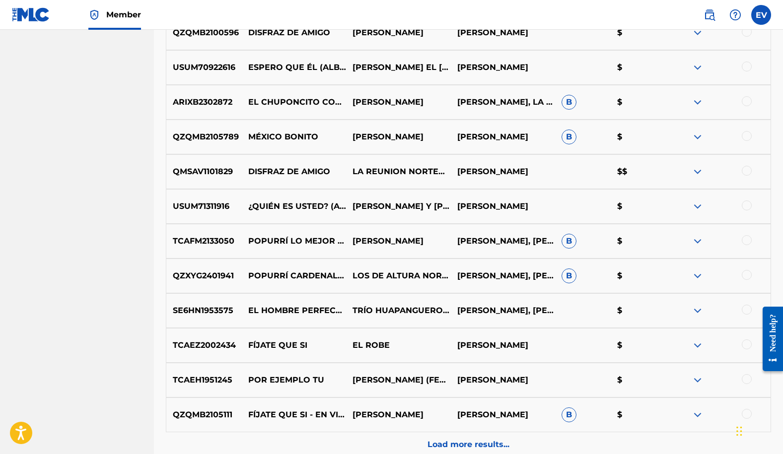
scroll to position [2165, 0]
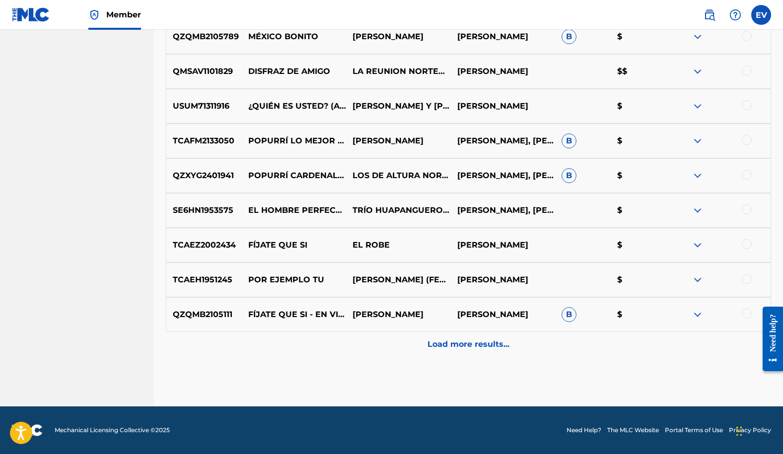
click at [439, 343] on p "Load more results..." at bounding box center [468, 344] width 82 height 12
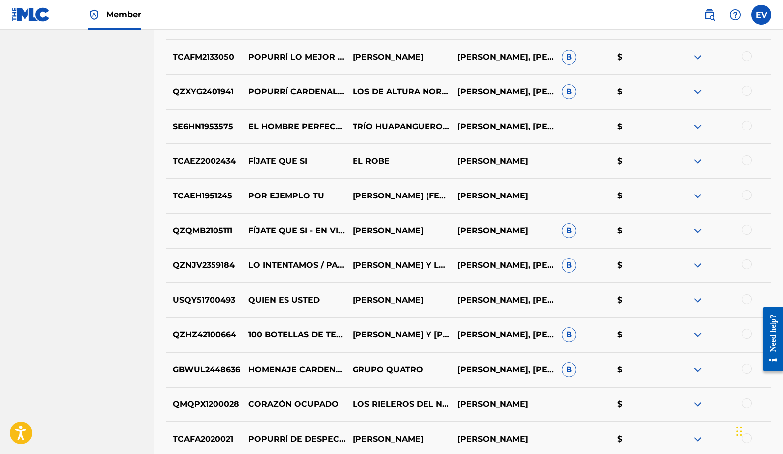
scroll to position [2513, 0]
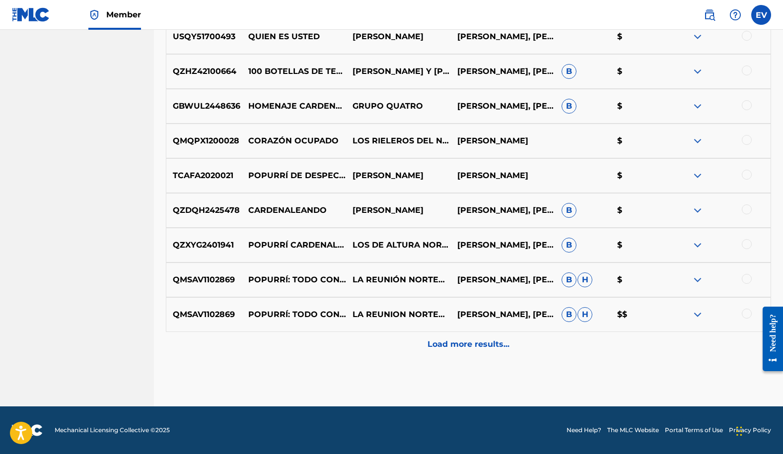
click at [438, 345] on p "Load more results..." at bounding box center [468, 344] width 82 height 12
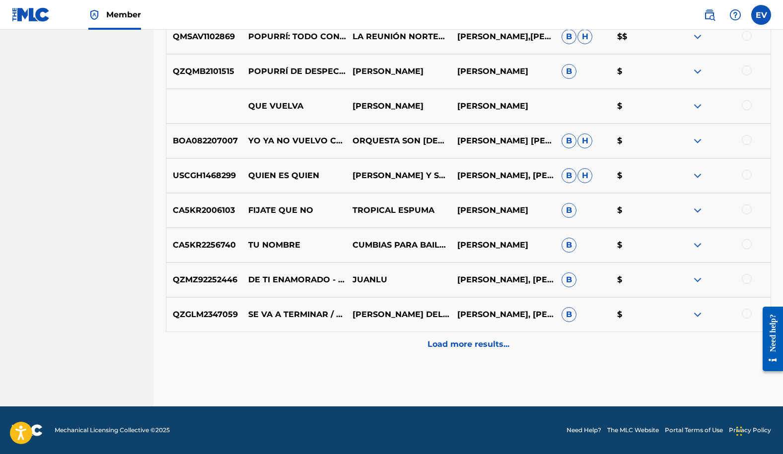
click at [456, 350] on div "Load more results..." at bounding box center [468, 344] width 605 height 25
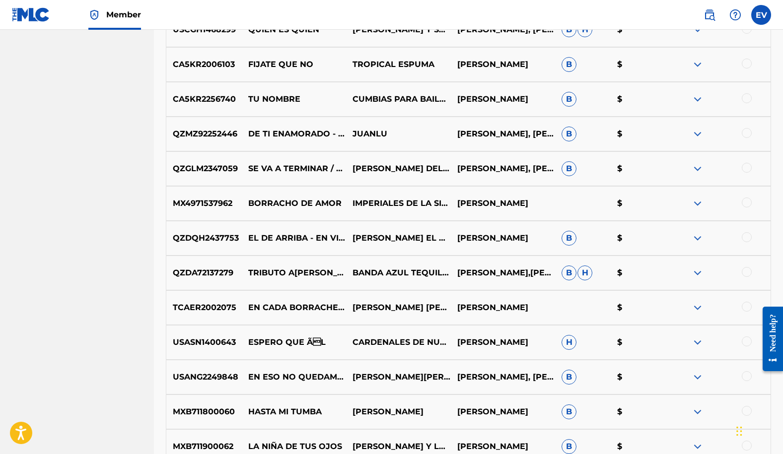
scroll to position [3207, 0]
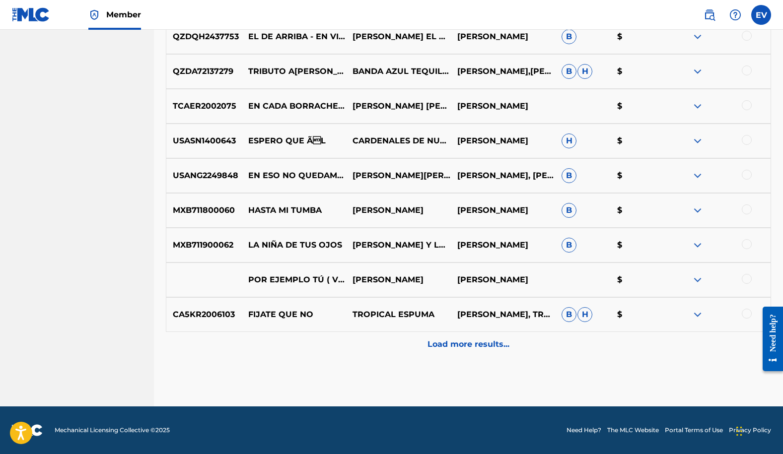
click at [451, 349] on p "Load more results..." at bounding box center [468, 344] width 82 height 12
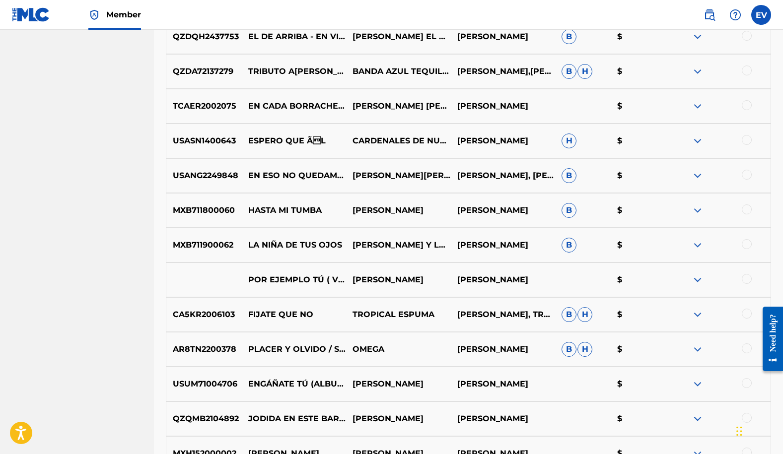
scroll to position [3555, 0]
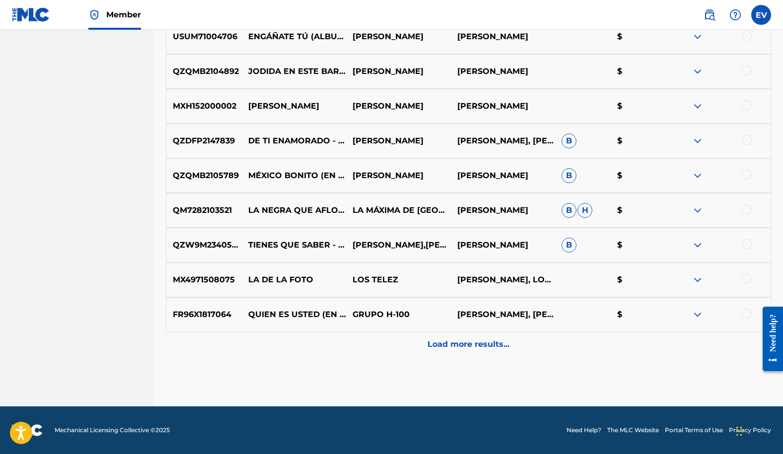
click at [461, 346] on p "Load more results..." at bounding box center [468, 344] width 82 height 12
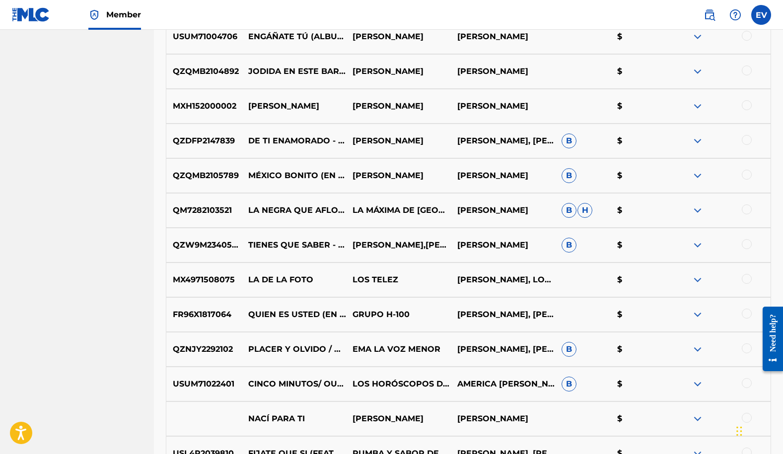
scroll to position [3902, 0]
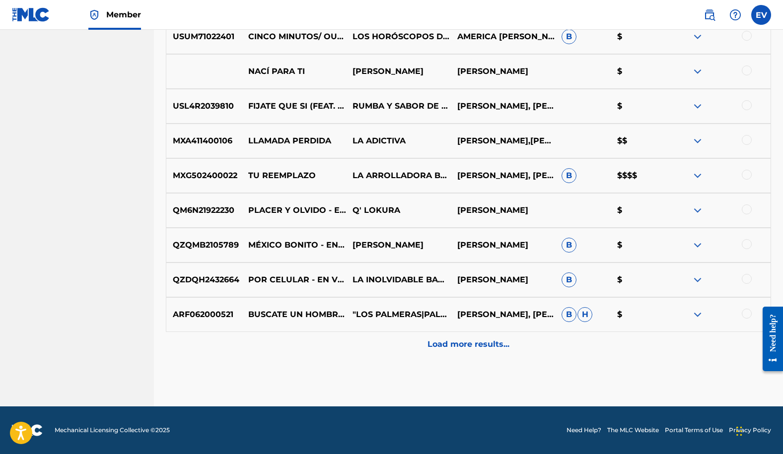
click at [464, 348] on p "Load more results..." at bounding box center [468, 344] width 82 height 12
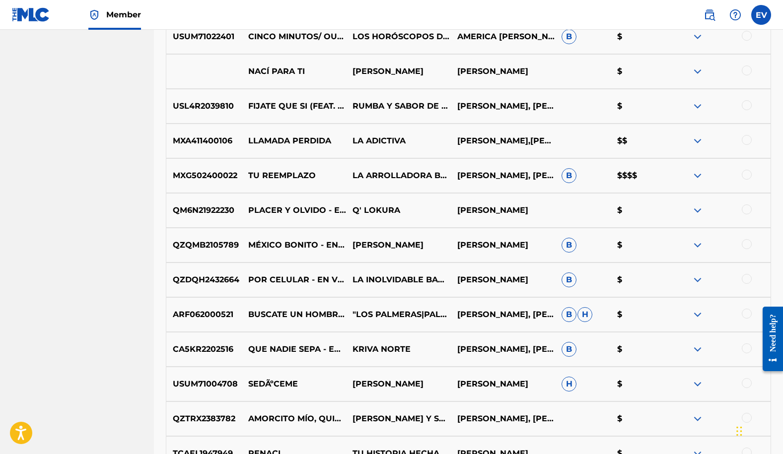
scroll to position [4249, 0]
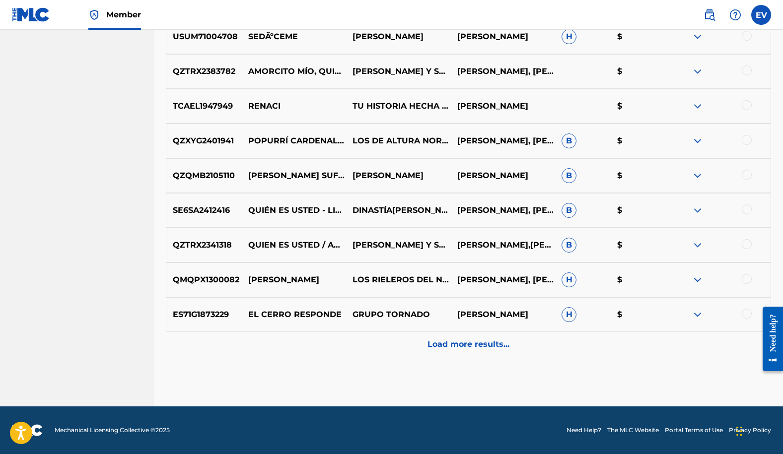
click at [452, 345] on p "Load more results..." at bounding box center [468, 344] width 82 height 12
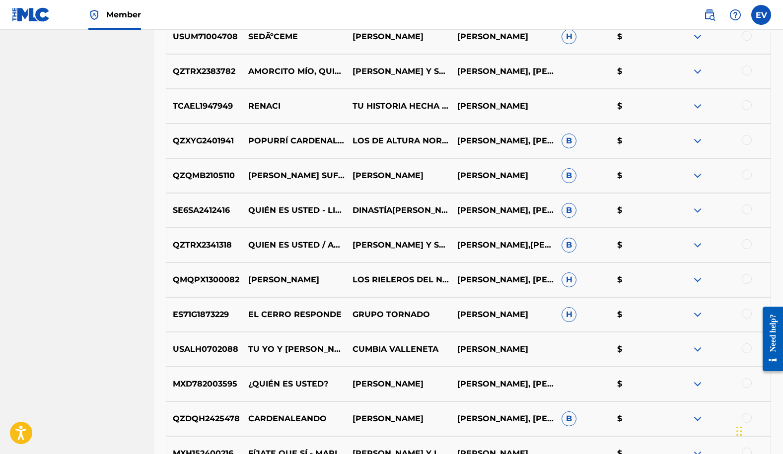
scroll to position [4597, 0]
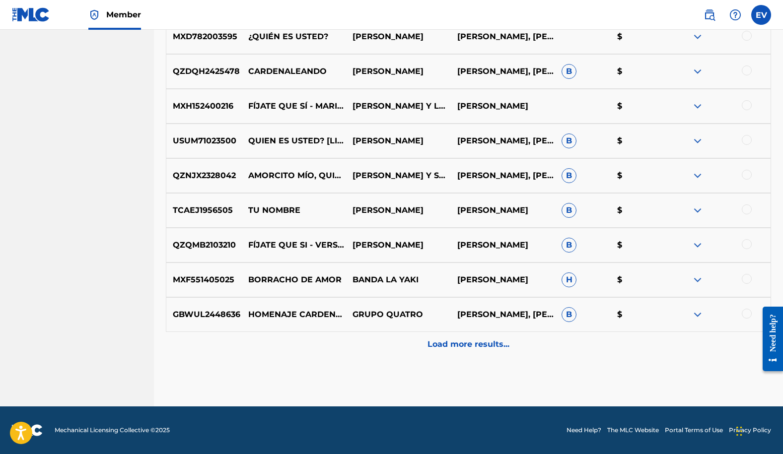
click at [461, 348] on p "Load more results..." at bounding box center [468, 344] width 82 height 12
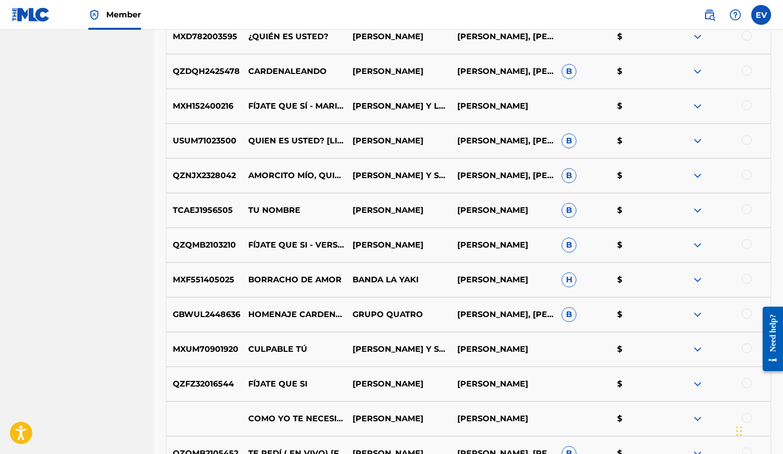
scroll to position [4944, 0]
